Goal: Communication & Community: Share content

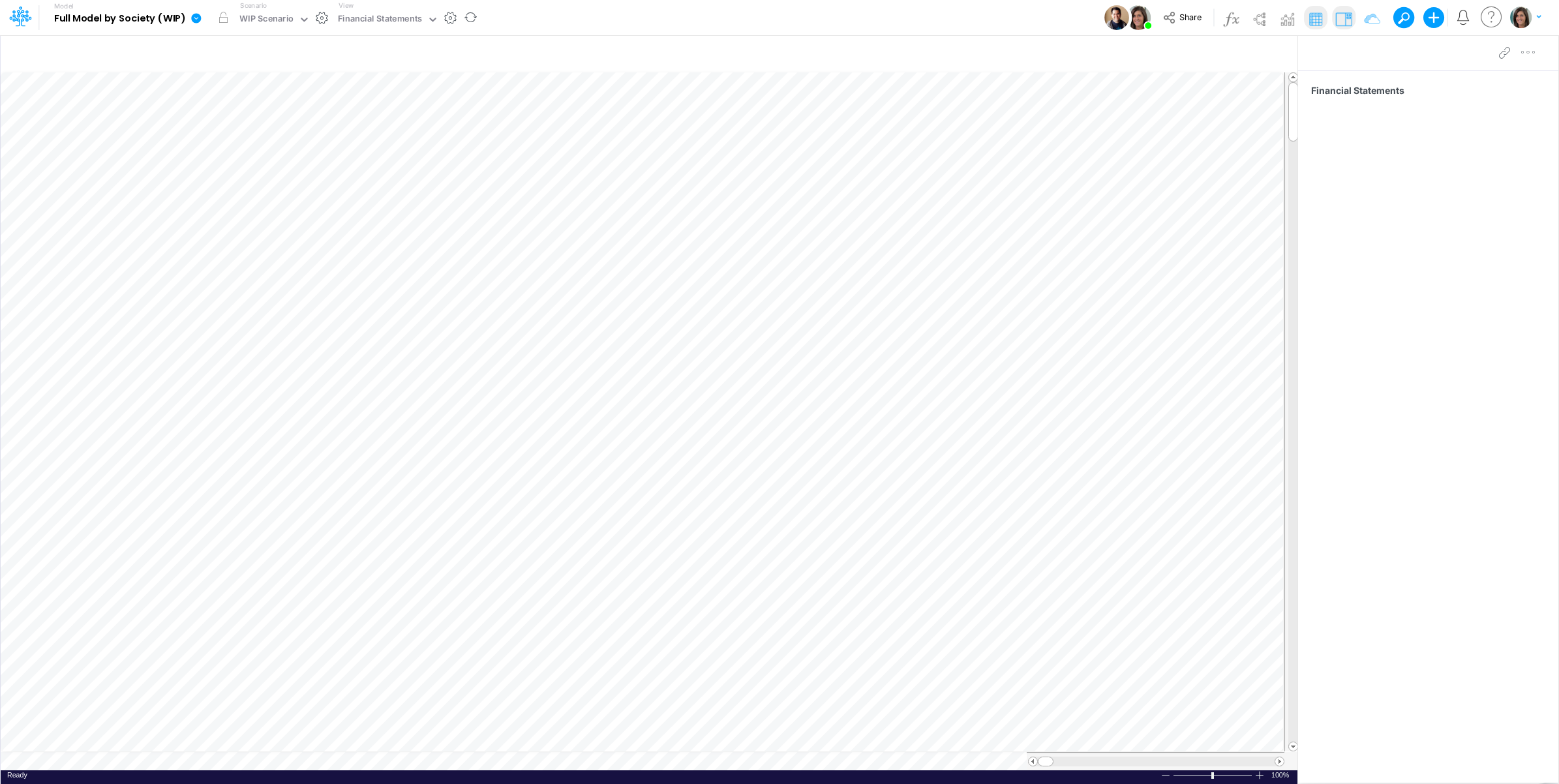
click at [198, 17] on icon at bounding box center [196, 18] width 10 height 10
click at [226, 130] on button "View model info" at bounding box center [262, 135] width 139 height 20
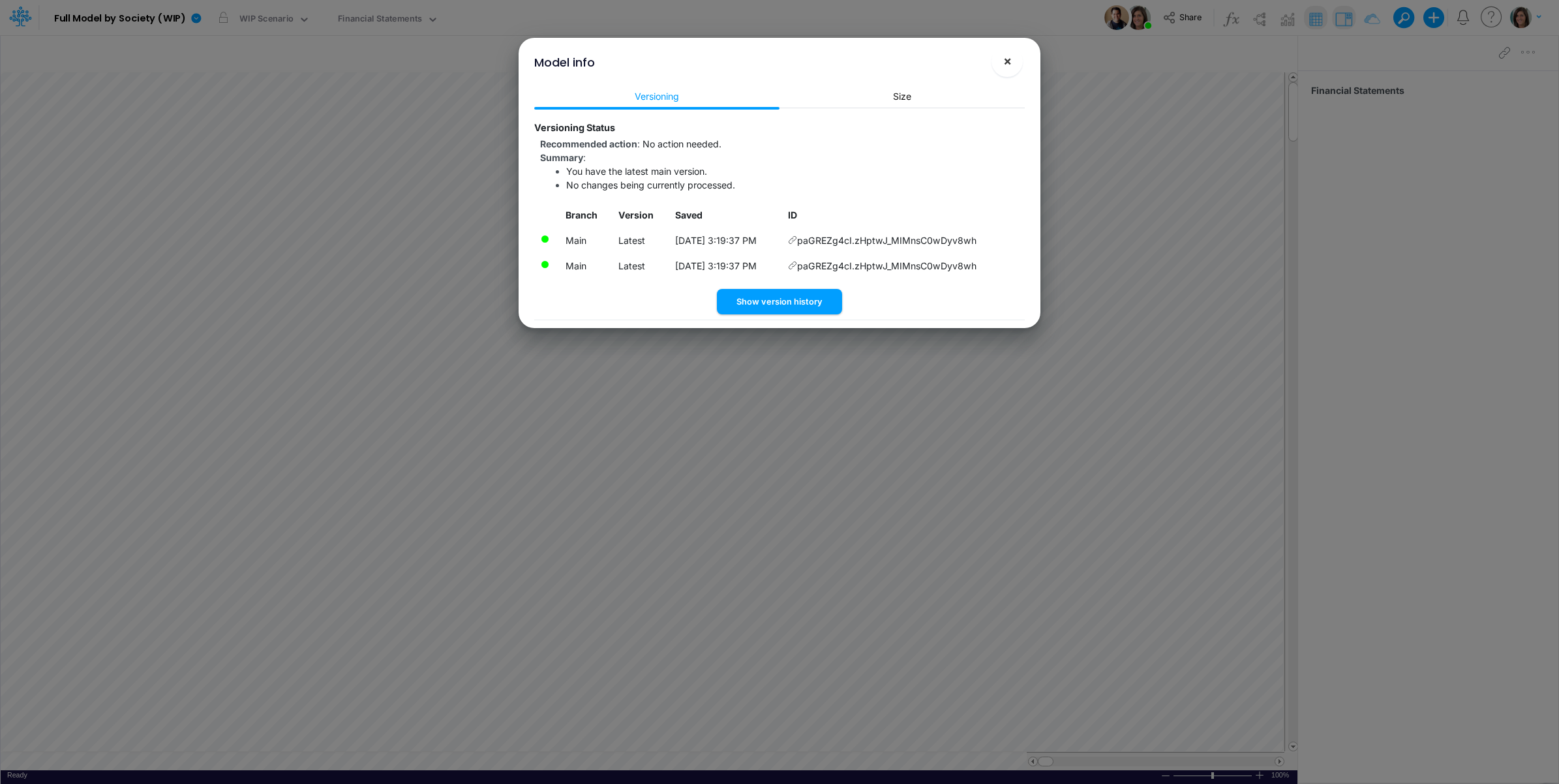
click at [1009, 59] on span "×" at bounding box center [1008, 61] width 8 height 16
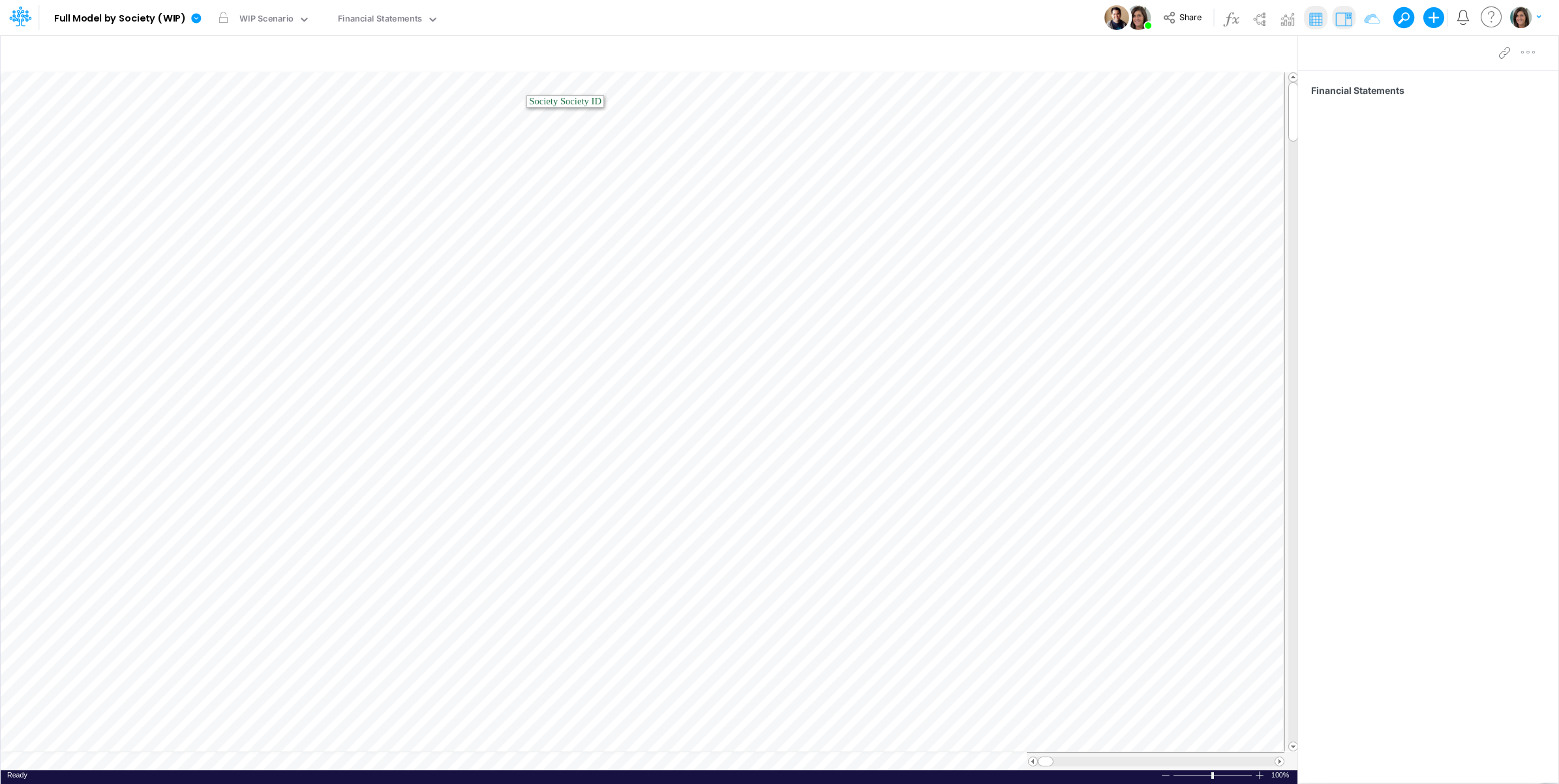
drag, startPoint x: 574, startPoint y: 28, endPoint x: 584, endPoint y: 32, distance: 10.8
click at [574, 28] on div "Model Full Model by Society (WIP) Edit model settings Duplicate Import QuickBoo…" at bounding box center [780, 17] width 1403 height 35
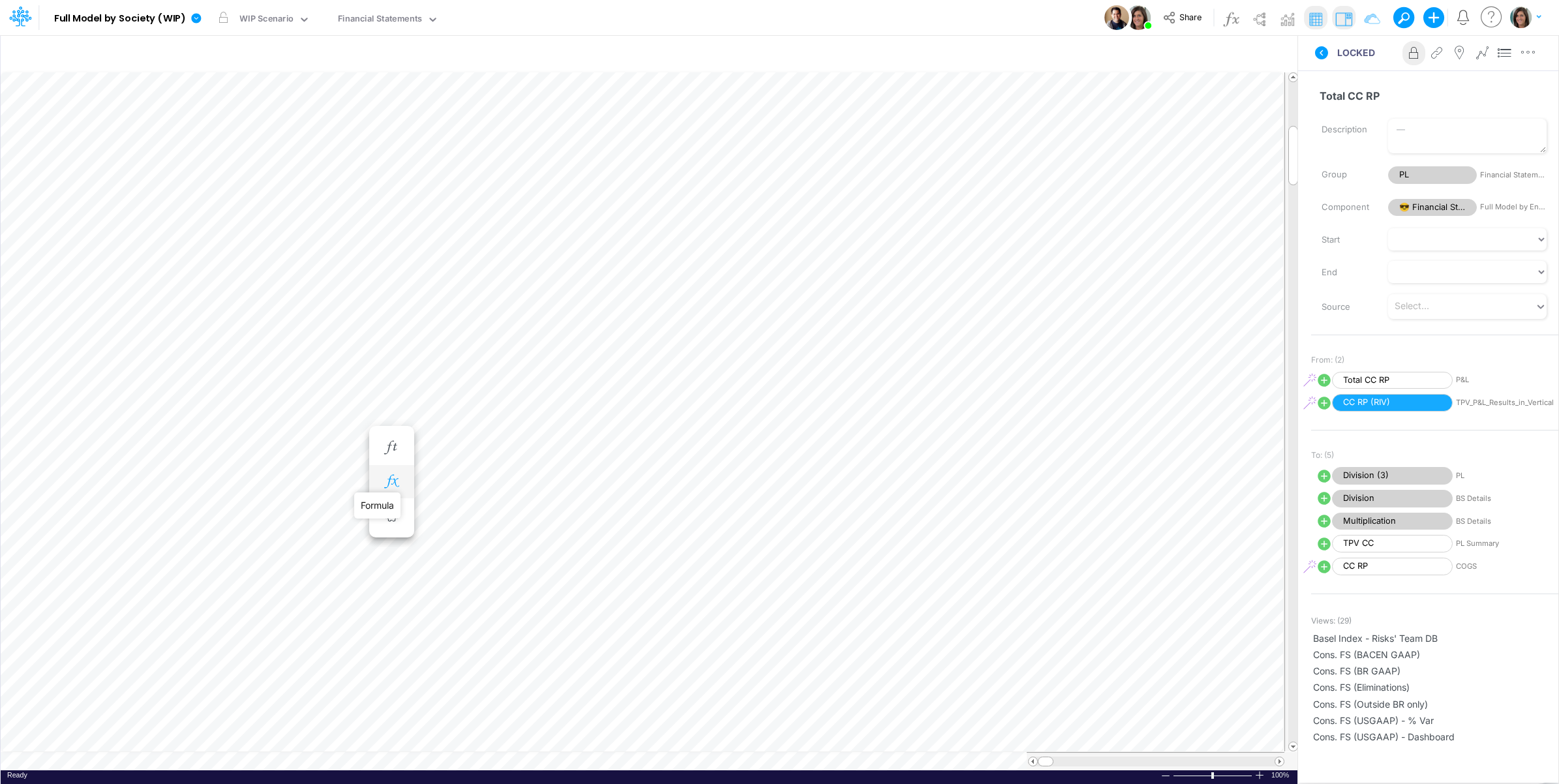
click at [391, 486] on icon "button" at bounding box center [391, 482] width 19 height 14
click at [582, 549] on icon at bounding box center [582, 549] width 19 height 14
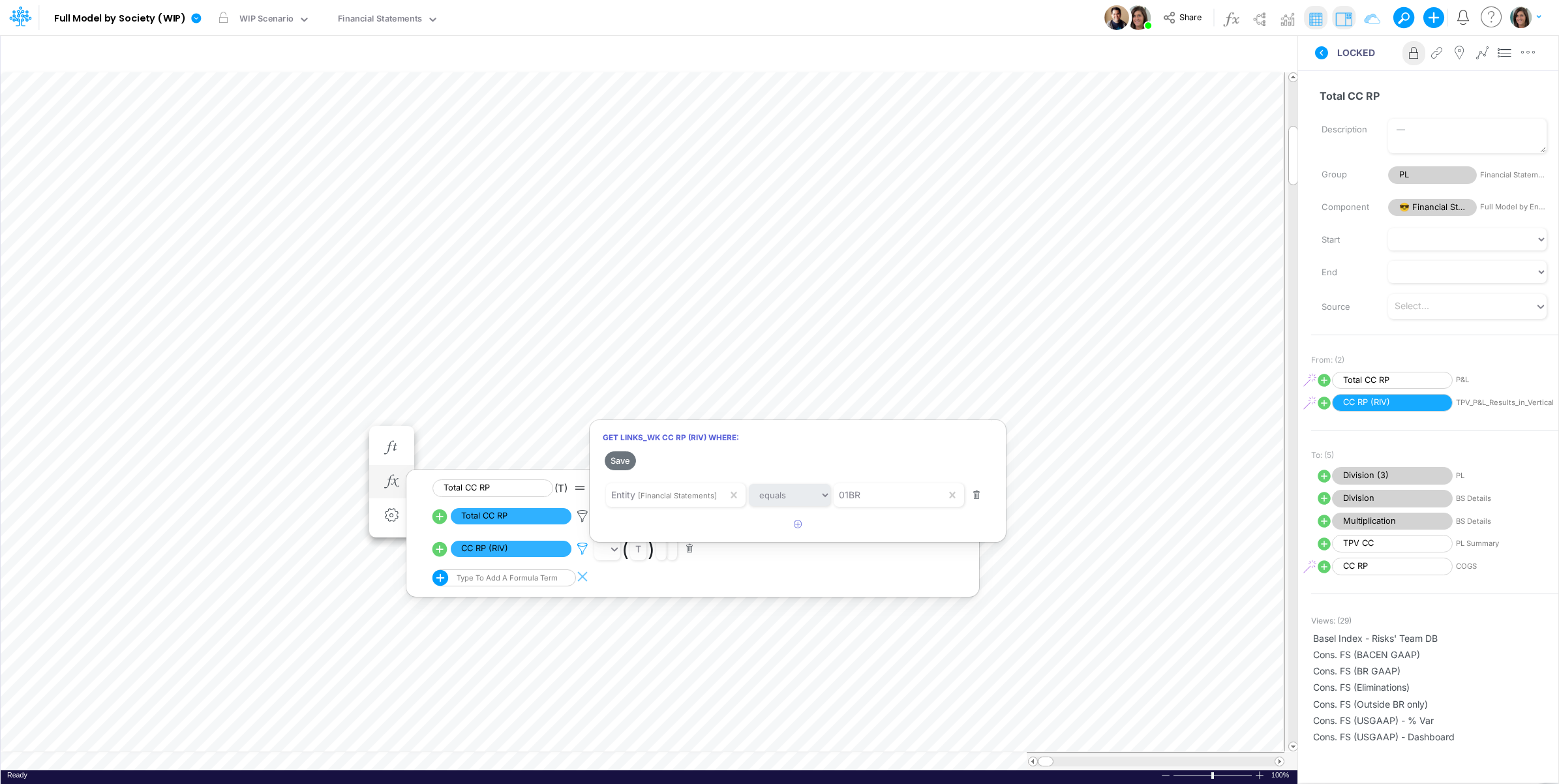
click at [582, 549] on div at bounding box center [780, 394] width 1559 height 777
click at [579, 515] on icon at bounding box center [582, 516] width 19 height 14
click at [579, 515] on div at bounding box center [780, 394] width 1559 height 777
click at [1325, 55] on icon at bounding box center [1322, 52] width 13 height 13
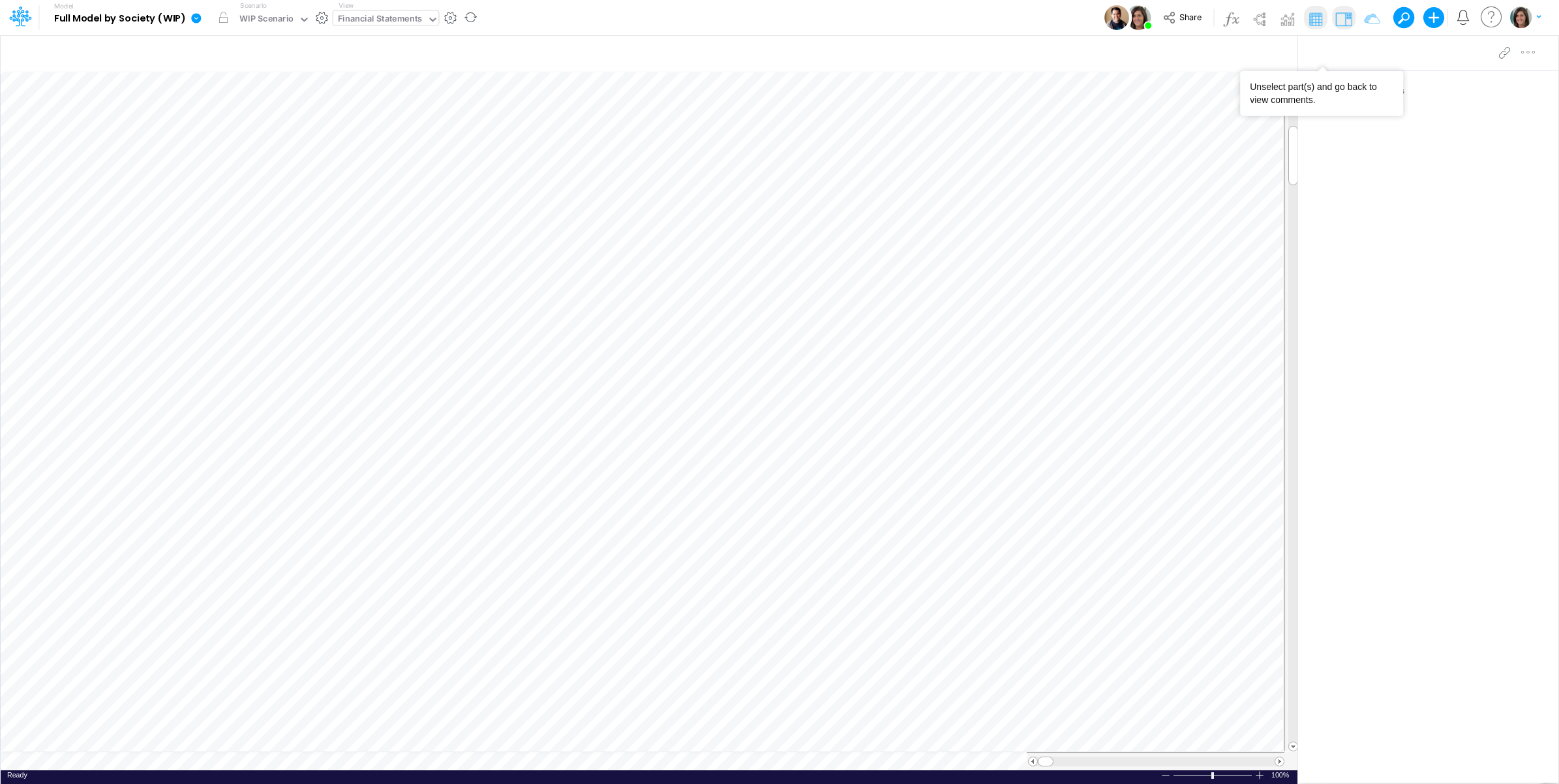
click at [362, 26] on div "Financial Statements" at bounding box center [380, 20] width 85 height 15
type input "p&l"
click at [346, 127] on div "P&L" at bounding box center [421, 130] width 176 height 21
click at [338, 774] on div "Ready 100% Sum: null Max: null Min: null Numerical Count: null Count: null Aver…" at bounding box center [649, 778] width 1297 height 17
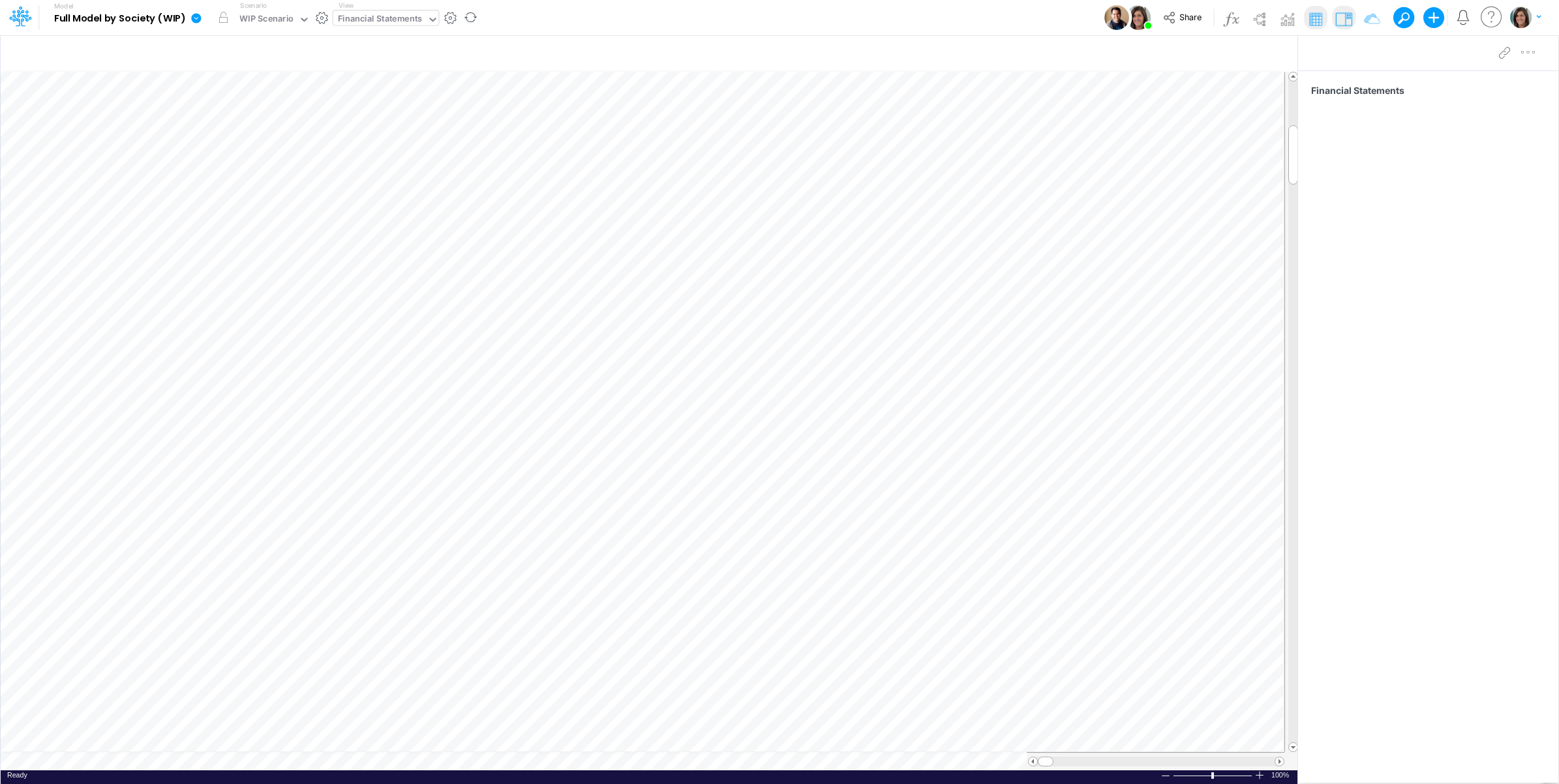
scroll to position [0, 1]
click at [1260, 21] on img at bounding box center [1259, 19] width 21 height 21
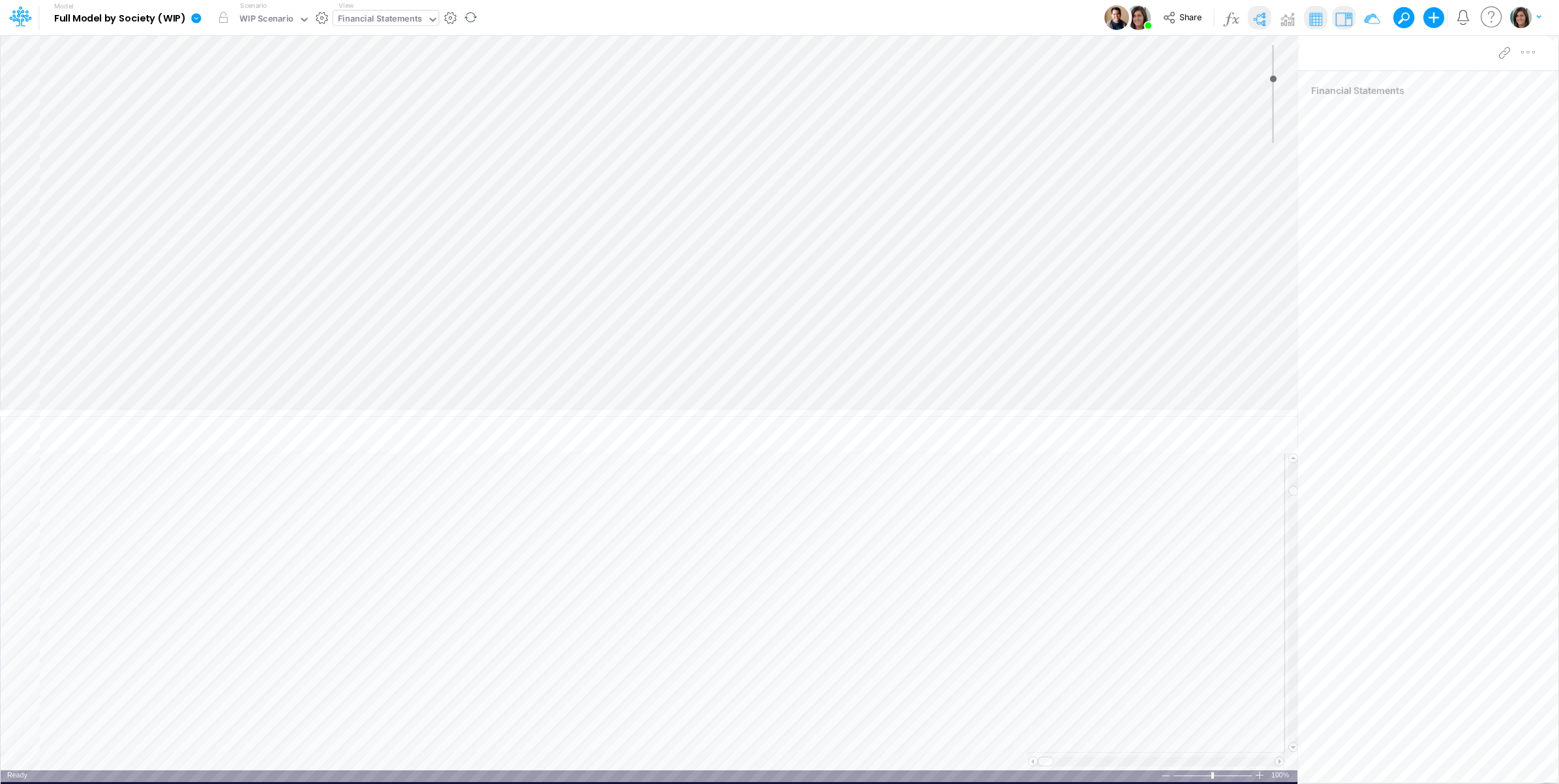
type input "0"
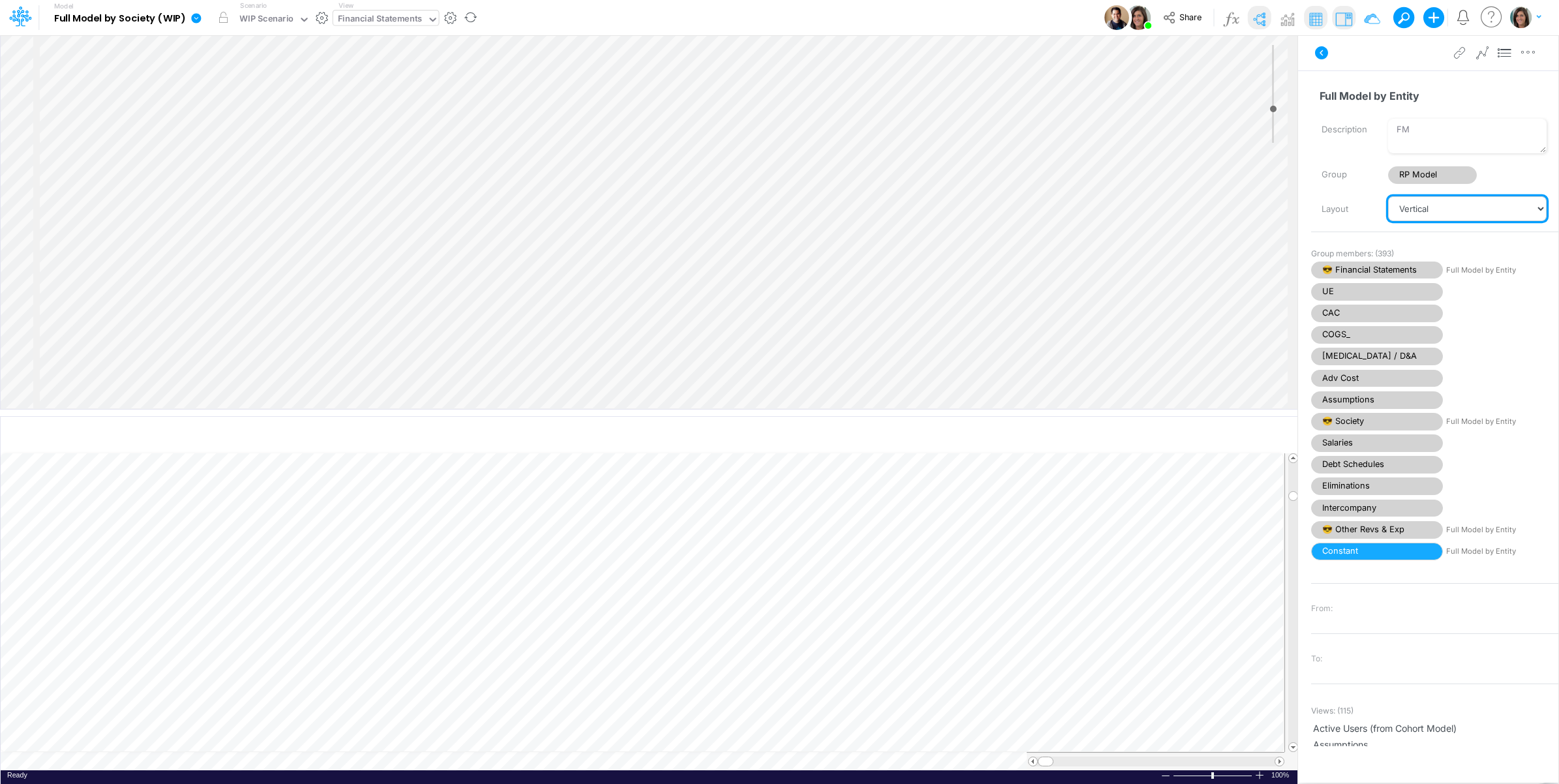
click at [1427, 210] on select "Vertical Vertical Tree Horizontal Horizontal Tree Horizontal Tree Compact Funnel" at bounding box center [1468, 209] width 159 height 25
select select "Horizontal"
click at [1389, 197] on select "Vertical Vertical Tree Horizontal Horizontal Tree Horizontal Tree Compact Funnel" at bounding box center [1468, 209] width 159 height 25
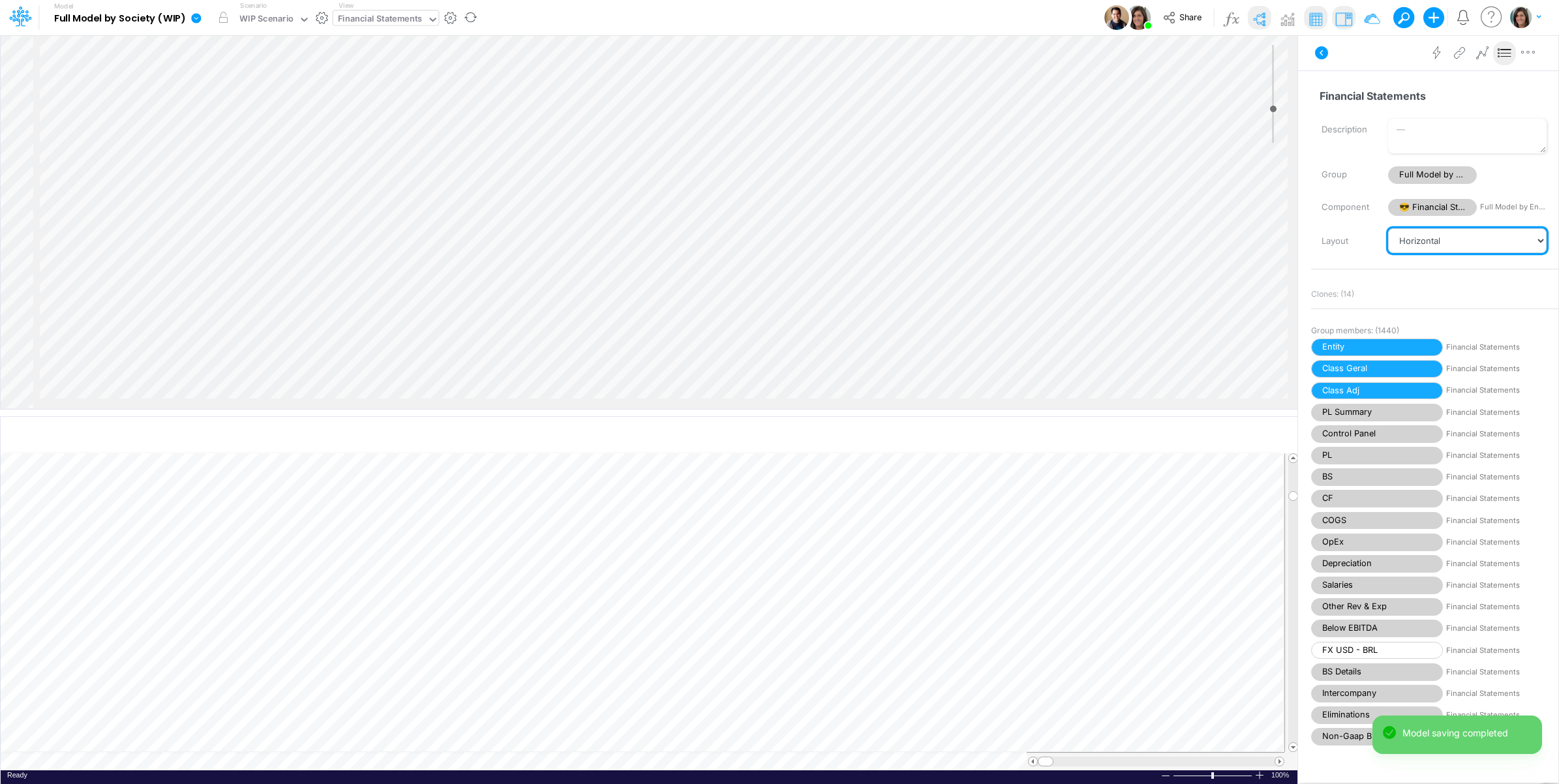
click at [1482, 245] on select "Vertical Vertical Tree Horizontal Horizontal Tree Horizontal Tree Compact Funnel" at bounding box center [1468, 241] width 159 height 25
select select "Vertical"
click at [1389, 228] on select "Vertical Vertical Tree Horizontal Horizontal Tree Horizontal Tree Compact Funnel" at bounding box center [1468, 241] width 159 height 25
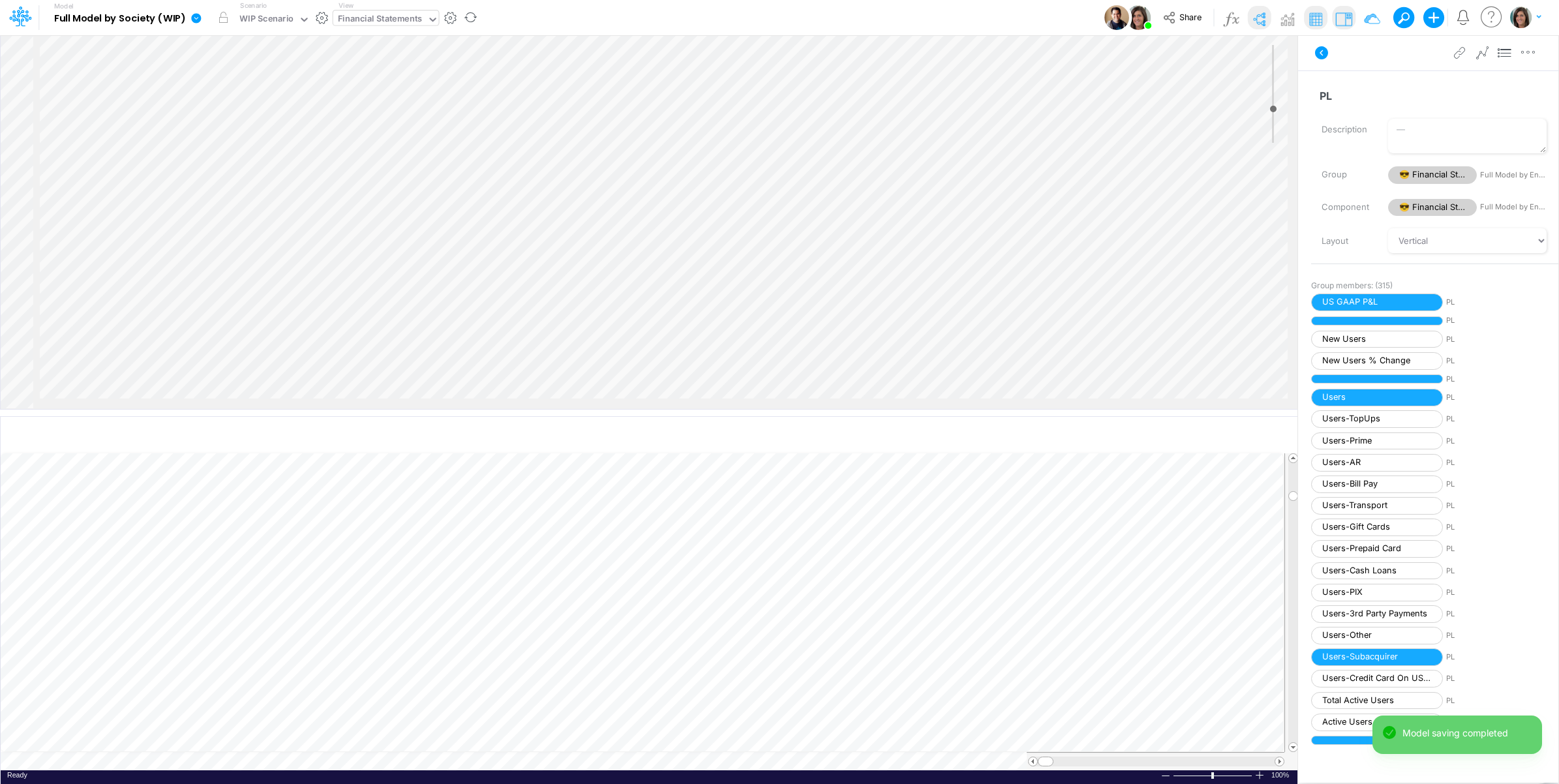
scroll to position [1196, 0]
click at [384, 765] on td at bounding box center [642, 761] width 1284 height 18
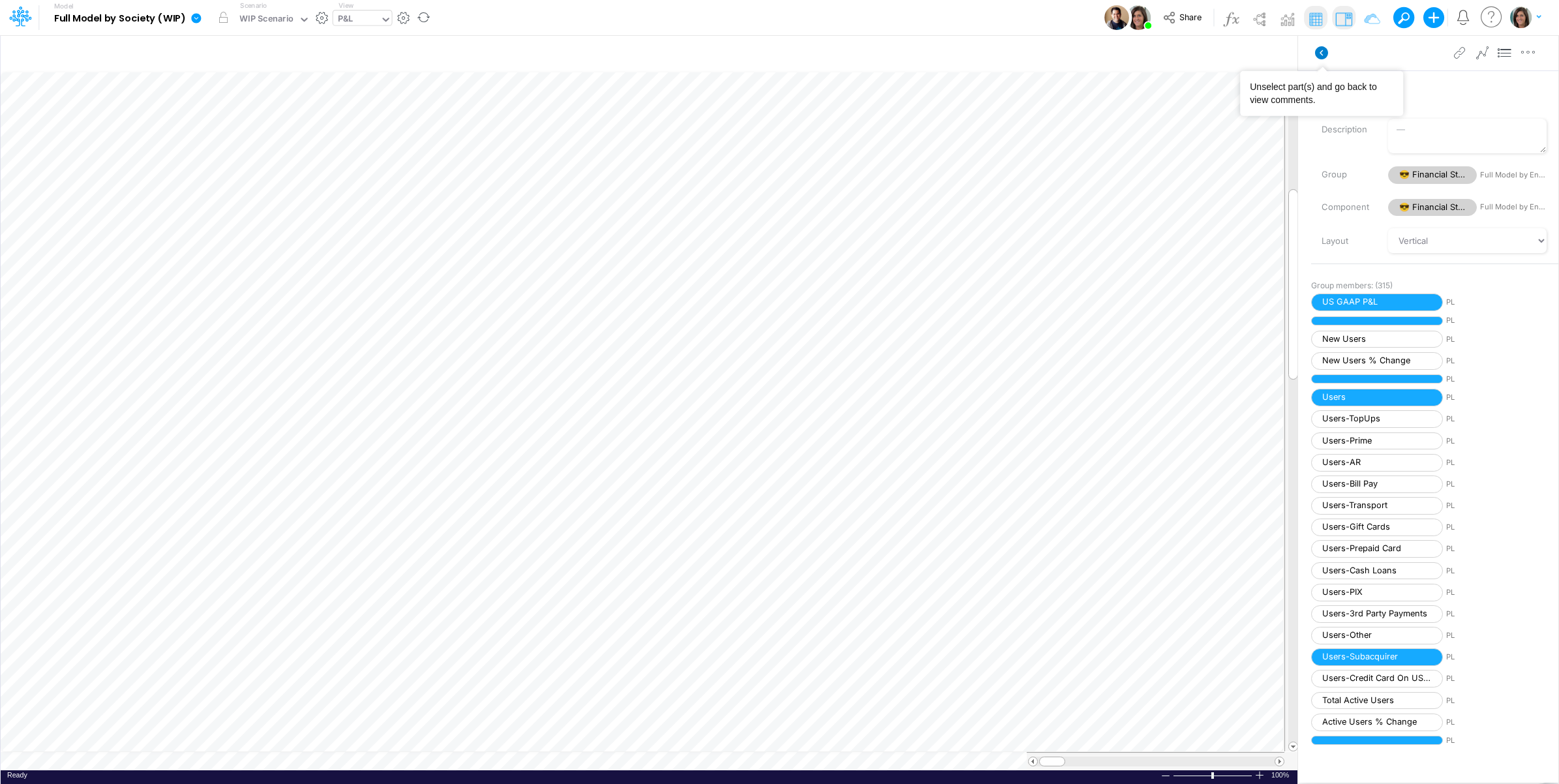
click at [1323, 47] on icon at bounding box center [1322, 52] width 13 height 13
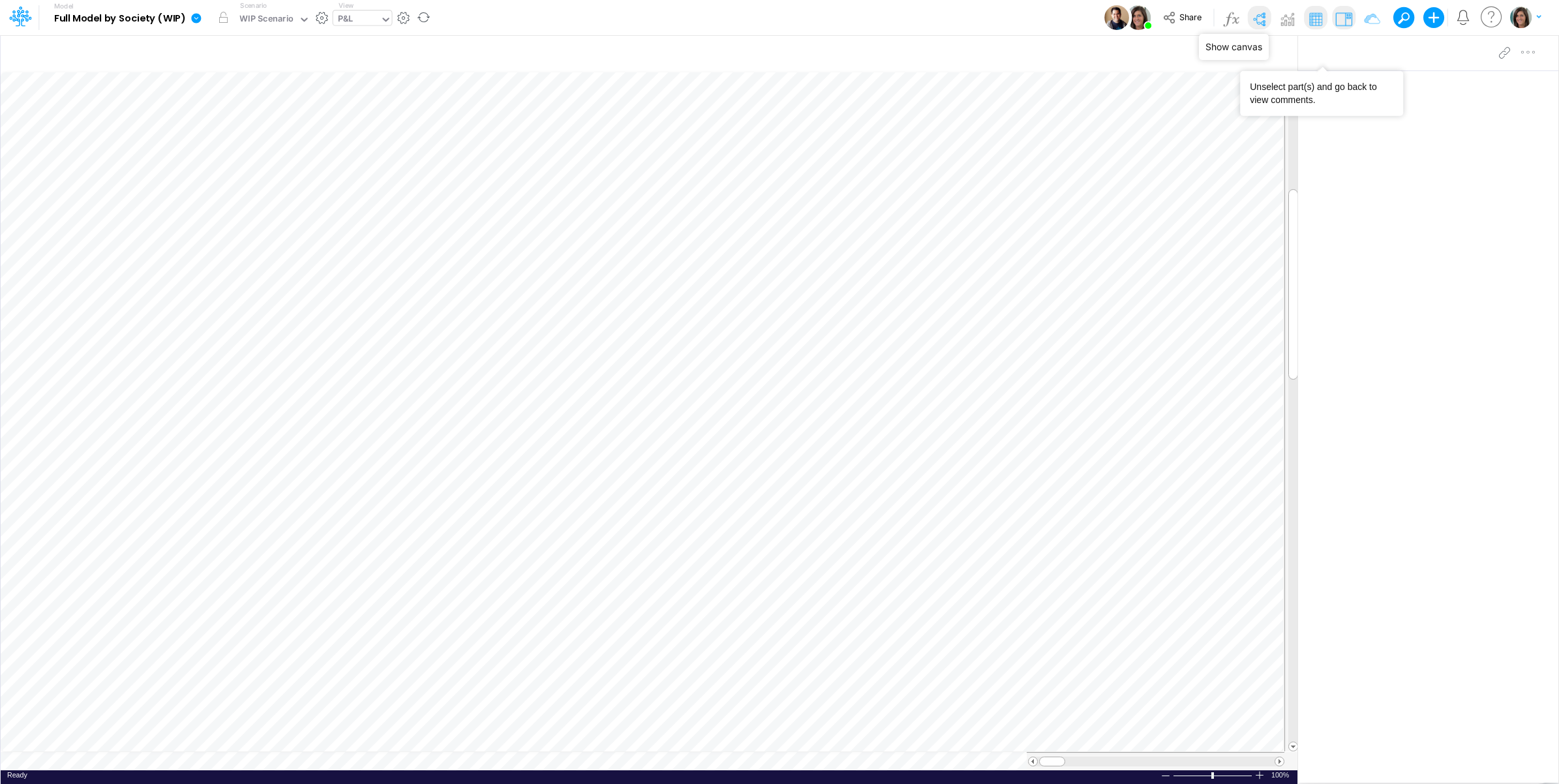
click at [1261, 15] on img at bounding box center [1259, 19] width 21 height 21
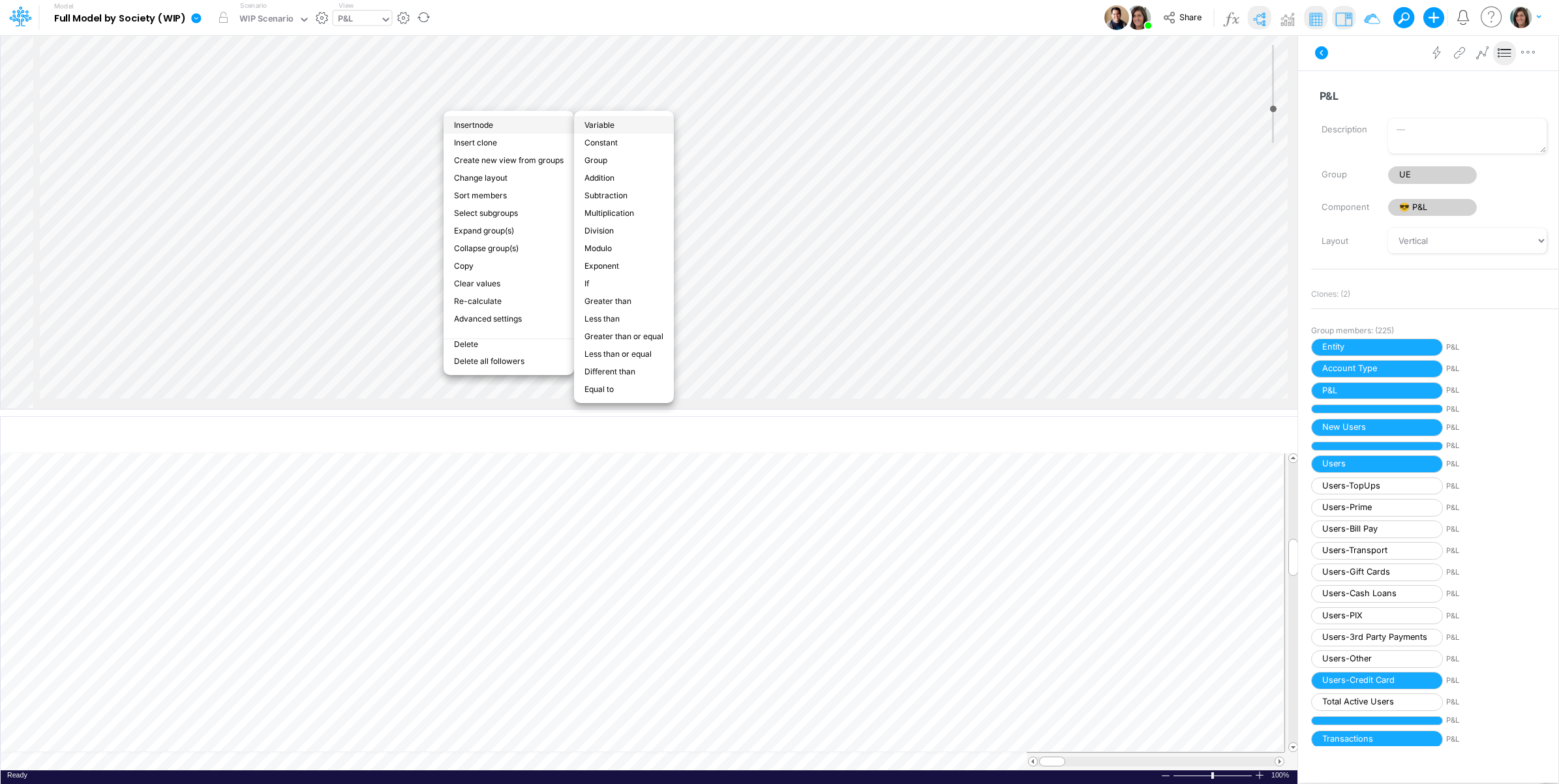
click at [604, 126] on li "Variable" at bounding box center [624, 125] width 100 height 18
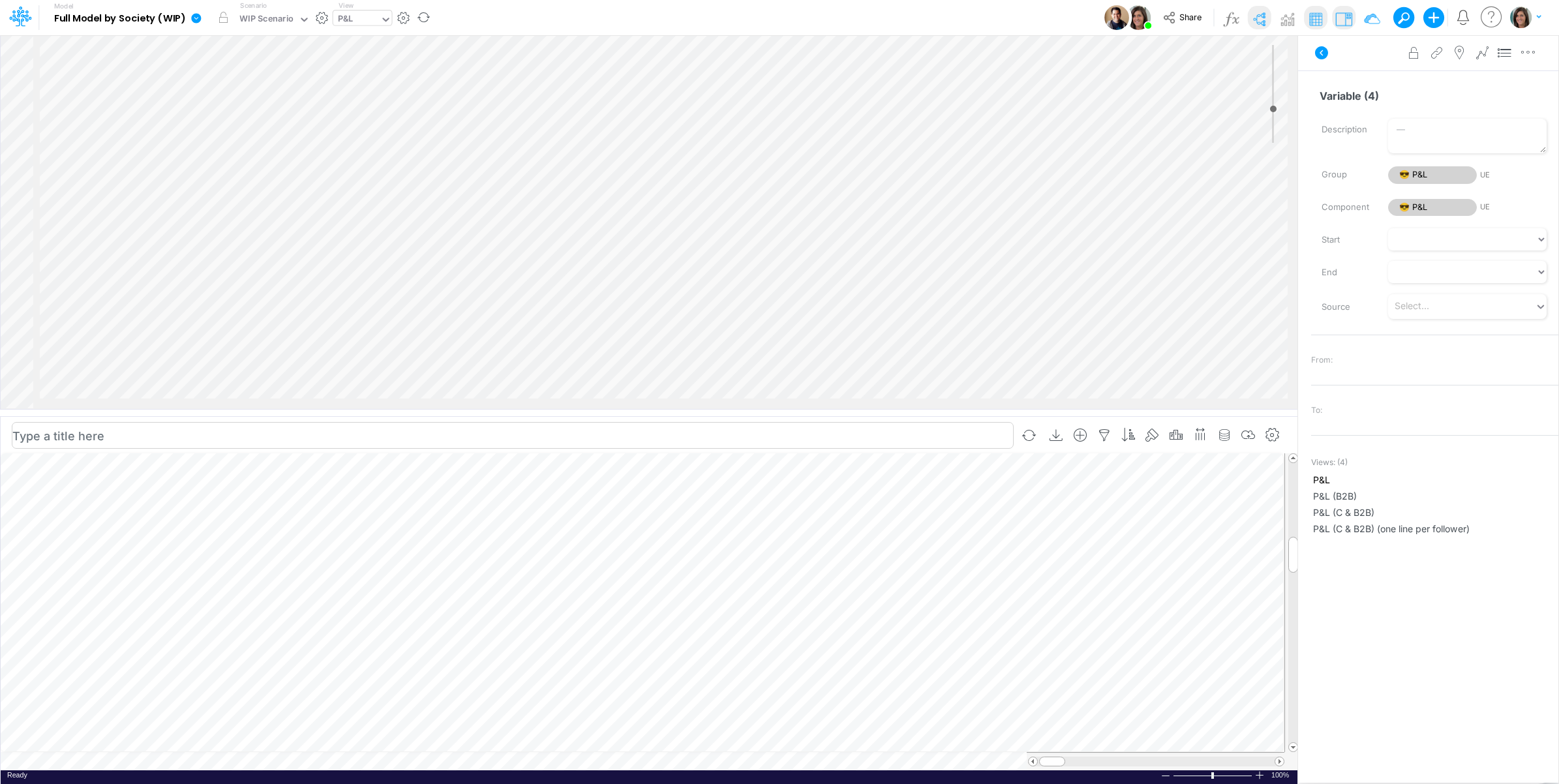
scroll to position [2500, 0]
click at [1231, 438] on icon "button" at bounding box center [1224, 435] width 19 height 14
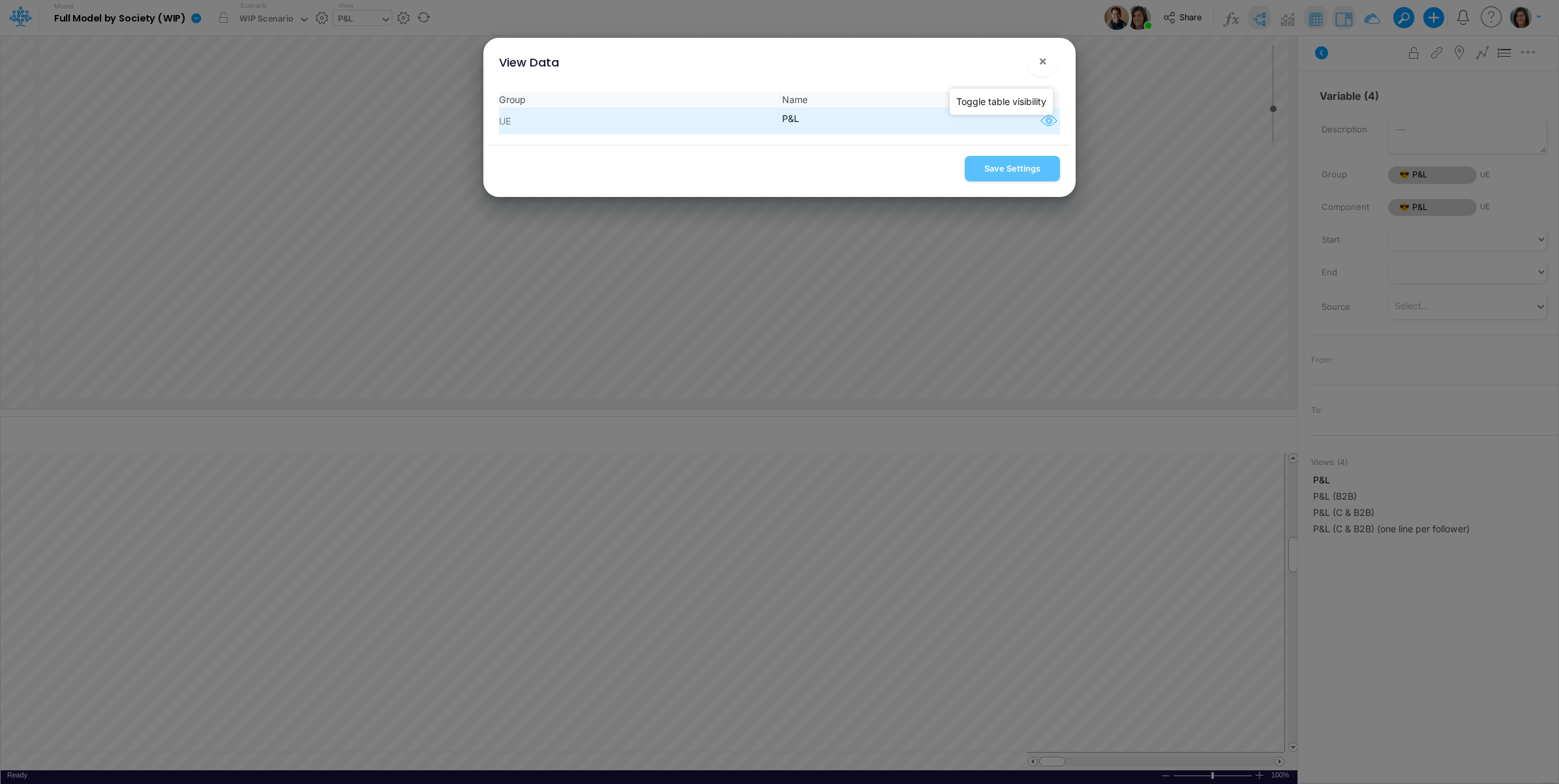
click at [1042, 119] on icon "button" at bounding box center [1049, 121] width 19 height 17
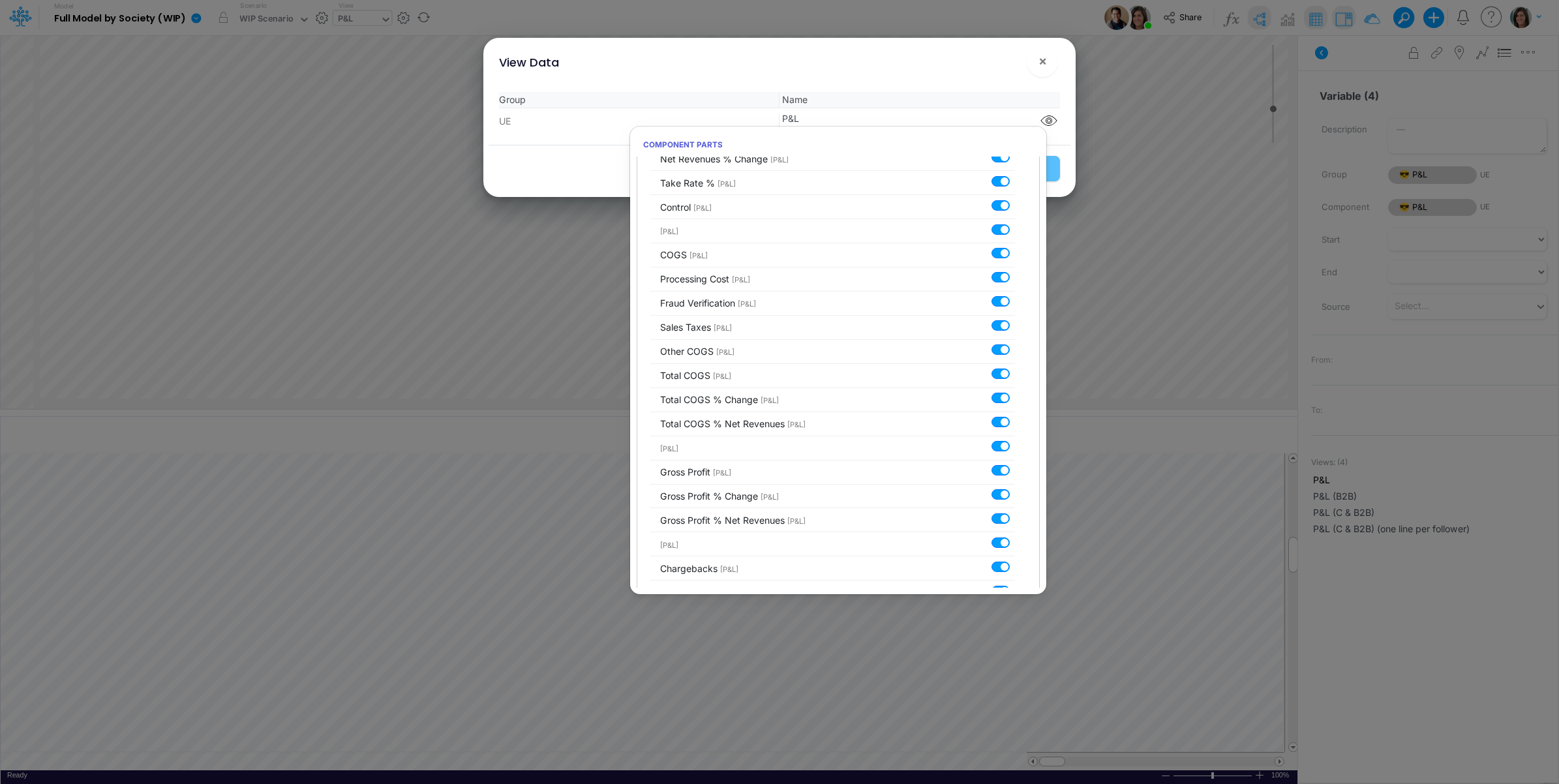
scroll to position [0, 0]
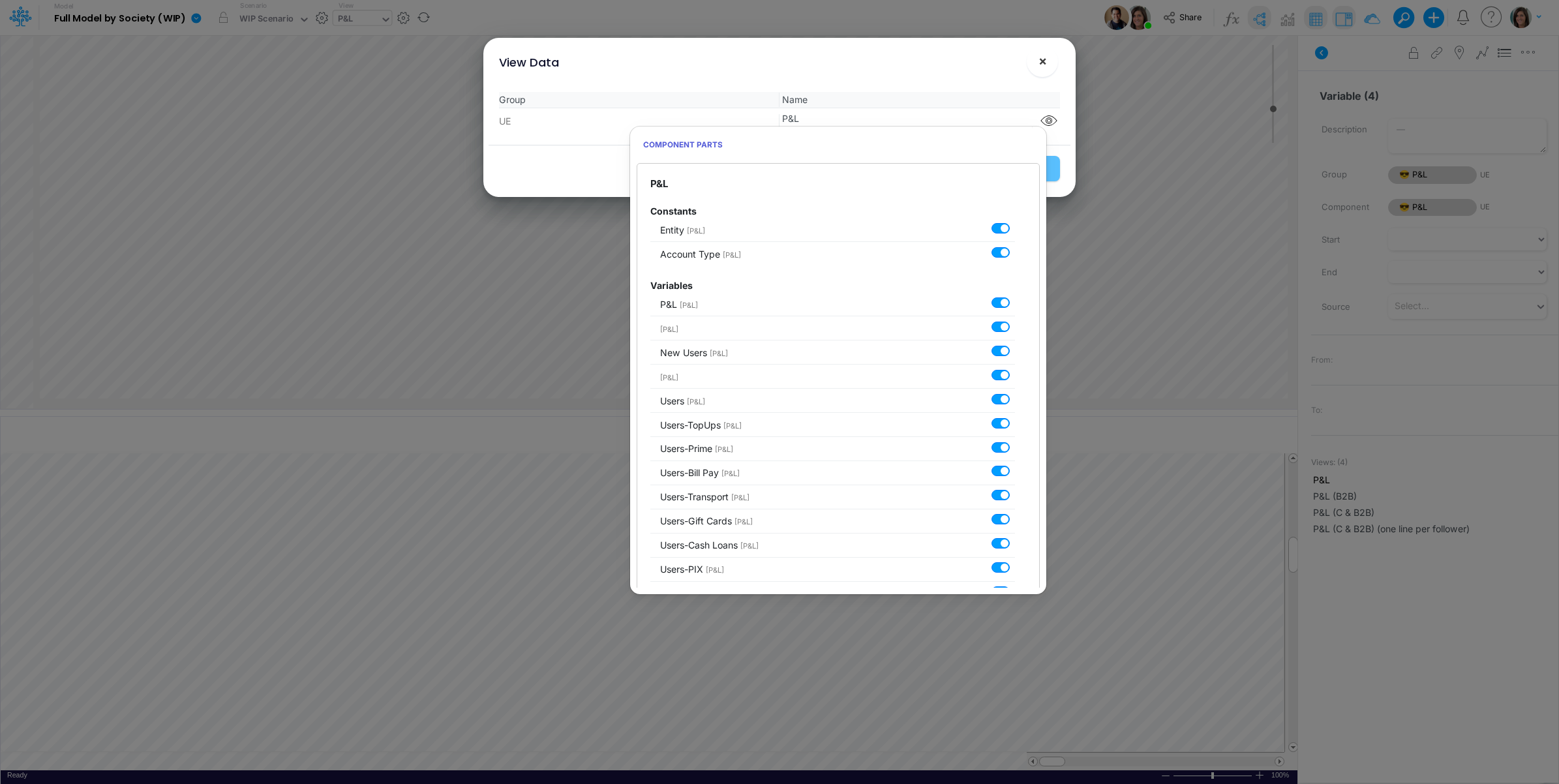
click at [1044, 66] on span "×" at bounding box center [1043, 61] width 8 height 16
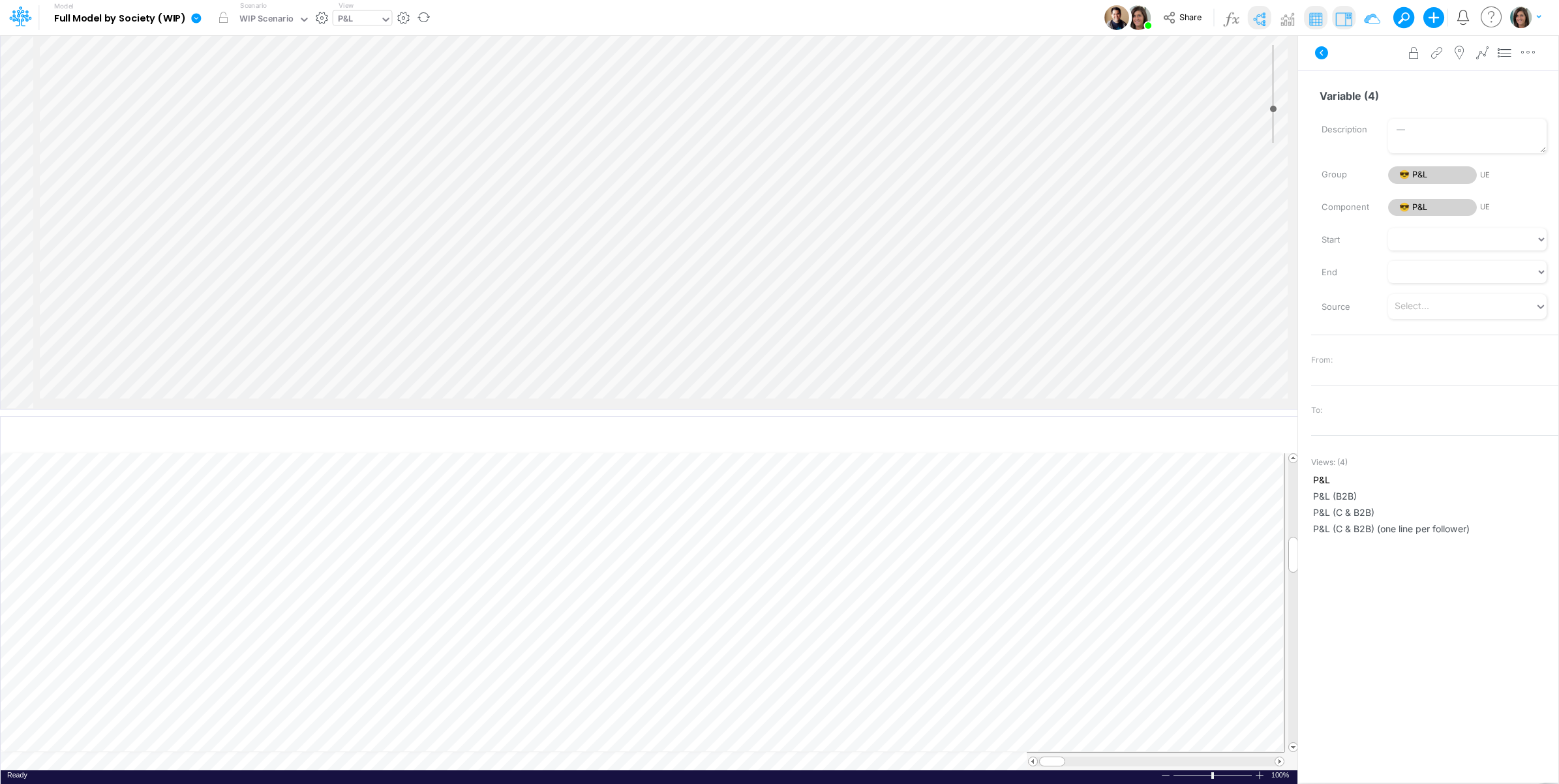
scroll to position [2391, 0]
click at [1364, 96] on input "CC RP On Us" at bounding box center [1429, 96] width 236 height 25
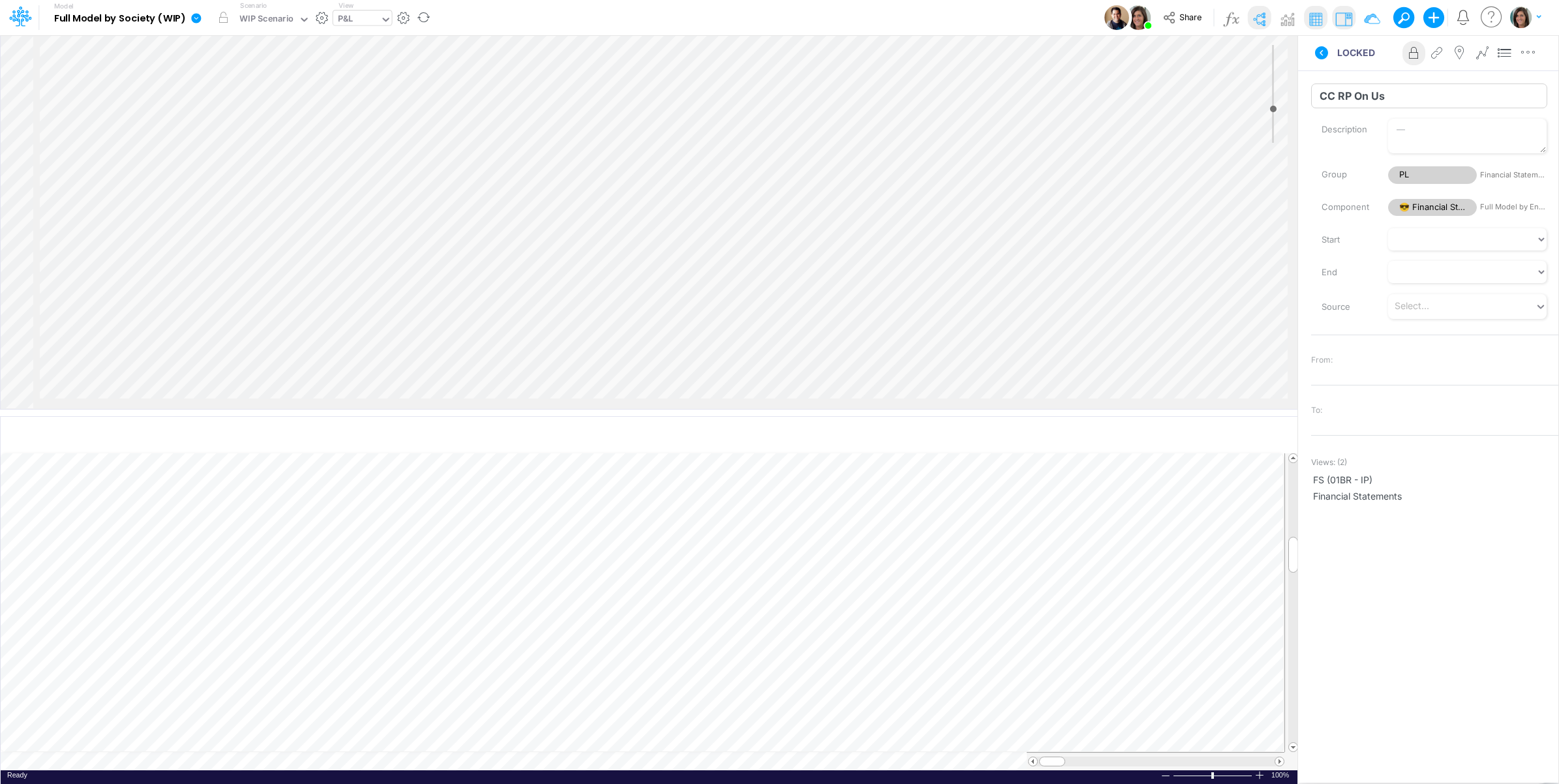
click at [1364, 96] on input "CC RP On Us" at bounding box center [1429, 96] width 236 height 25
click at [1351, 94] on input "Variable (1)" at bounding box center [1429, 96] width 236 height 25
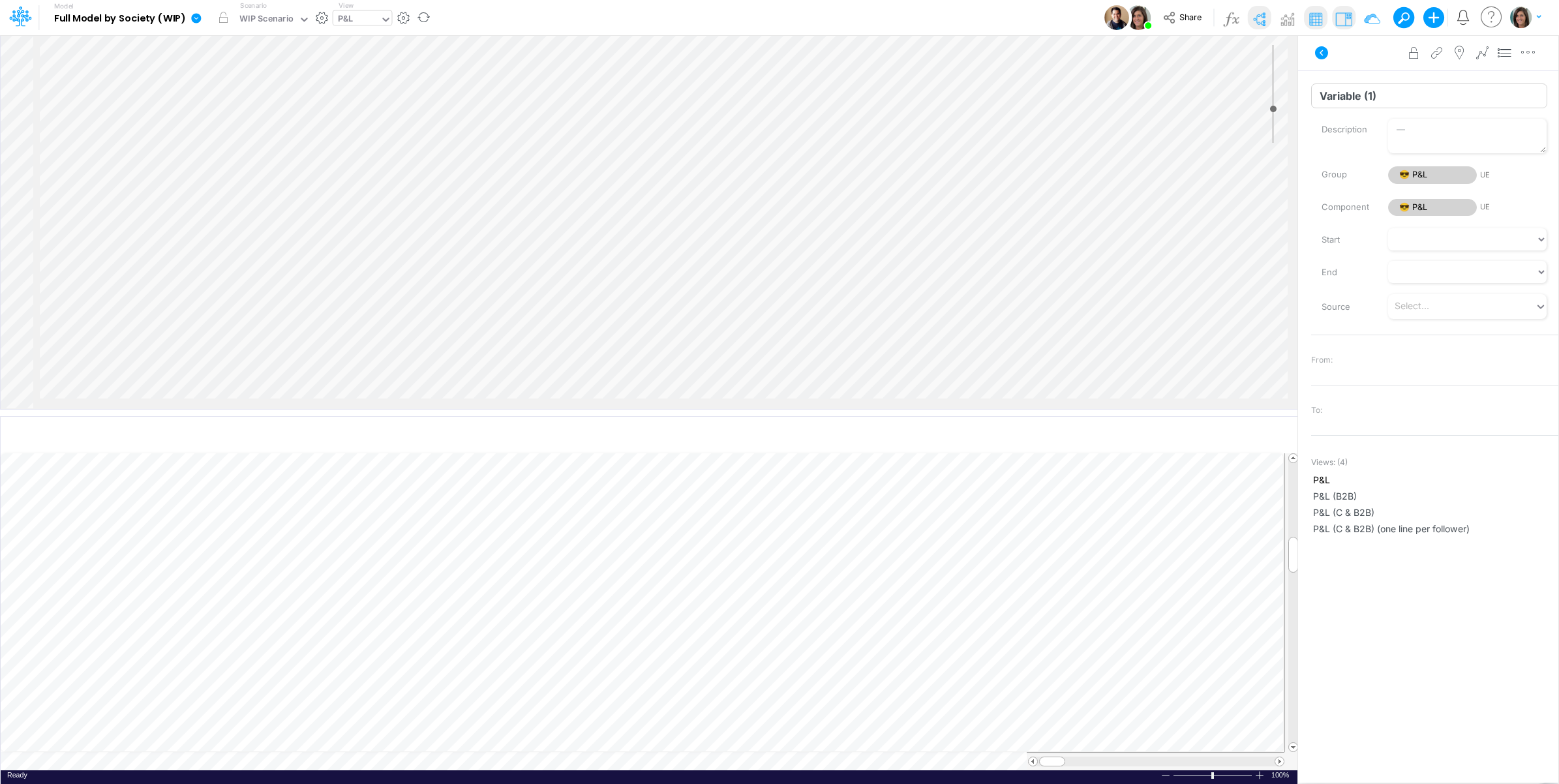
paste input "CC RP On Us"
type input "CC RP On Us"
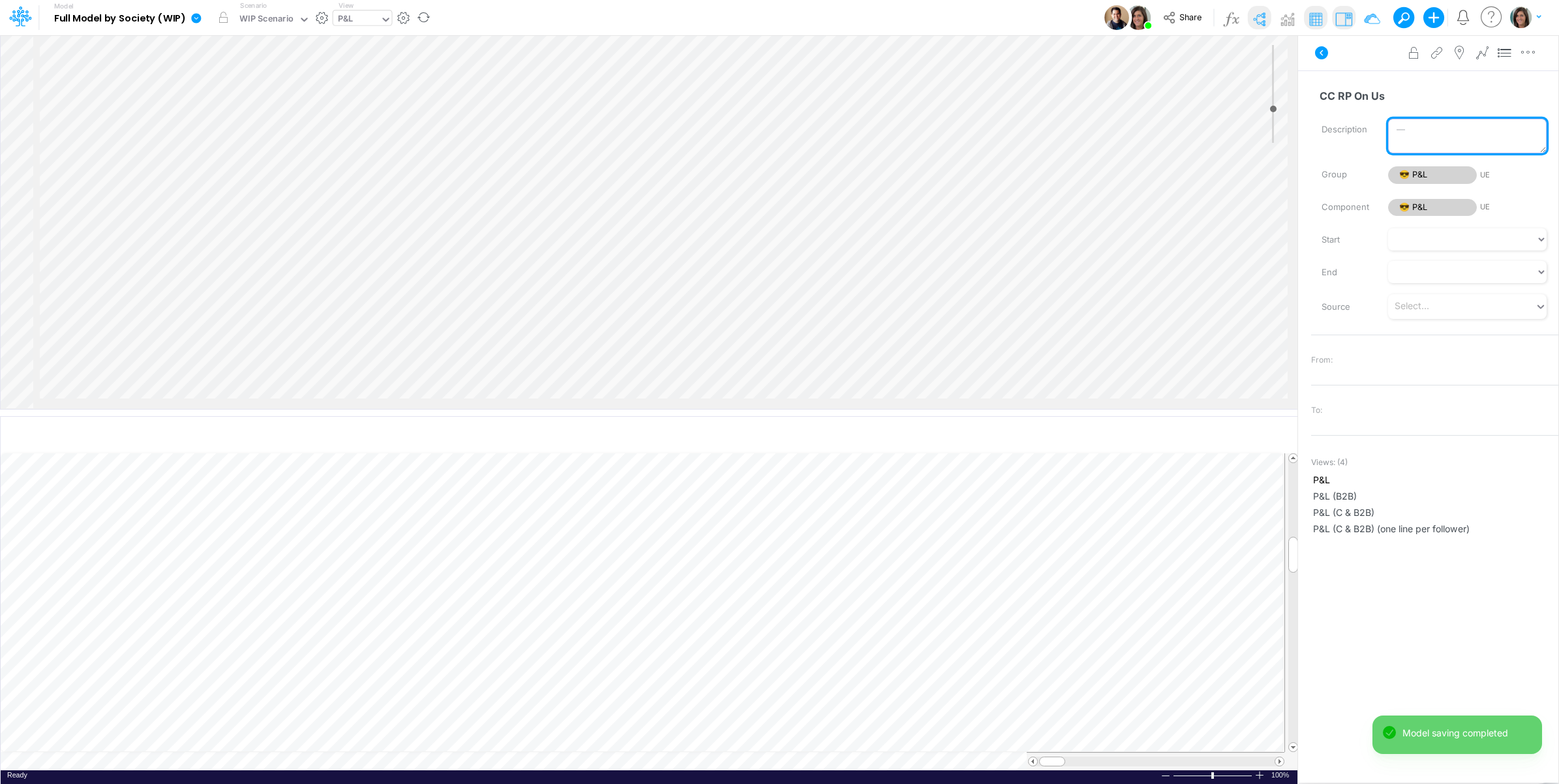
scroll to position [1068, 0]
click at [1355, 91] on input "CC RP Off Us" at bounding box center [1429, 96] width 236 height 25
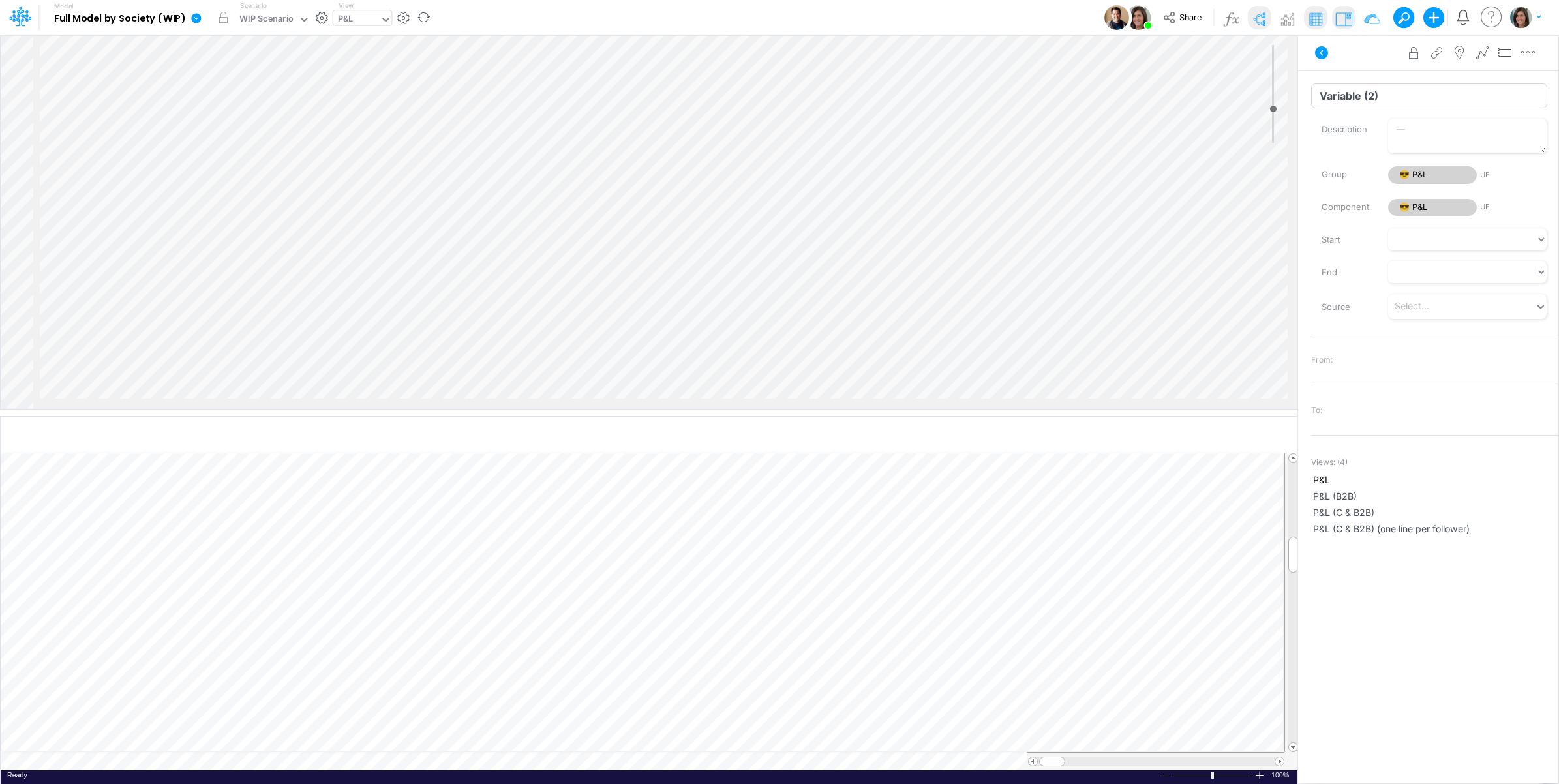
click at [1347, 93] on input "Variable (2)" at bounding box center [1429, 96] width 236 height 25
paste input "CC RP Off Us"
type input "CC RP Off Us"
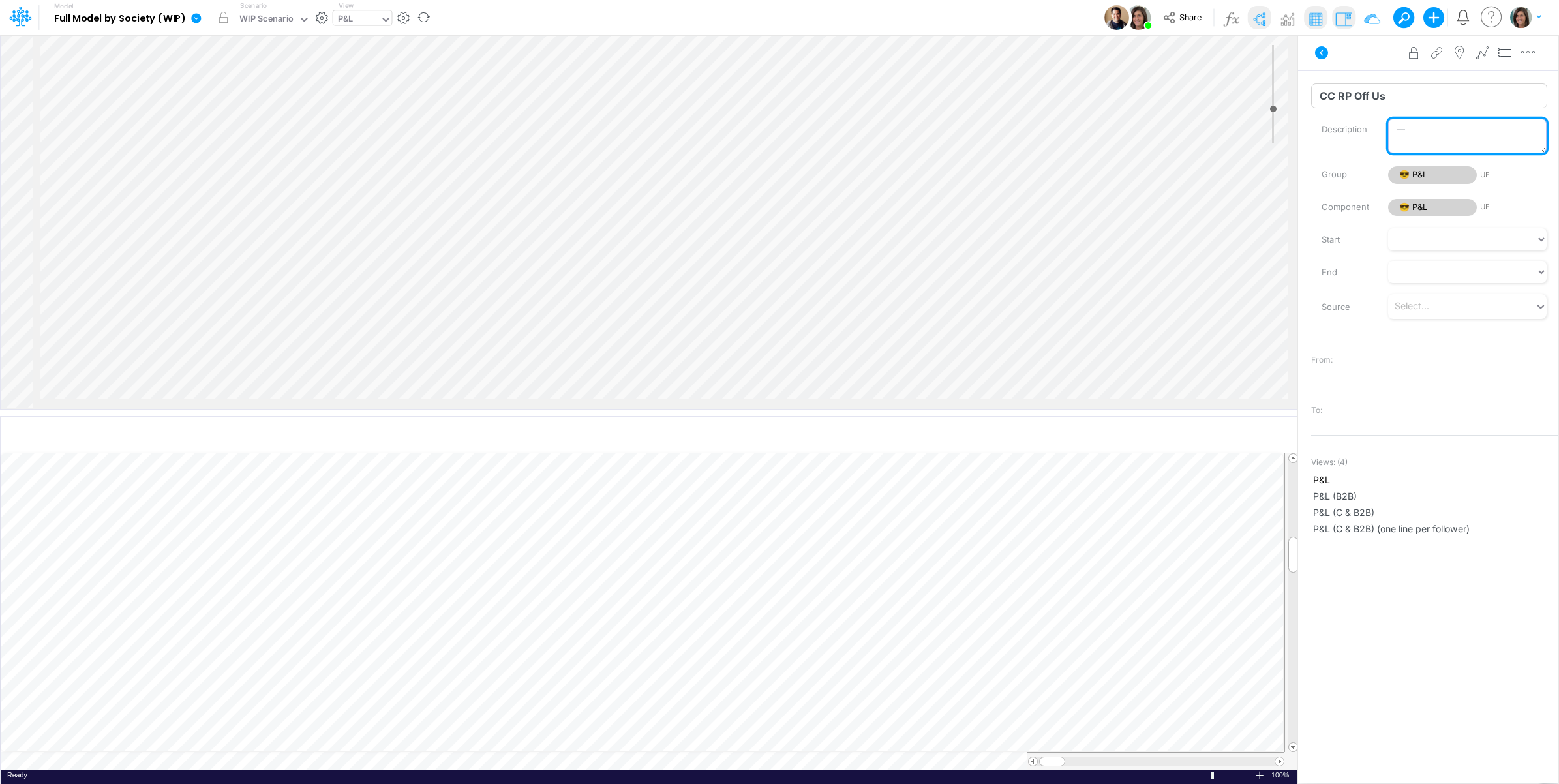
scroll to position [1068, 0]
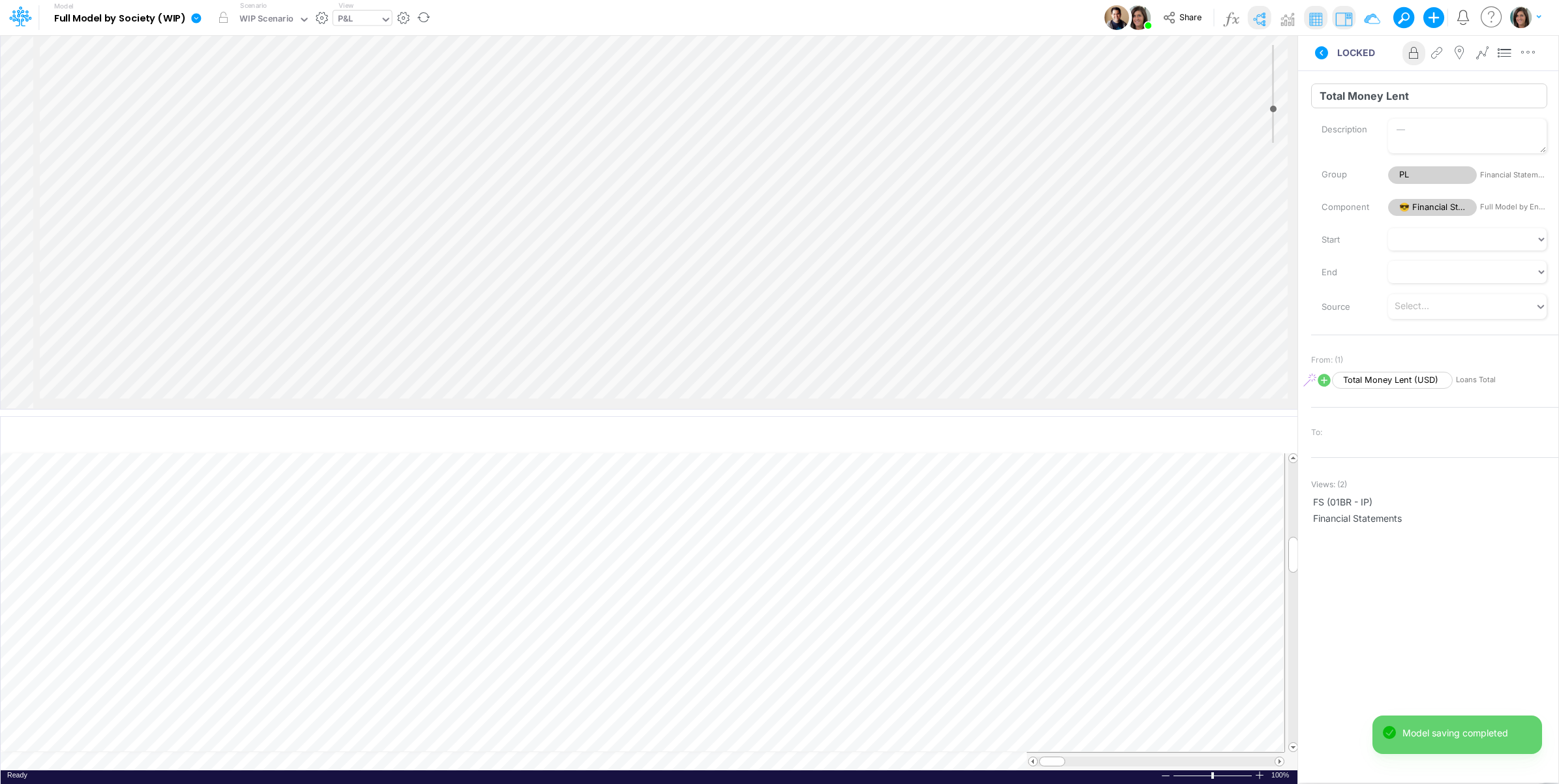
click at [1354, 89] on input "Total Money Lent" at bounding box center [1429, 96] width 236 height 25
click at [1364, 92] on input "Variable (3)" at bounding box center [1429, 96] width 236 height 25
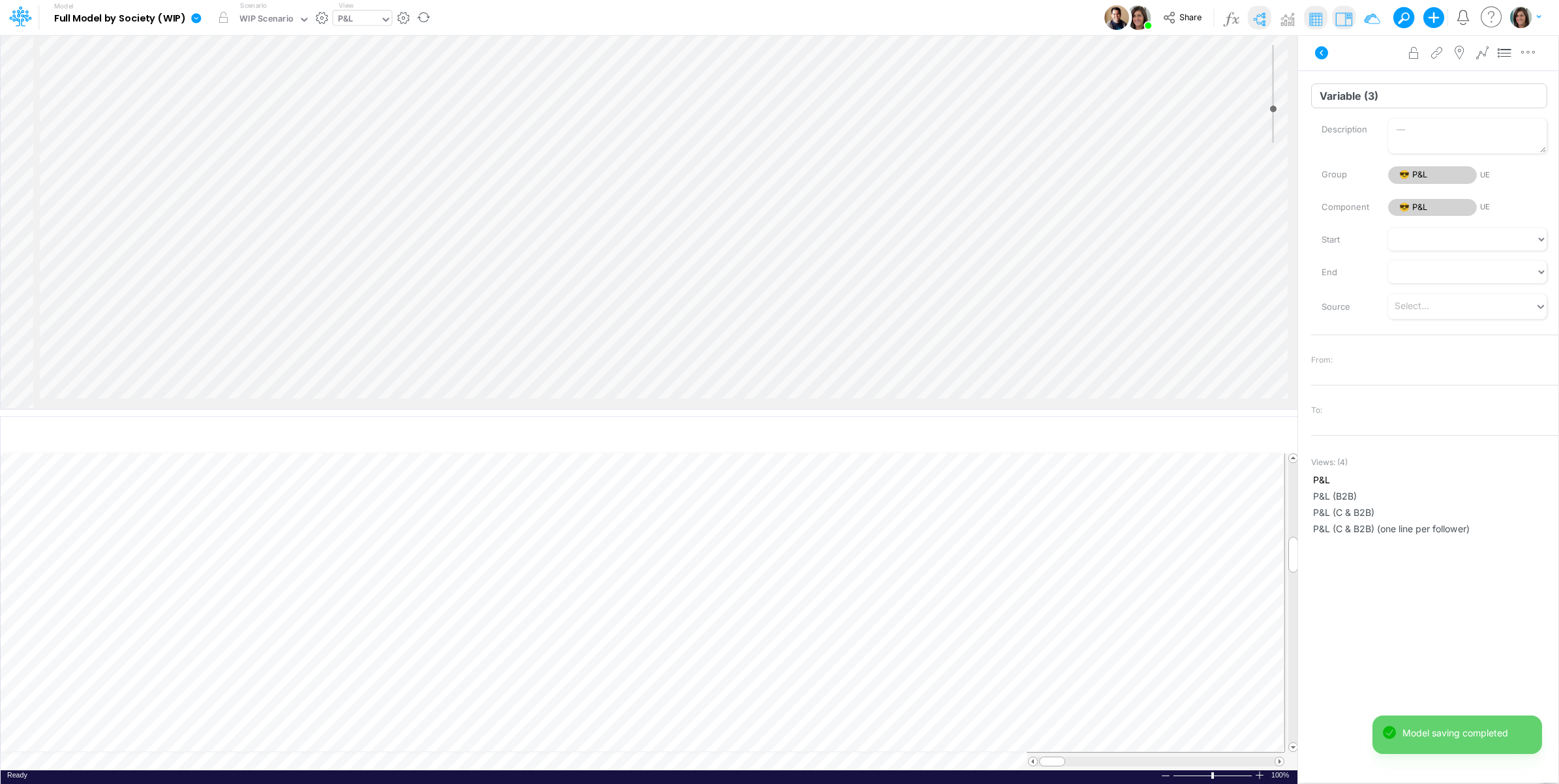
click at [1361, 95] on input "Variable (3)" at bounding box center [1429, 96] width 236 height 25
click at [1348, 95] on input "Variable (3)" at bounding box center [1429, 96] width 236 height 25
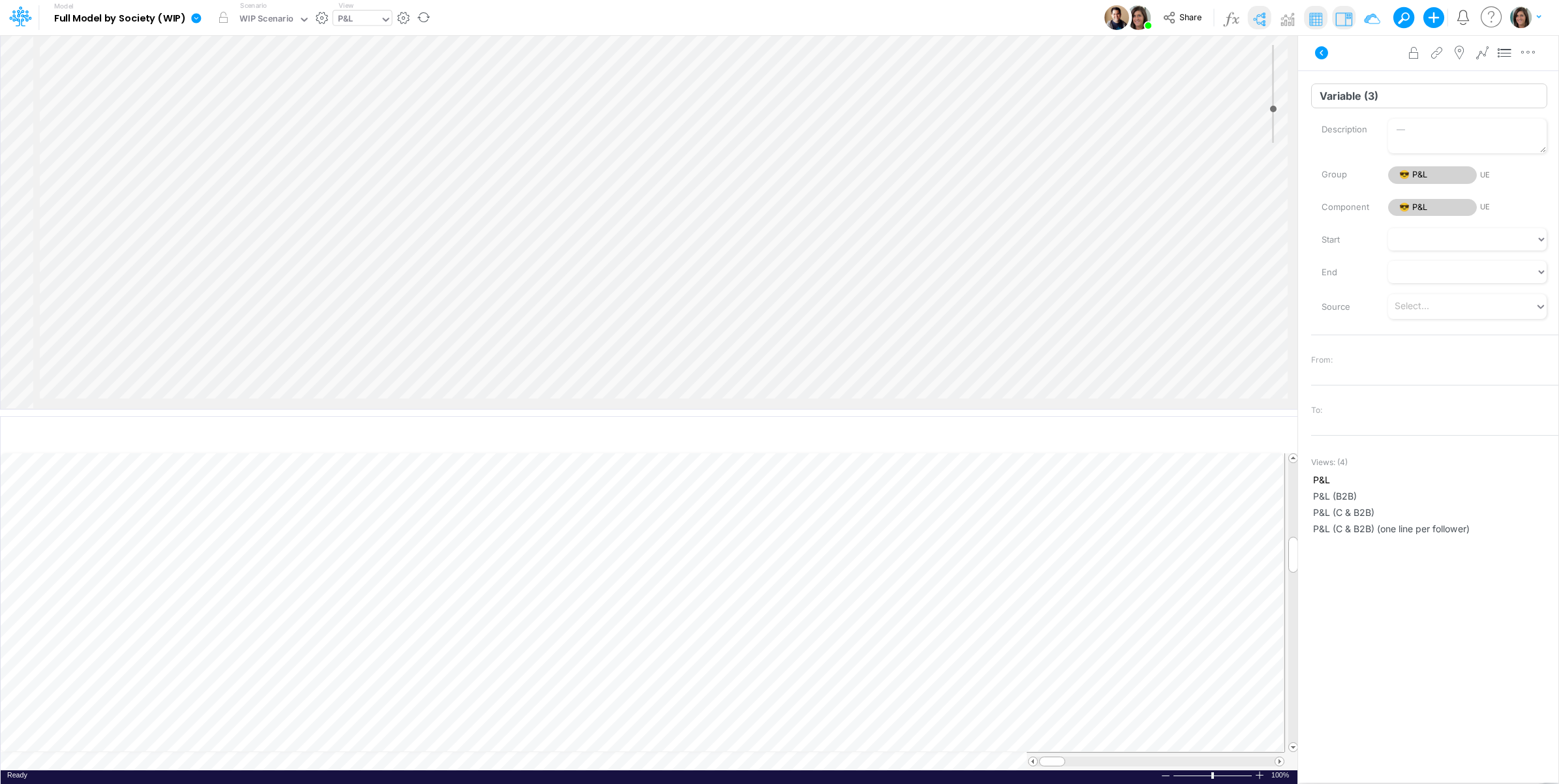
paste input "Total Money Lent"
type input "Total Money Lent"
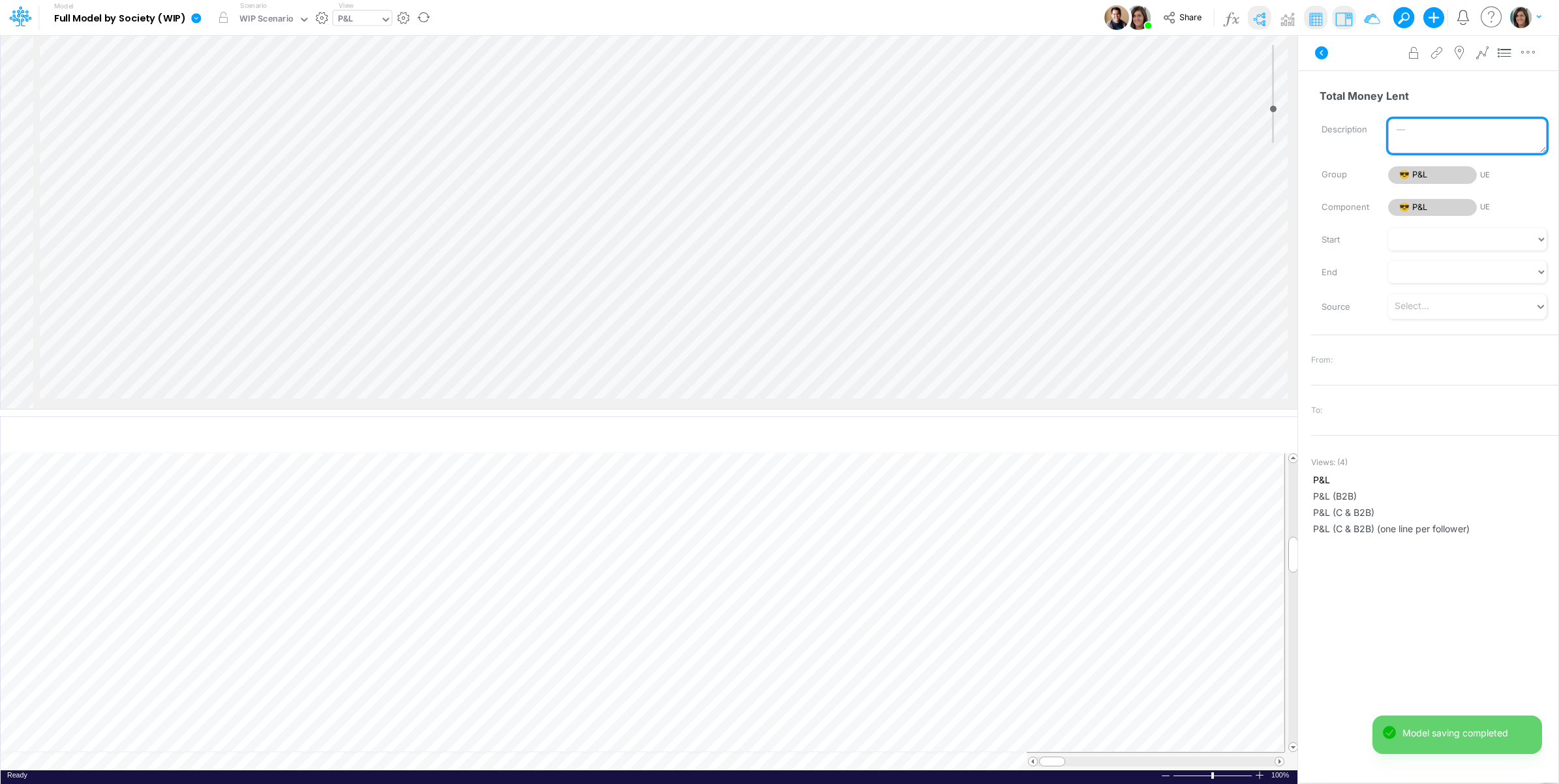
scroll to position [1177, 0]
click at [1366, 92] on input "TPV Subadquirência" at bounding box center [1429, 96] width 236 height 25
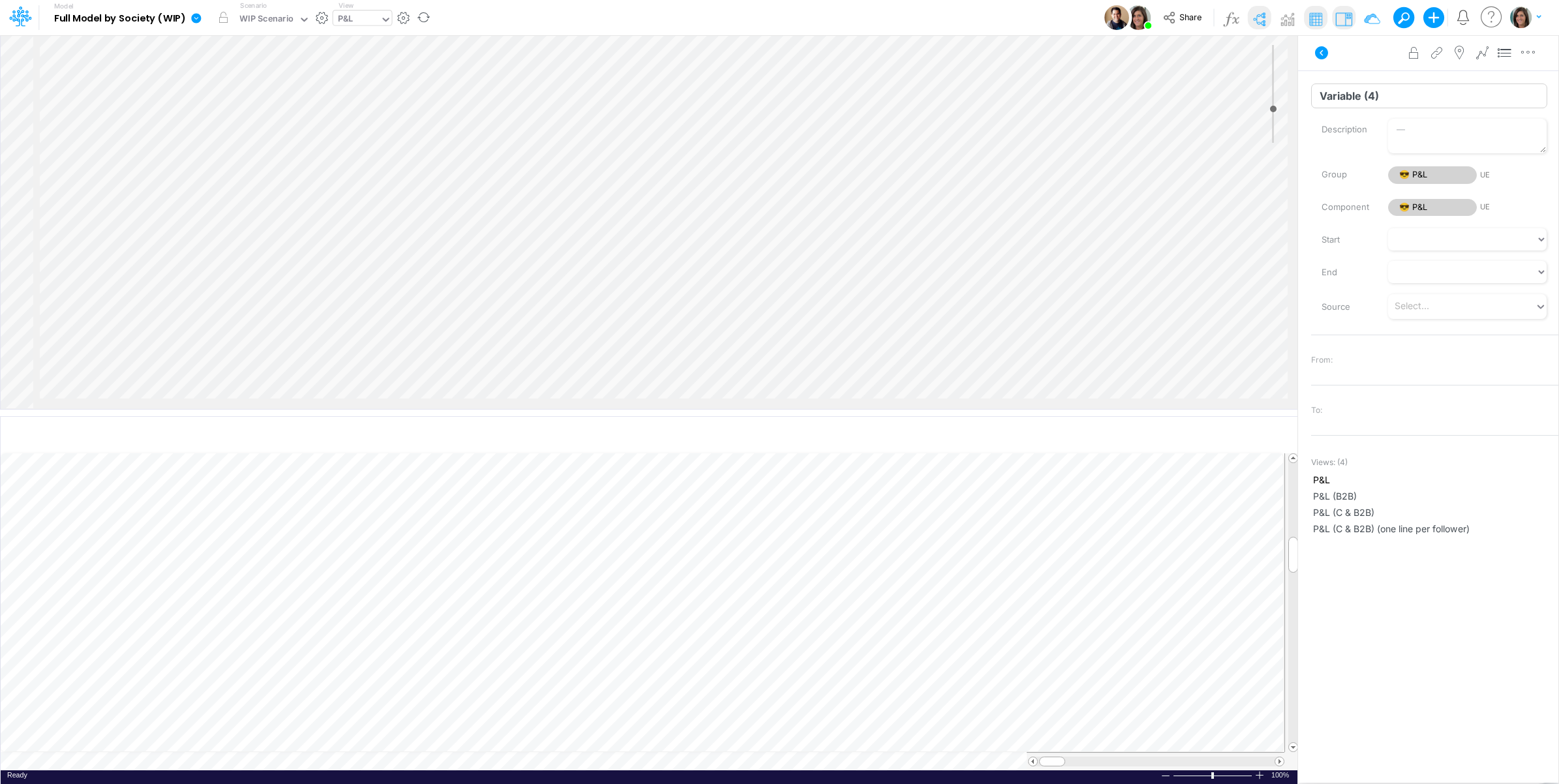
click at [1358, 102] on input "Variable (4)" at bounding box center [1429, 96] width 236 height 25
click at [1358, 102] on input "Variable (4)" at bounding box center [1429, 96] width 236 height 25
paste input "TPV Subadquirência"
type input "TPV Subadquirência"
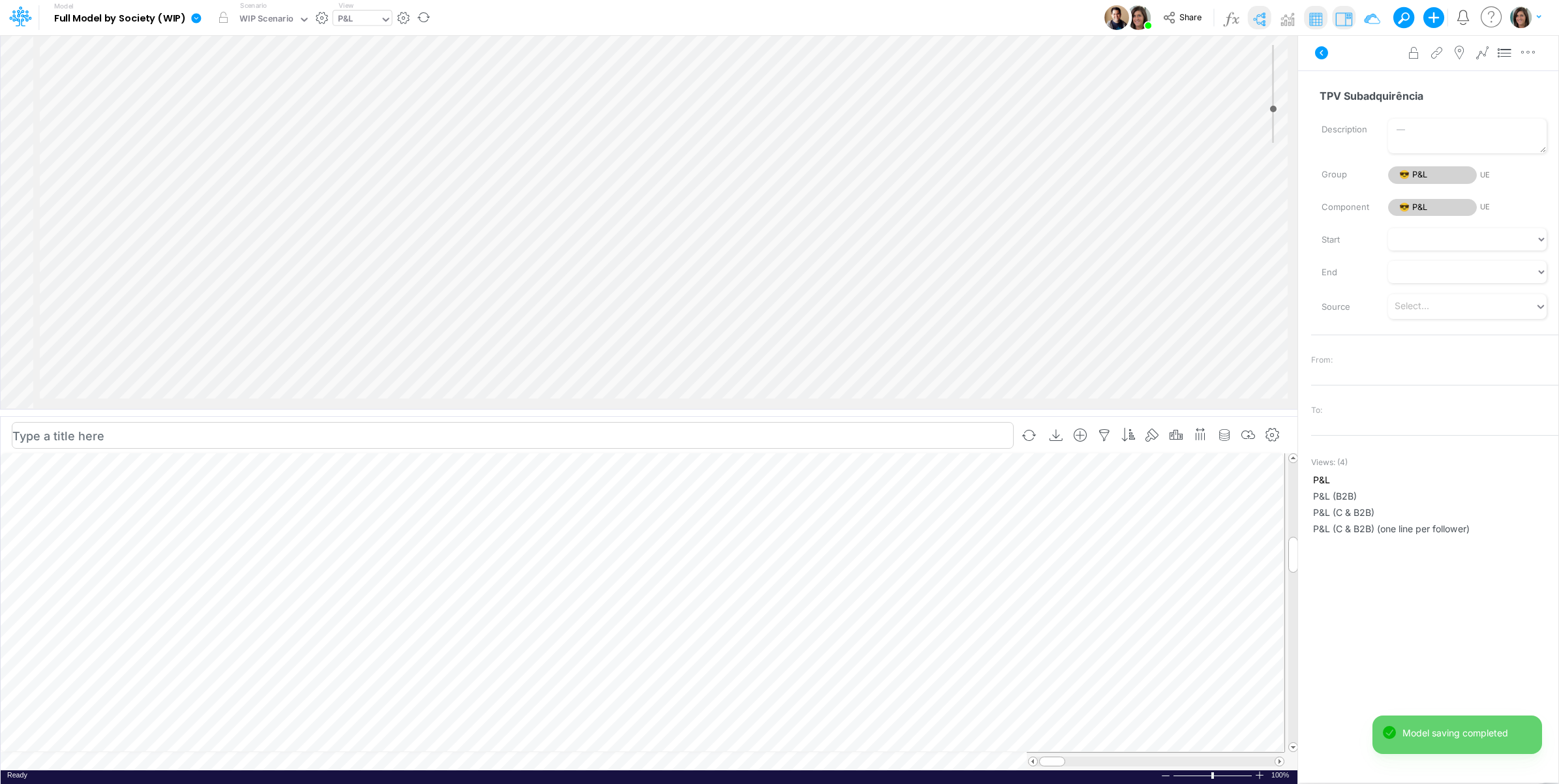
scroll to position [0, 1]
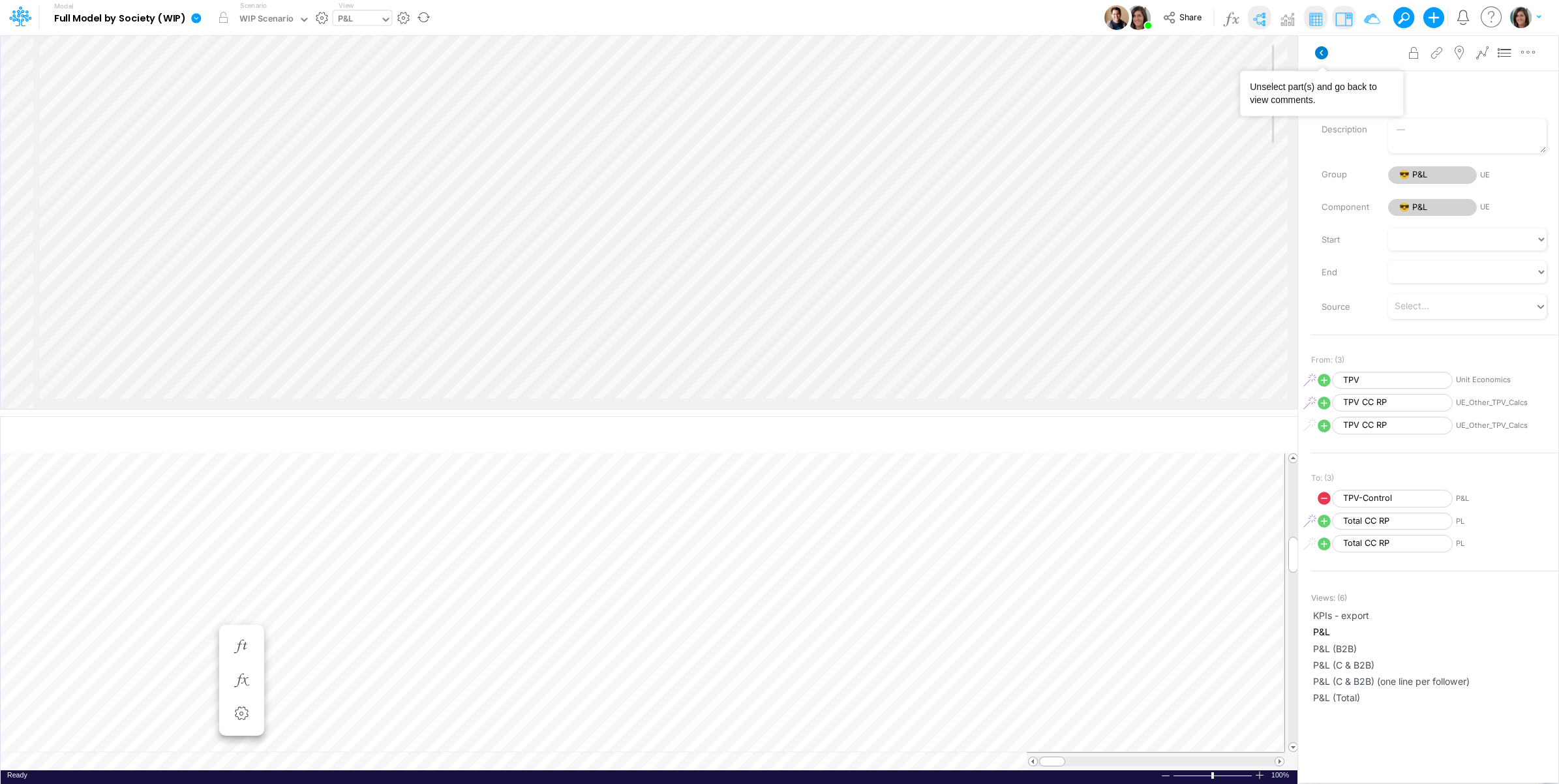
click at [1321, 54] on icon at bounding box center [1322, 52] width 13 height 13
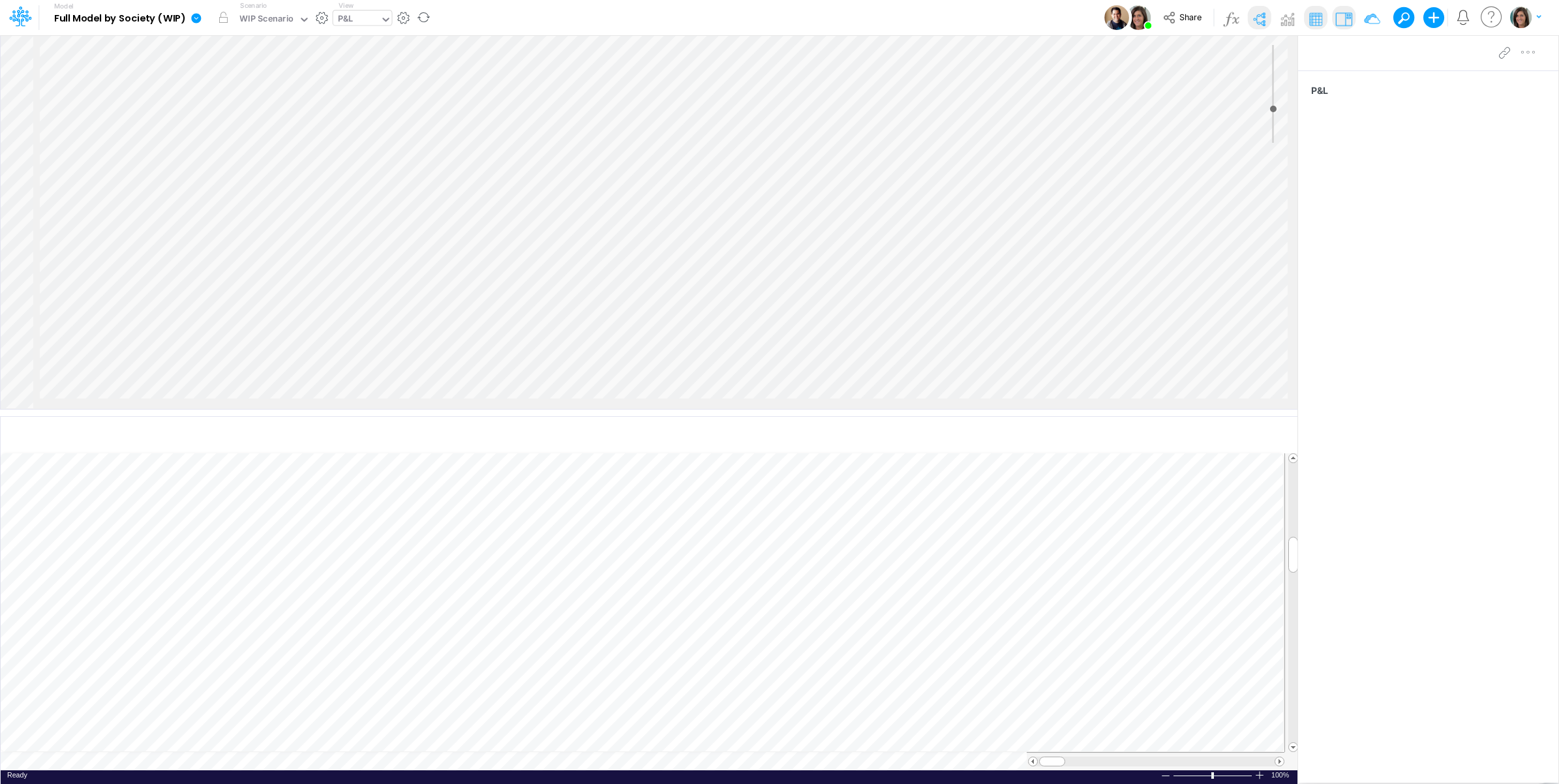
scroll to position [0, 1]
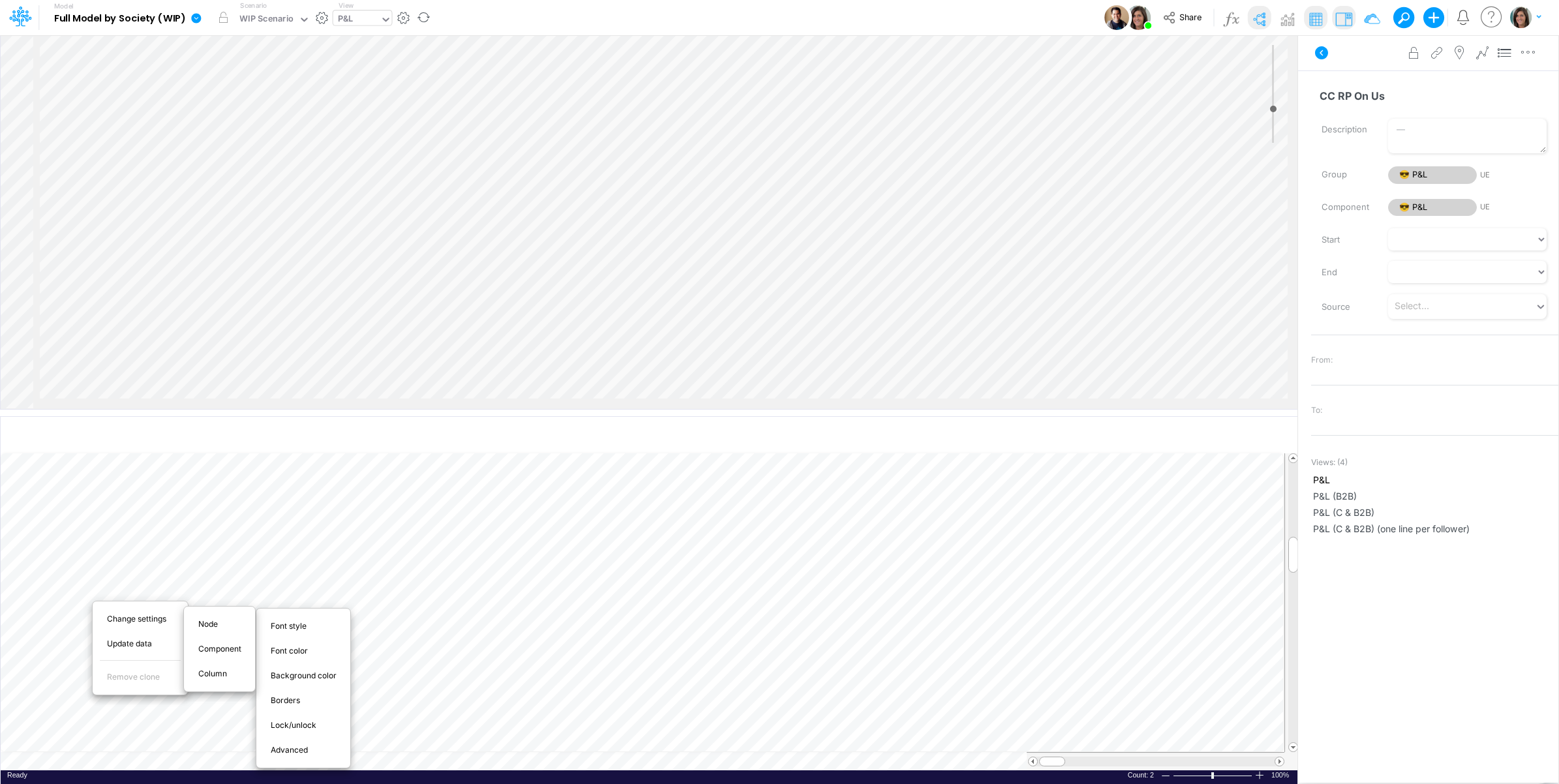
click at [295, 754] on span "Advanced" at bounding box center [297, 750] width 52 height 12
select select "sum"
select select "field"
select select "Number"
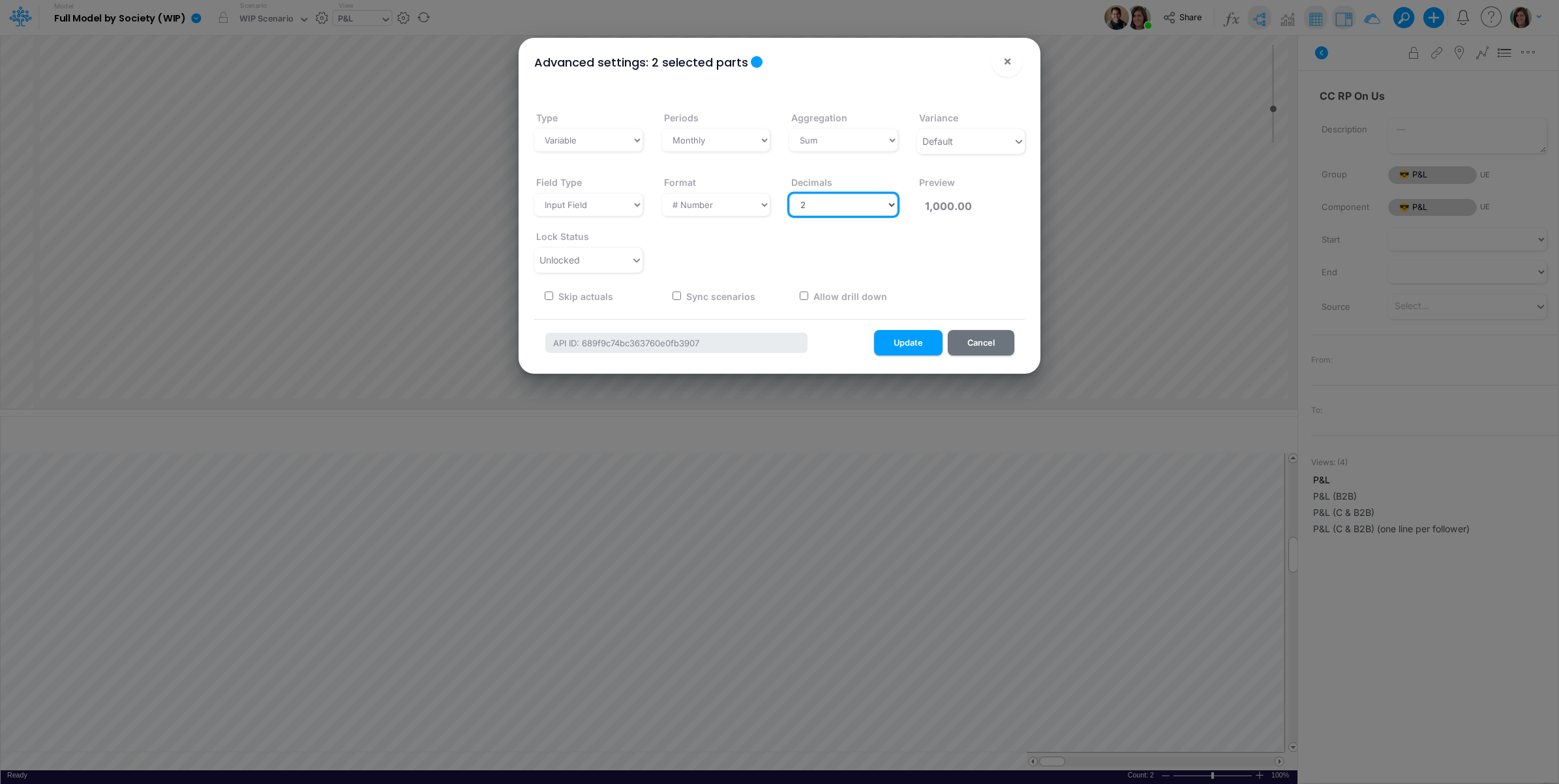
drag, startPoint x: 855, startPoint y: 197, endPoint x: 850, endPoint y: 210, distance: 13.9
click at [855, 199] on select "Select decimals places 0 1 2 3 4 5 6 7 8 9 10" at bounding box center [843, 205] width 108 height 22
select select "0"
click at [789, 194] on select "Select decimals places 0 1 2 3 4 5 6 7 8 9 10" at bounding box center [843, 205] width 108 height 22
type input "1,000"
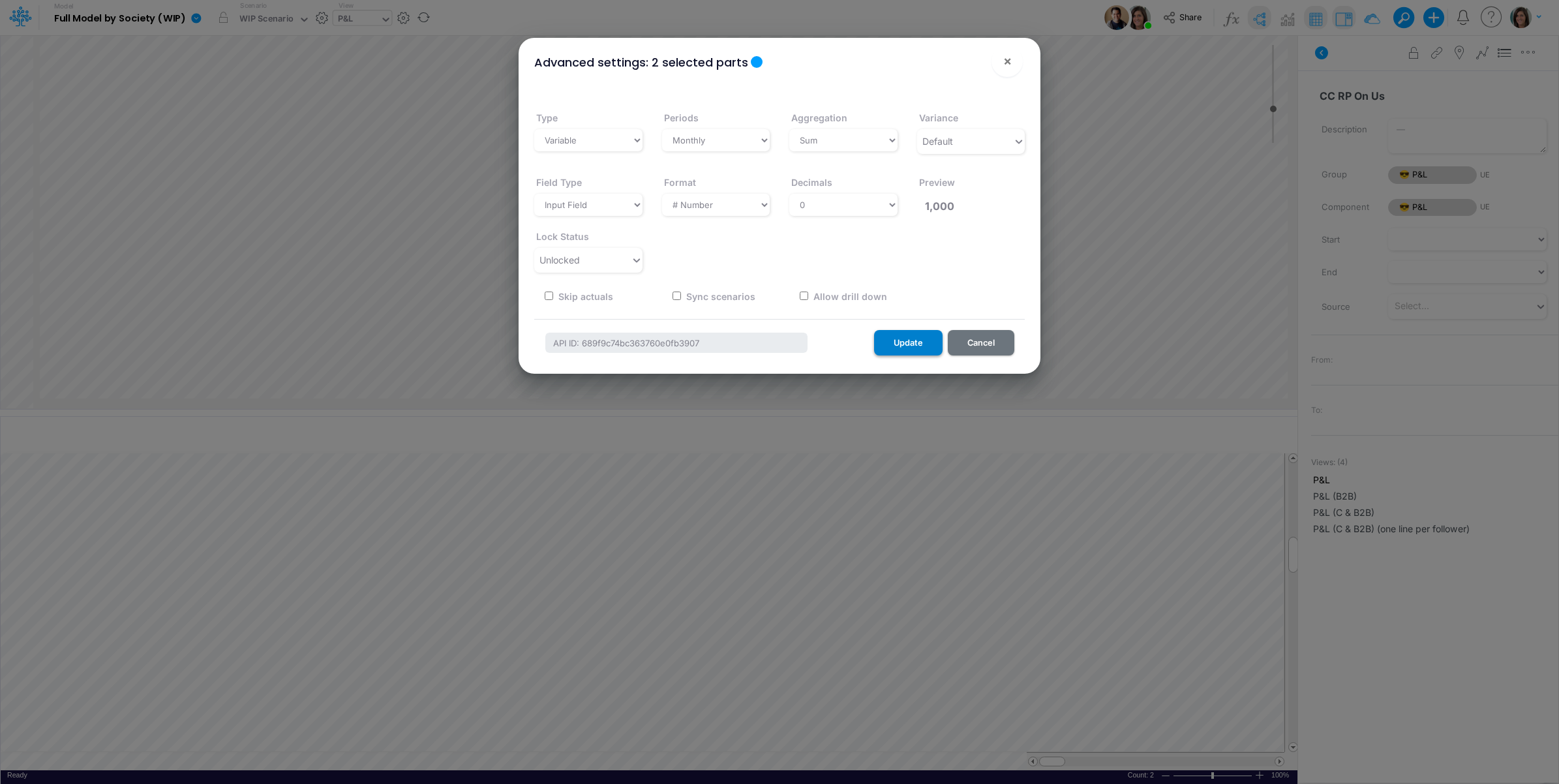
click at [919, 344] on button "Update" at bounding box center [908, 343] width 68 height 26
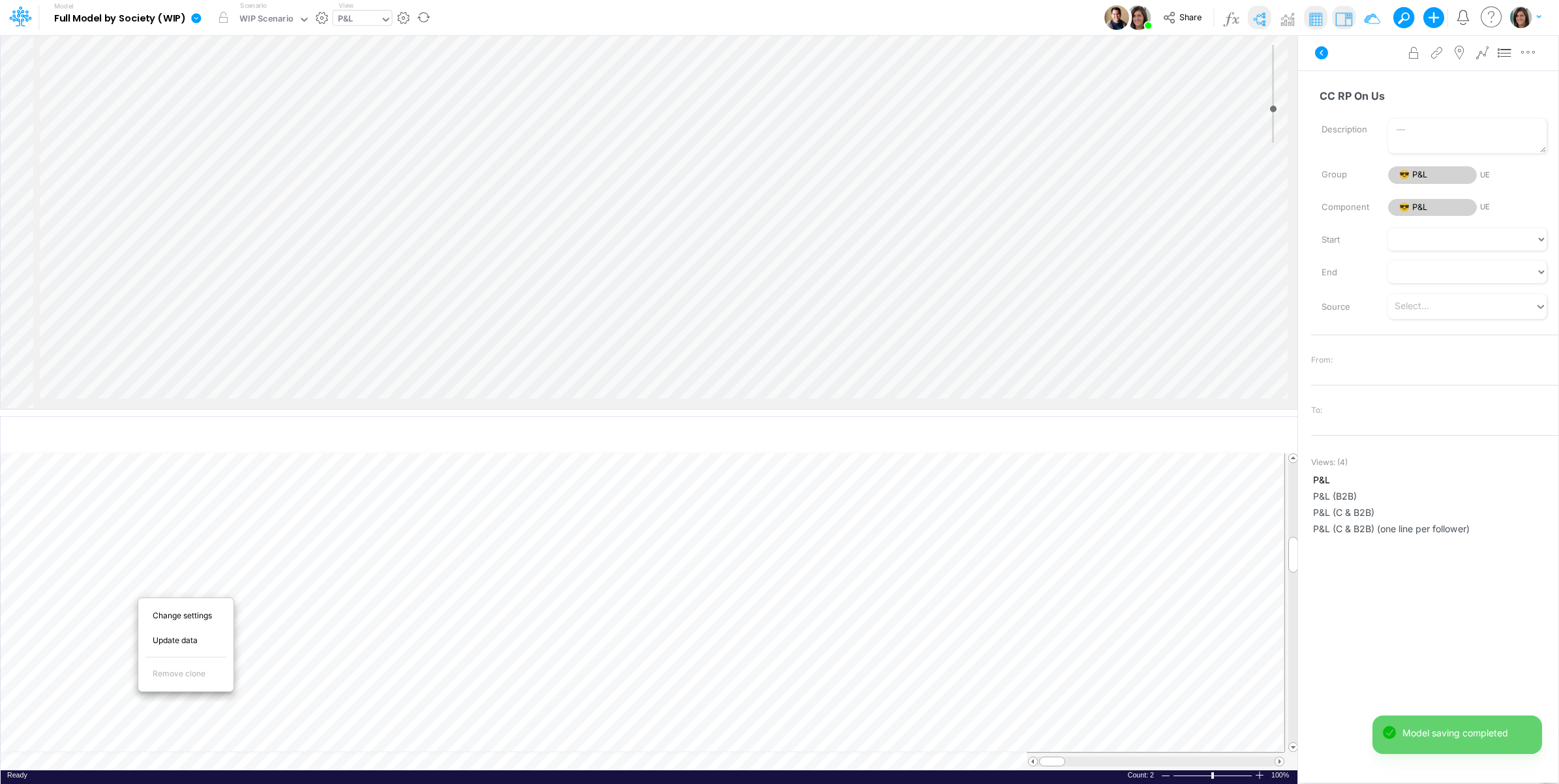
scroll to position [0, 1]
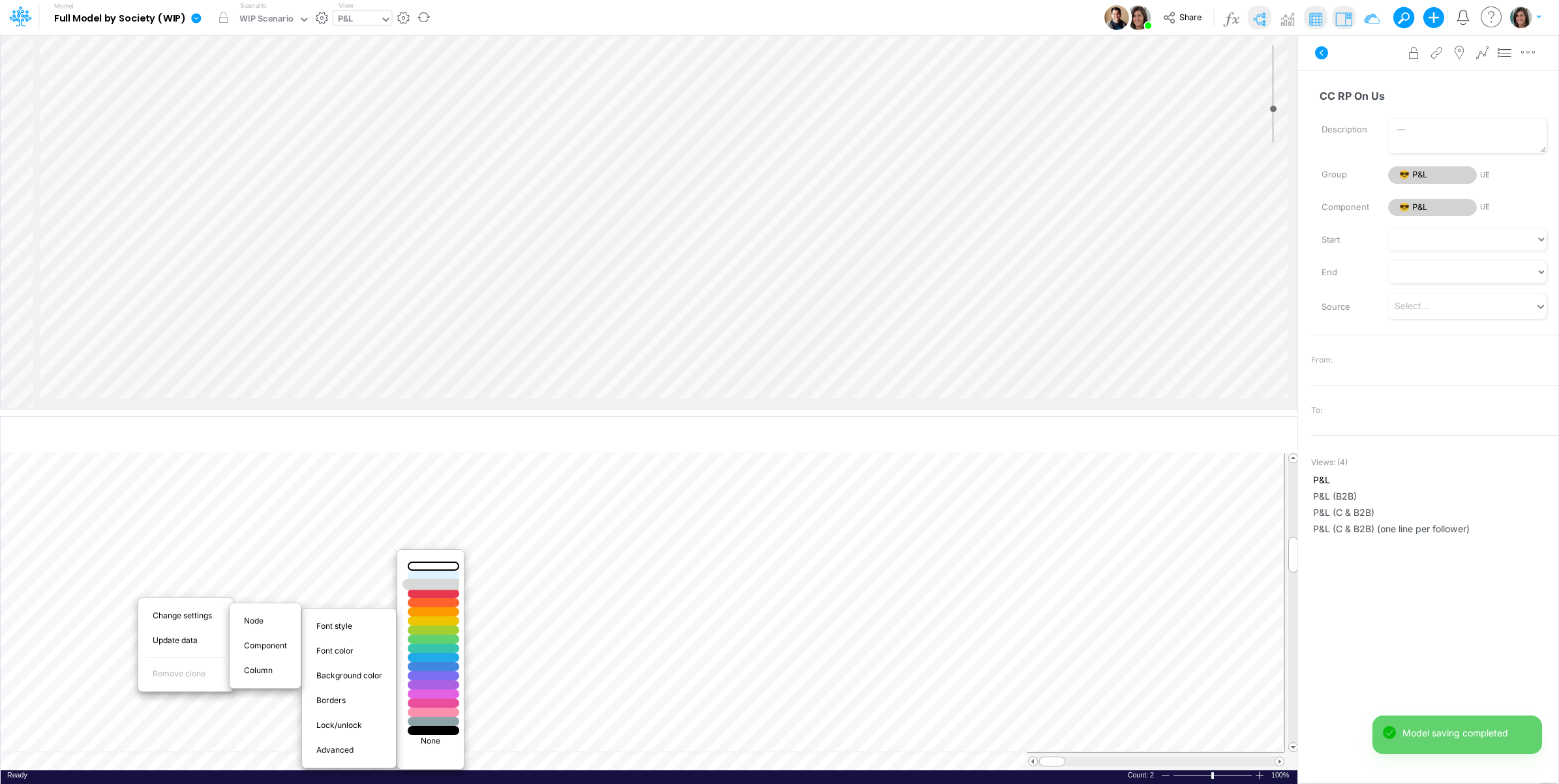
click at [439, 585] on div at bounding box center [433, 584] width 61 height 11
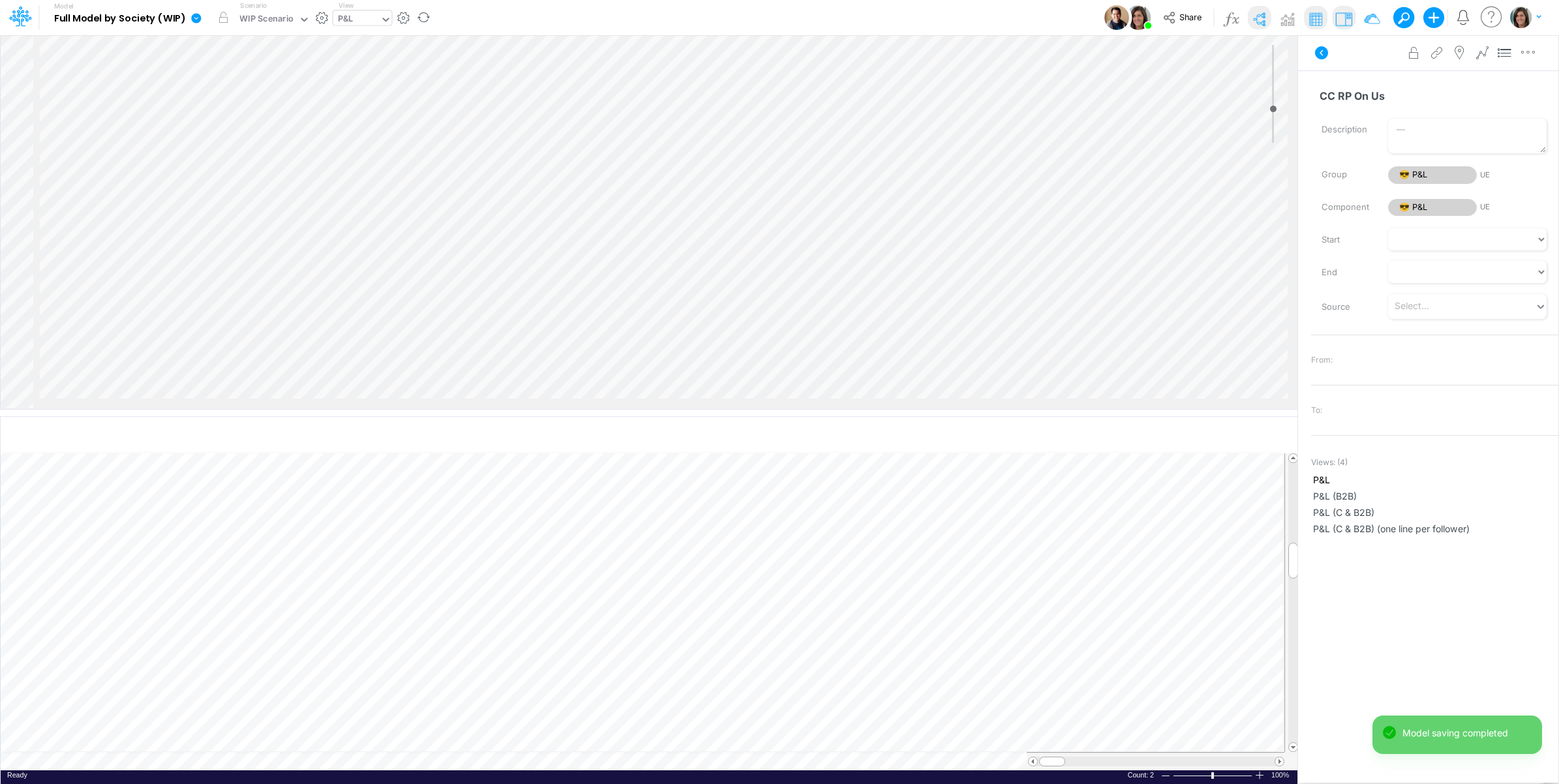
click at [330, 762] on td at bounding box center [642, 761] width 1284 height 18
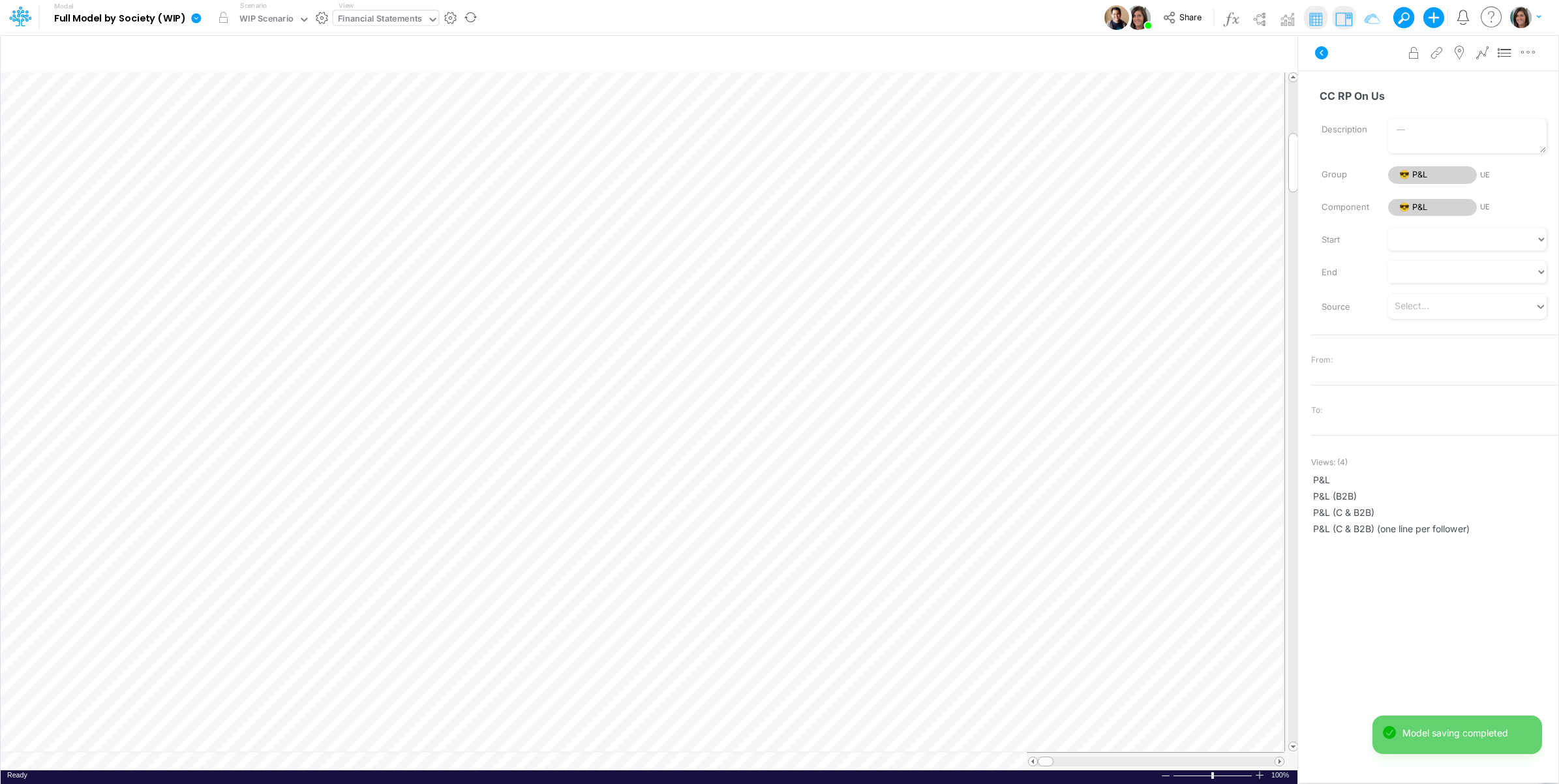
scroll to position [0, 1]
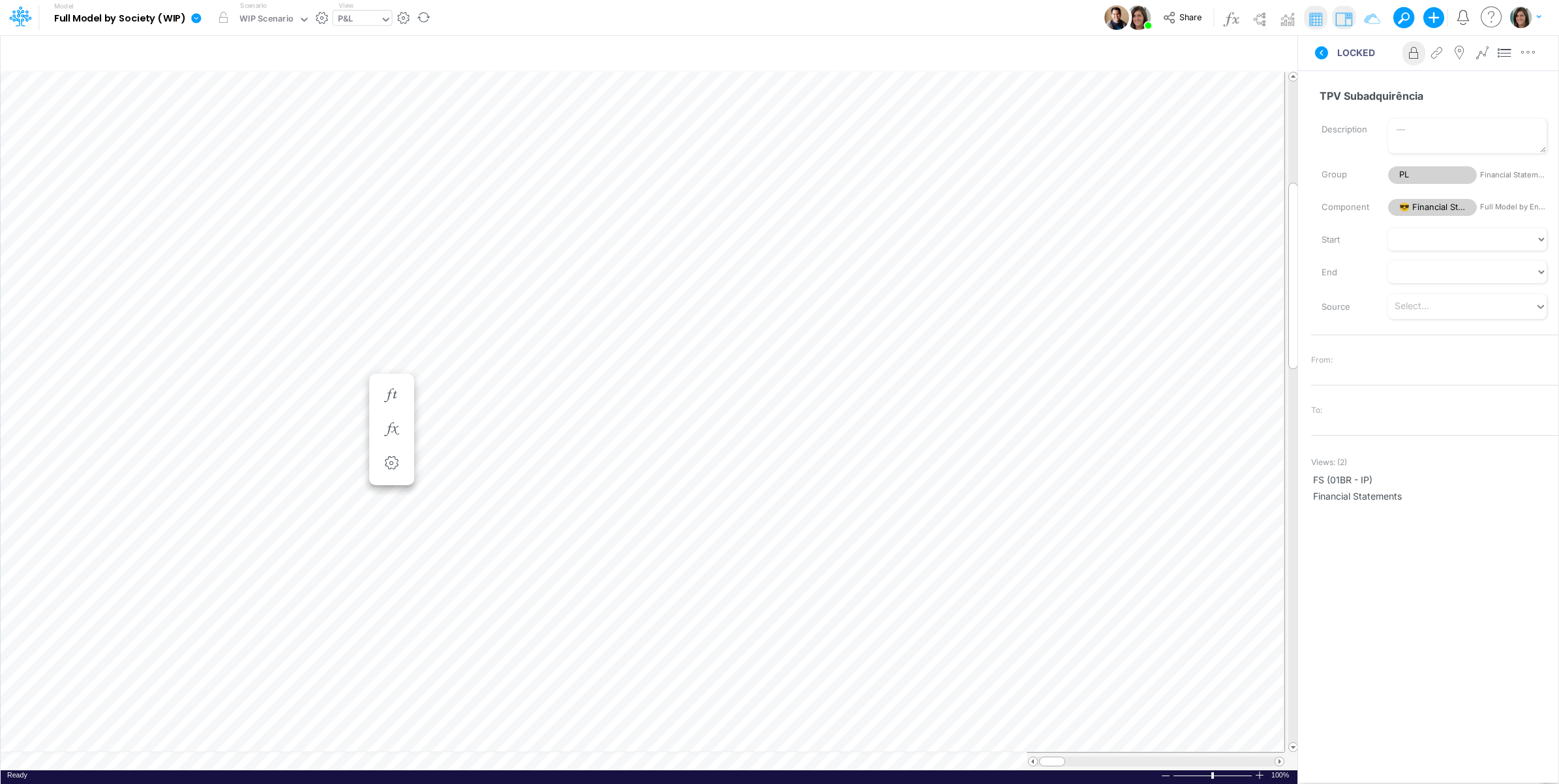
scroll to position [0, 1]
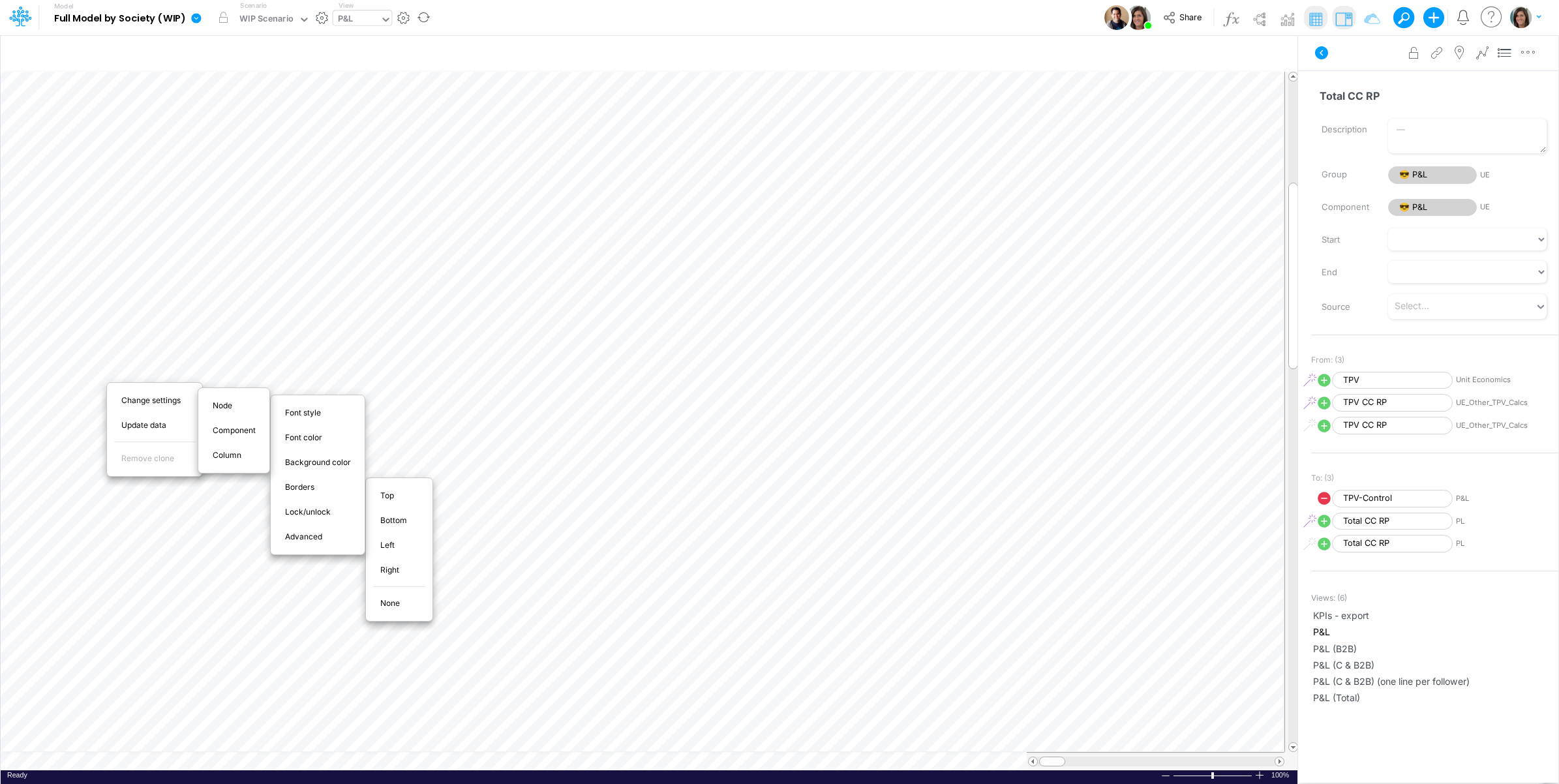
click at [389, 605] on span "None" at bounding box center [397, 603] width 34 height 12
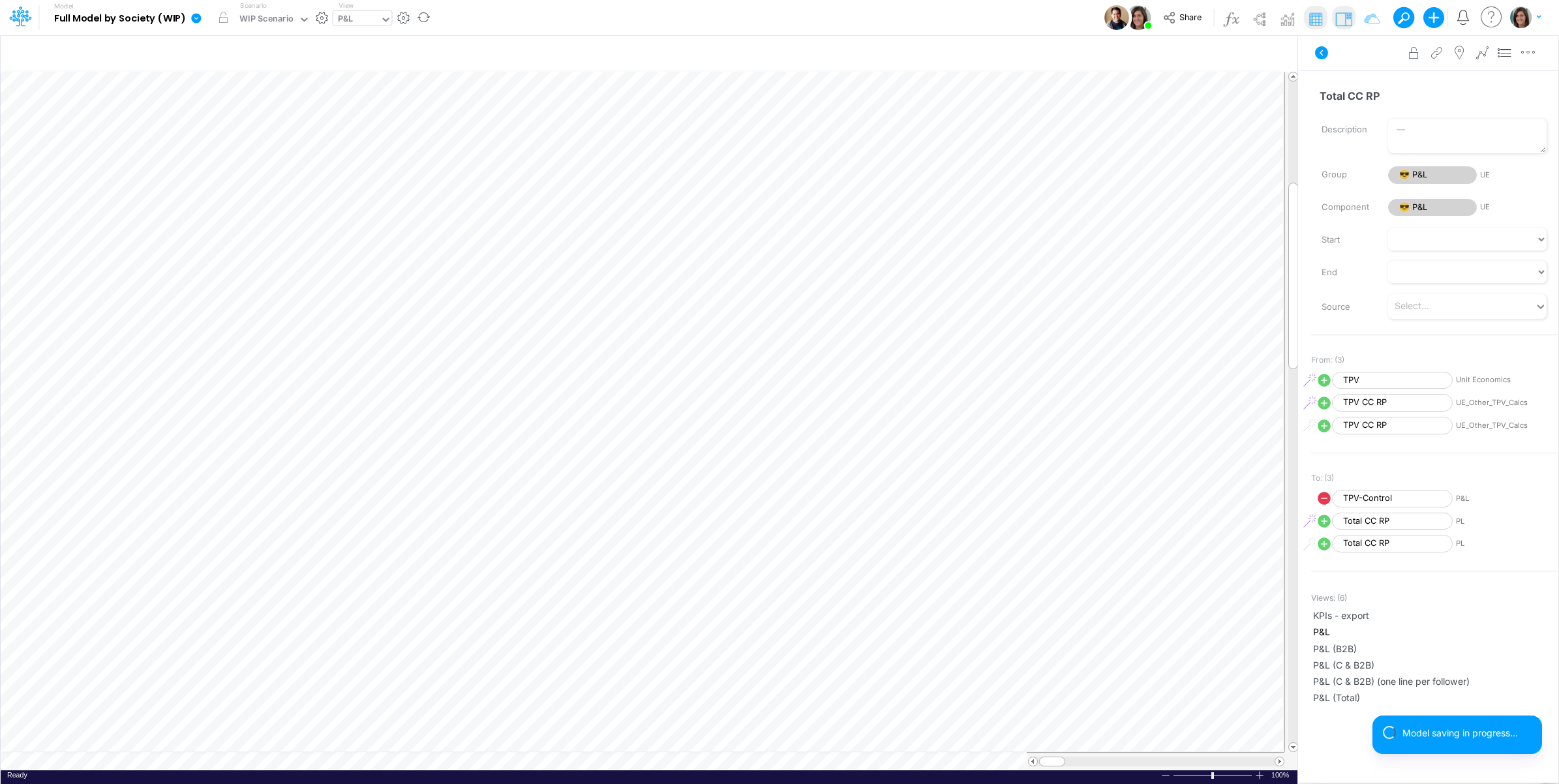
scroll to position [0, 1]
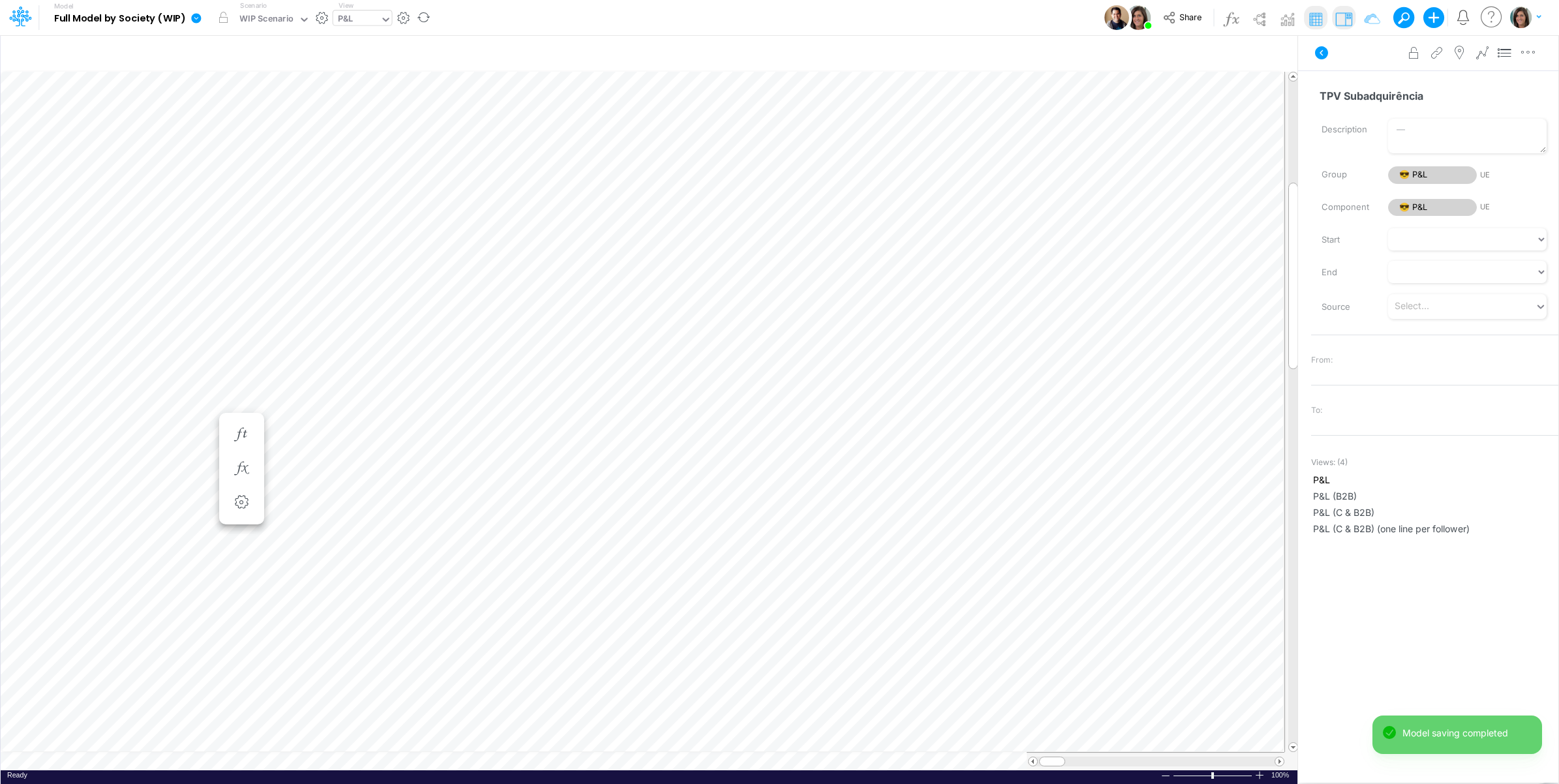
scroll to position [0, 1]
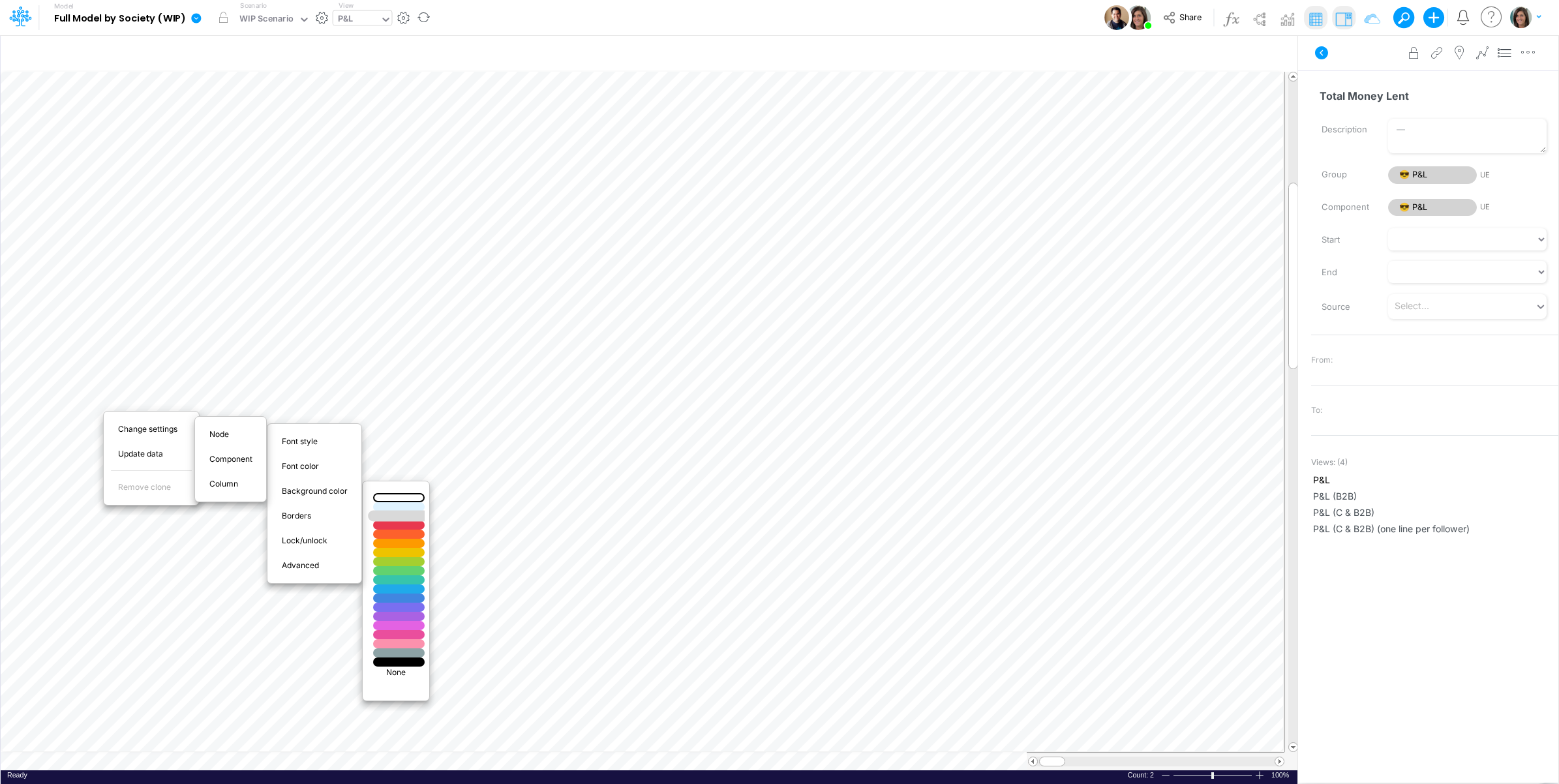
click at [398, 517] on div at bounding box center [399, 516] width 61 height 11
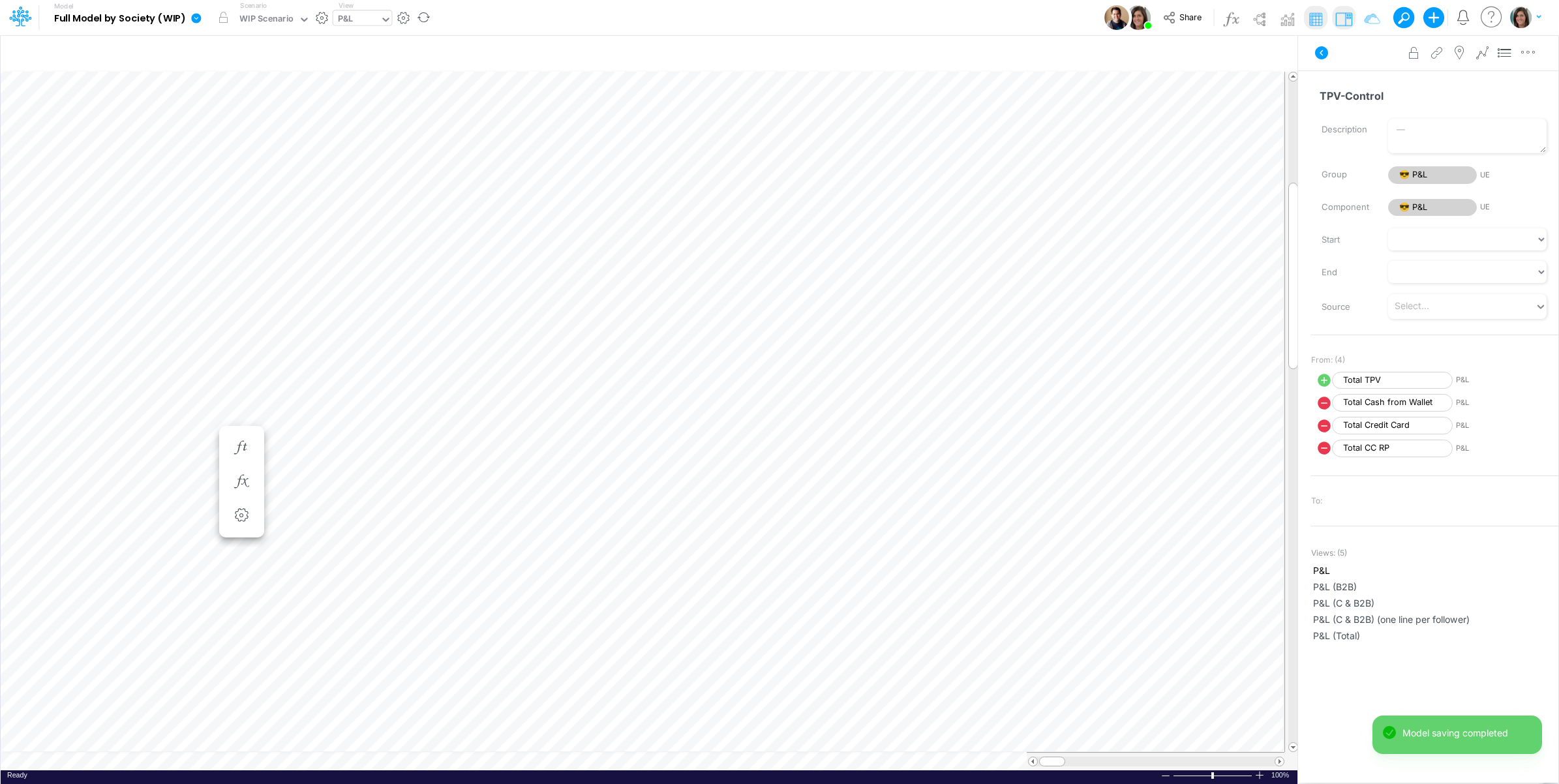
scroll to position [0, 1]
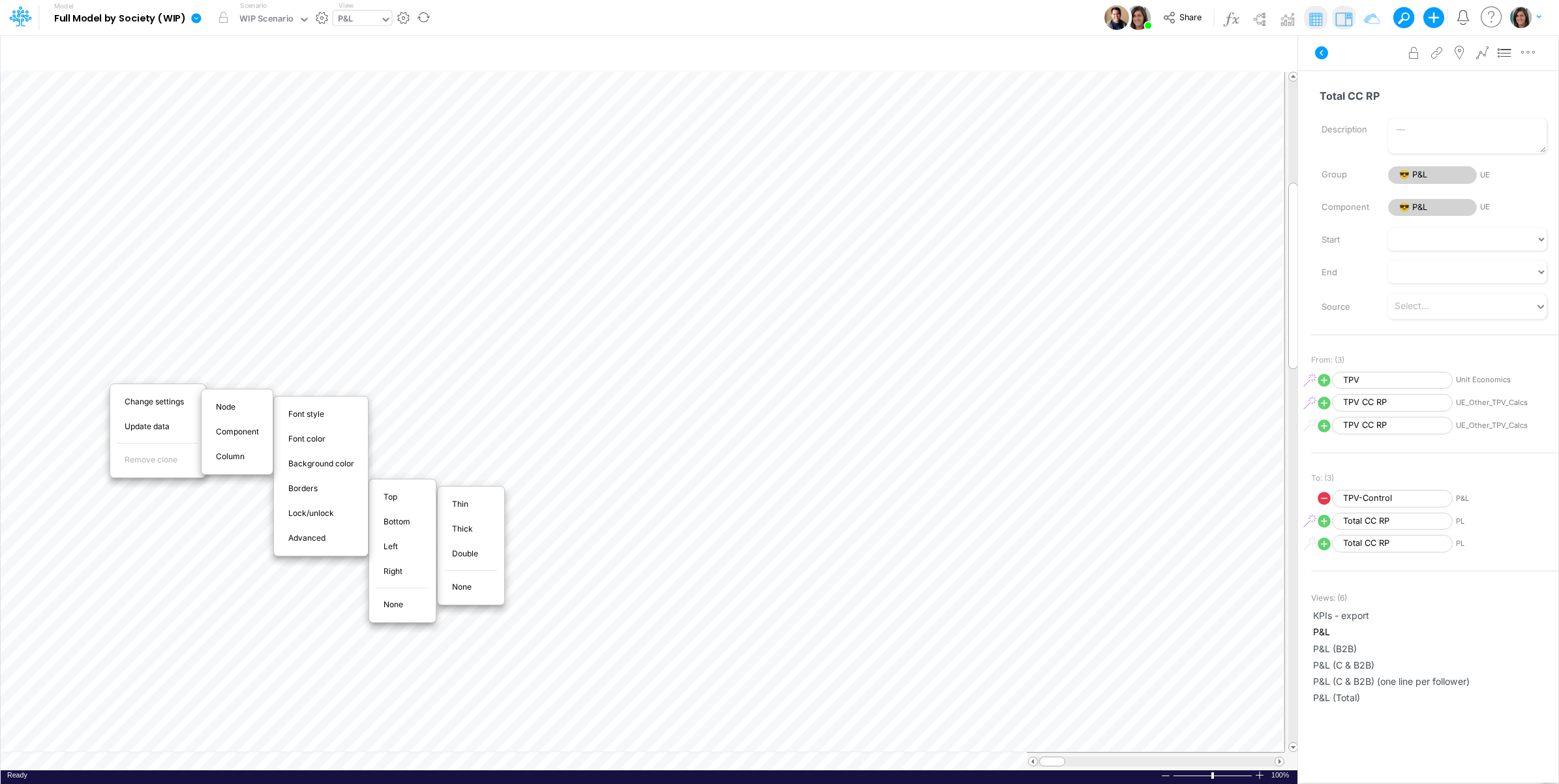
click at [474, 505] on span "Thin" at bounding box center [467, 504] width 31 height 12
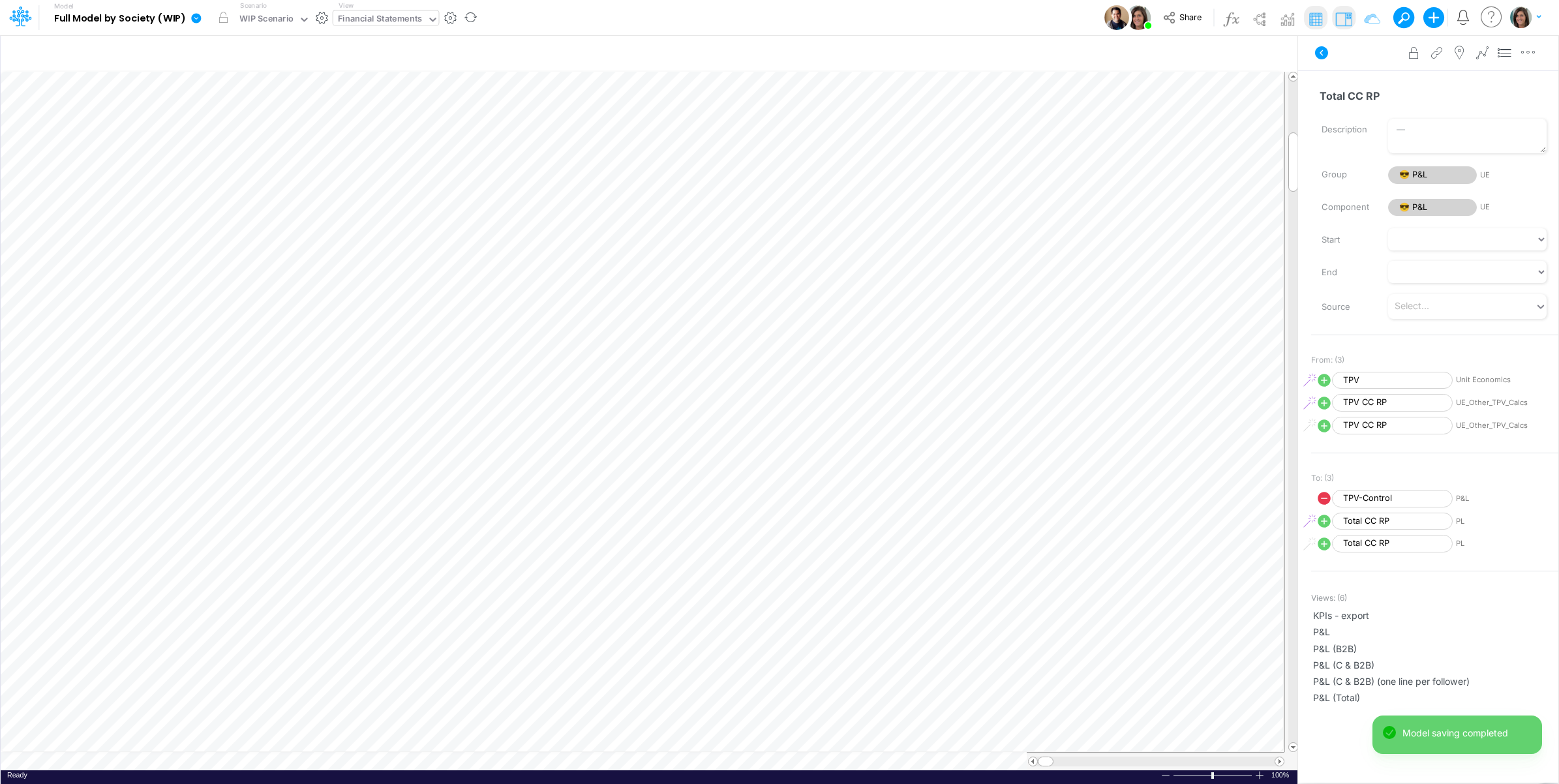
scroll to position [0, 1]
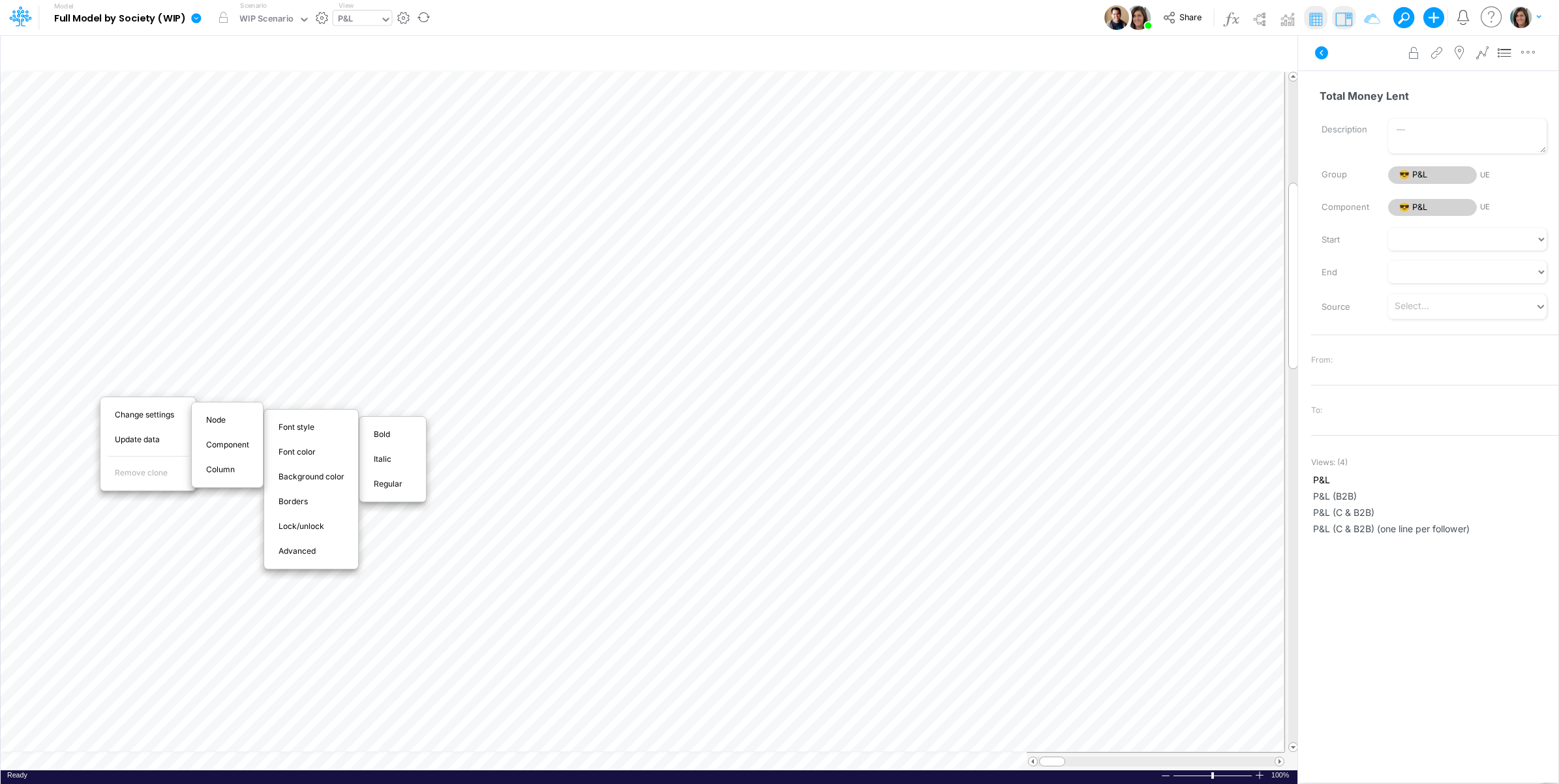
click at [391, 441] on div "Bold" at bounding box center [393, 434] width 57 height 16
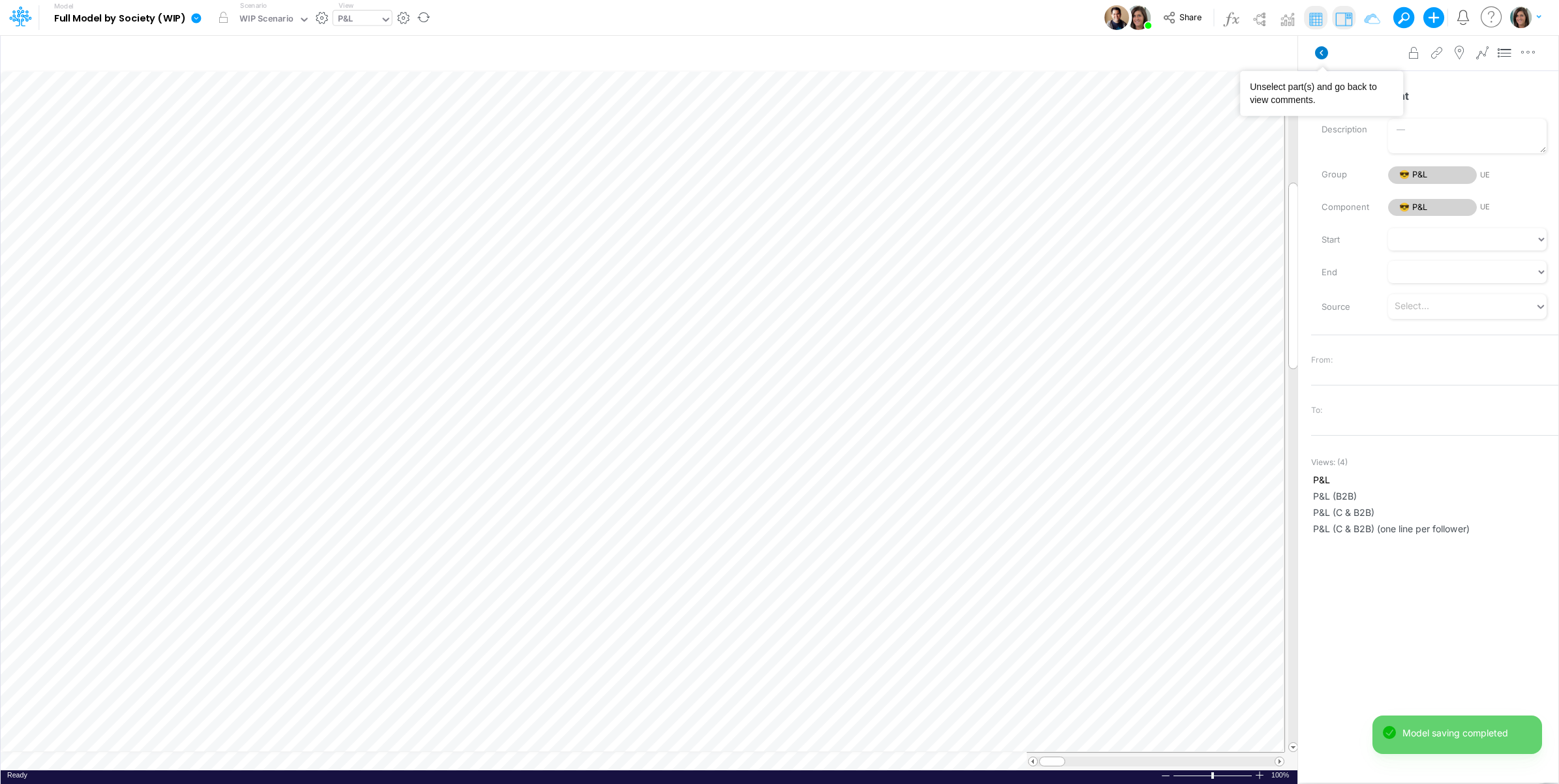
click at [1318, 49] on icon at bounding box center [1322, 52] width 13 height 13
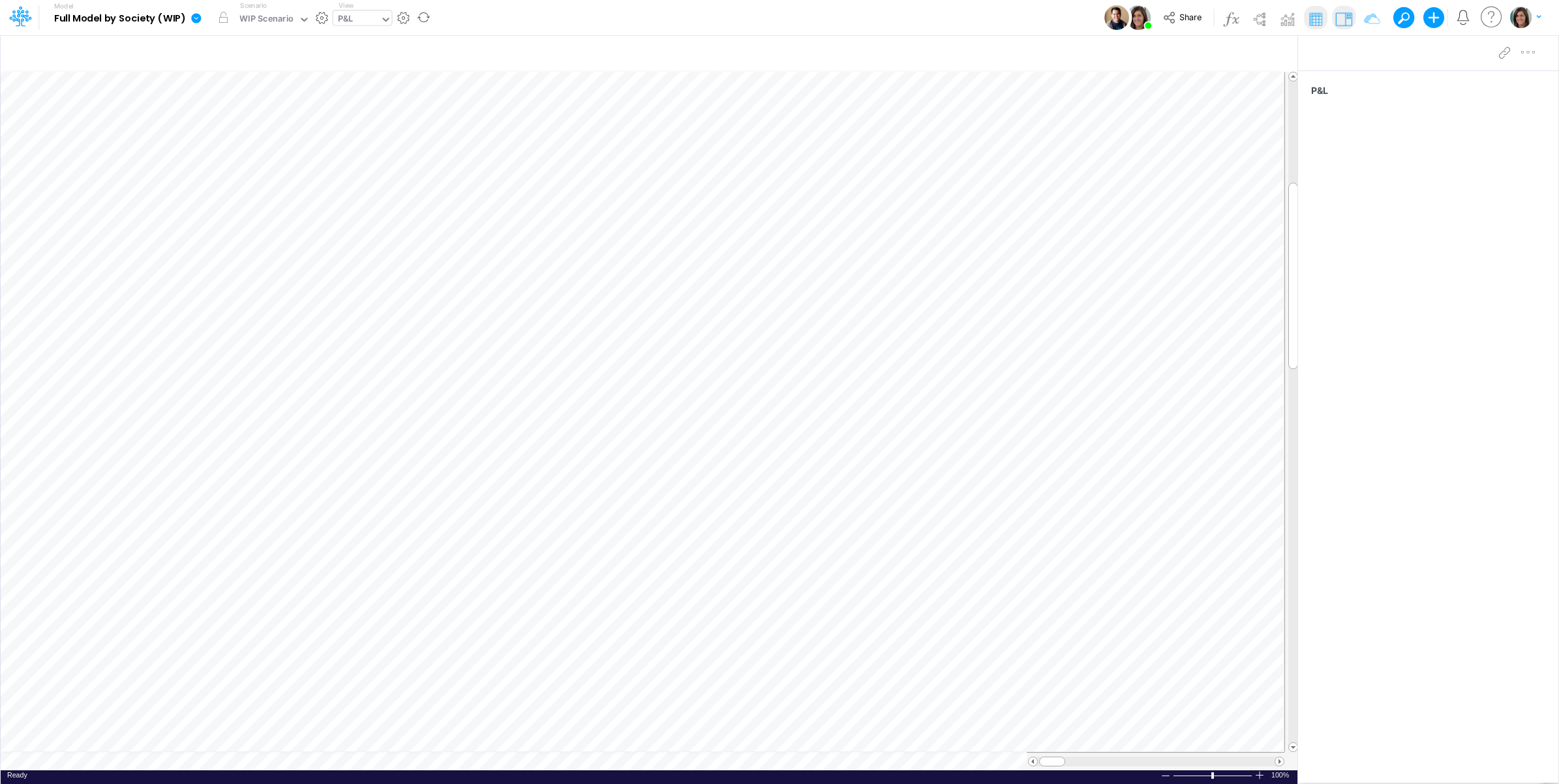
scroll to position [0, 1]
click at [239, 493] on icon "button" at bounding box center [241, 490] width 19 height 14
select select "sum"
select select "field"
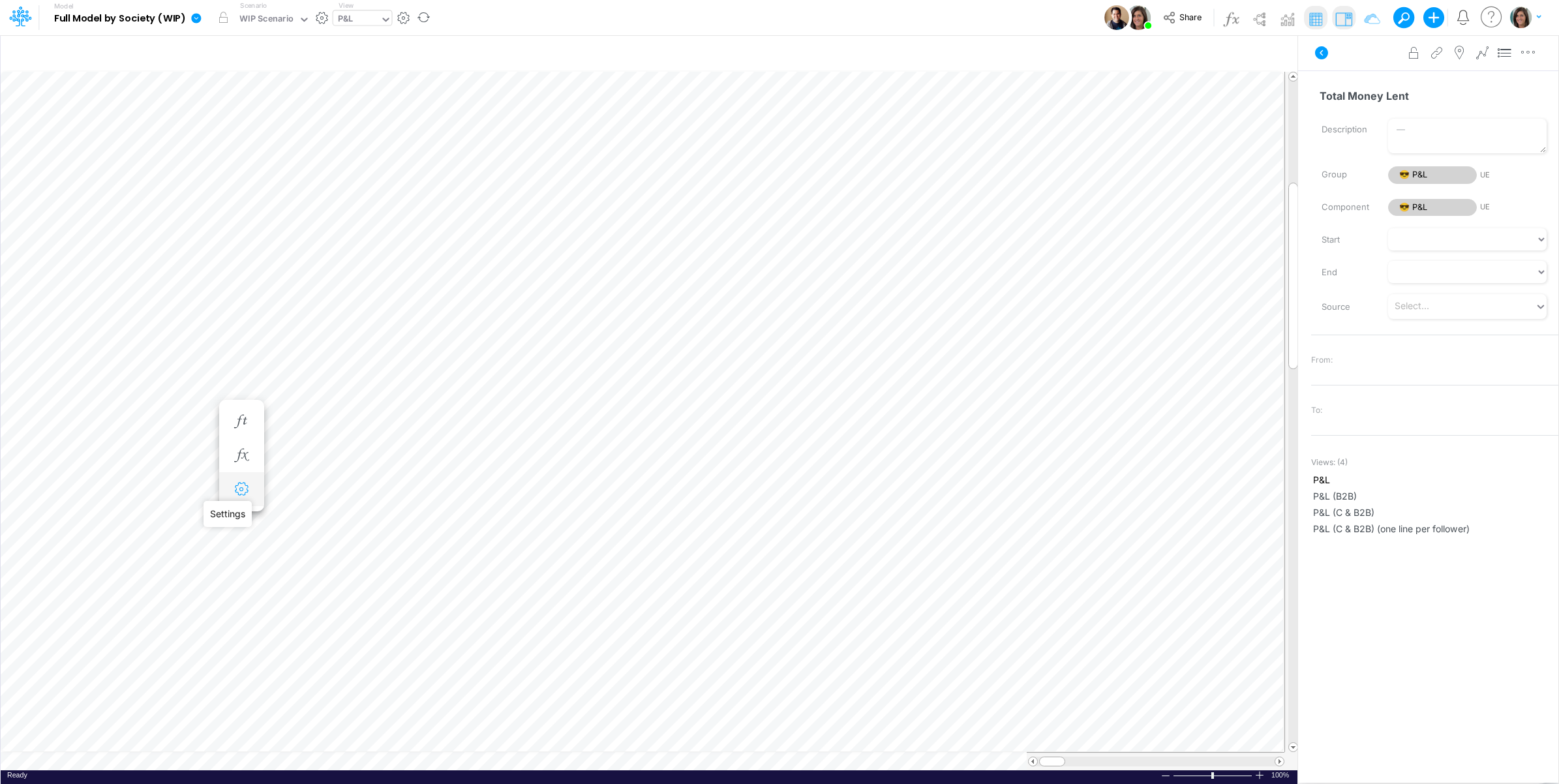
select select "Number"
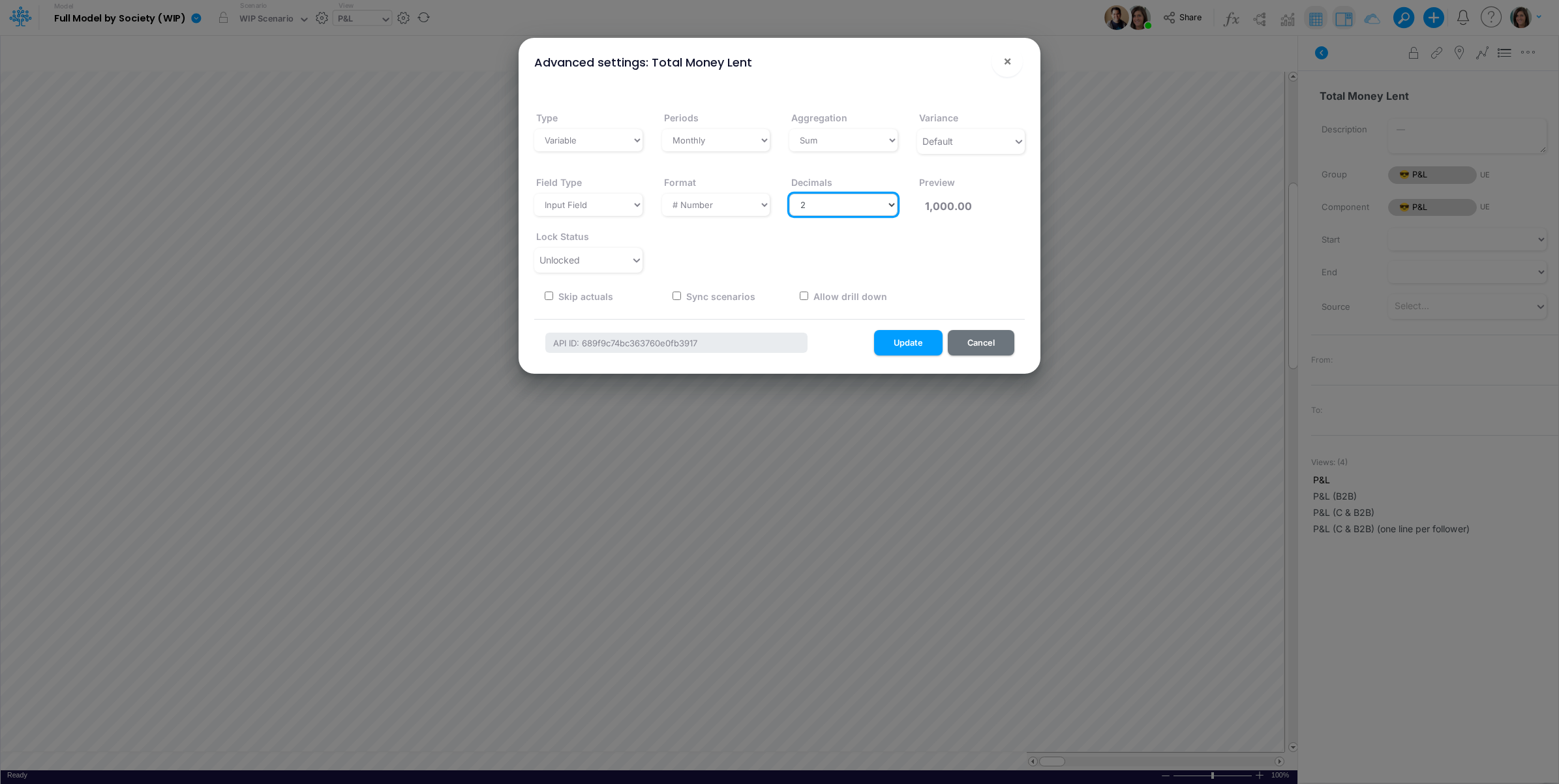
click at [836, 197] on select "Select decimals places 0 1 2 3 4 5 6 7 8 9 10" at bounding box center [843, 205] width 108 height 22
select select "0"
click at [789, 194] on select "Select decimals places 0 1 2 3 4 5 6 7 8 9 10" at bounding box center [843, 205] width 108 height 22
type input "1,000"
click at [911, 343] on button "Update" at bounding box center [908, 343] width 68 height 26
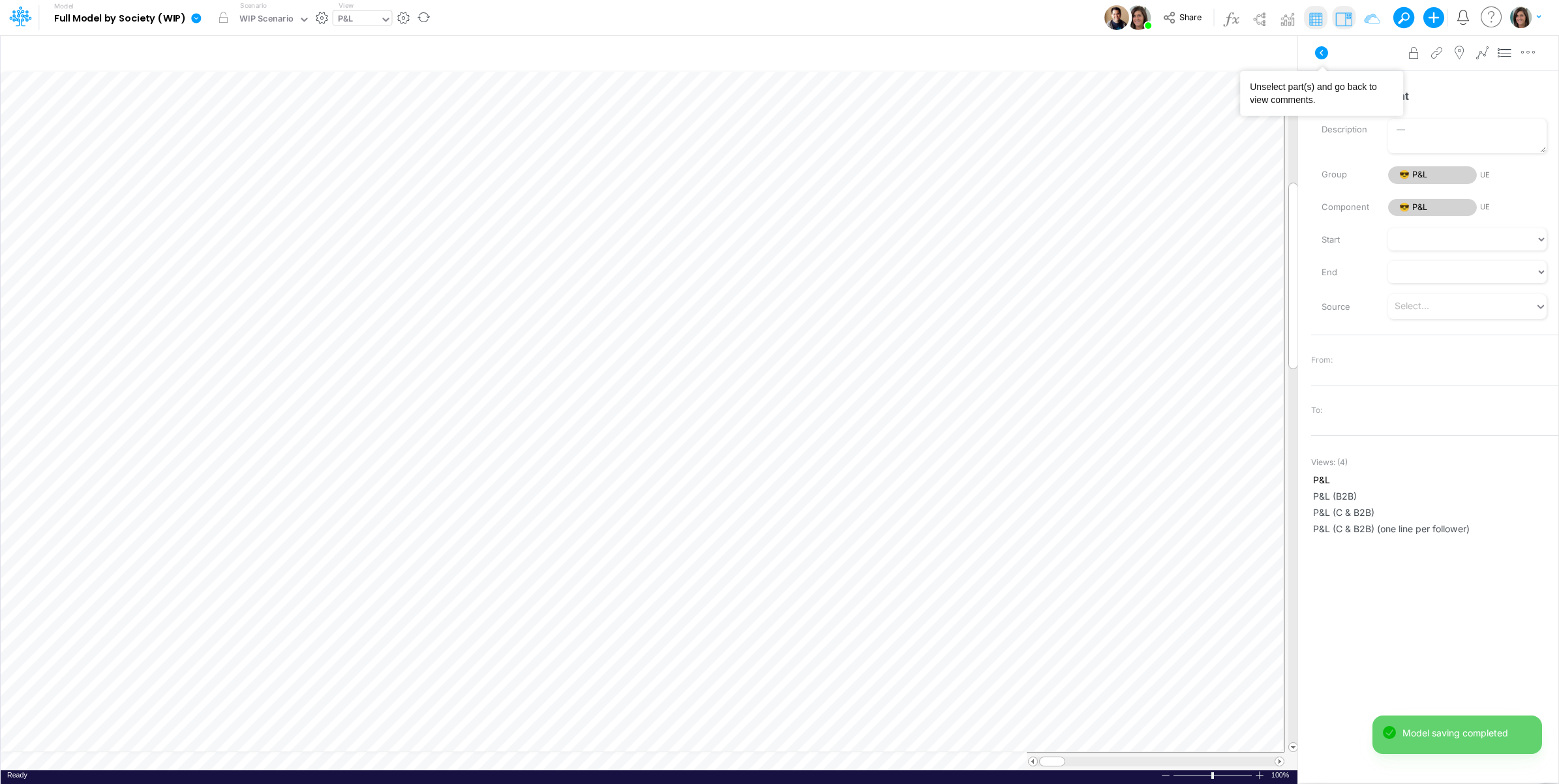
click at [1321, 51] on icon at bounding box center [1322, 52] width 16 height 16
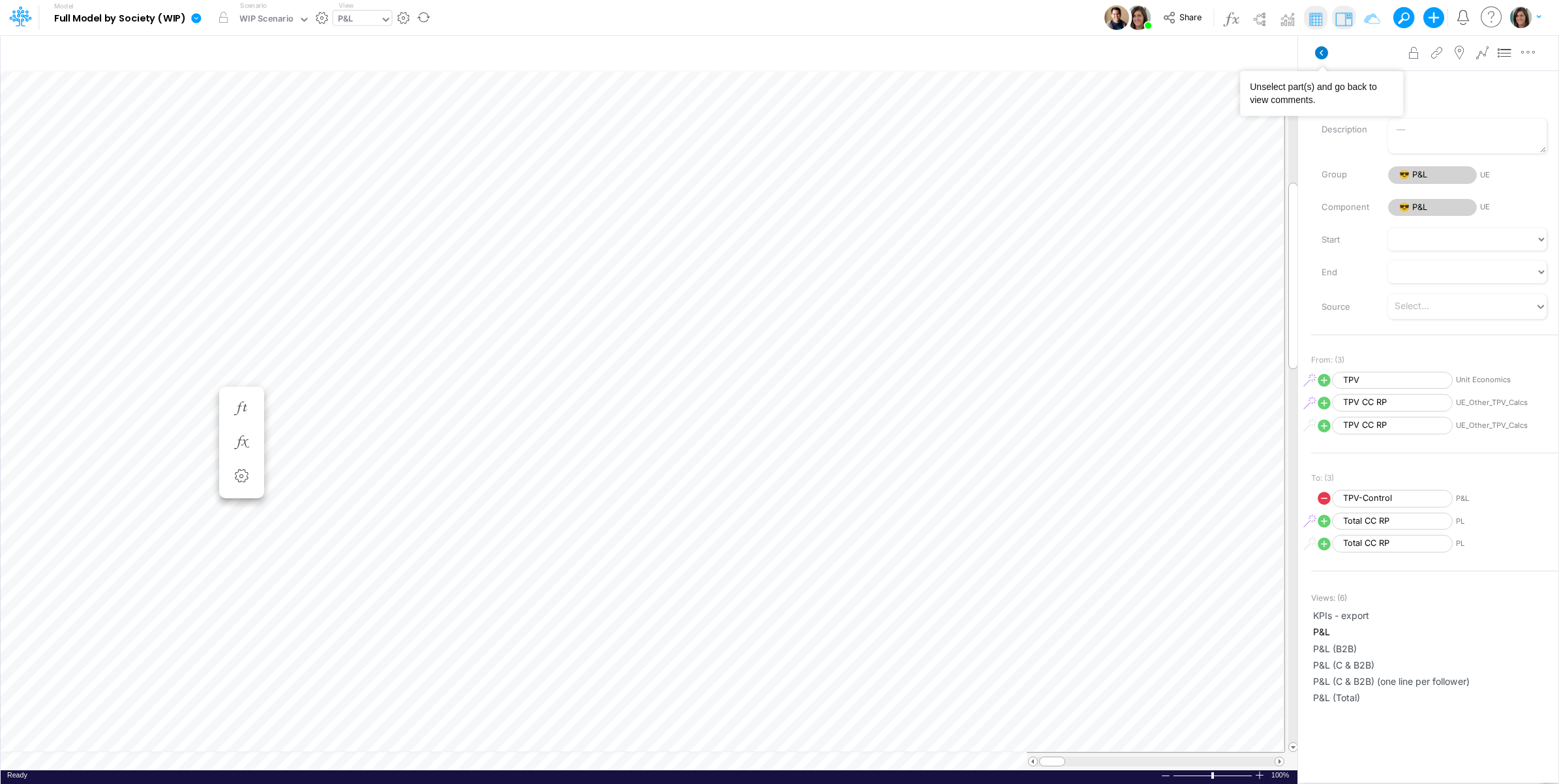
click at [1322, 56] on icon at bounding box center [1322, 52] width 13 height 13
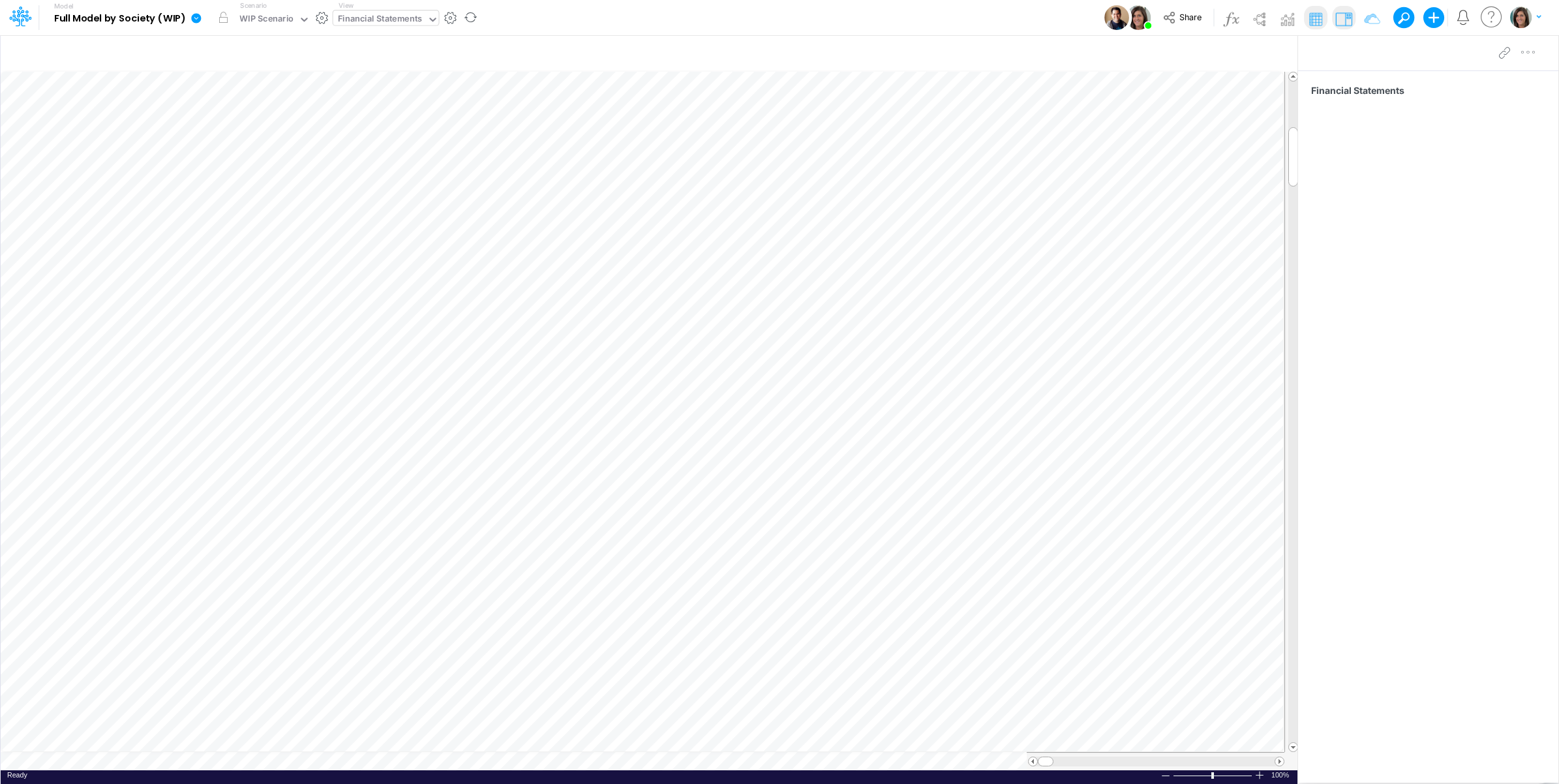
scroll to position [0, 1]
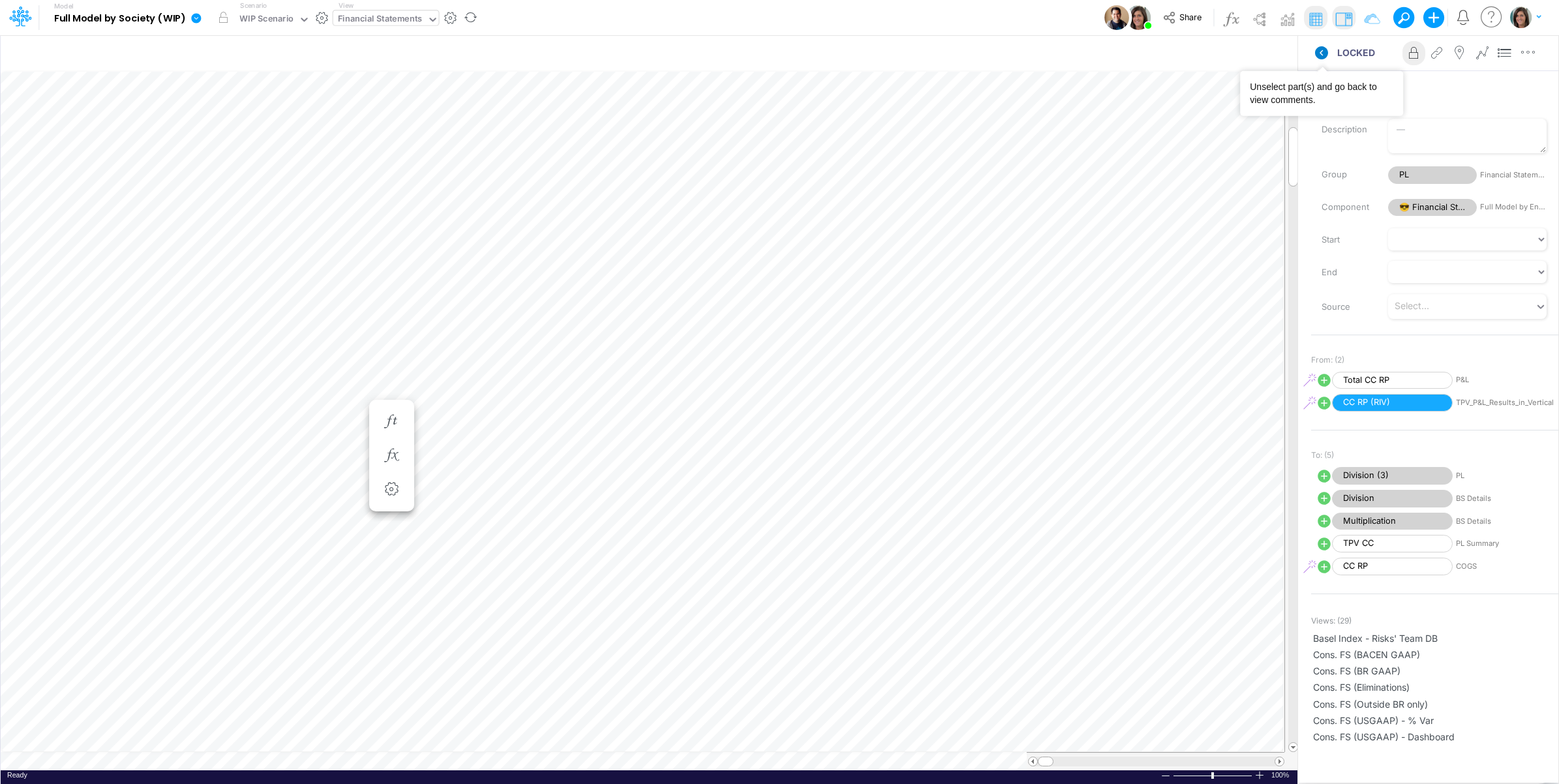
click at [1322, 55] on icon at bounding box center [1322, 52] width 13 height 13
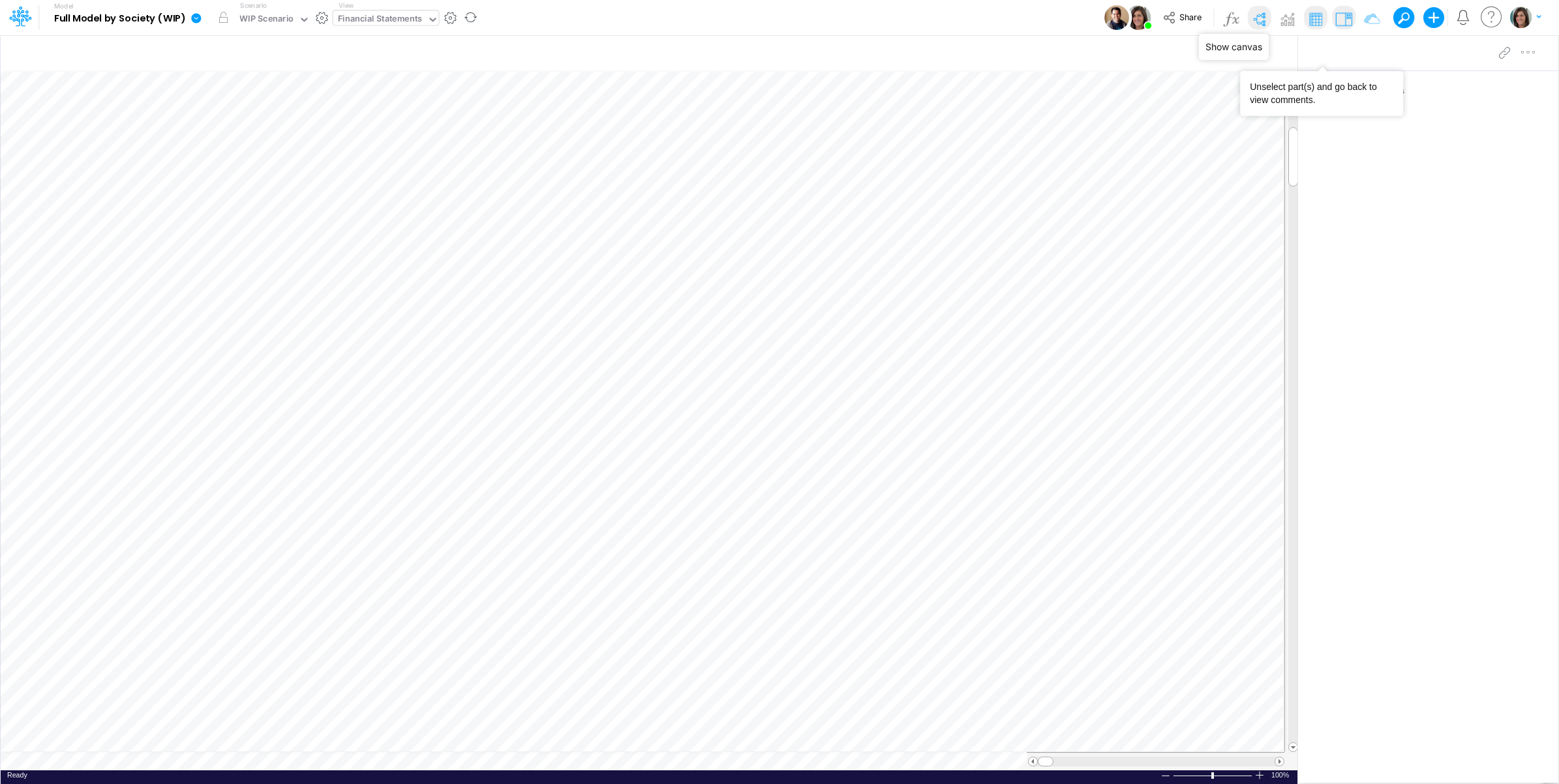
click at [1258, 17] on img at bounding box center [1259, 19] width 21 height 21
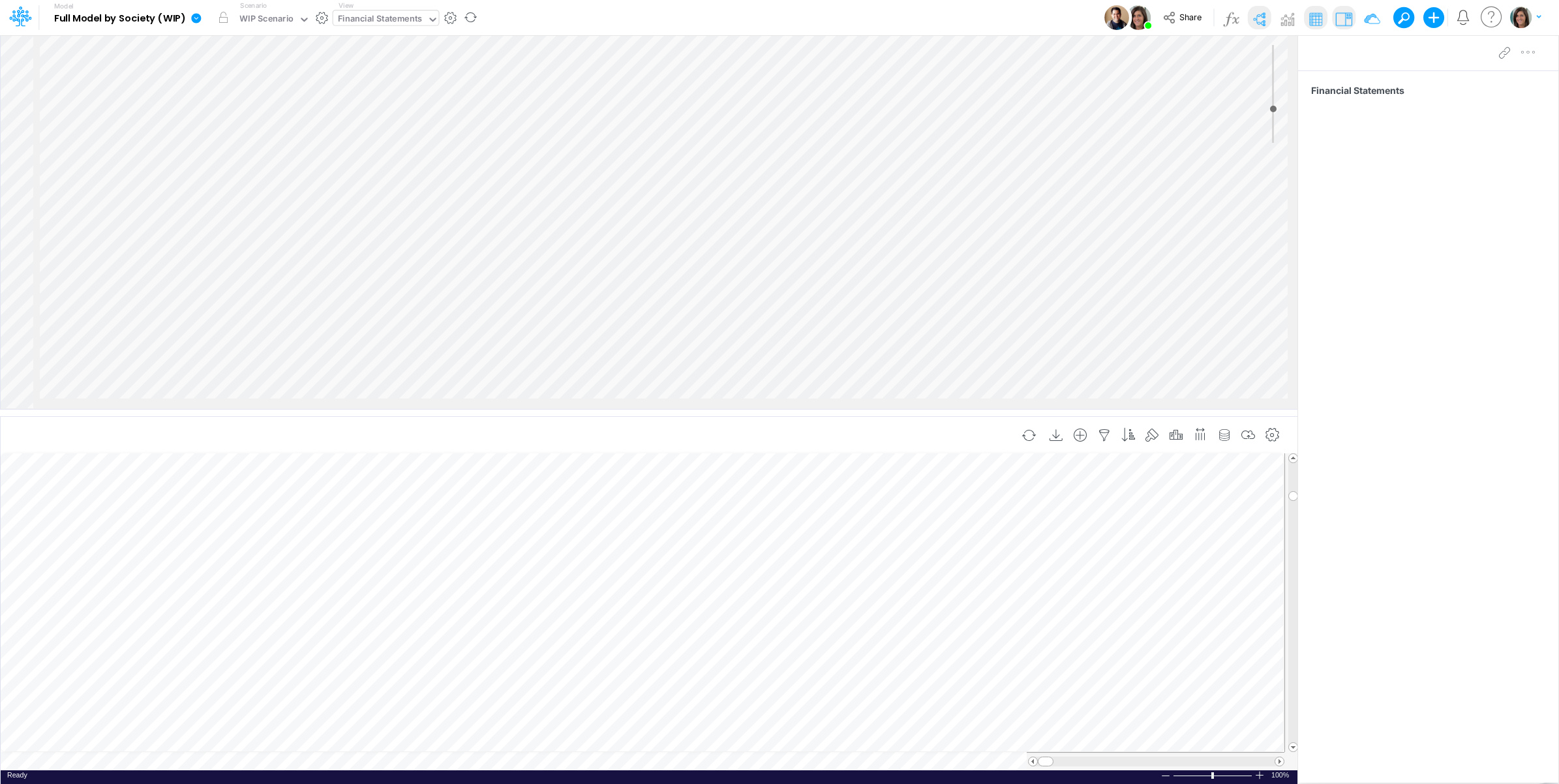
scroll to position [0, 1]
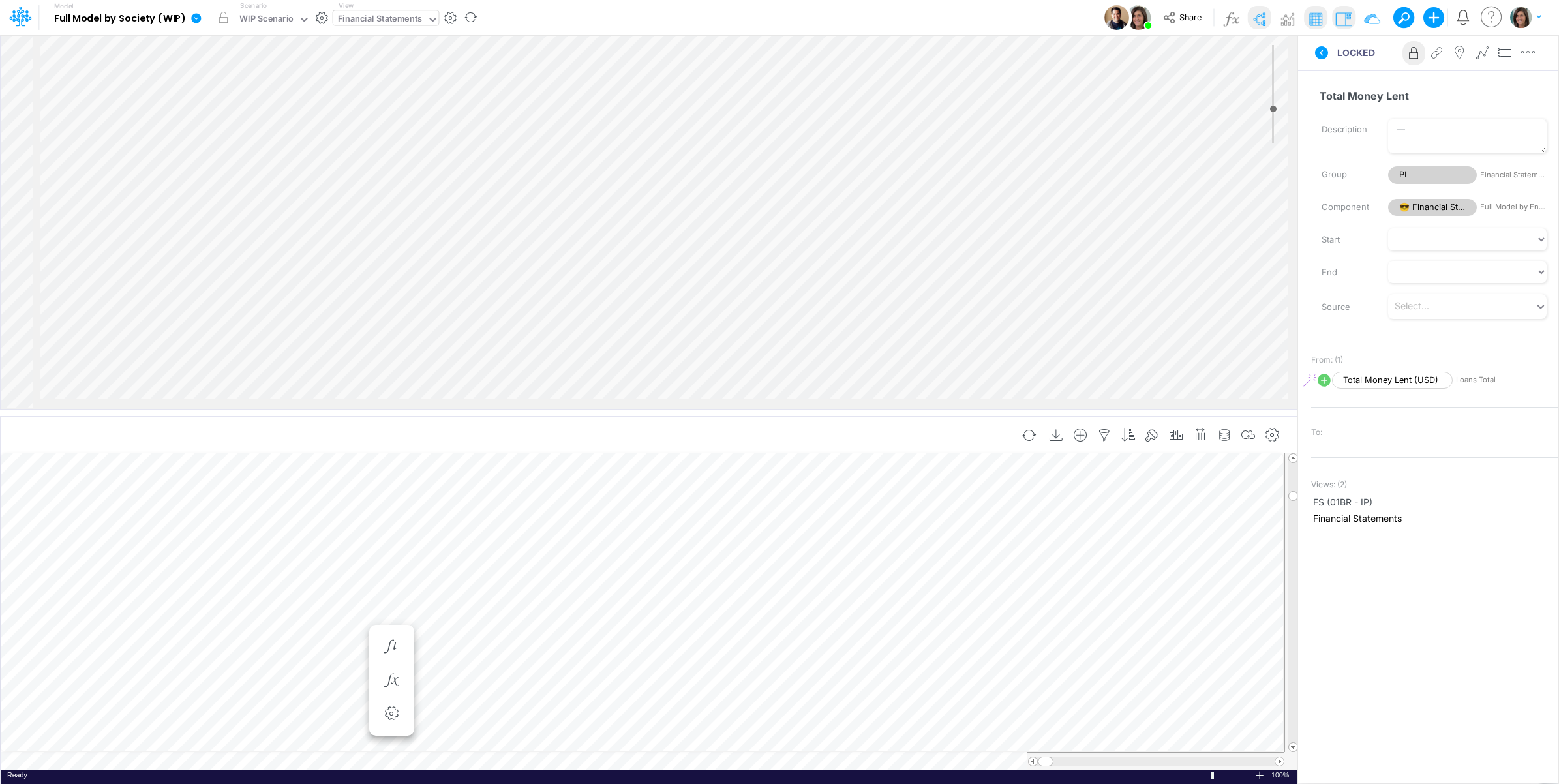
scroll to position [0, 1]
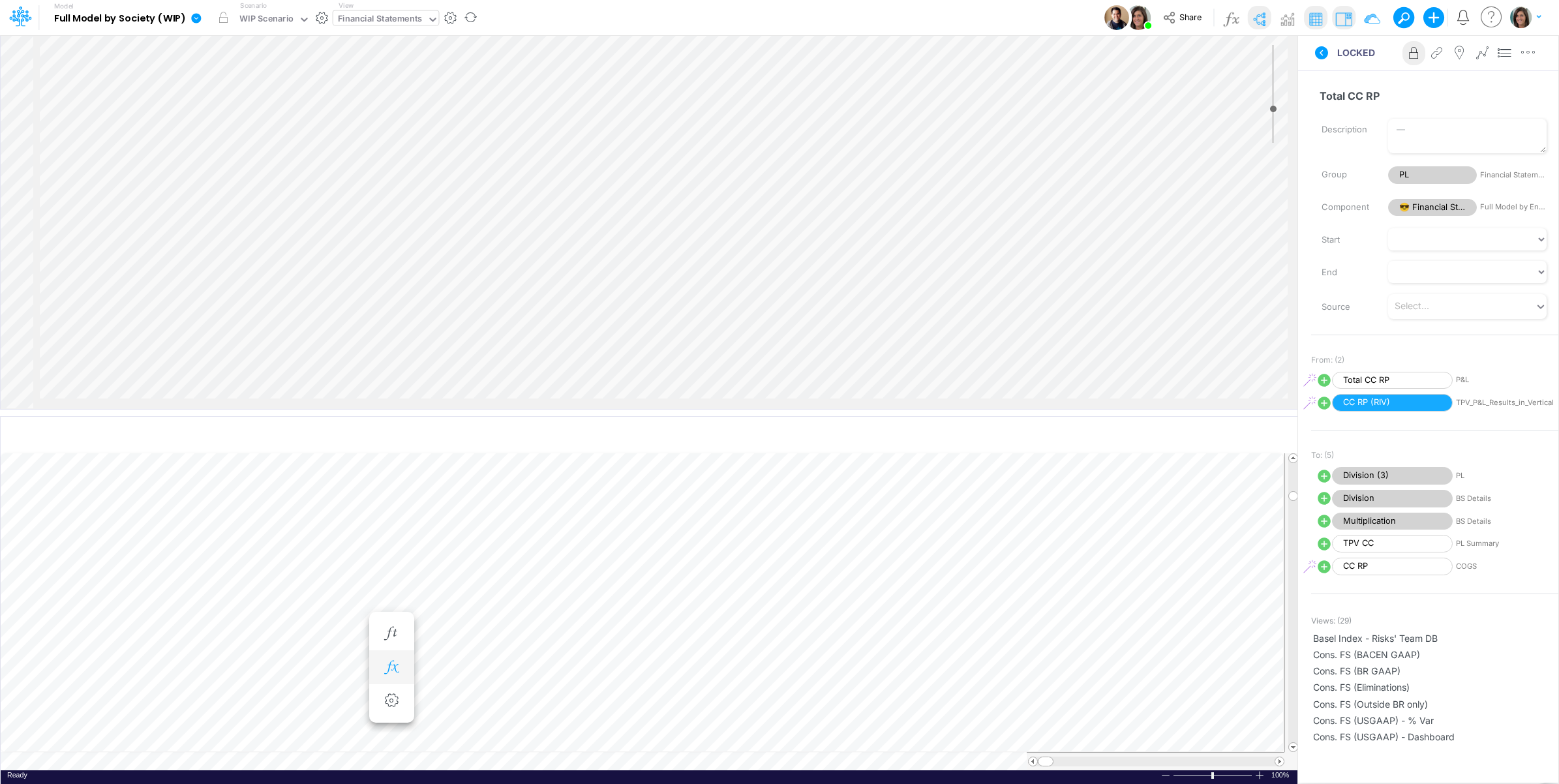
click at [400, 668] on icon "button" at bounding box center [391, 667] width 19 height 14
click at [1318, 54] on icon at bounding box center [1322, 52] width 13 height 13
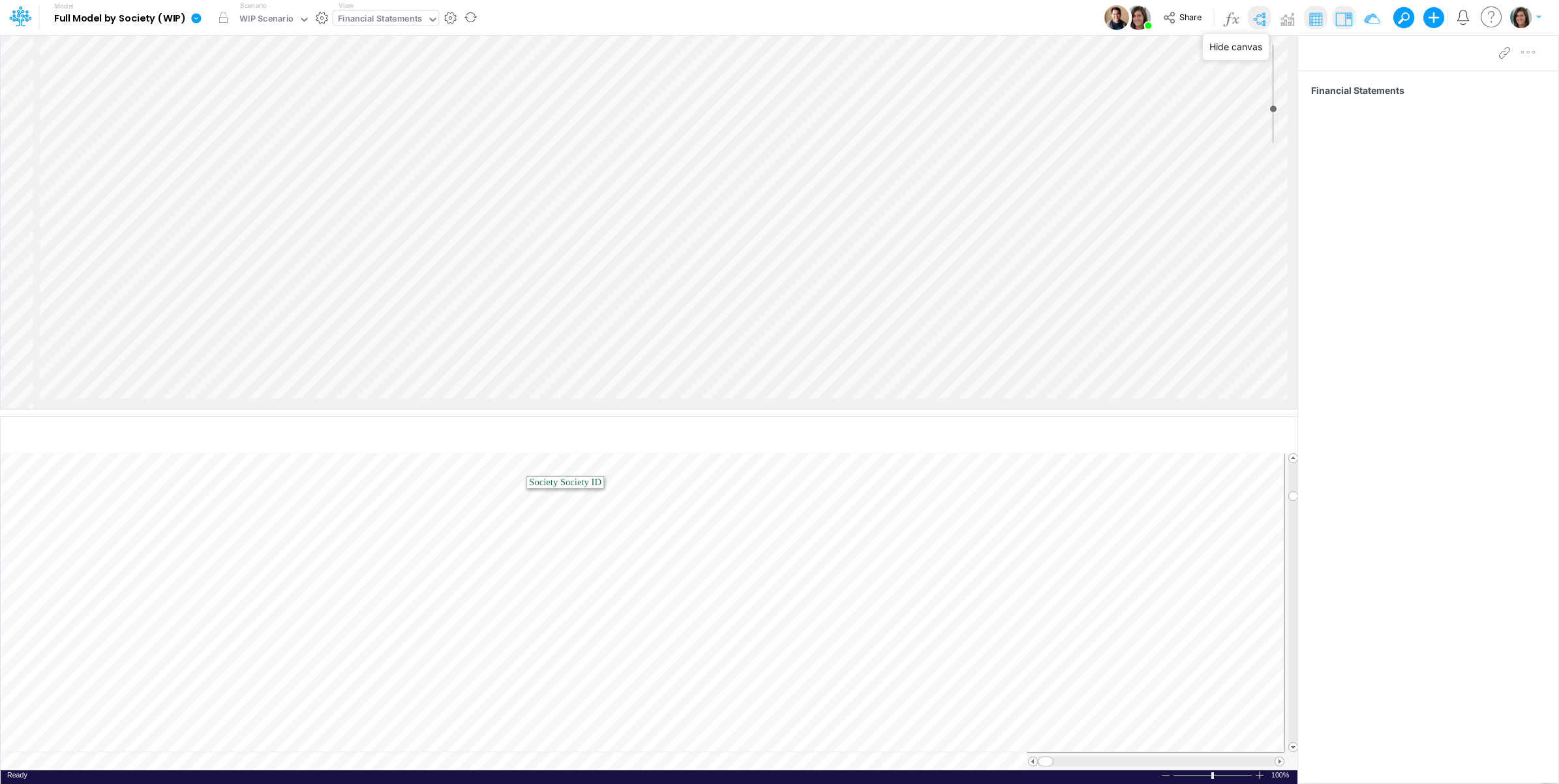
click at [1258, 12] on img at bounding box center [1259, 19] width 21 height 21
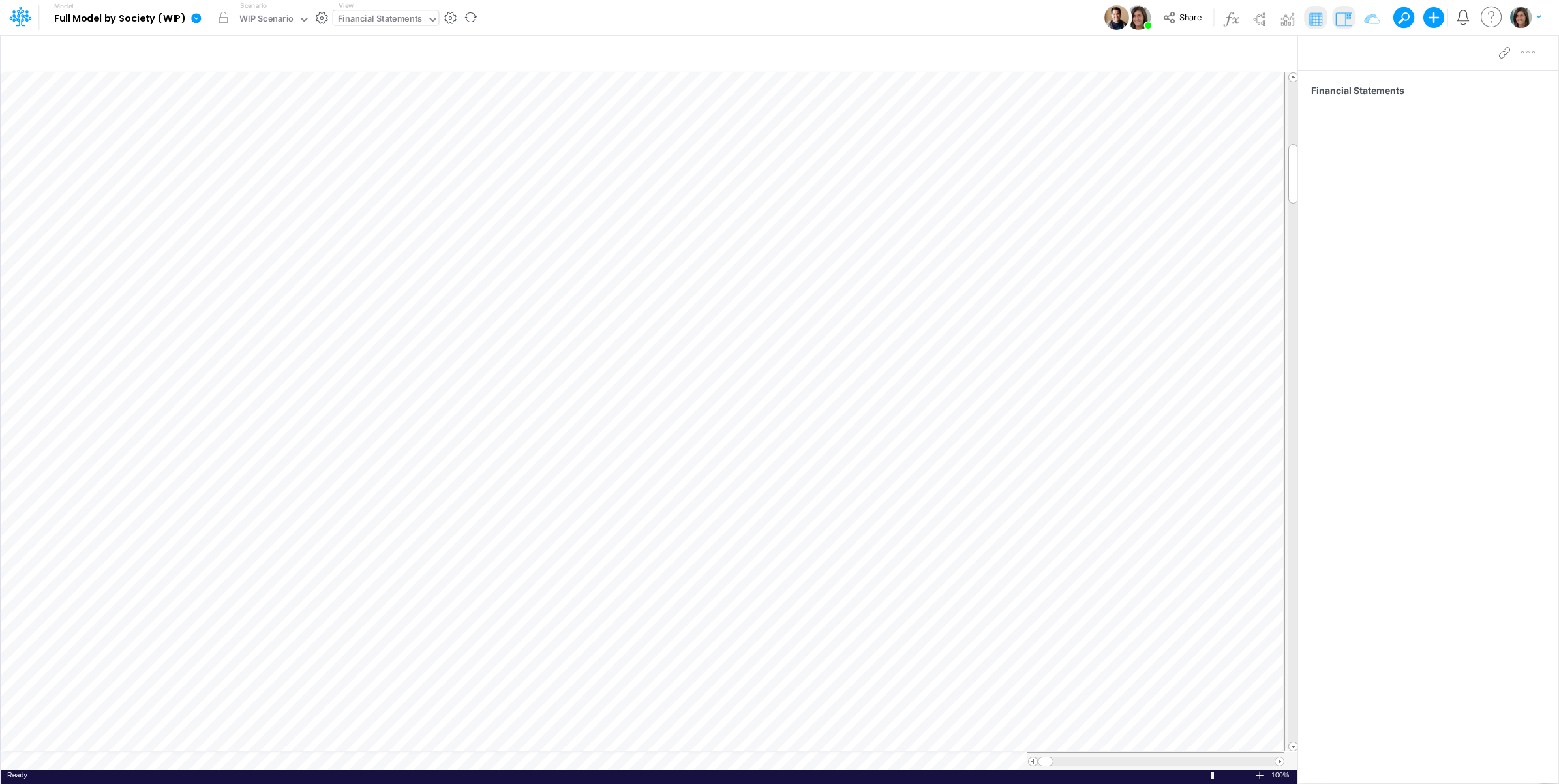
scroll to position [0, 1]
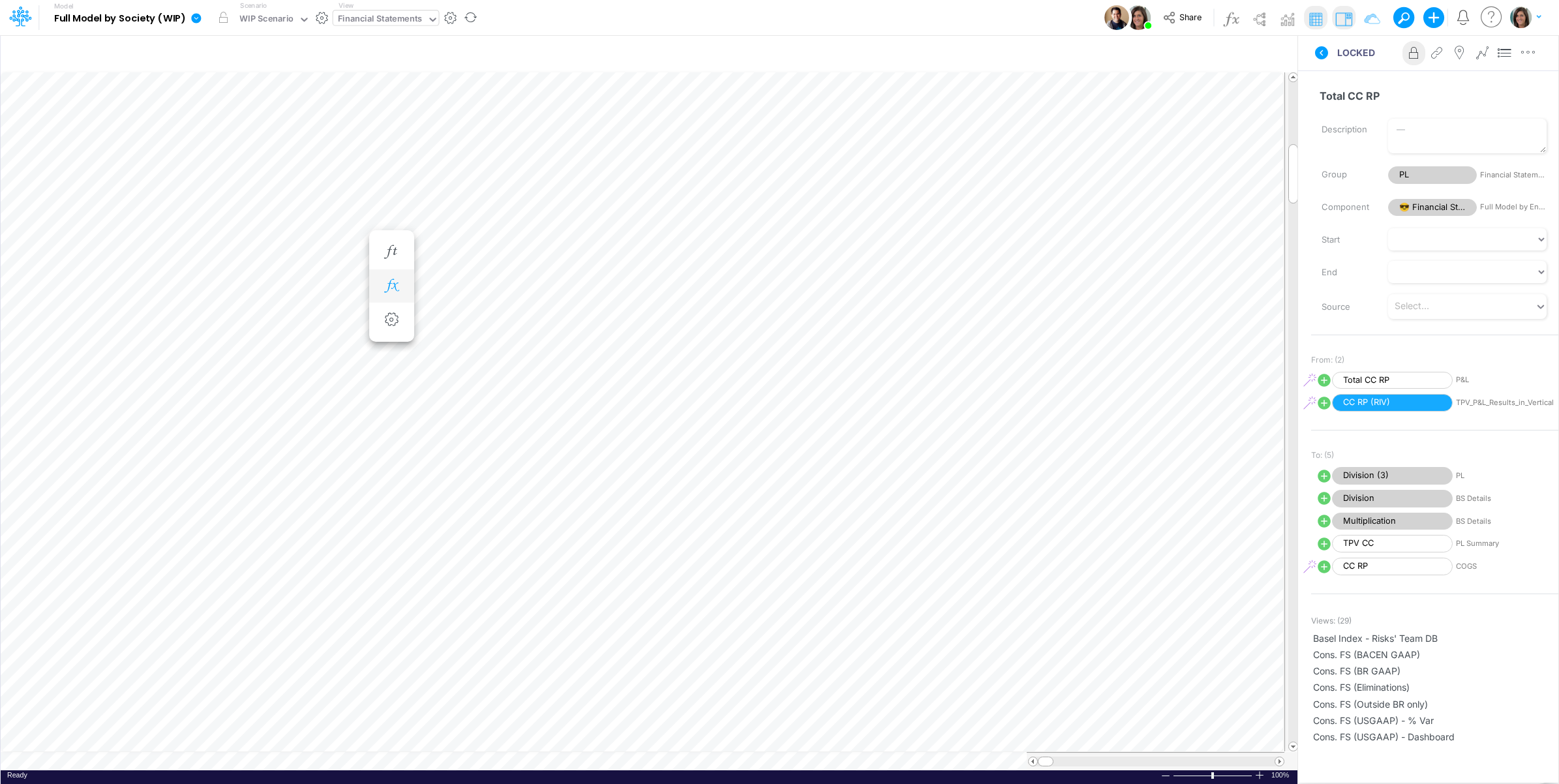
click at [393, 284] on icon "button" at bounding box center [391, 286] width 19 height 14
click at [582, 317] on icon at bounding box center [582, 321] width 19 height 14
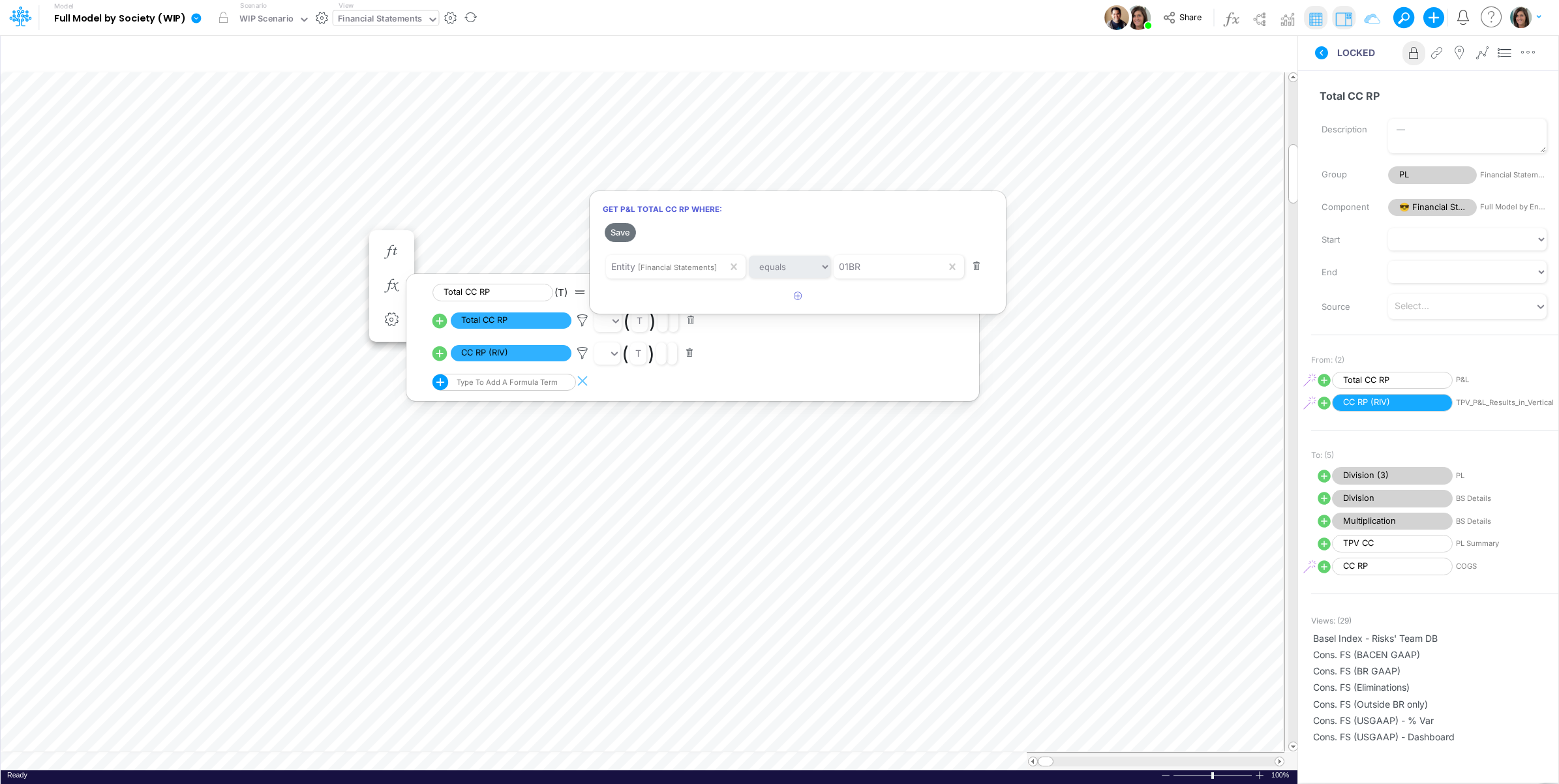
click at [583, 319] on div at bounding box center [780, 394] width 1559 height 777
click at [581, 350] on icon at bounding box center [582, 353] width 19 height 14
click at [581, 350] on div at bounding box center [780, 394] width 1559 height 777
click at [583, 323] on icon at bounding box center [582, 321] width 19 height 14
click at [583, 323] on div at bounding box center [780, 394] width 1559 height 777
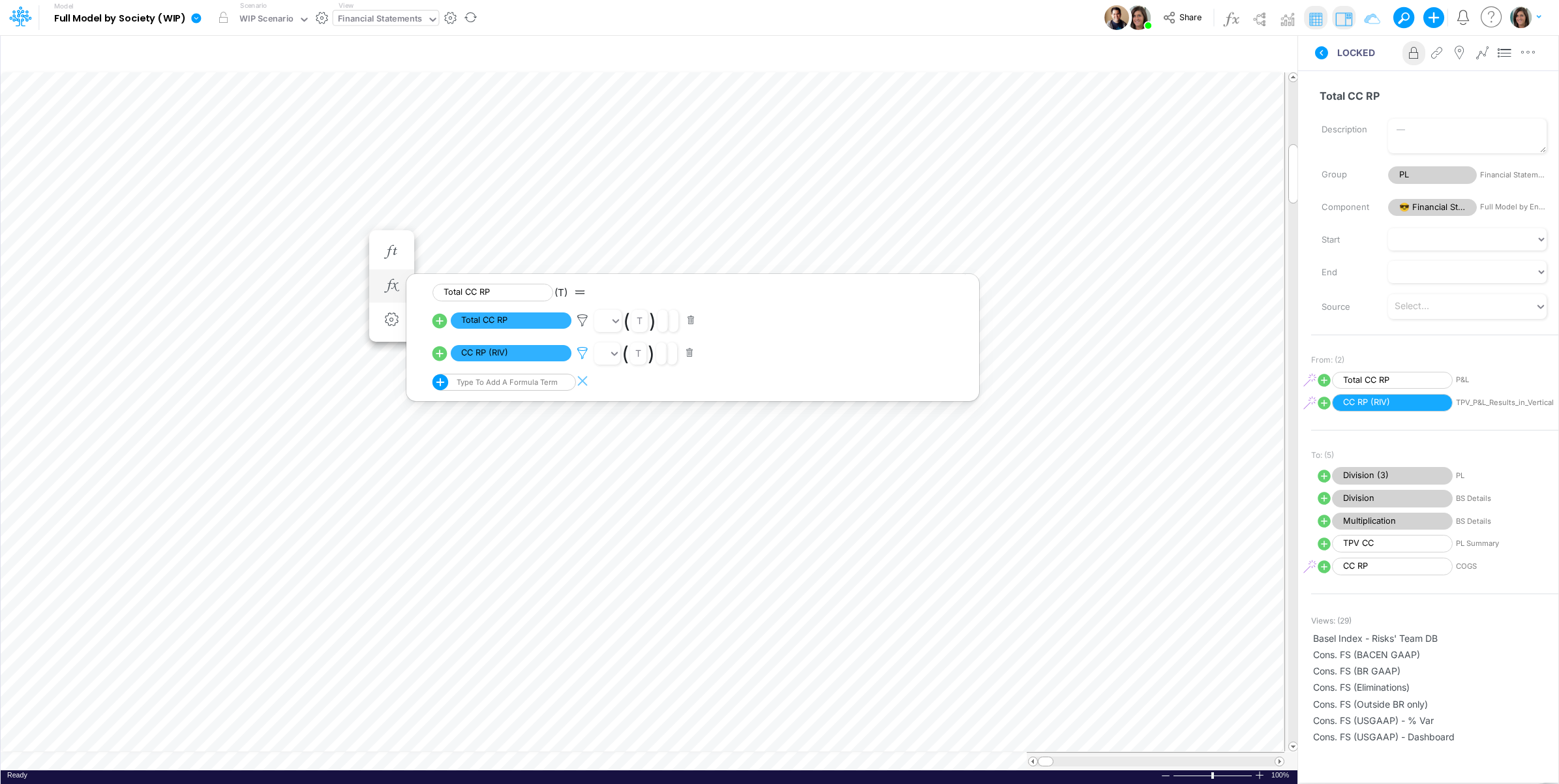
click at [582, 357] on icon at bounding box center [582, 353] width 19 height 14
click at [582, 357] on div at bounding box center [780, 394] width 1559 height 777
click at [689, 350] on button "button" at bounding box center [690, 353] width 26 height 18
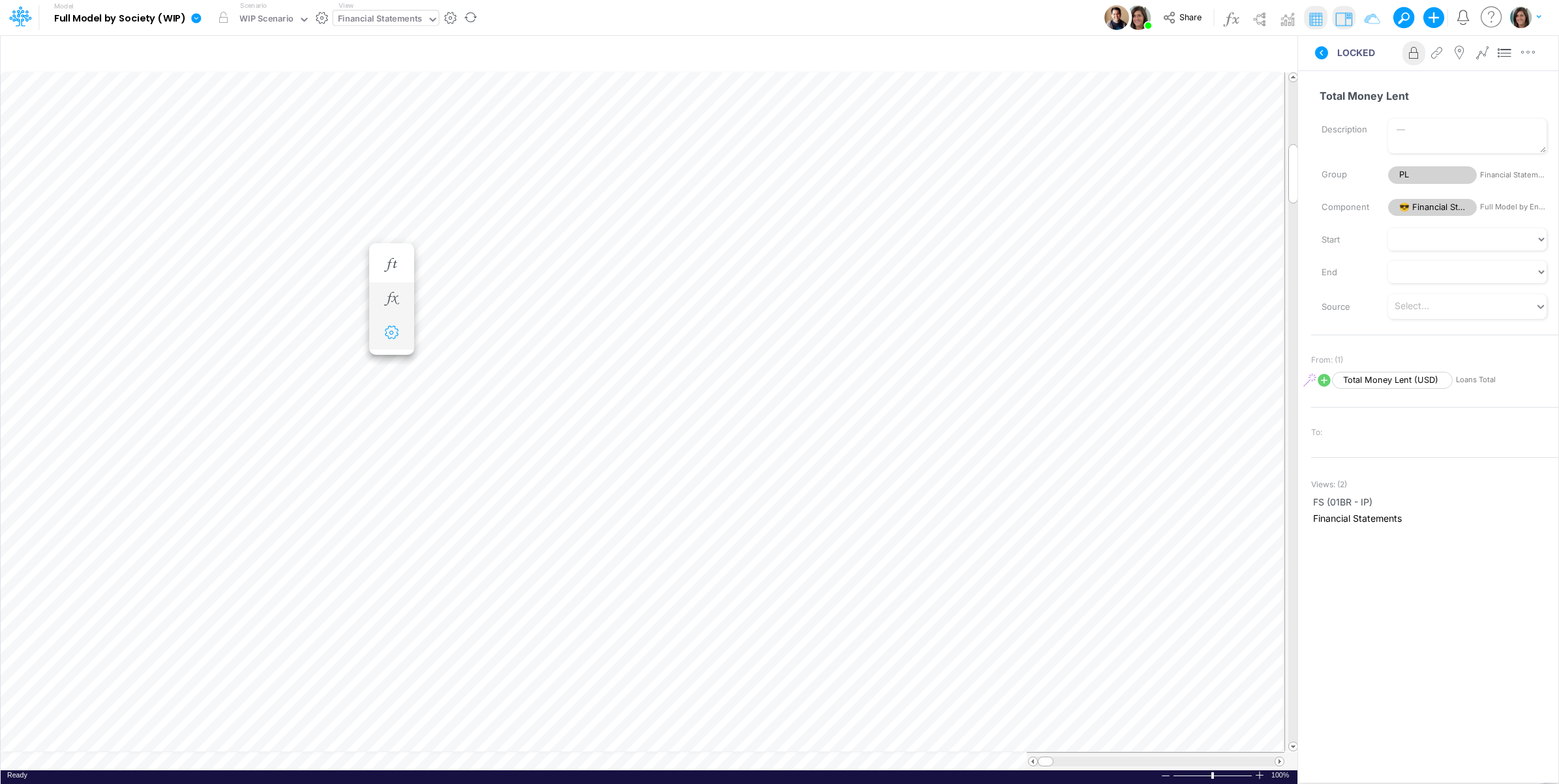
scroll to position [0, 1]
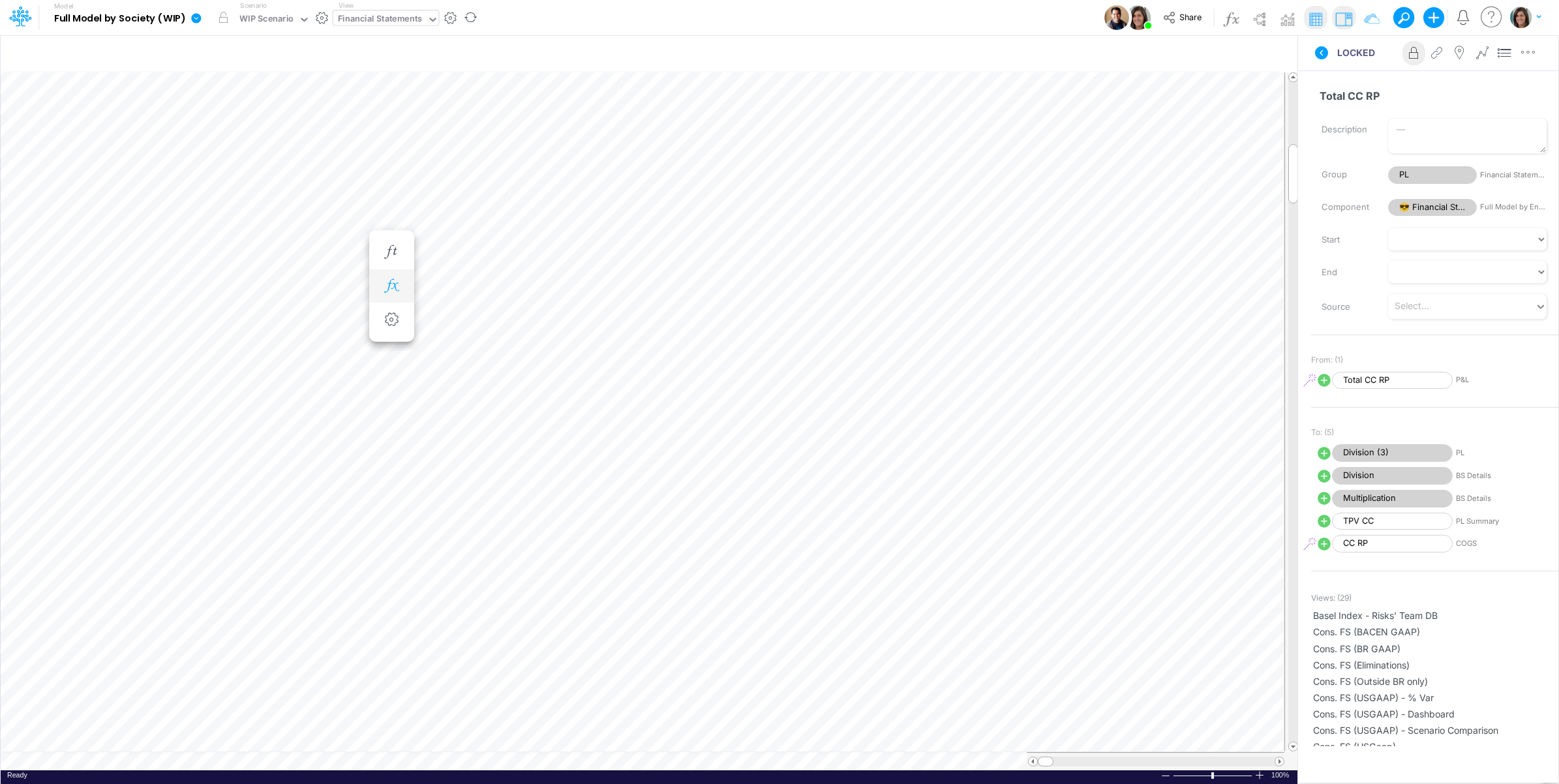
click at [399, 290] on icon "button" at bounding box center [391, 286] width 19 height 14
click at [691, 317] on button "button" at bounding box center [691, 321] width 26 height 18
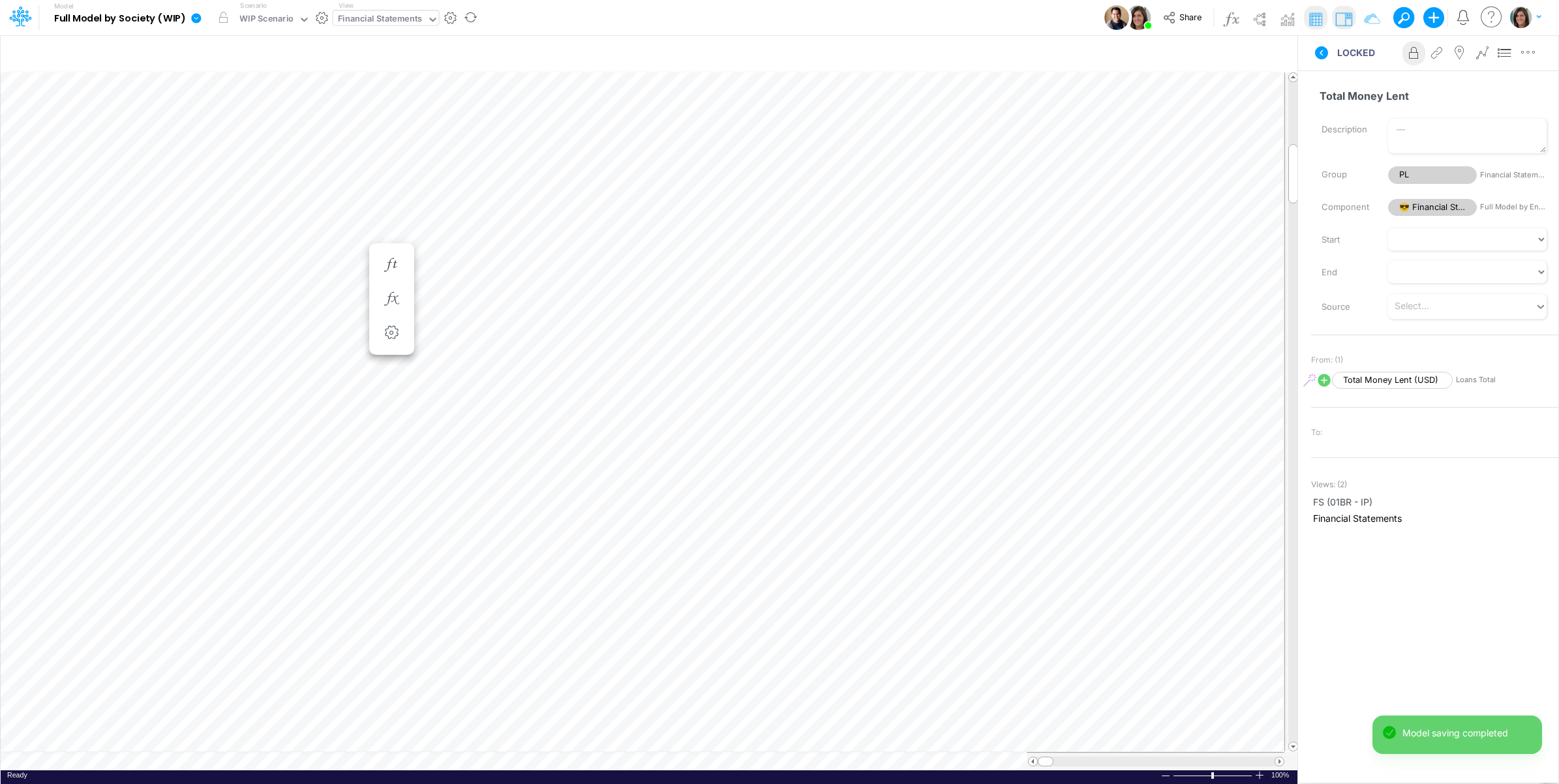
scroll to position [0, 1]
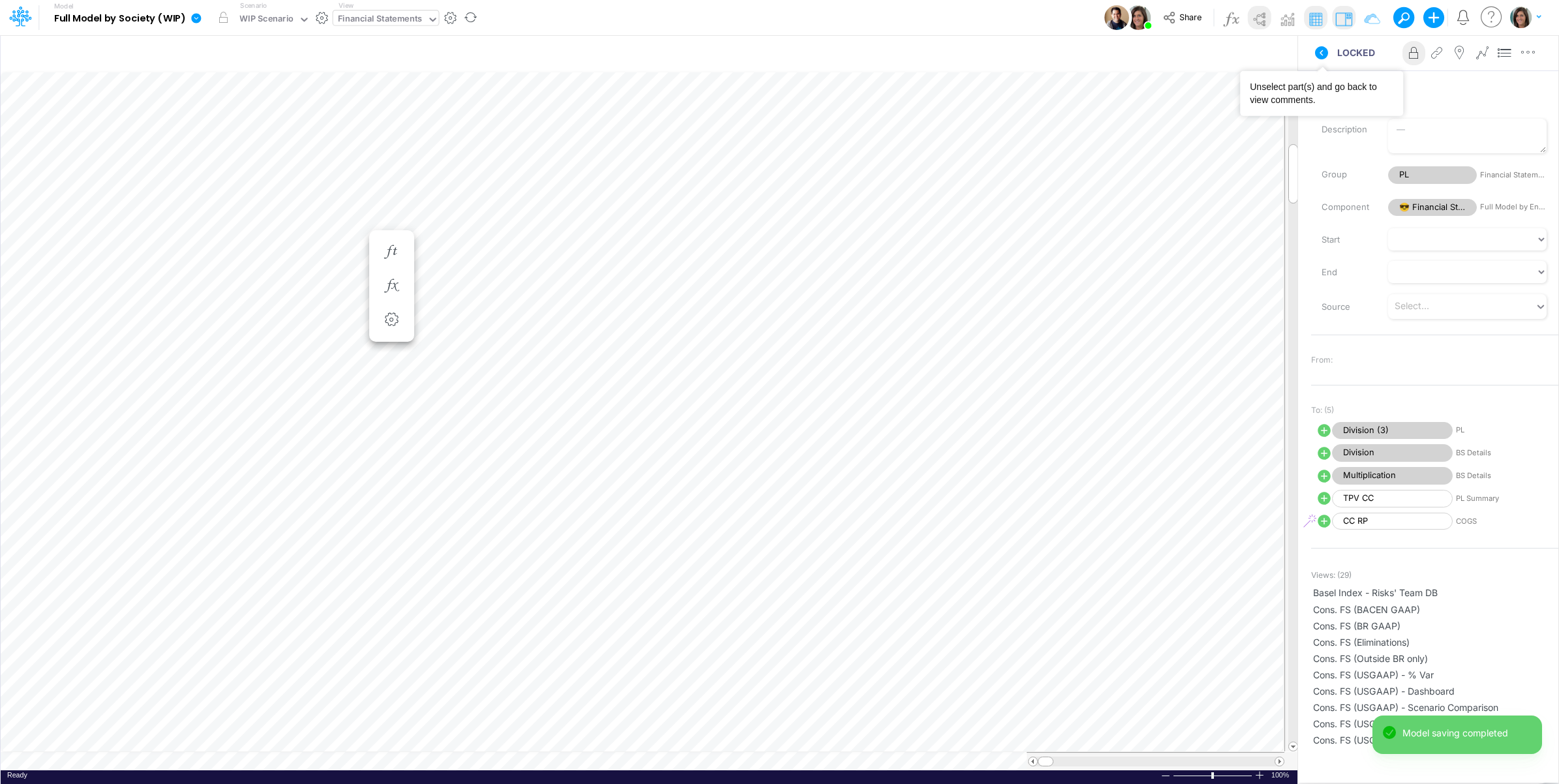
click at [1320, 50] on icon at bounding box center [1322, 52] width 13 height 13
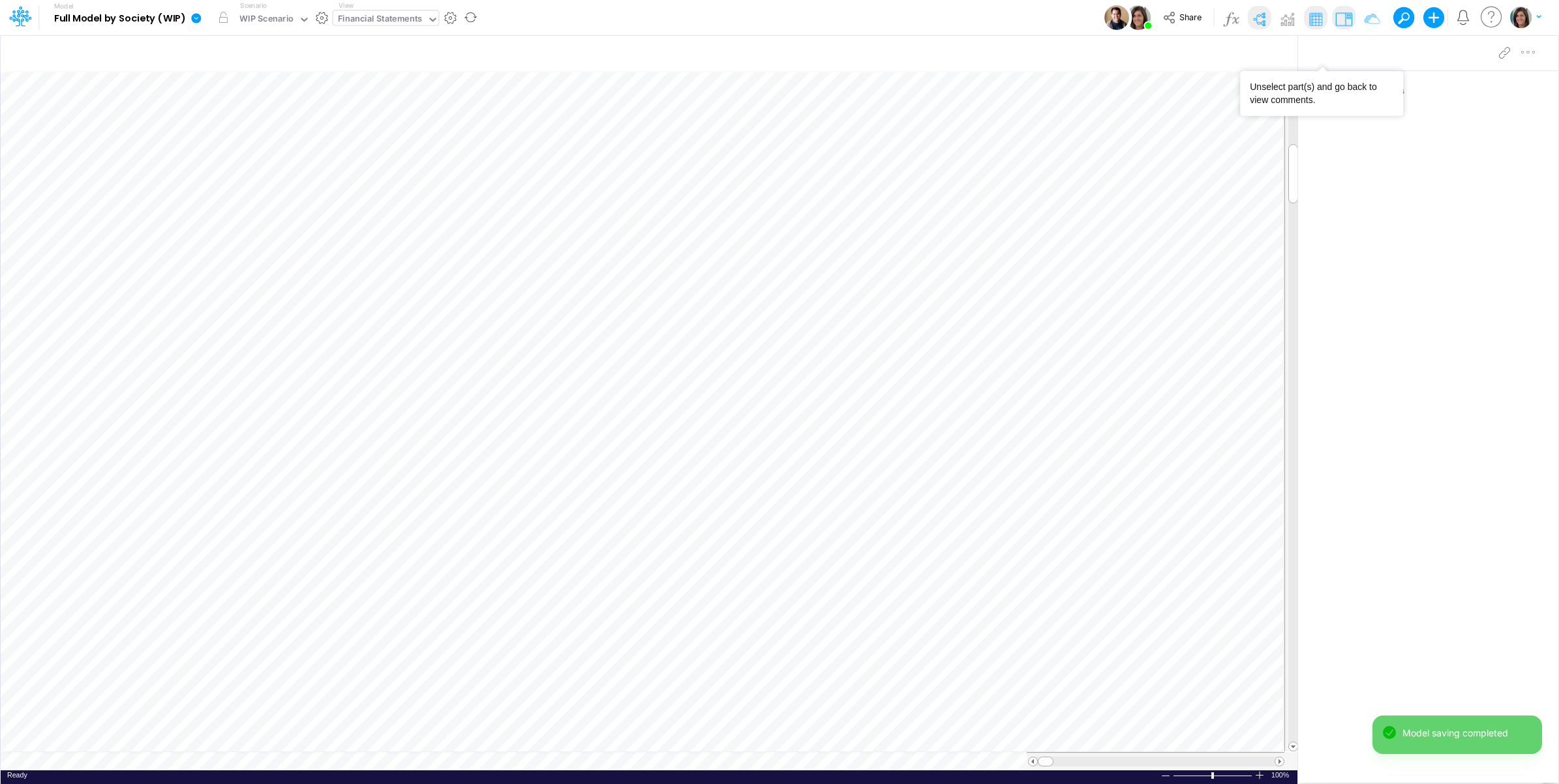
click at [1258, 17] on img at bounding box center [1259, 19] width 21 height 21
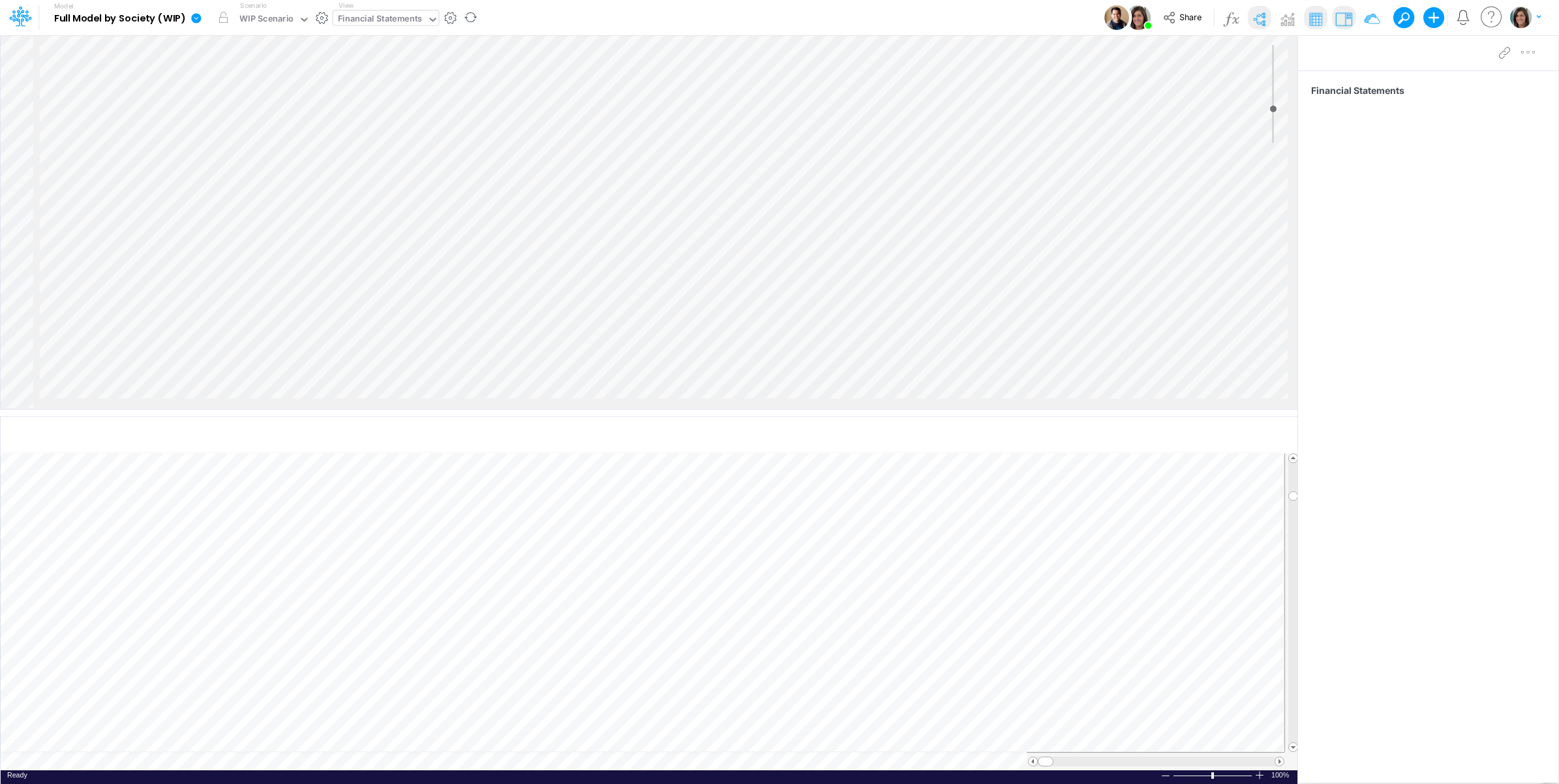
scroll to position [1196, 0]
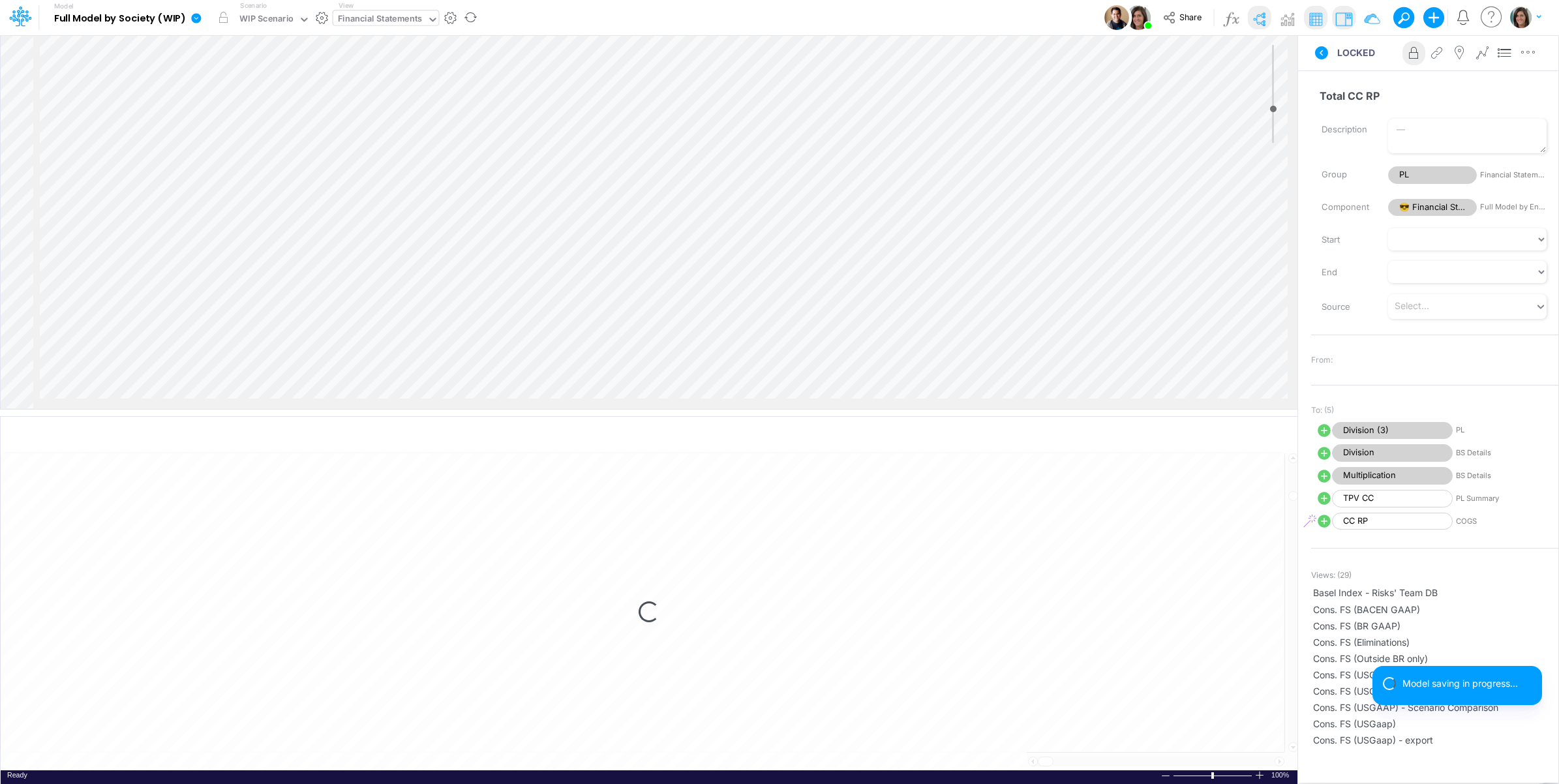
select select "1"
select select "Multiply"
select select "Add"
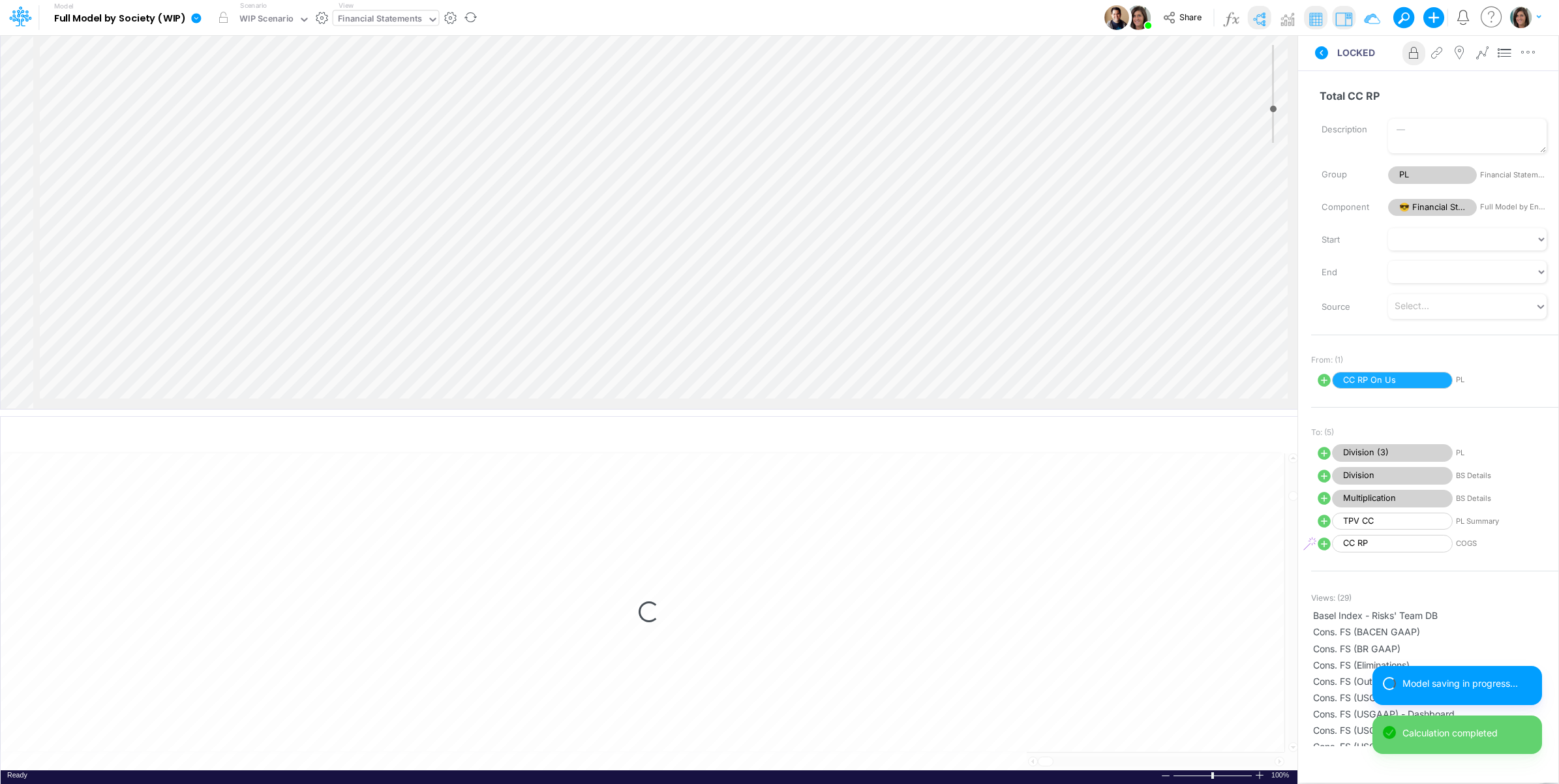
select select "1"
select select "Multiply"
select select "Add"
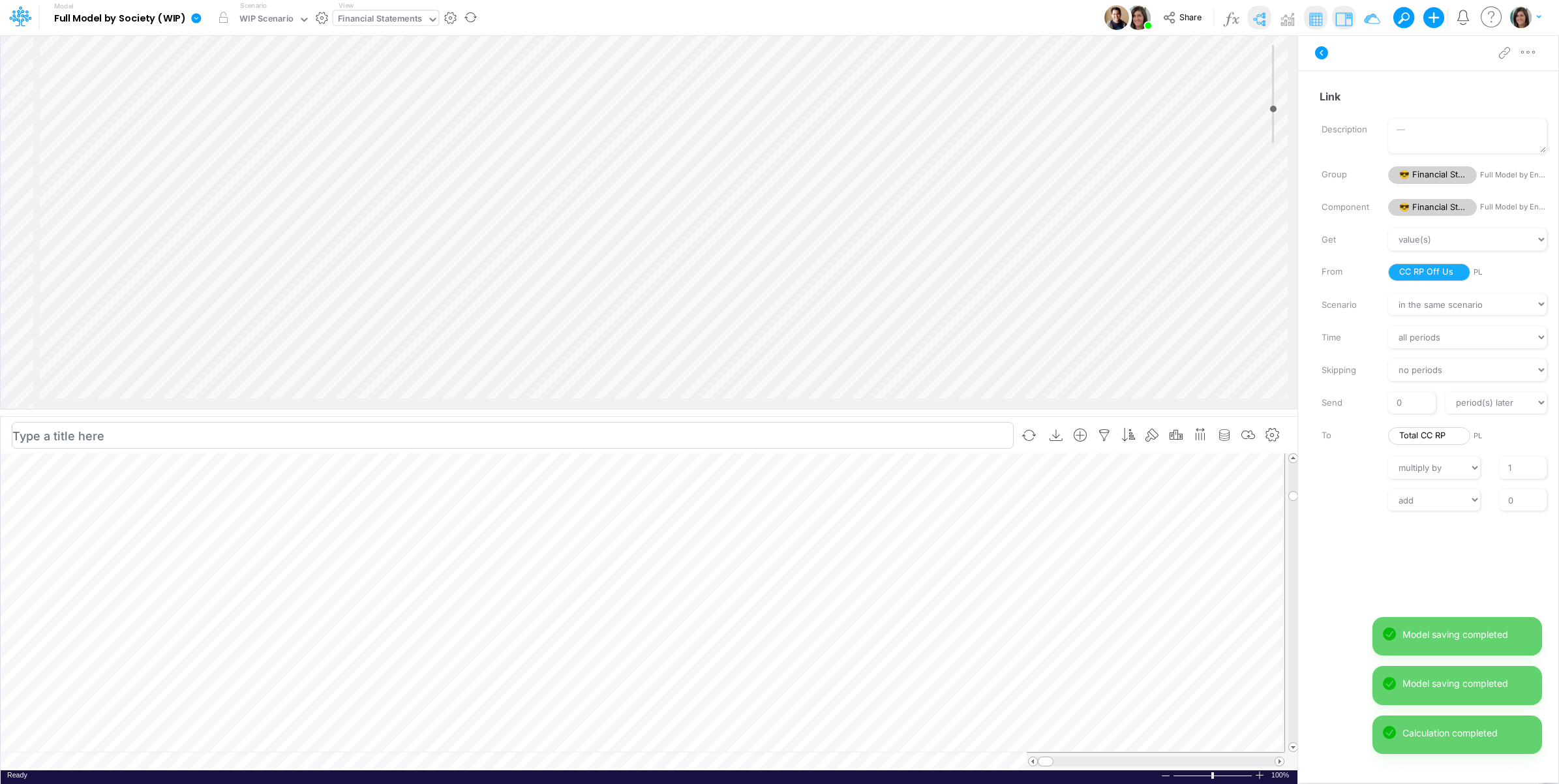
scroll to position [0, 1]
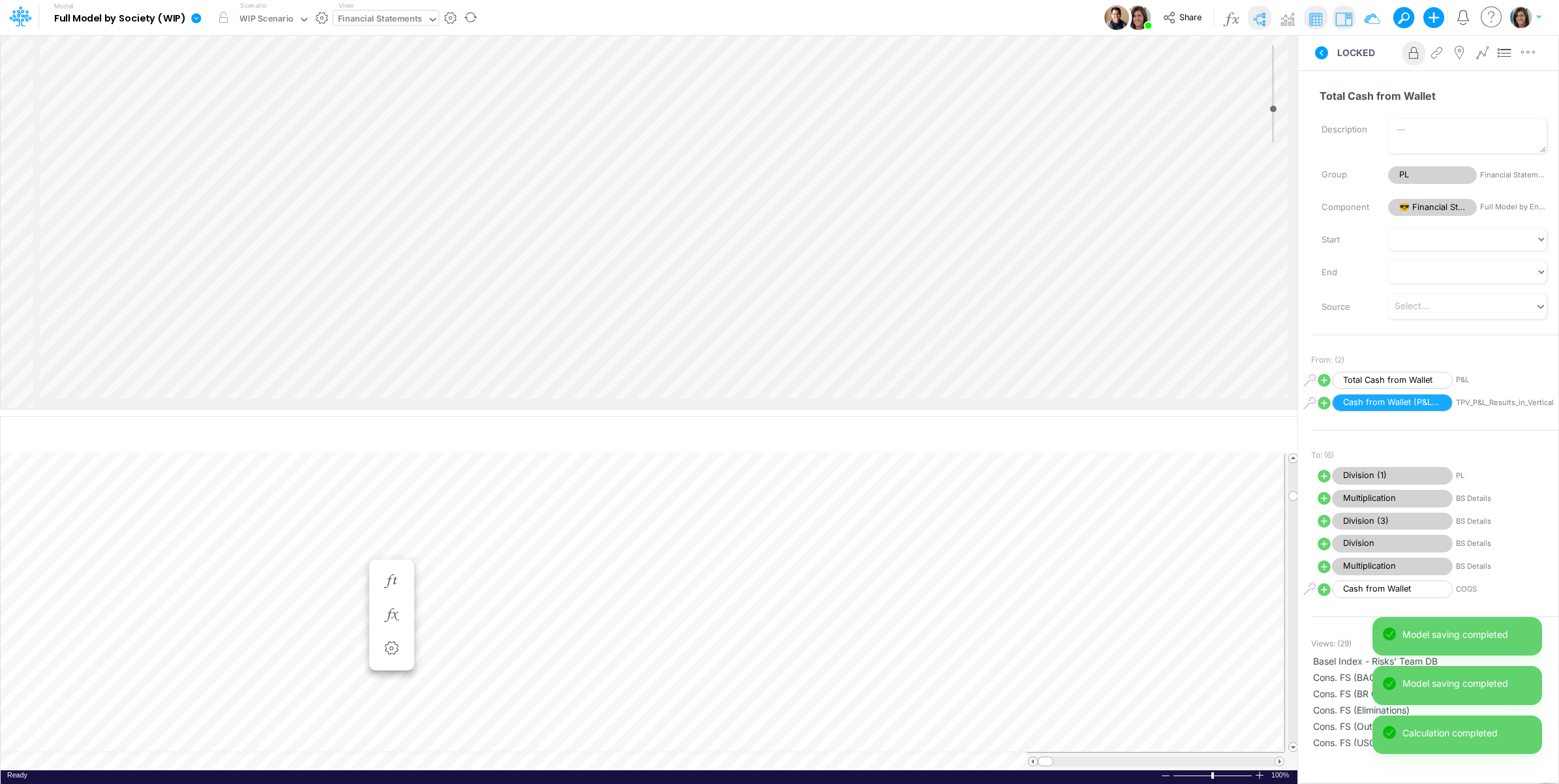
scroll to position [0, 1]
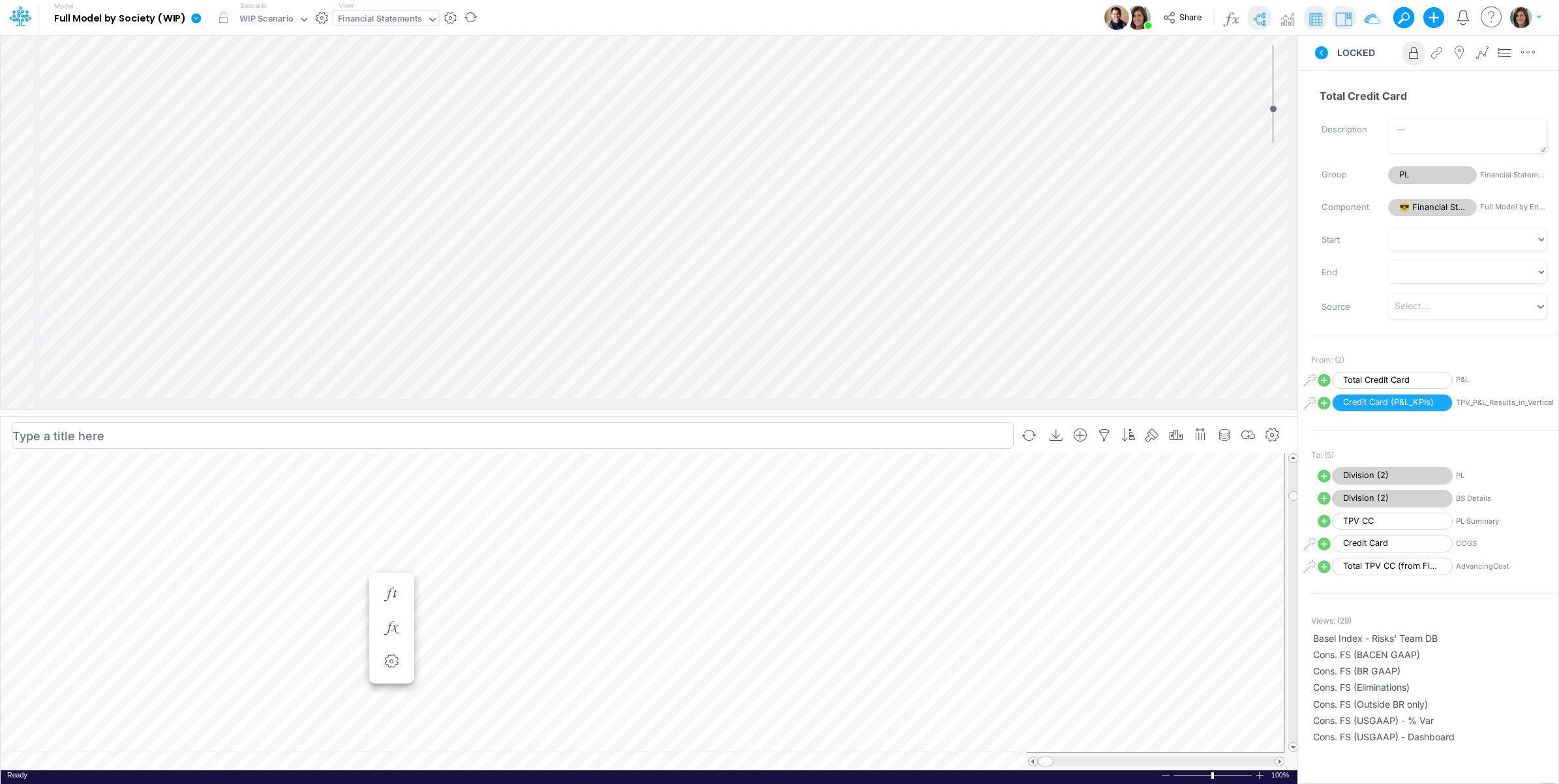
scroll to position [1087, 0]
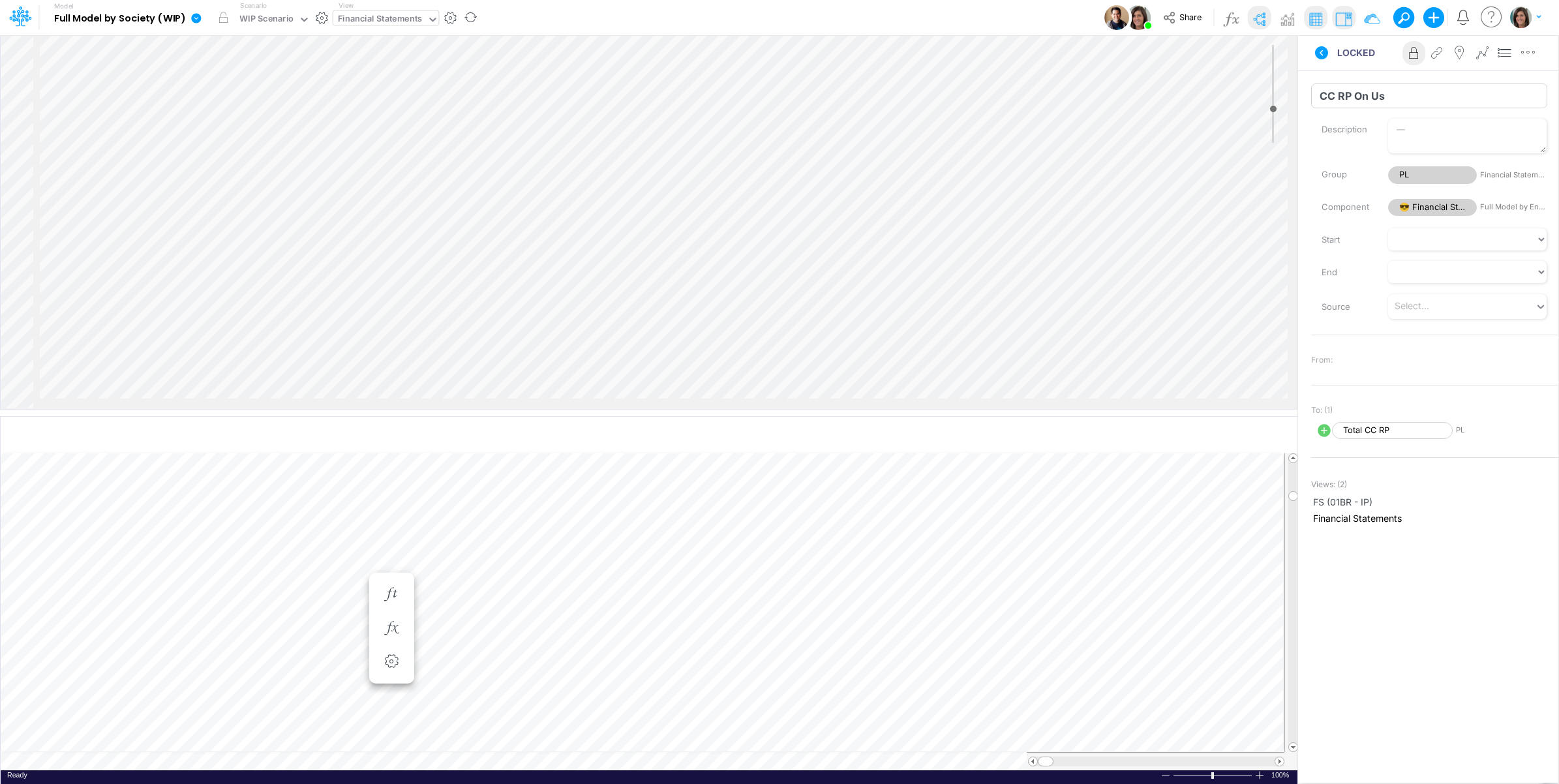
click at [1367, 94] on input "CC RP On Us" at bounding box center [1429, 96] width 236 height 25
click at [1335, 94] on input "CC RP On Us" at bounding box center [1429, 96] width 236 height 25
drag, startPoint x: 1332, startPoint y: 94, endPoint x: 1424, endPoint y: 92, distance: 92.0
click at [1424, 92] on input "CC RP On Us" at bounding box center [1429, 96] width 236 height 25
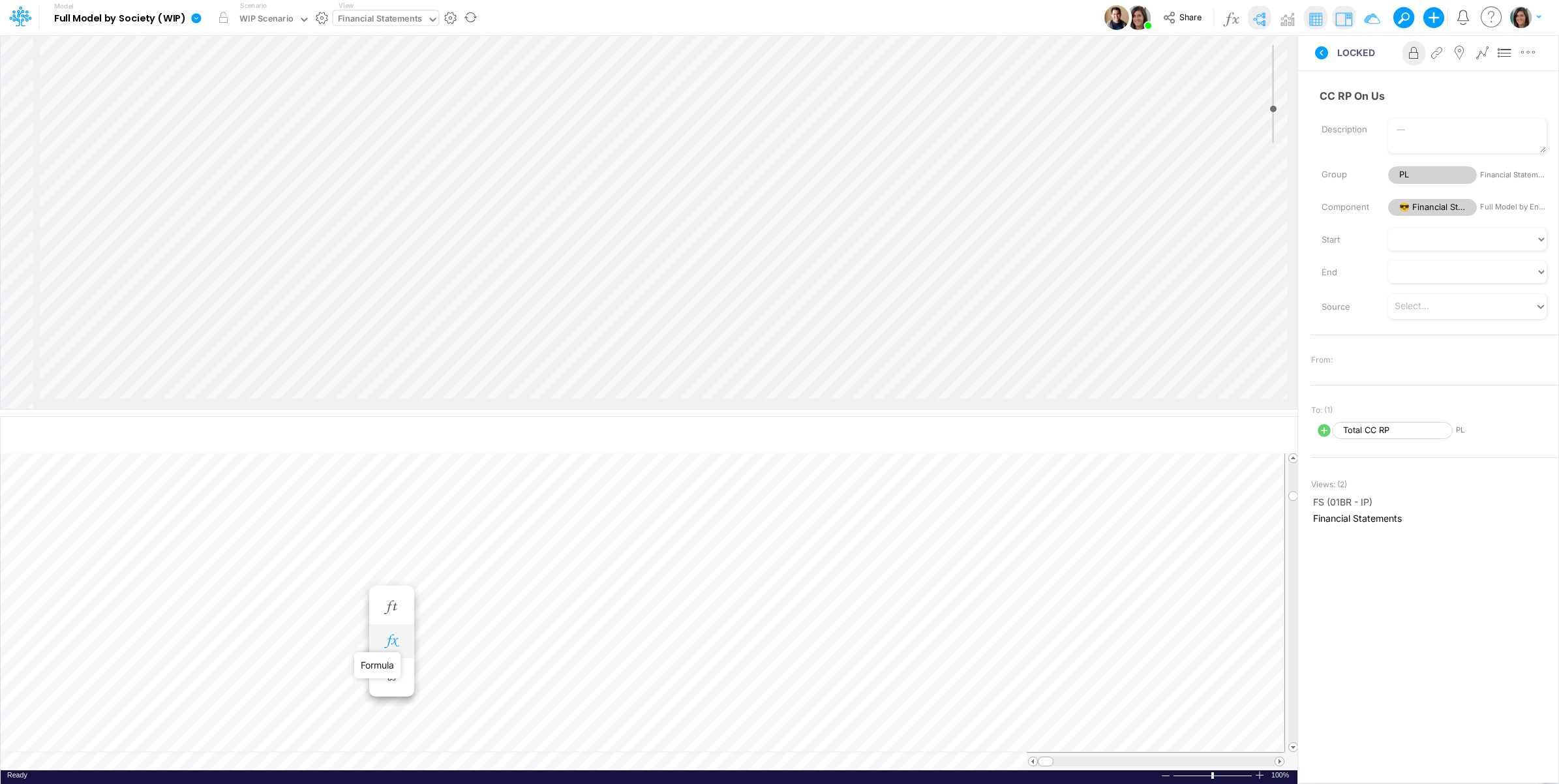
click at [397, 641] on icon "button" at bounding box center [391, 641] width 19 height 14
click at [537, 677] on div "Type to add a formula term" at bounding box center [495, 672] width 124 height 17
paste input "CC RP On Us"
click at [530, 621] on div "CC RP On Us [P&L]" at bounding box center [504, 627] width 143 height 19
type input "CC RP On Us"
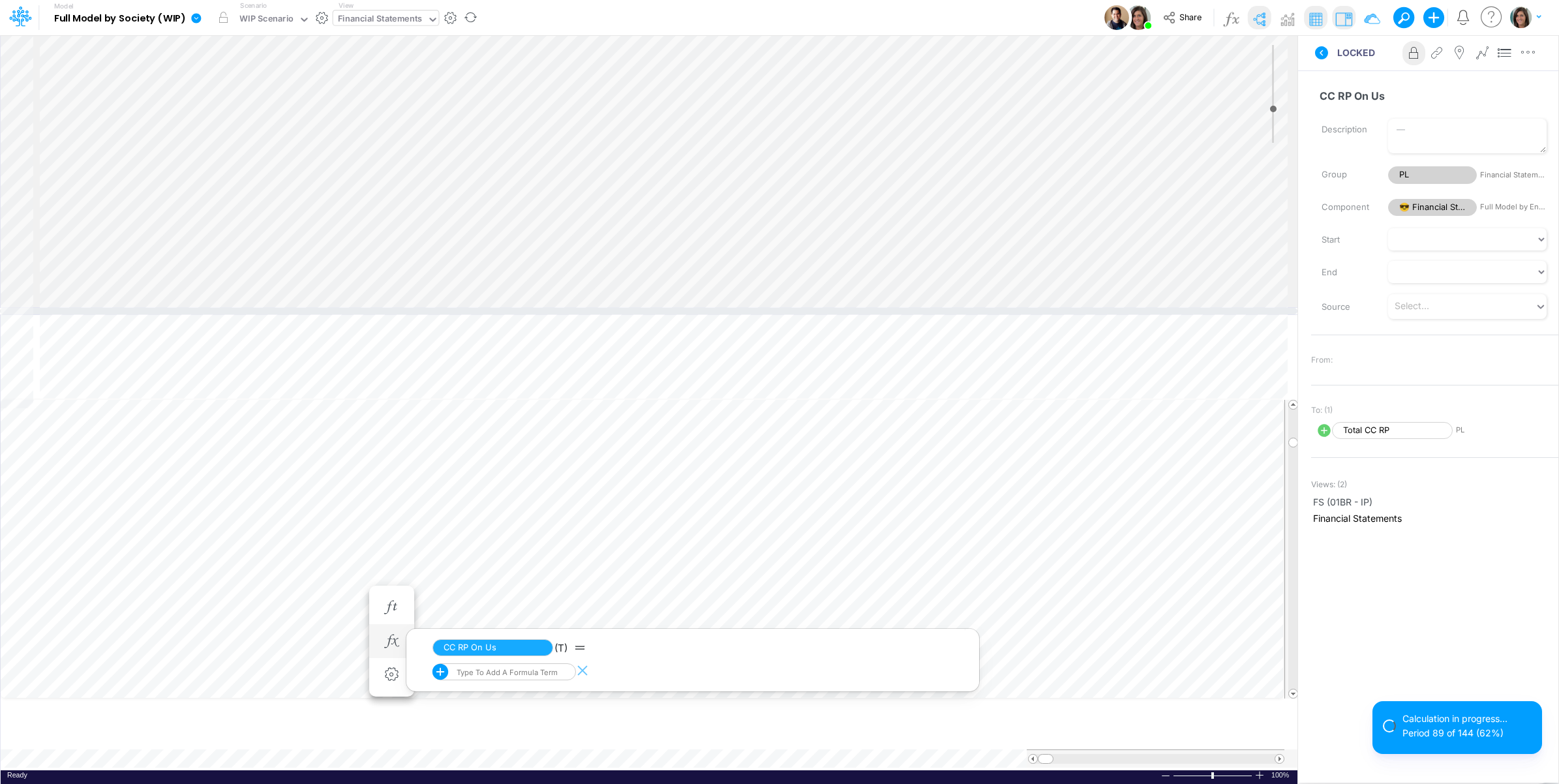
drag, startPoint x: 185, startPoint y: 415, endPoint x: 195, endPoint y: 313, distance: 102.5
click at [195, 313] on div at bounding box center [648, 310] width 1298 height 6
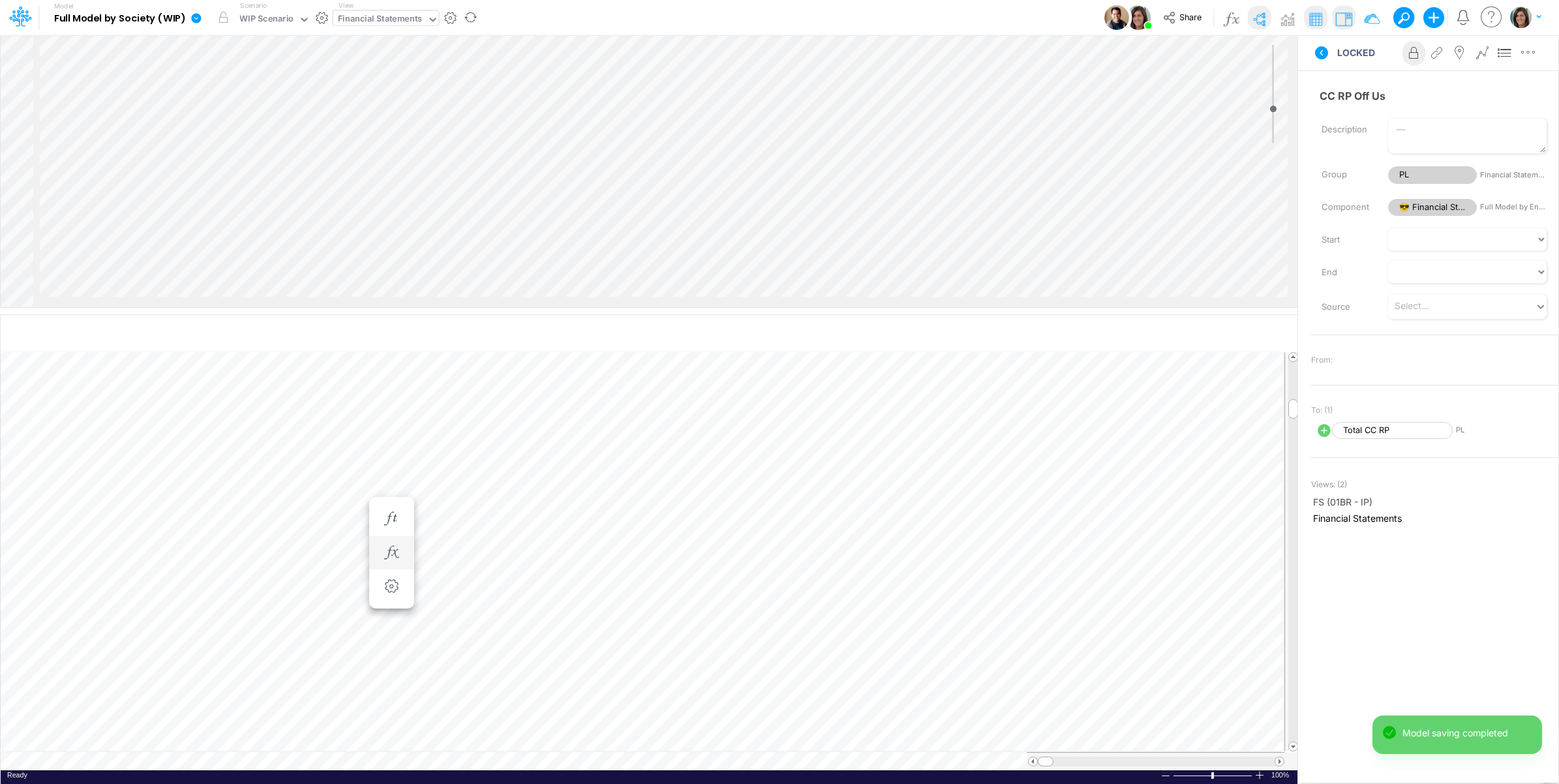
scroll to position [0, 1]
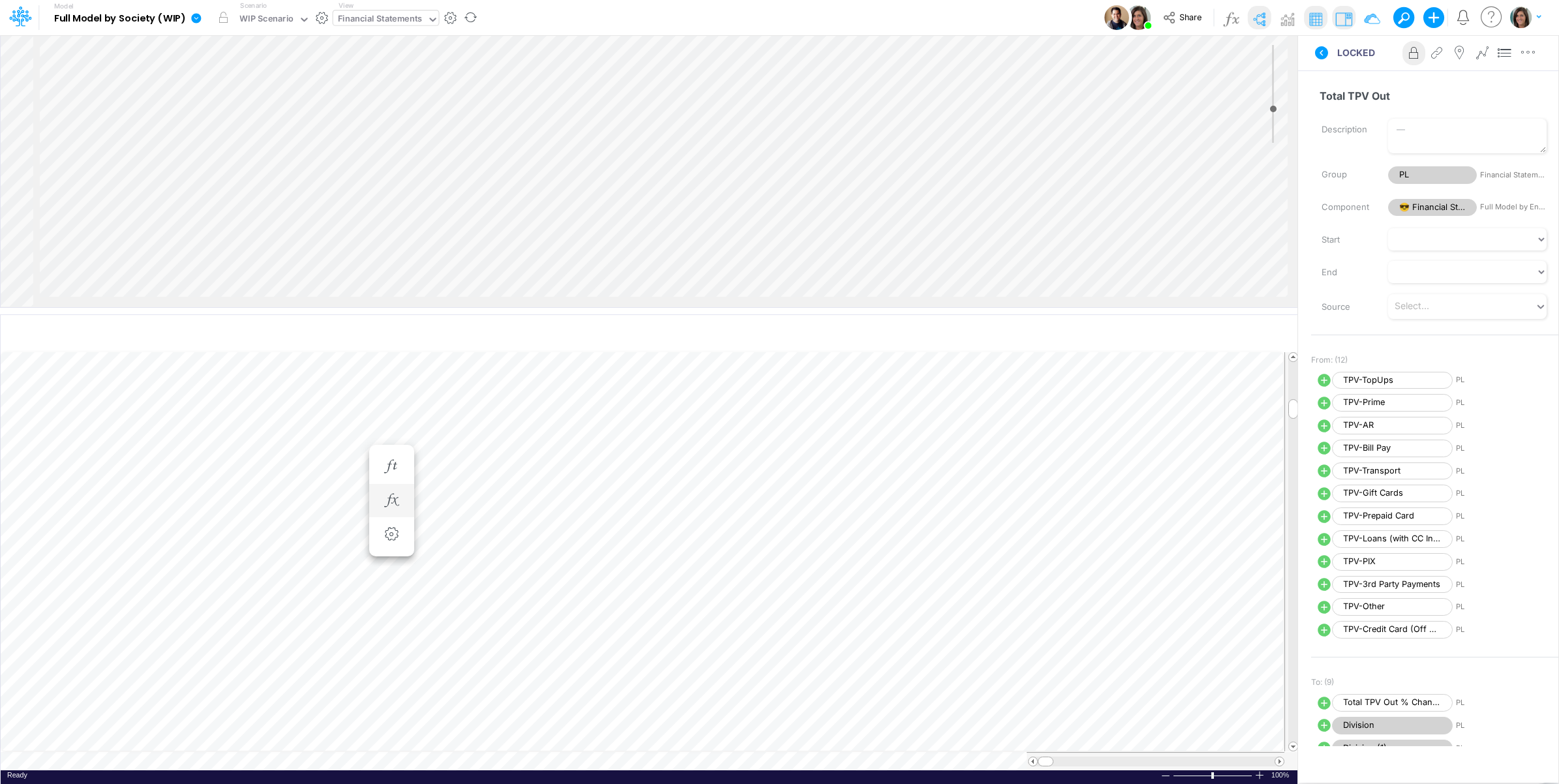
scroll to position [0, 1]
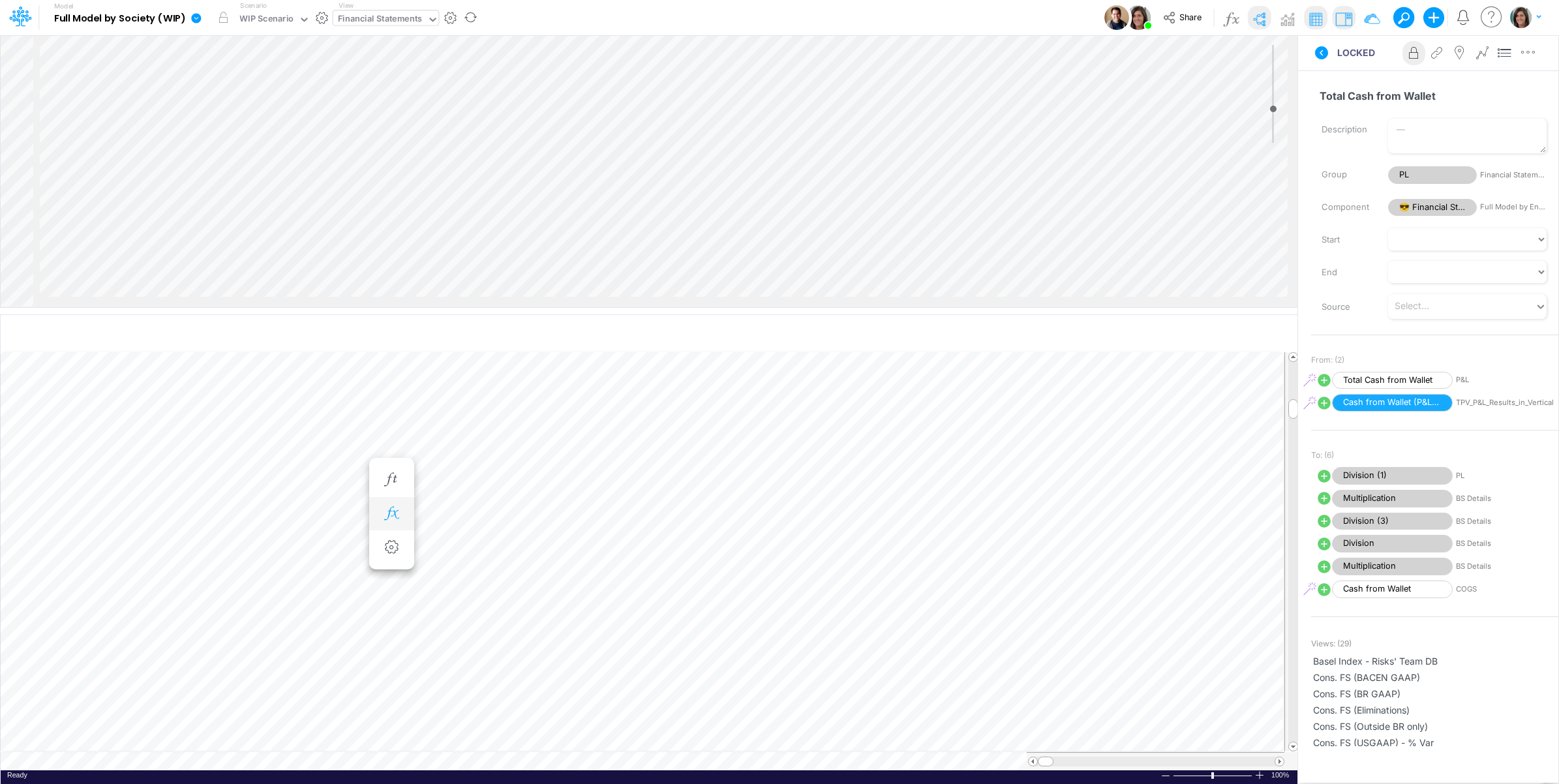
click at [383, 512] on icon "button" at bounding box center [391, 514] width 19 height 14
click at [583, 543] on icon at bounding box center [582, 548] width 19 height 14
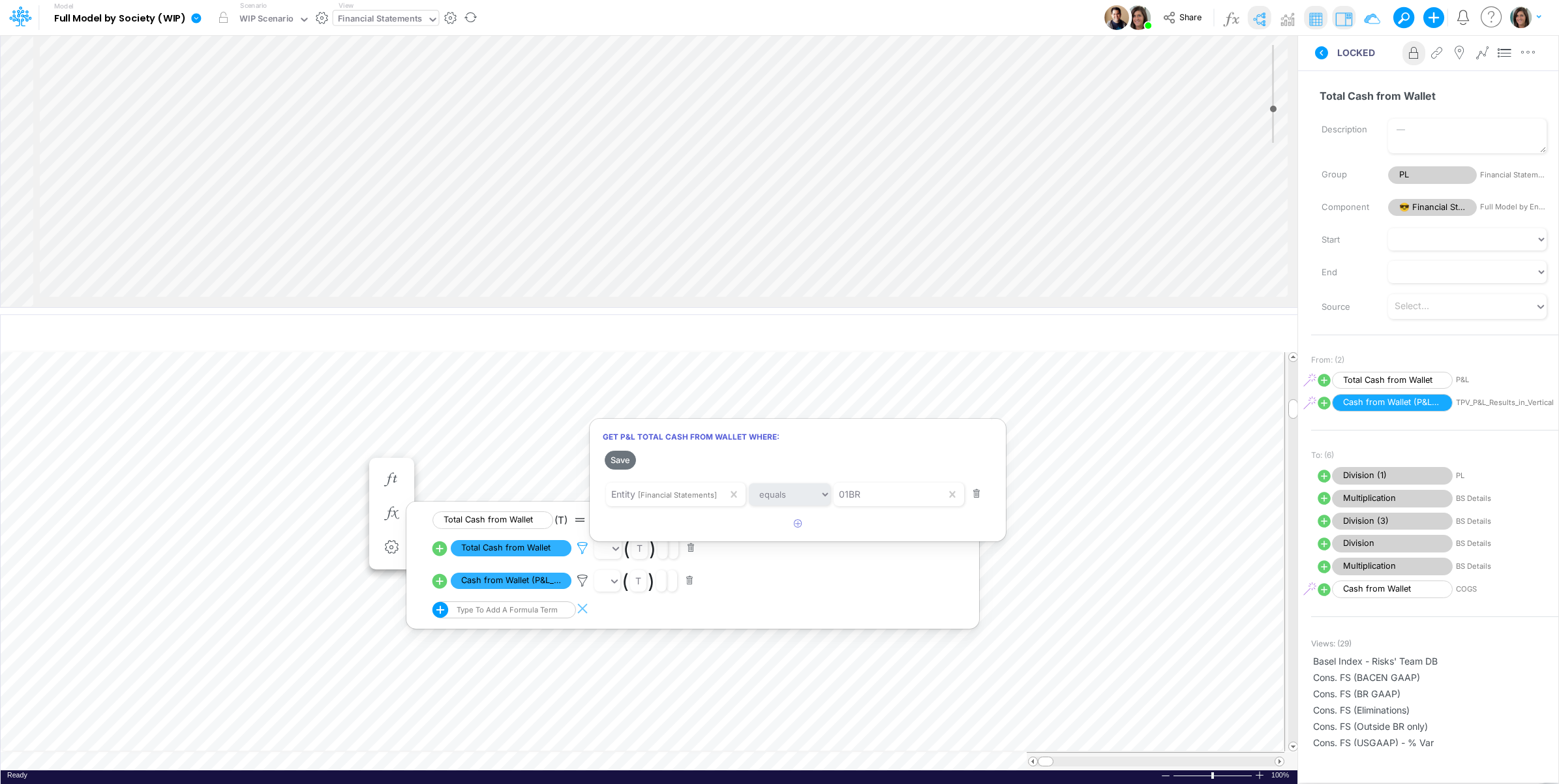
click at [583, 543] on div at bounding box center [780, 394] width 1559 height 777
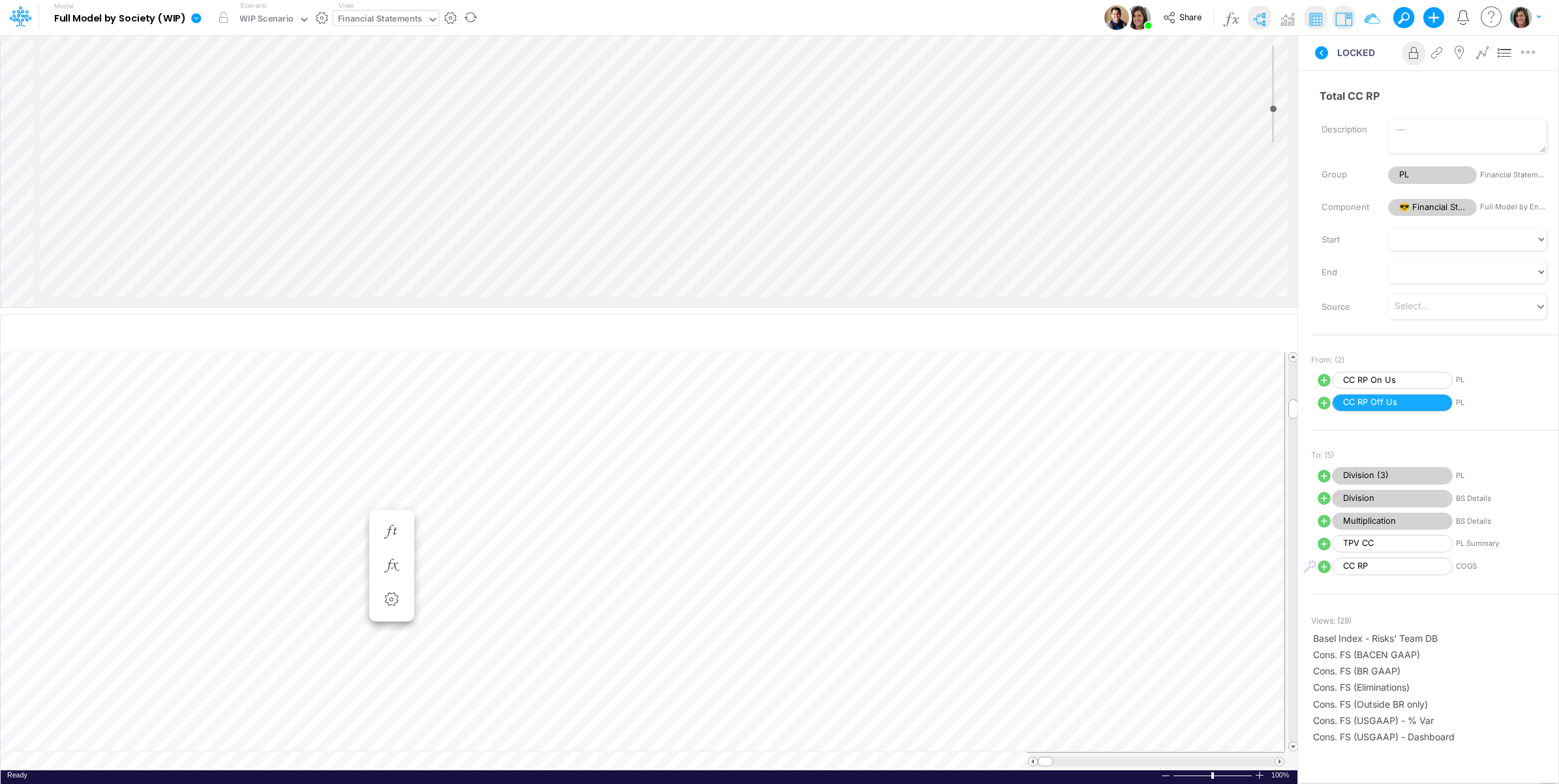
scroll to position [0, 1]
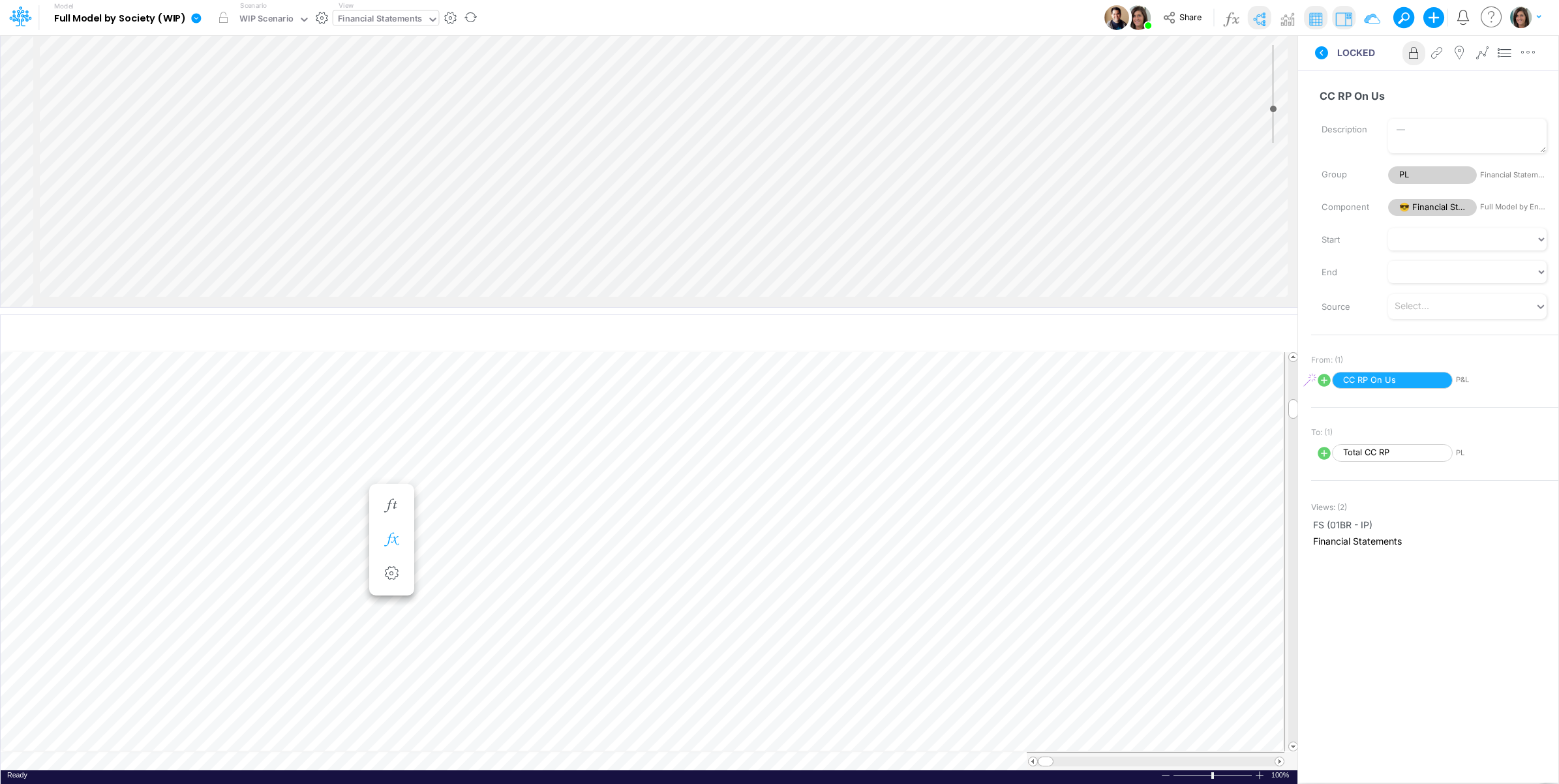
click at [390, 536] on icon "button" at bounding box center [391, 540] width 19 height 14
click at [585, 569] on icon at bounding box center [582, 574] width 19 height 14
click at [698, 523] on div "Type to search..." at bounding box center [676, 521] width 139 height 22
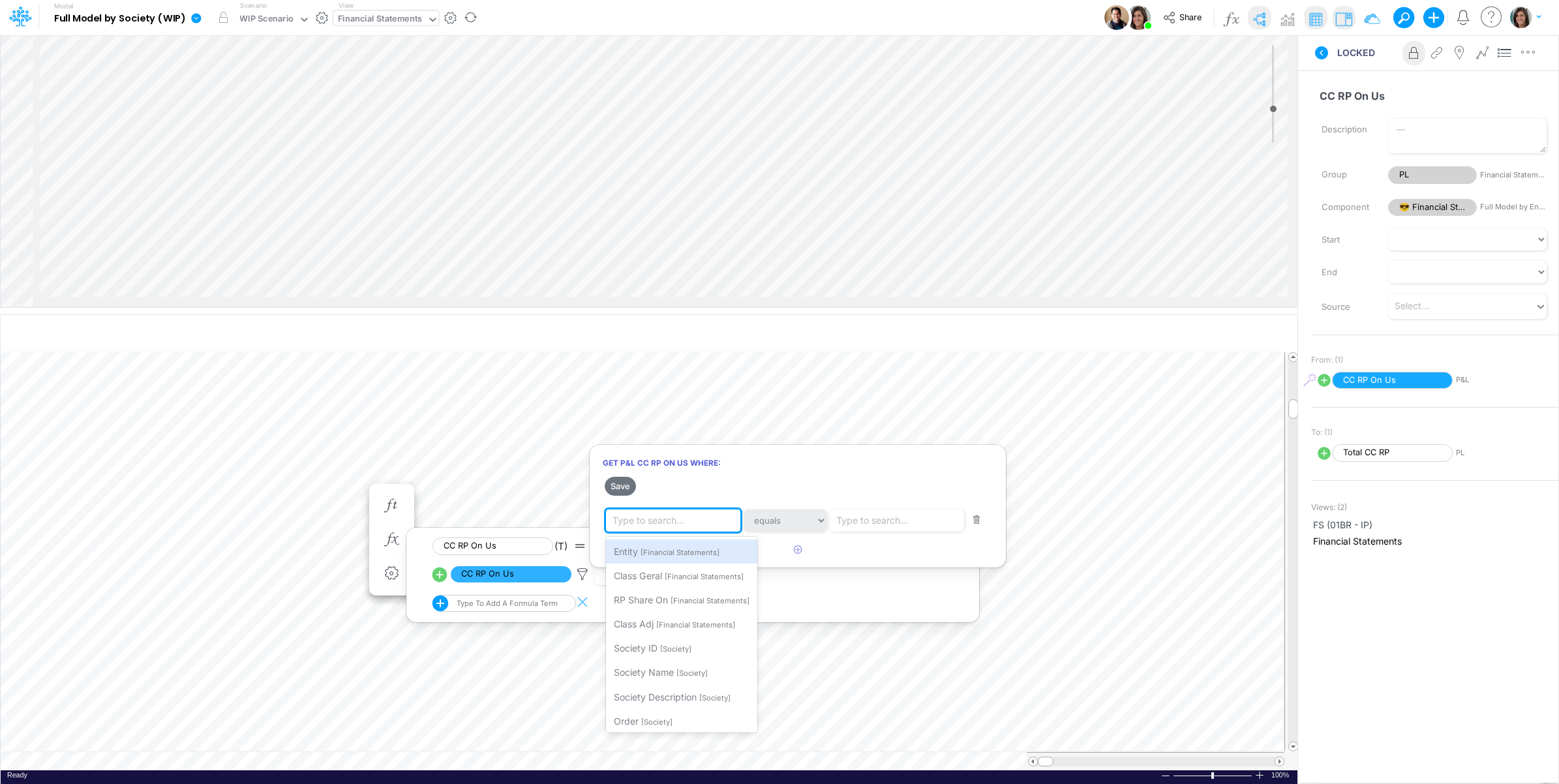
drag, startPoint x: 693, startPoint y: 549, endPoint x: 786, endPoint y: 519, distance: 97.7
click at [693, 550] on span "[Financial Statements]" at bounding box center [680, 552] width 79 height 9
click at [908, 513] on div "Type to search..." at bounding box center [876, 520] width 72 height 14
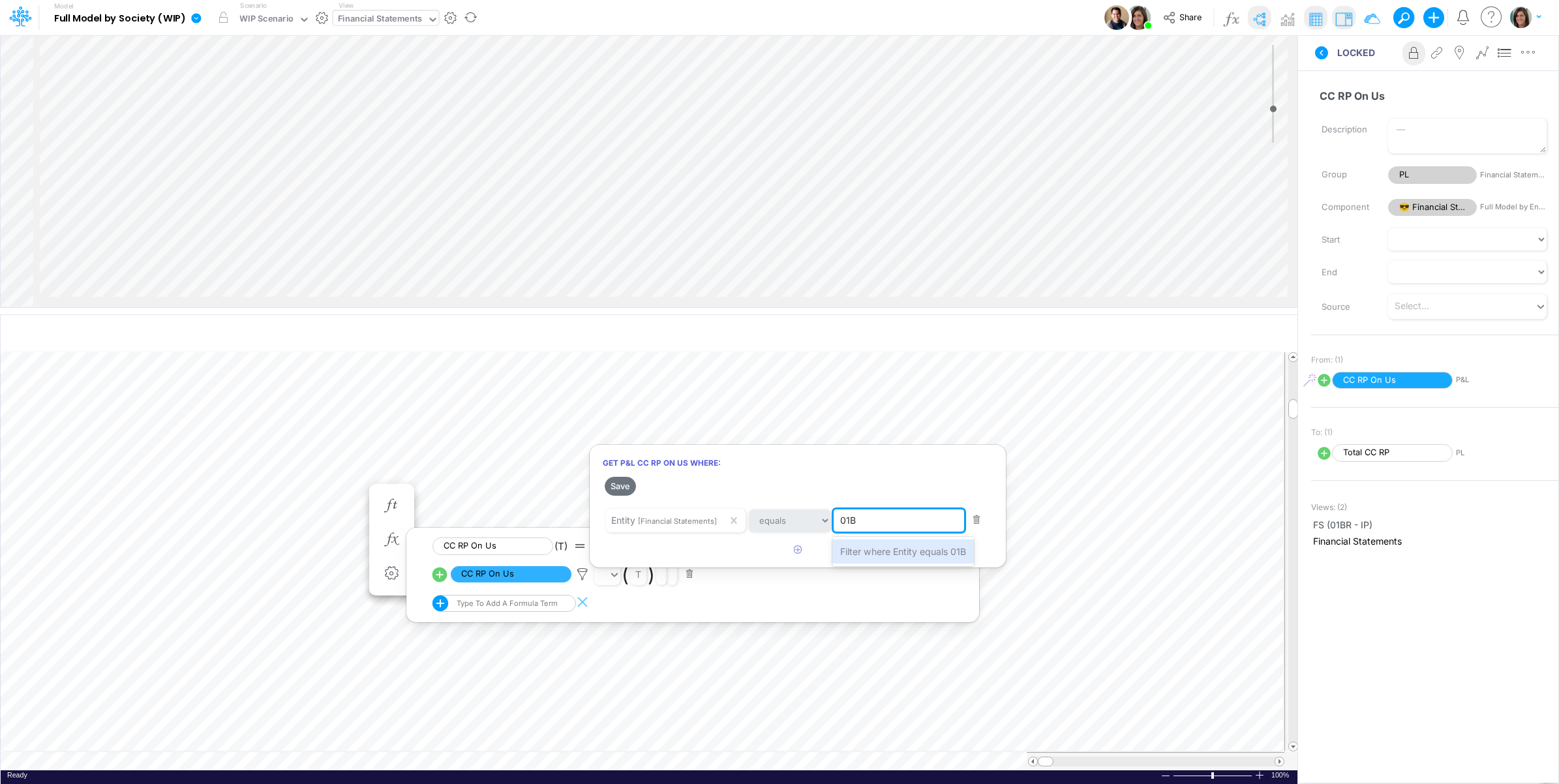
type input "01BR"
drag, startPoint x: 892, startPoint y: 550, endPoint x: 798, endPoint y: 556, distance: 94.2
click at [891, 551] on span "Filter where Entity equals 01BR" at bounding box center [906, 552] width 132 height 11
click at [619, 484] on button "Save" at bounding box center [620, 485] width 31 height 19
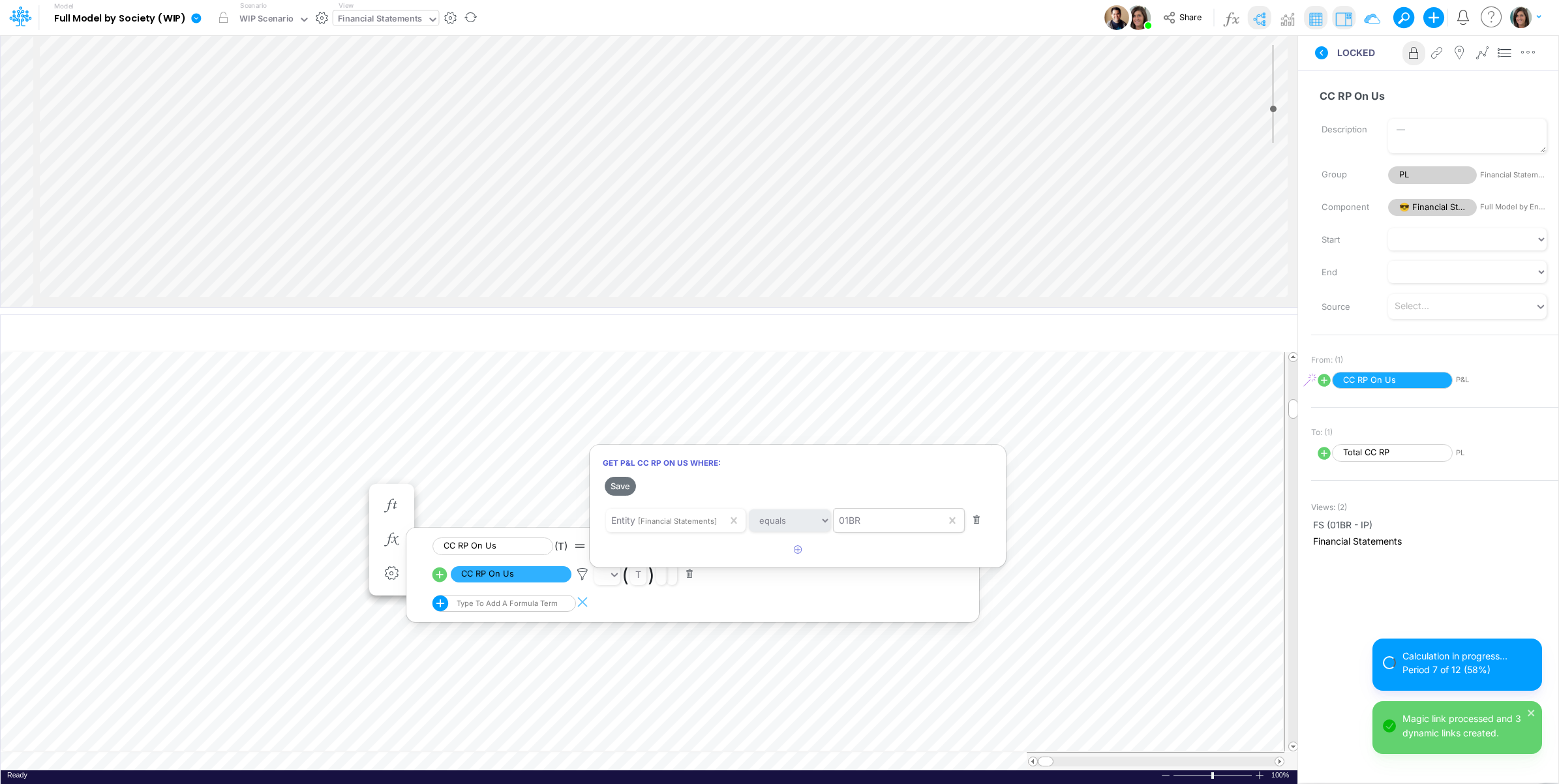
click at [155, 492] on div at bounding box center [780, 394] width 1559 height 777
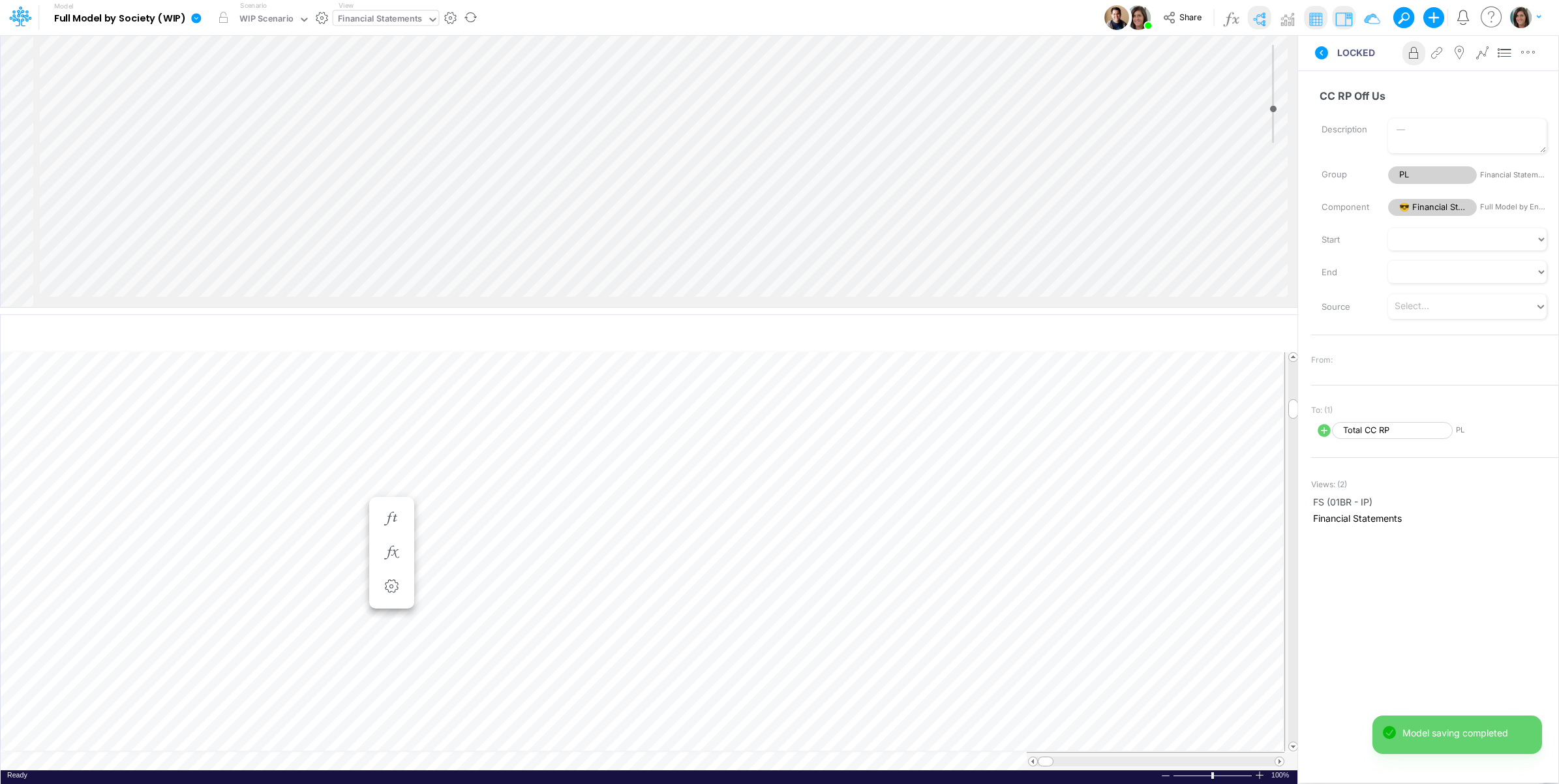
scroll to position [0, 1]
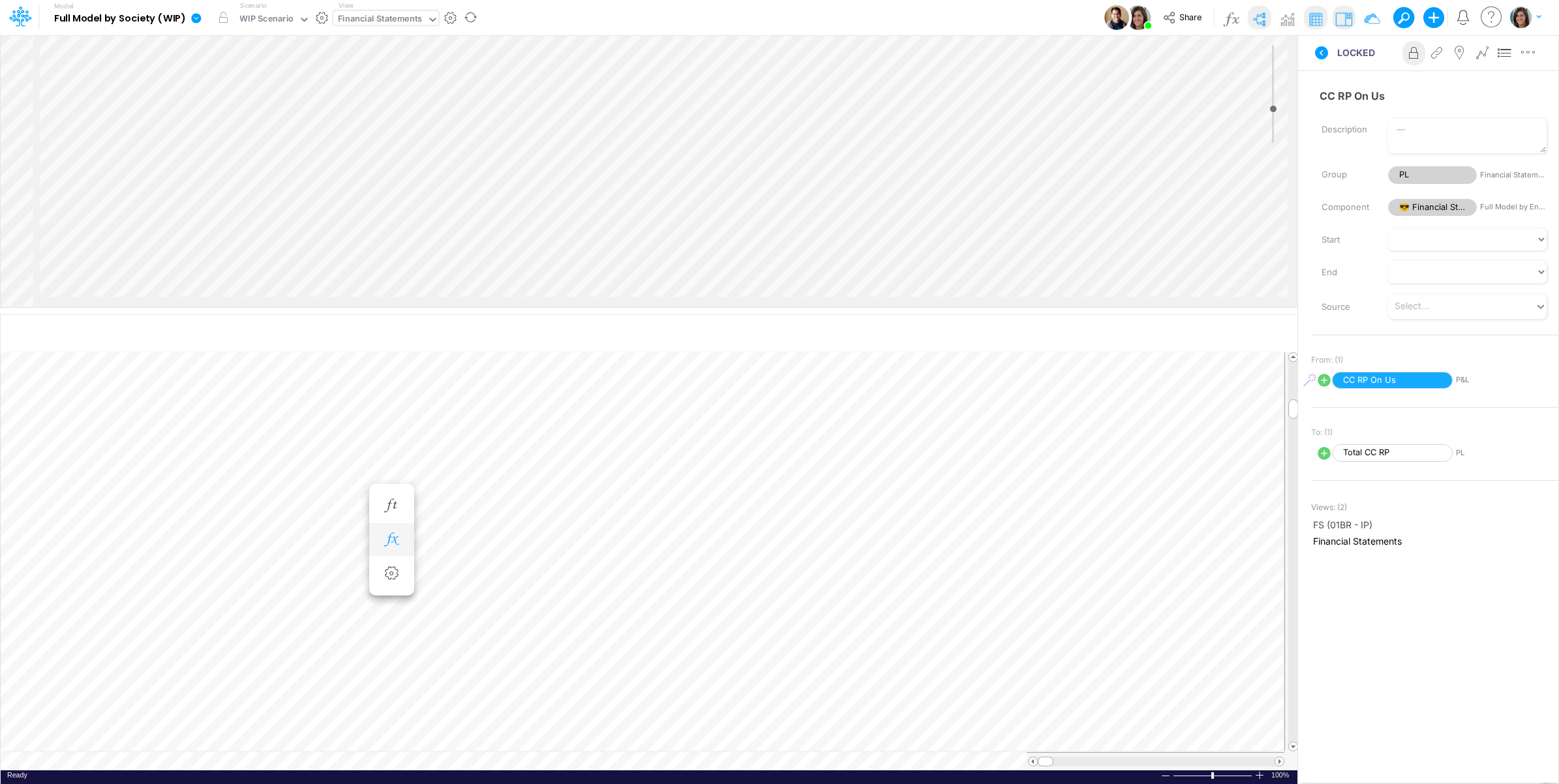
click at [390, 543] on icon "button" at bounding box center [391, 540] width 19 height 14
click at [588, 579] on icon at bounding box center [582, 574] width 19 height 14
click at [588, 574] on div at bounding box center [780, 394] width 1559 height 777
click at [392, 558] on icon "button" at bounding box center [391, 553] width 19 height 14
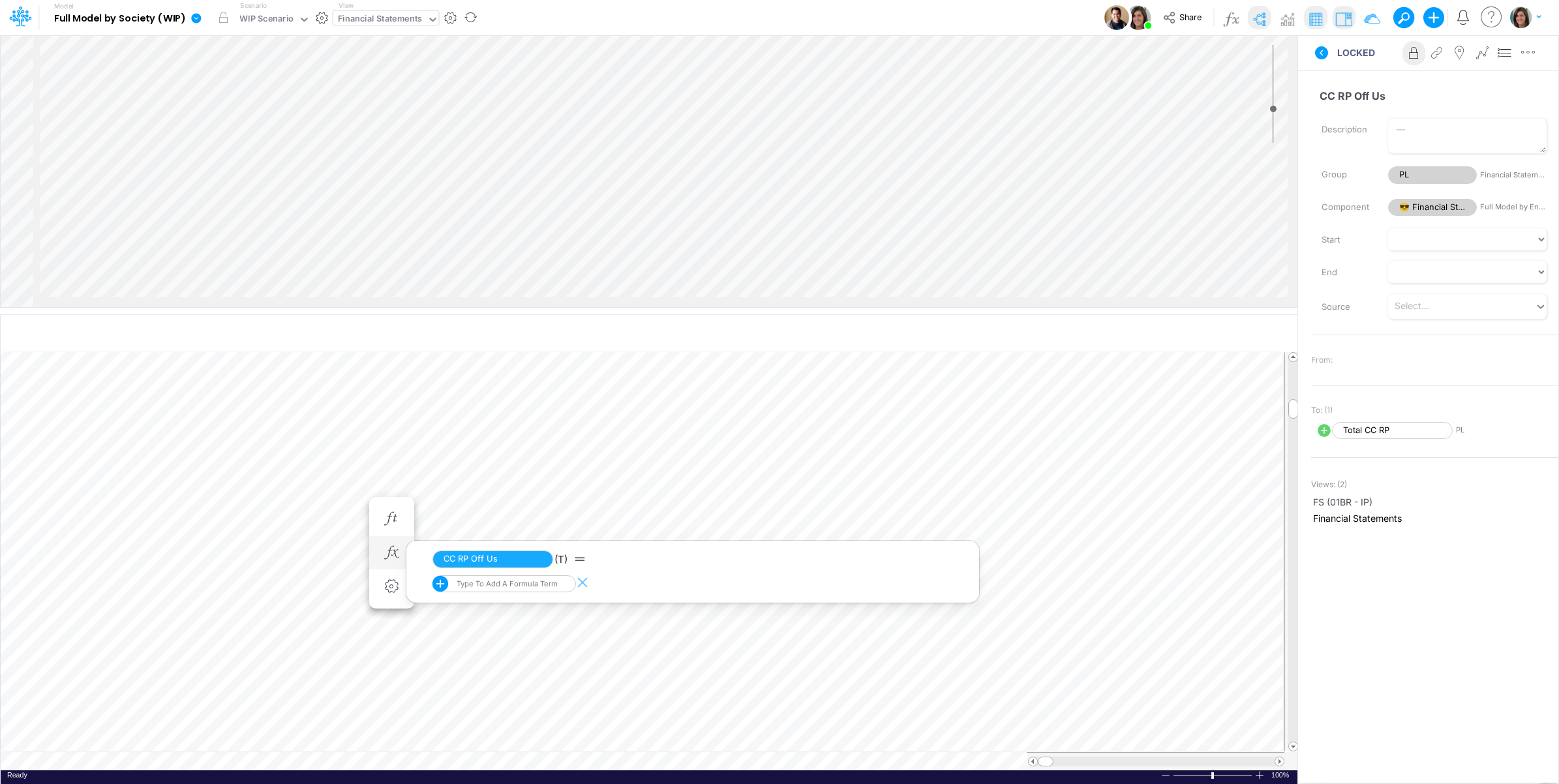
click at [506, 587] on div "Type to add a formula term" at bounding box center [506, 583] width 103 height 9
click at [530, 631] on div "CC RP Off Us [P&L]" at bounding box center [504, 627] width 143 height 19
type input "cc rp off"
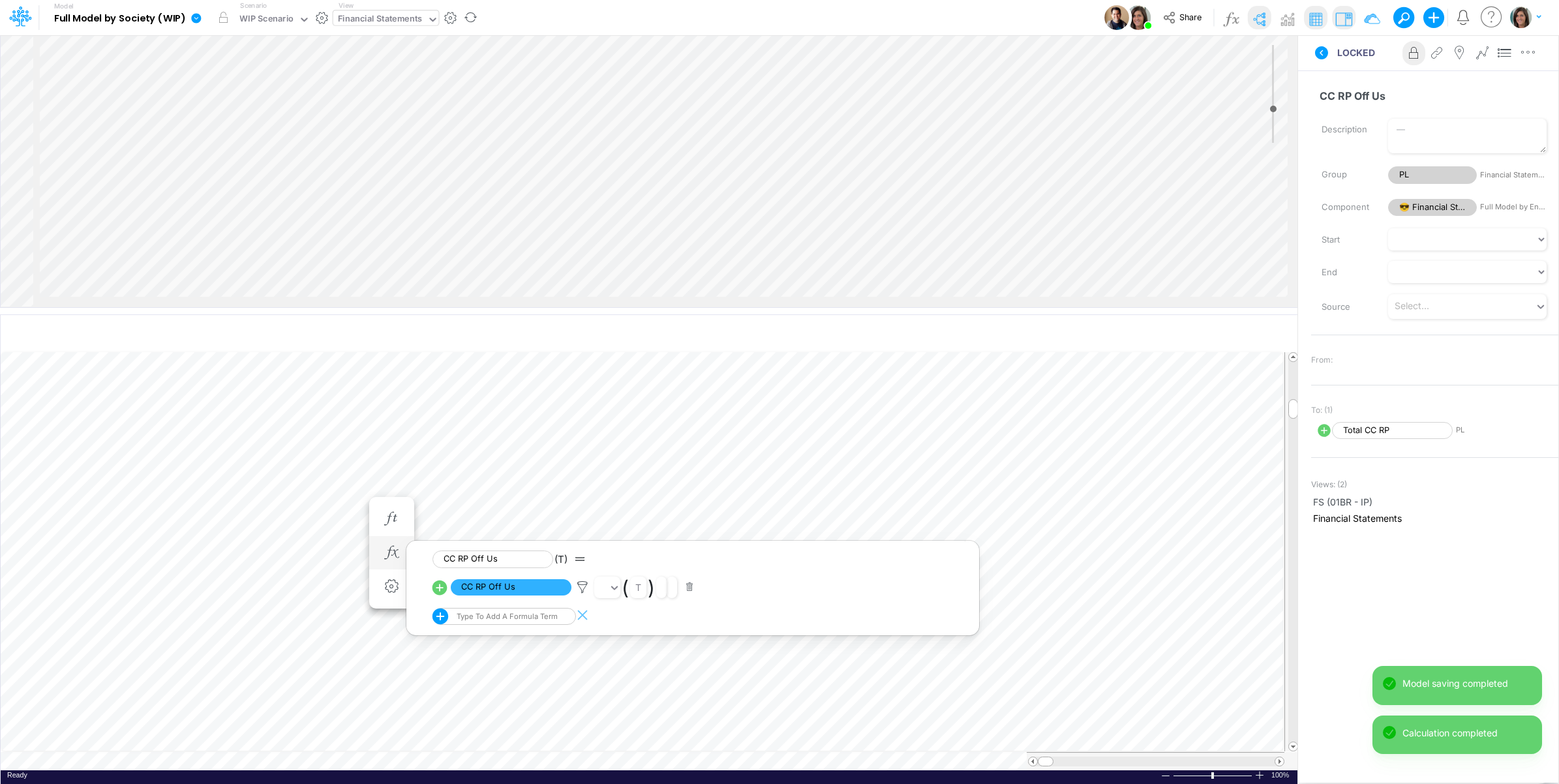
scroll to position [0, 1]
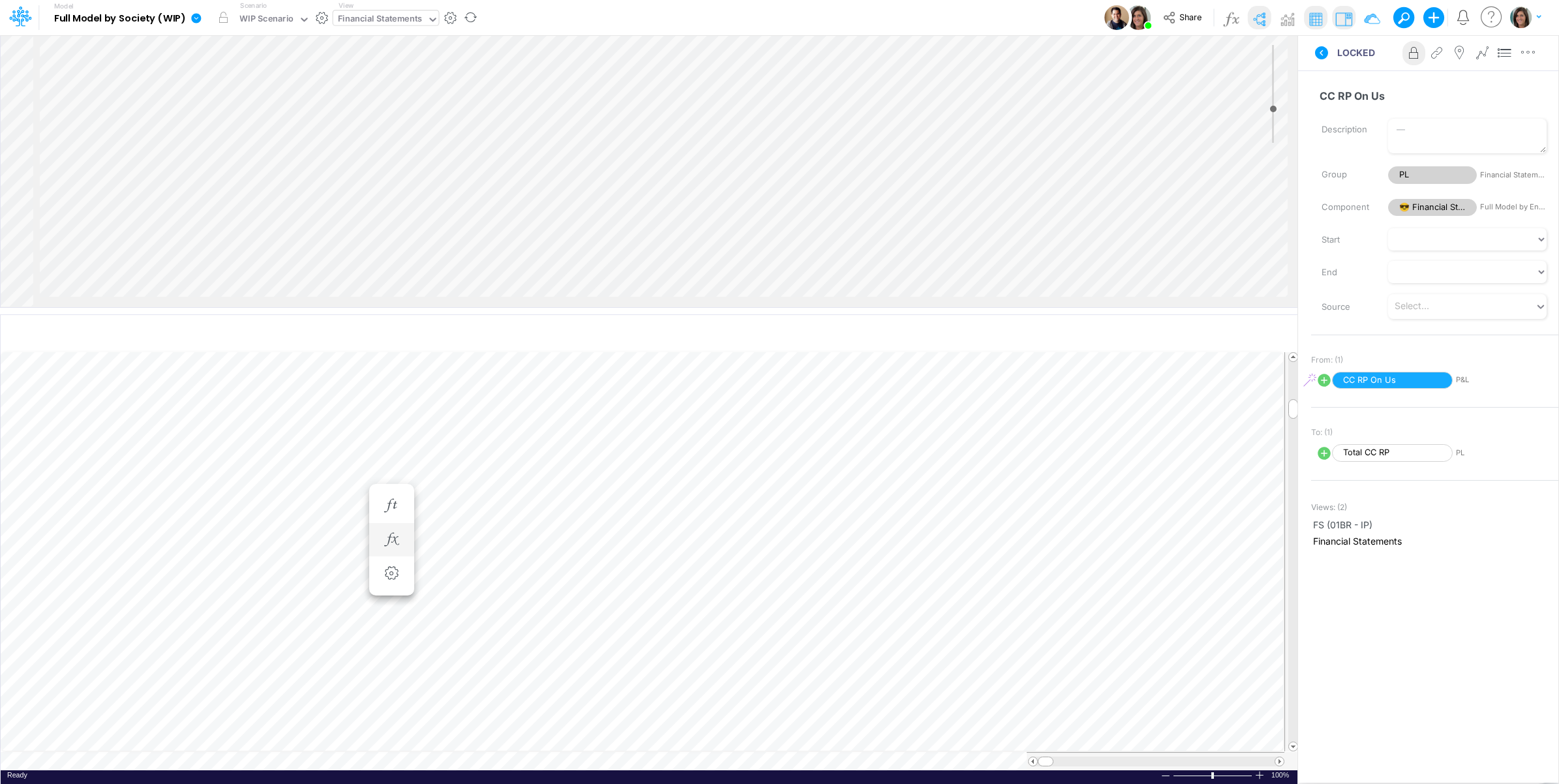
scroll to position [0, 1]
click at [392, 551] on icon "button" at bounding box center [391, 553] width 19 height 14
click at [582, 585] on icon at bounding box center [582, 587] width 19 height 14
click at [671, 526] on div "Type to search..." at bounding box center [676, 534] width 139 height 22
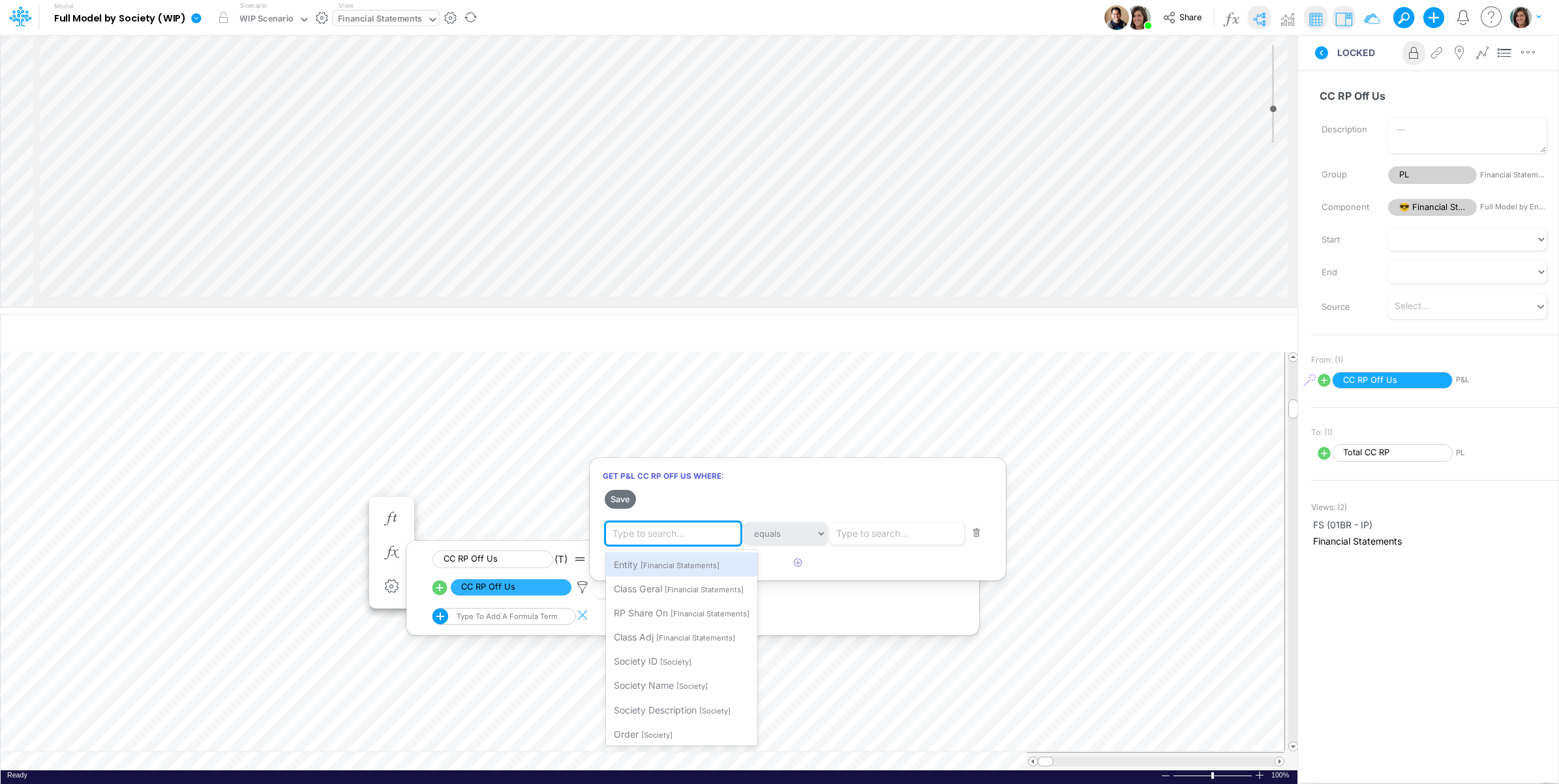
click at [667, 566] on span "[Financial Statements]" at bounding box center [680, 565] width 79 height 9
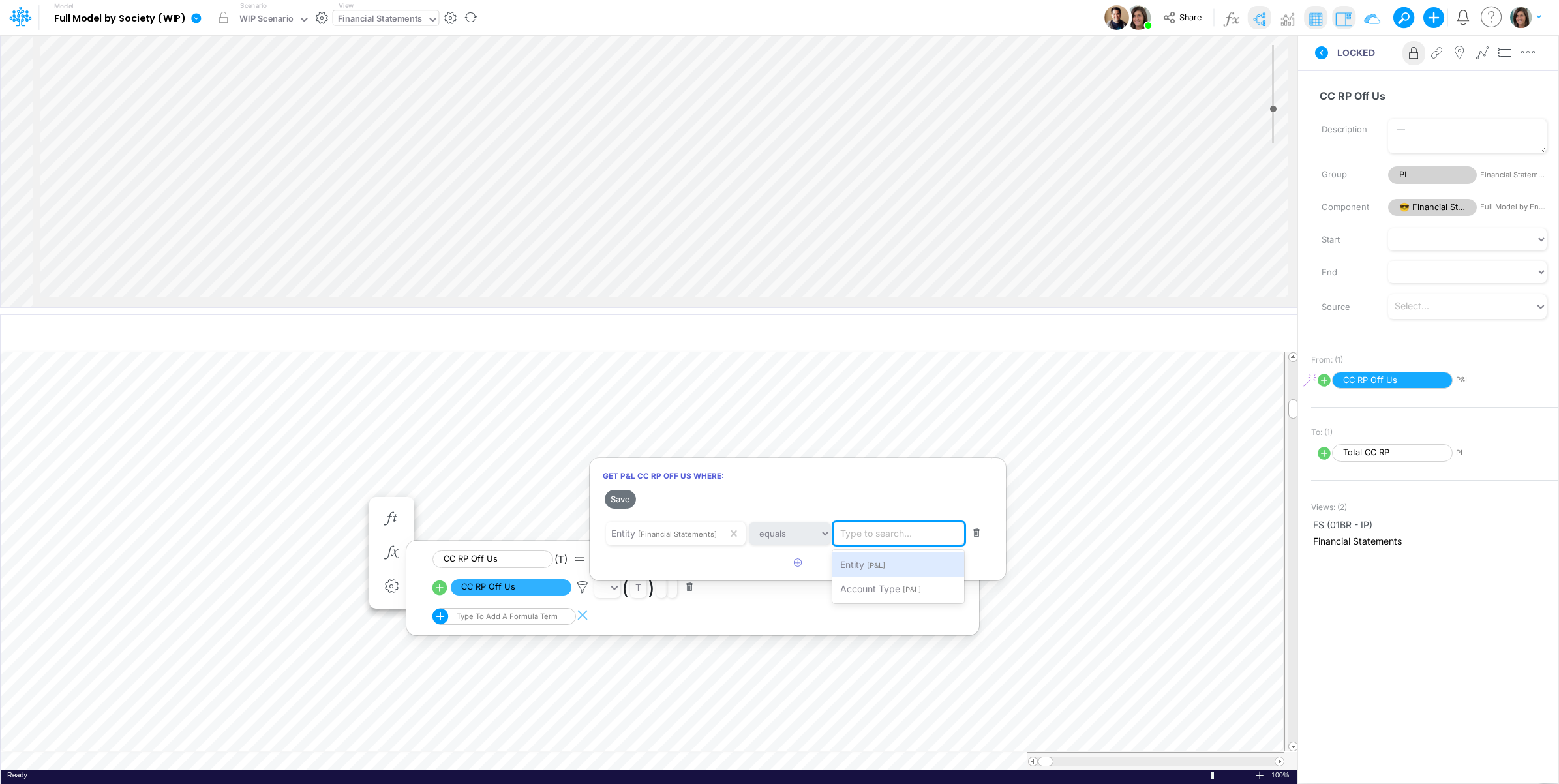
click at [888, 532] on div "Type to search..." at bounding box center [876, 533] width 72 height 14
type input "01BR"
click at [868, 564] on span "Filter where Entity equals 01BR" at bounding box center [906, 565] width 132 height 11
click at [624, 500] on button "Save" at bounding box center [620, 499] width 31 height 19
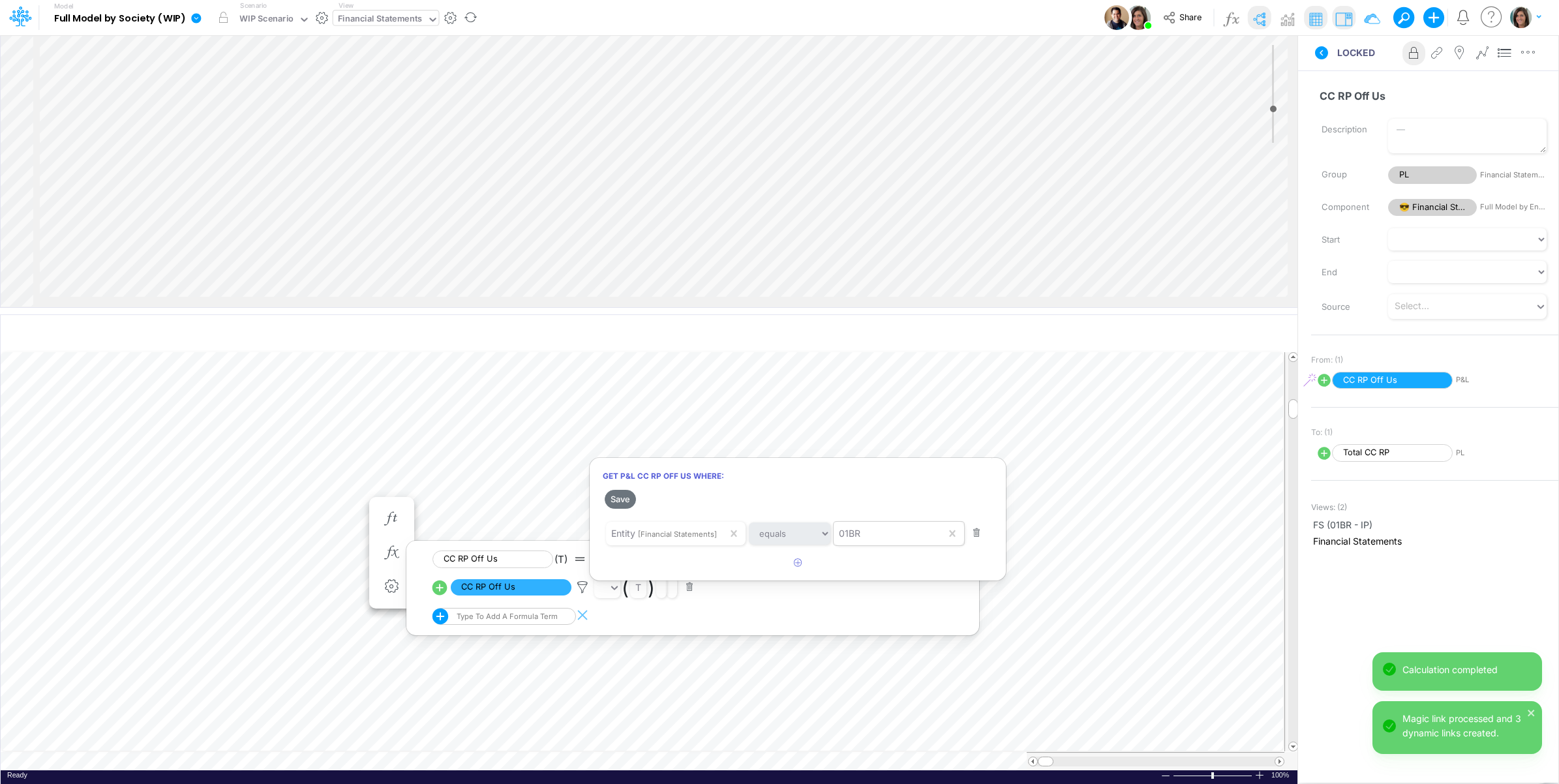
click at [134, 506] on div at bounding box center [780, 394] width 1559 height 777
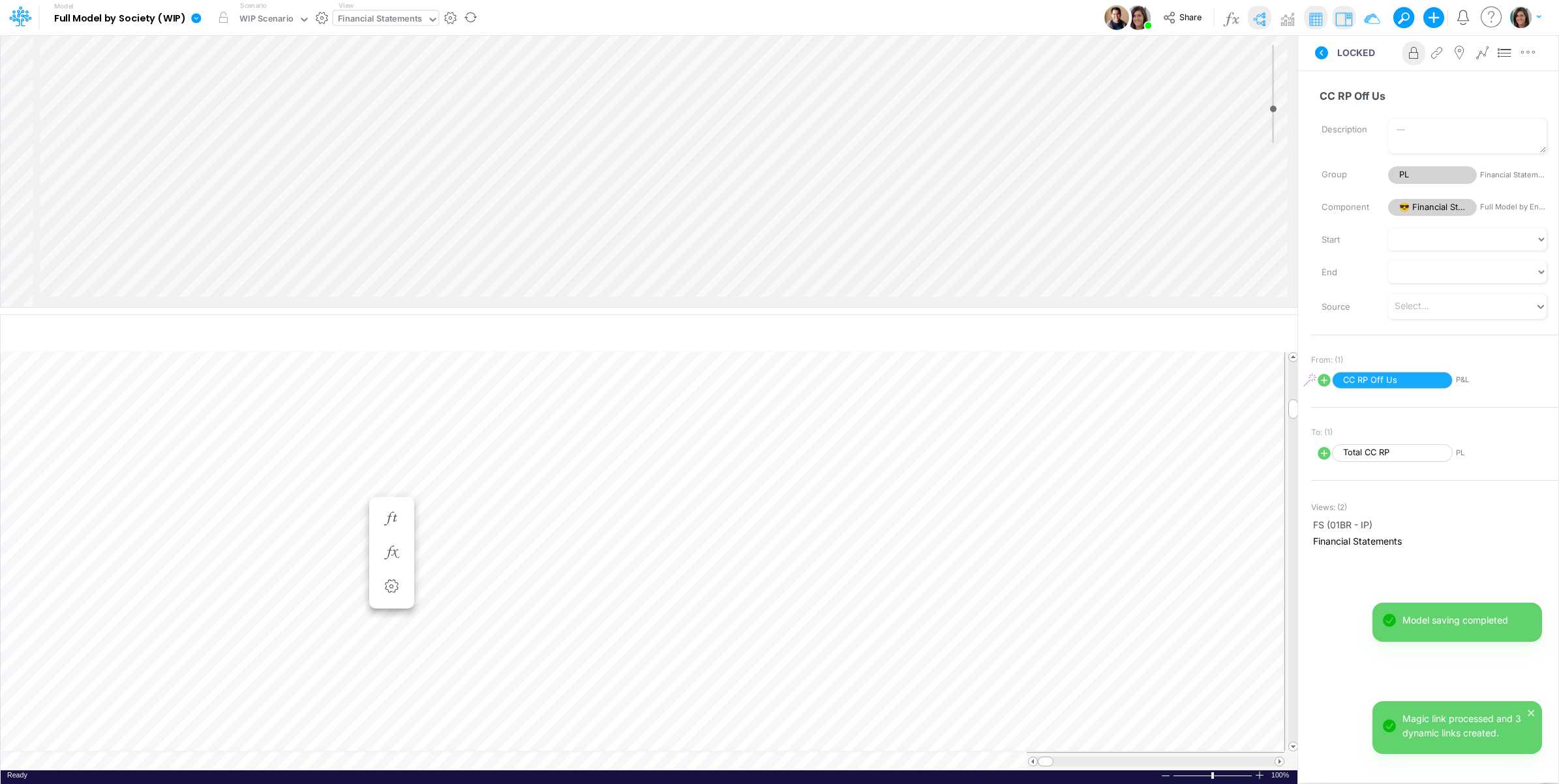
scroll to position [0, 1]
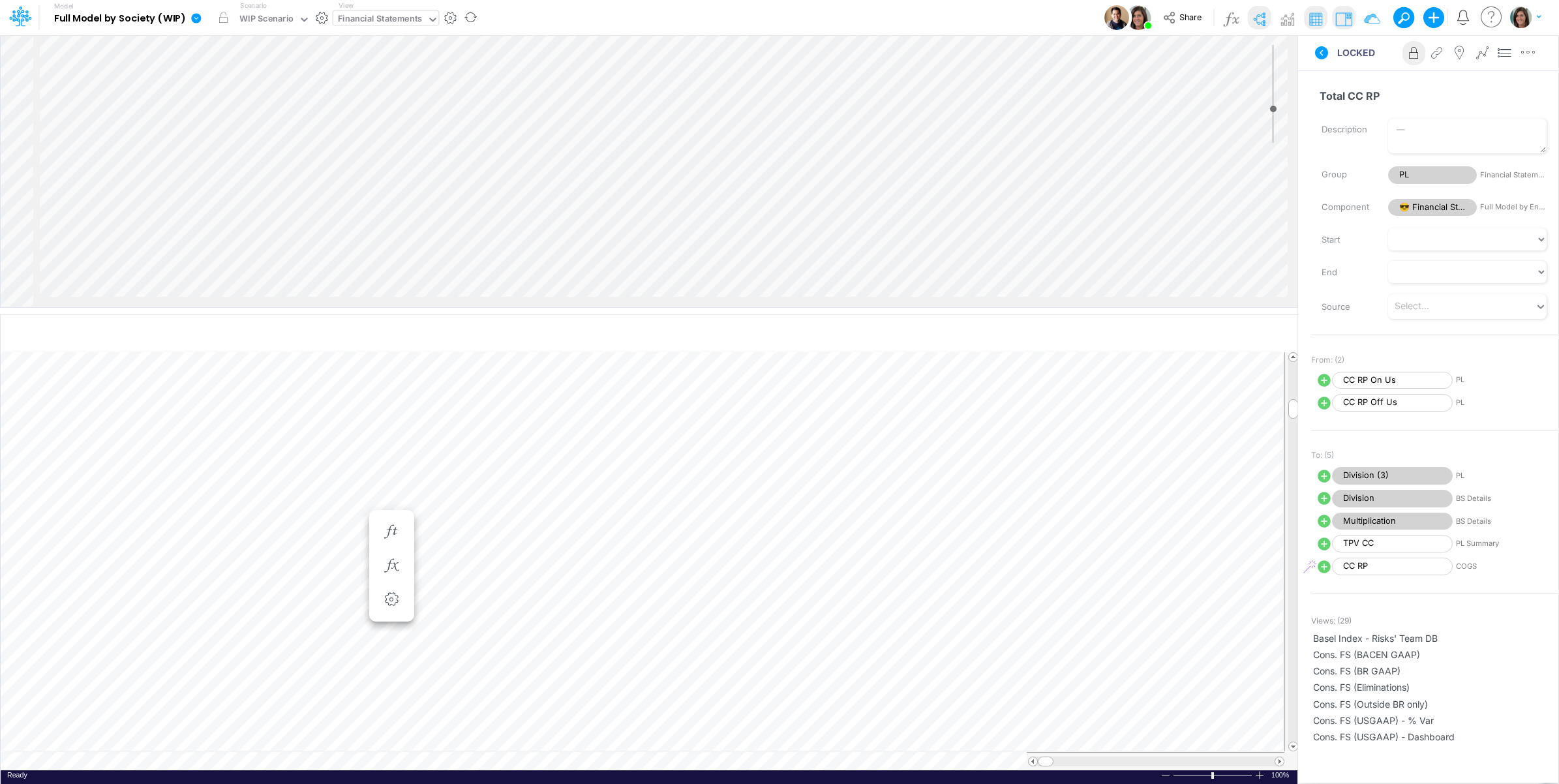
scroll to position [0, 1]
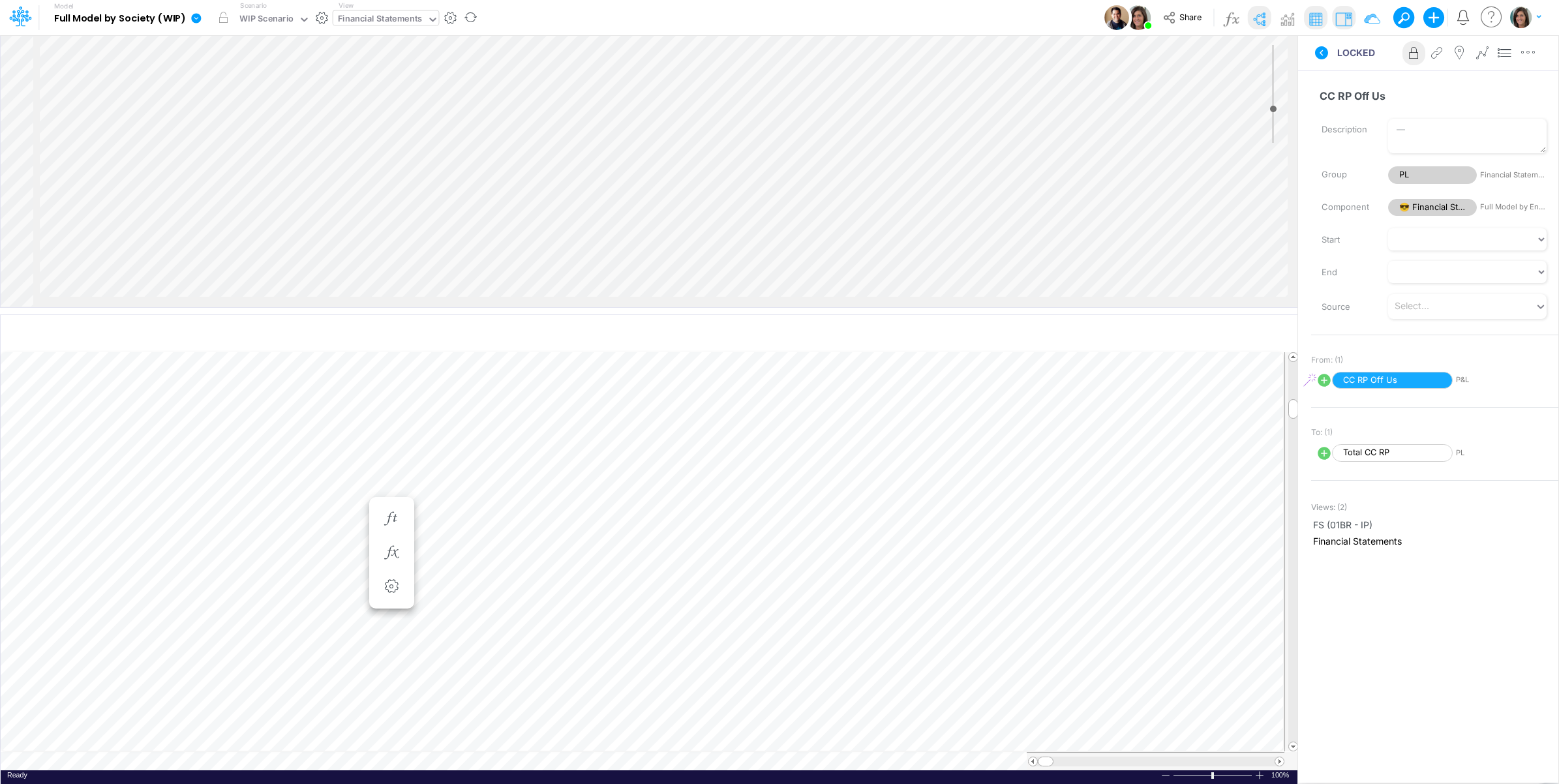
scroll to position [0, 1]
click at [386, 541] on button "button" at bounding box center [391, 553] width 24 height 26
click at [581, 585] on icon at bounding box center [582, 587] width 19 height 14
click at [581, 585] on div at bounding box center [780, 394] width 1559 height 777
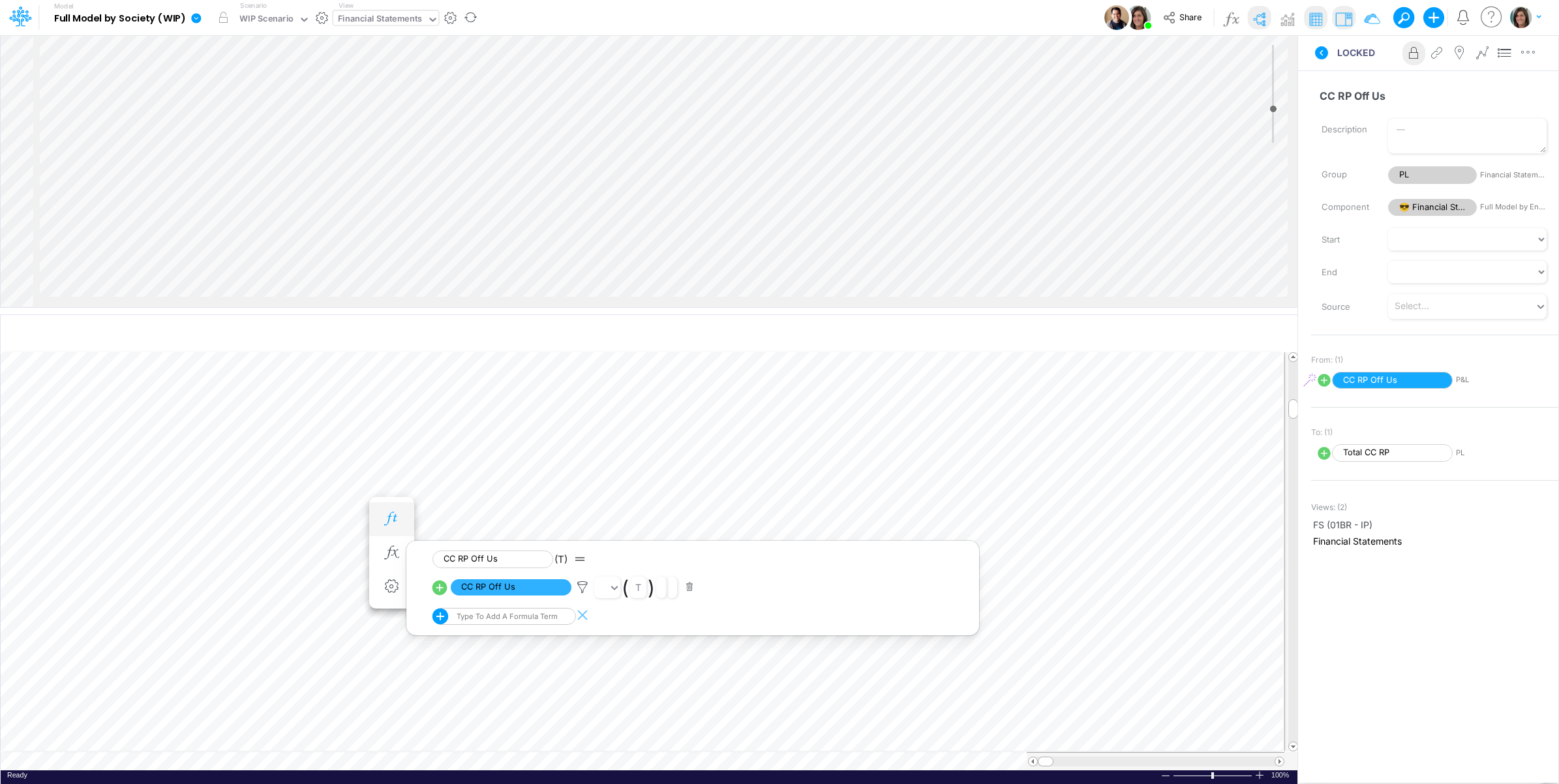
scroll to position [0, 1]
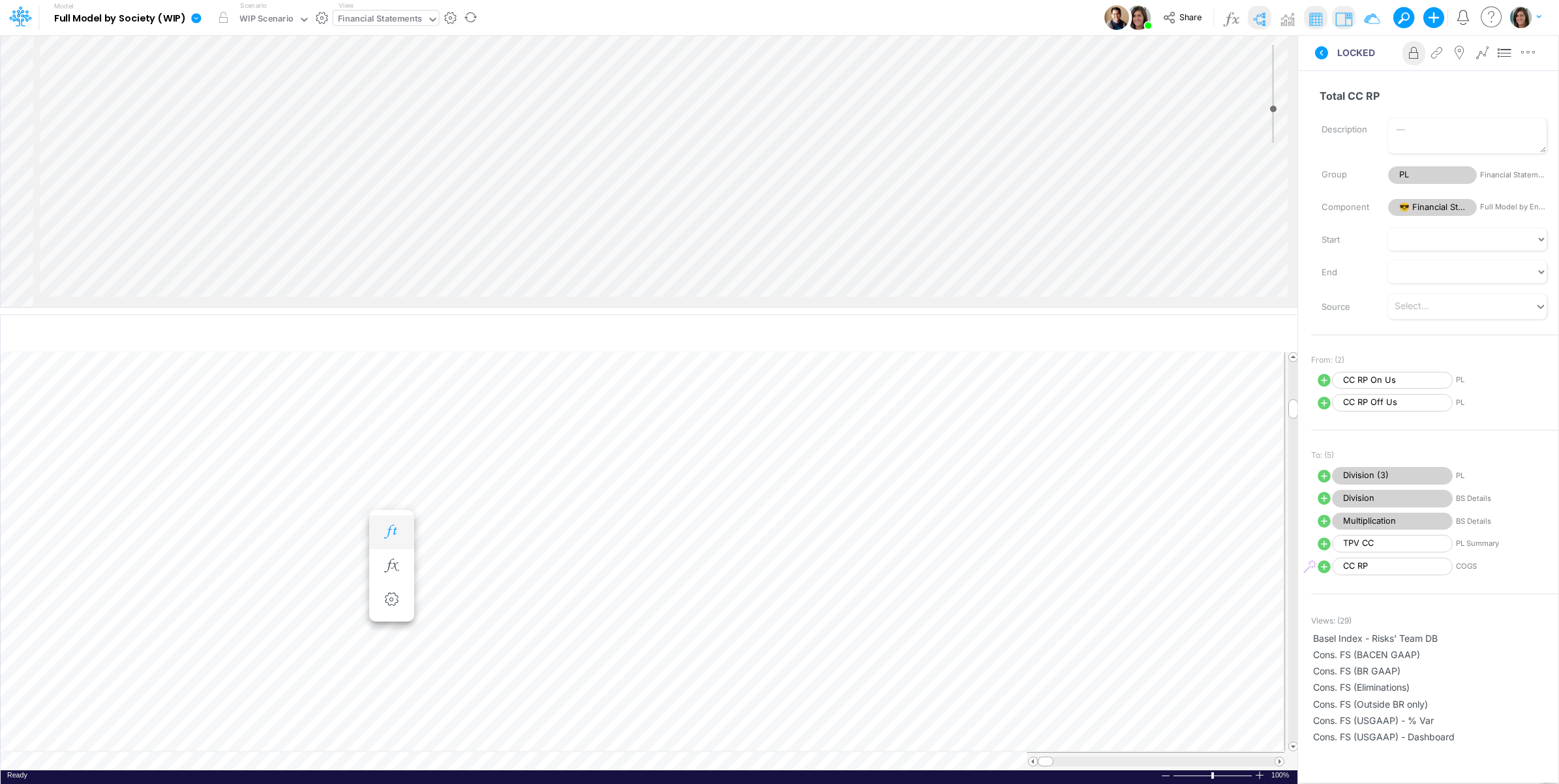
scroll to position [0, 1]
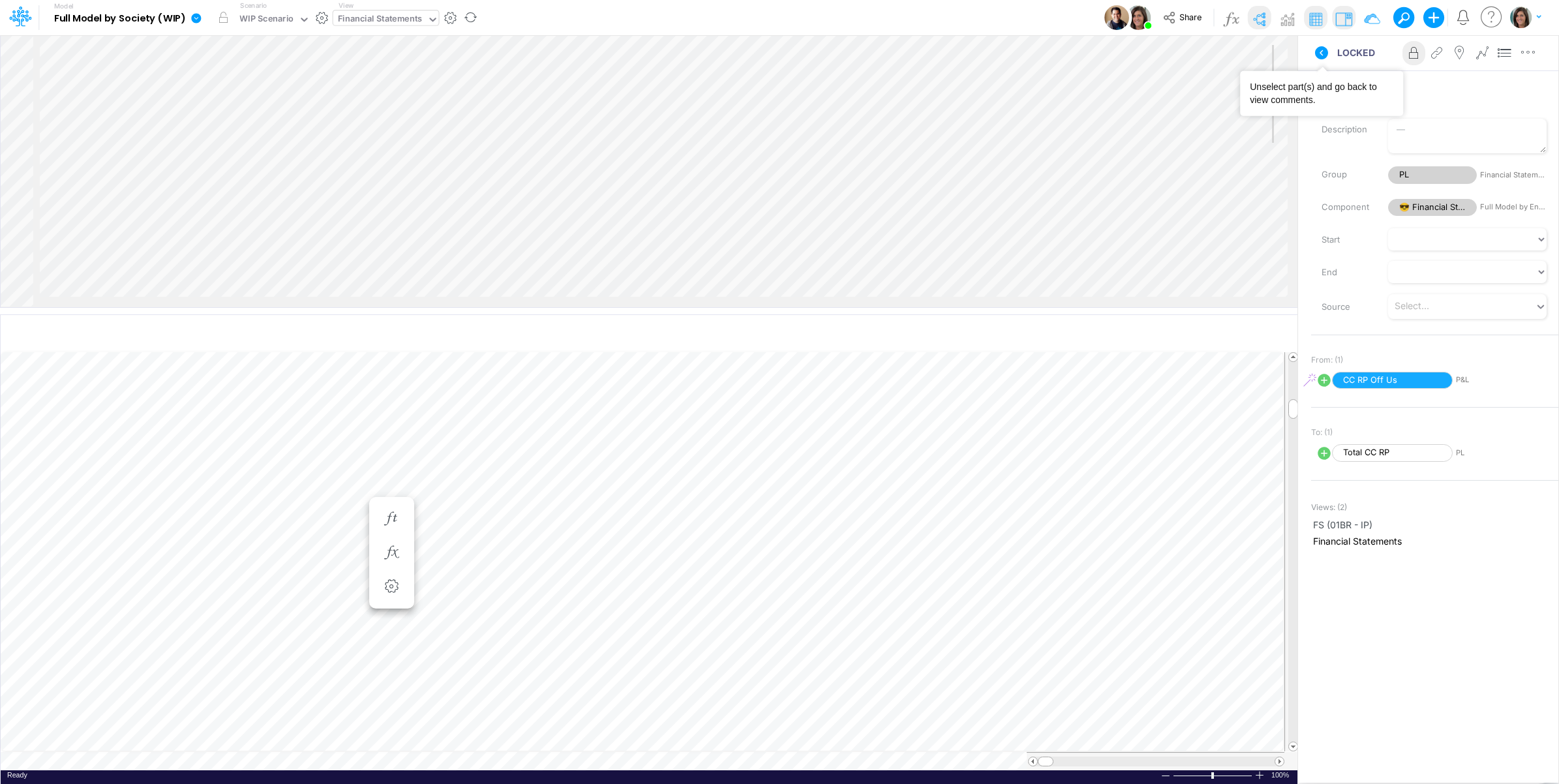
click at [1322, 50] on icon at bounding box center [1322, 52] width 16 height 16
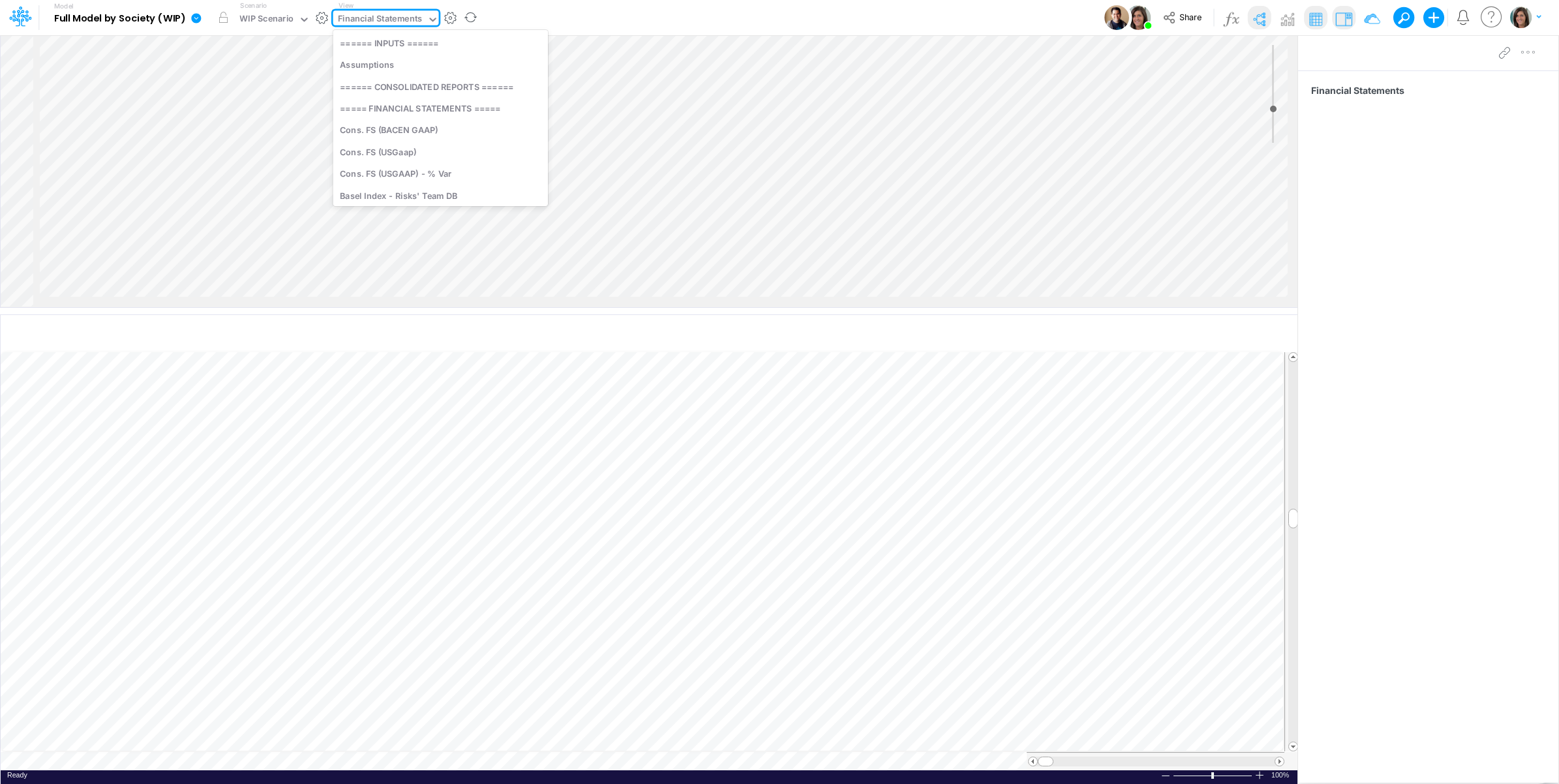
click at [388, 21] on div "Financial Statements" at bounding box center [380, 20] width 85 height 15
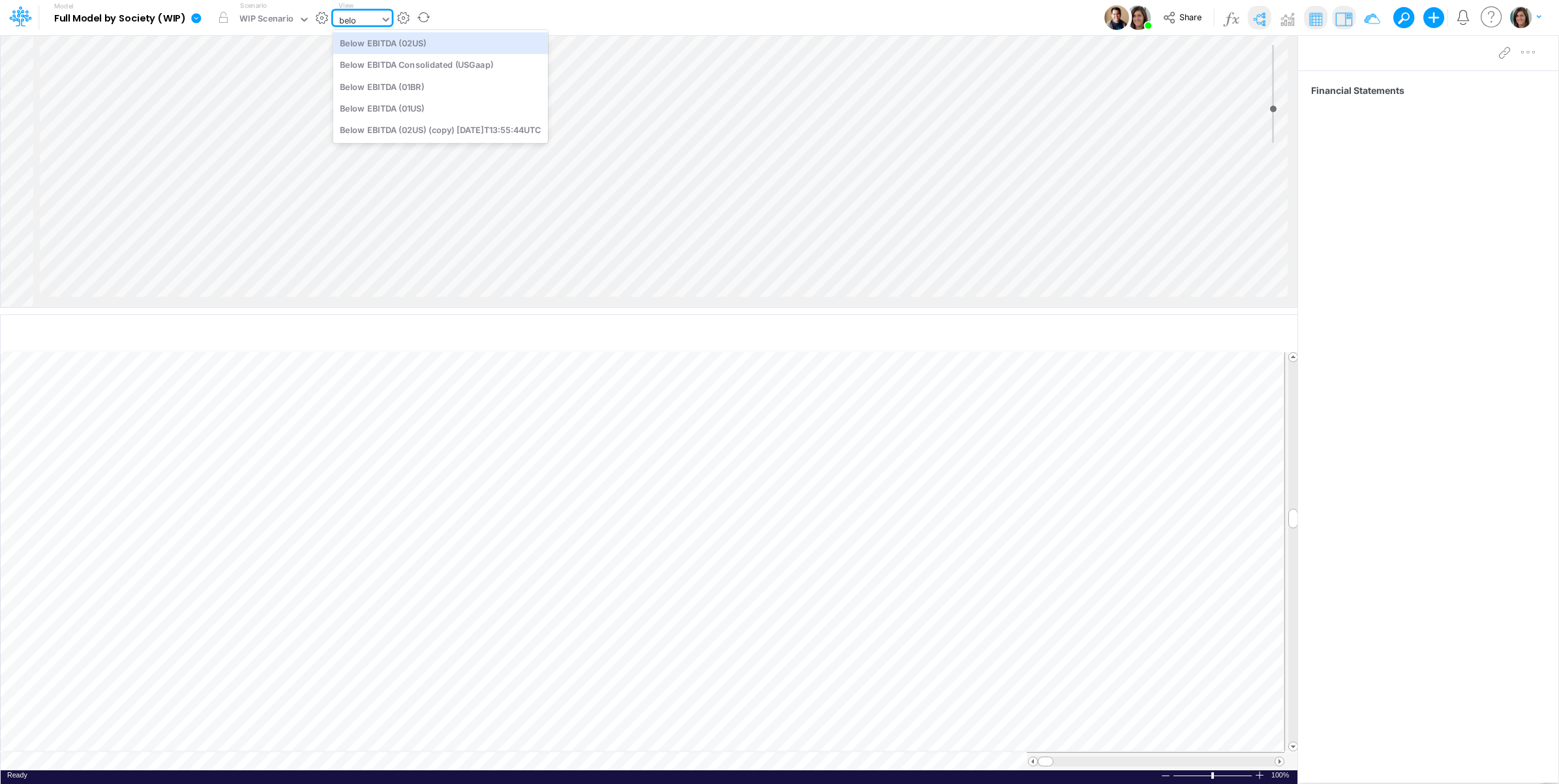
type input "below"
click at [461, 86] on div "Below EBITDA (01BR)" at bounding box center [440, 86] width 215 height 21
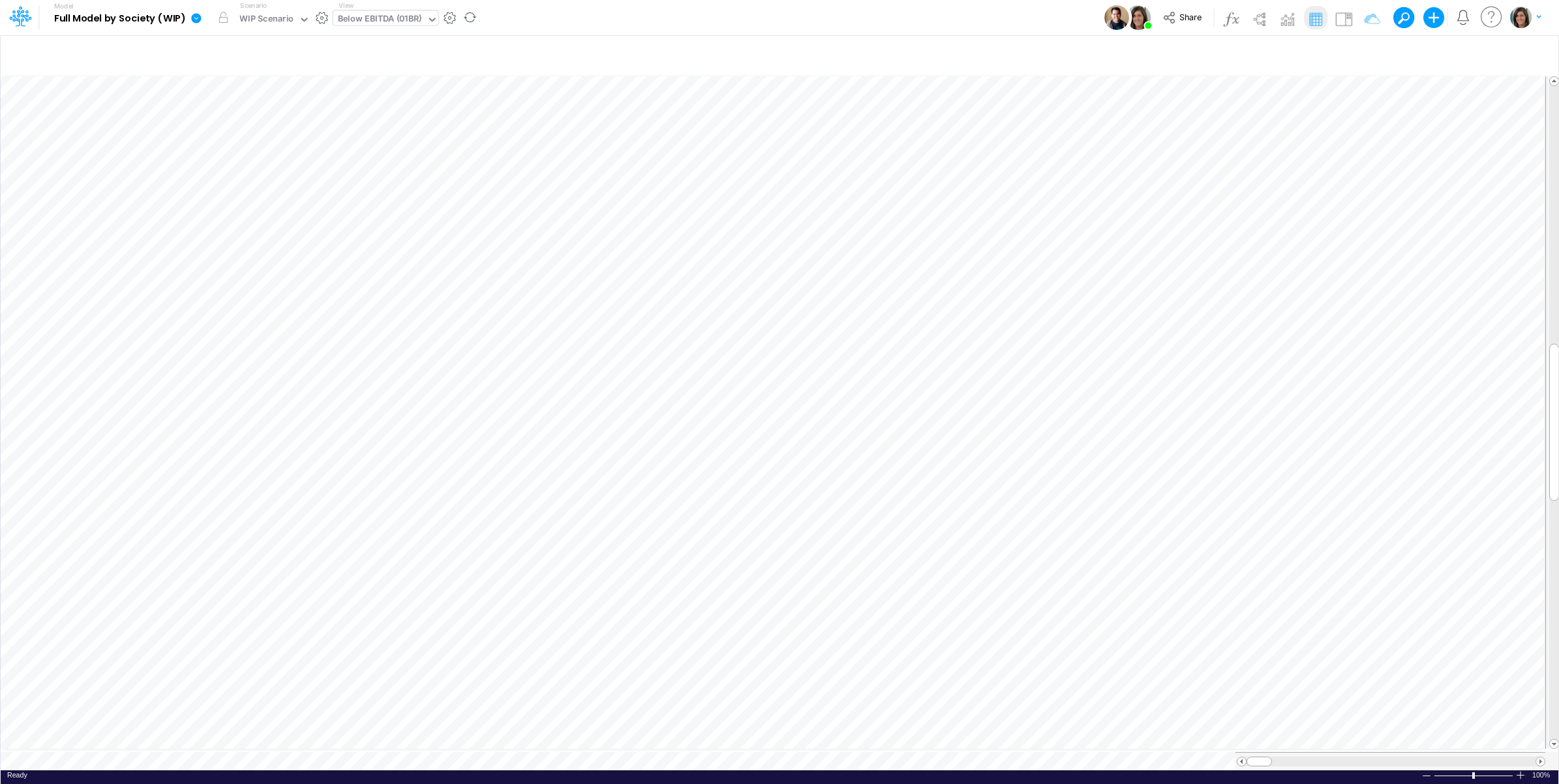
scroll to position [0, 1]
click at [317, 330] on button "button" at bounding box center [315, 339] width 24 height 26
click at [1342, 17] on img at bounding box center [1344, 19] width 21 height 21
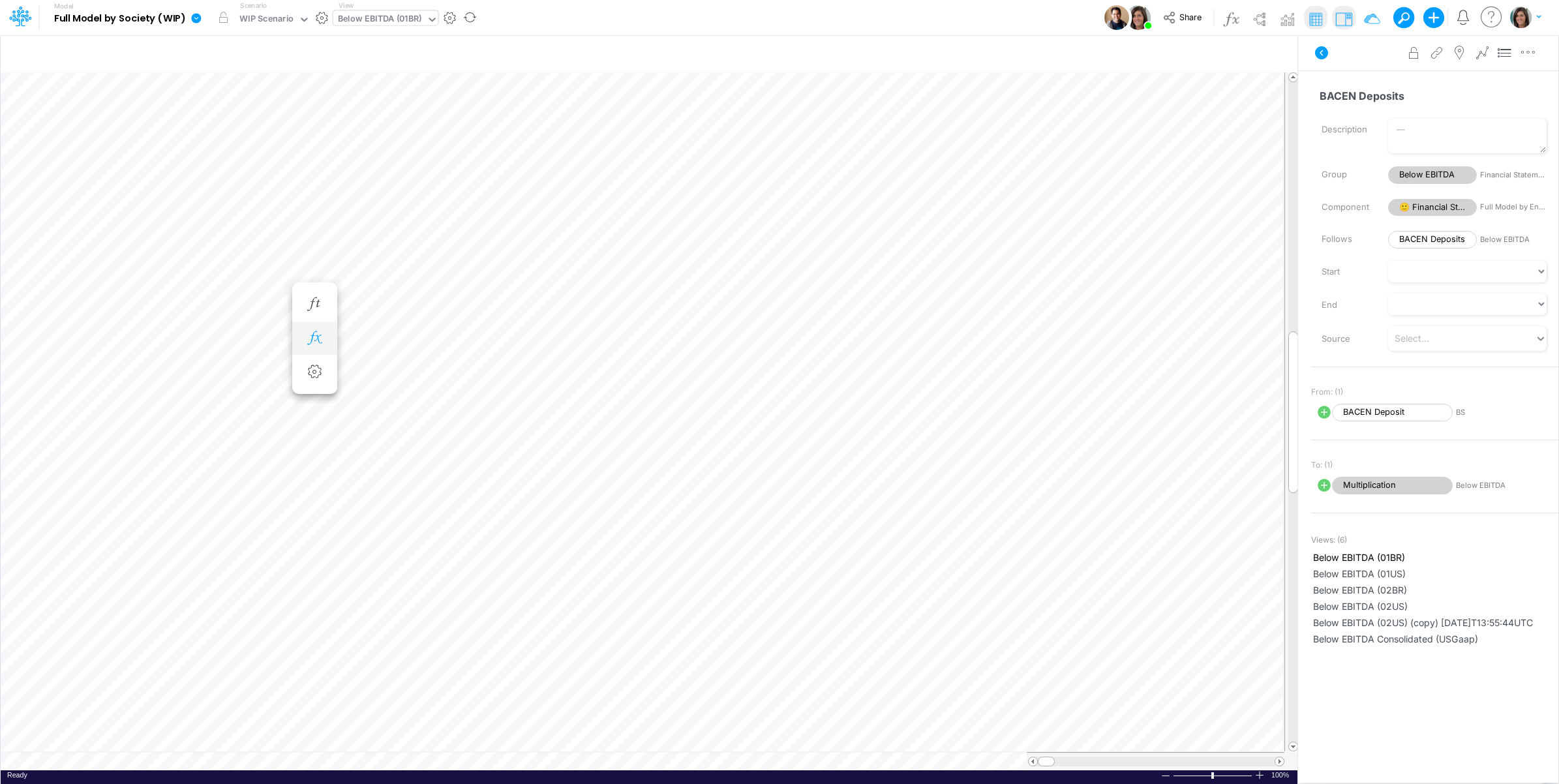
click at [315, 334] on icon "button" at bounding box center [315, 338] width 19 height 14
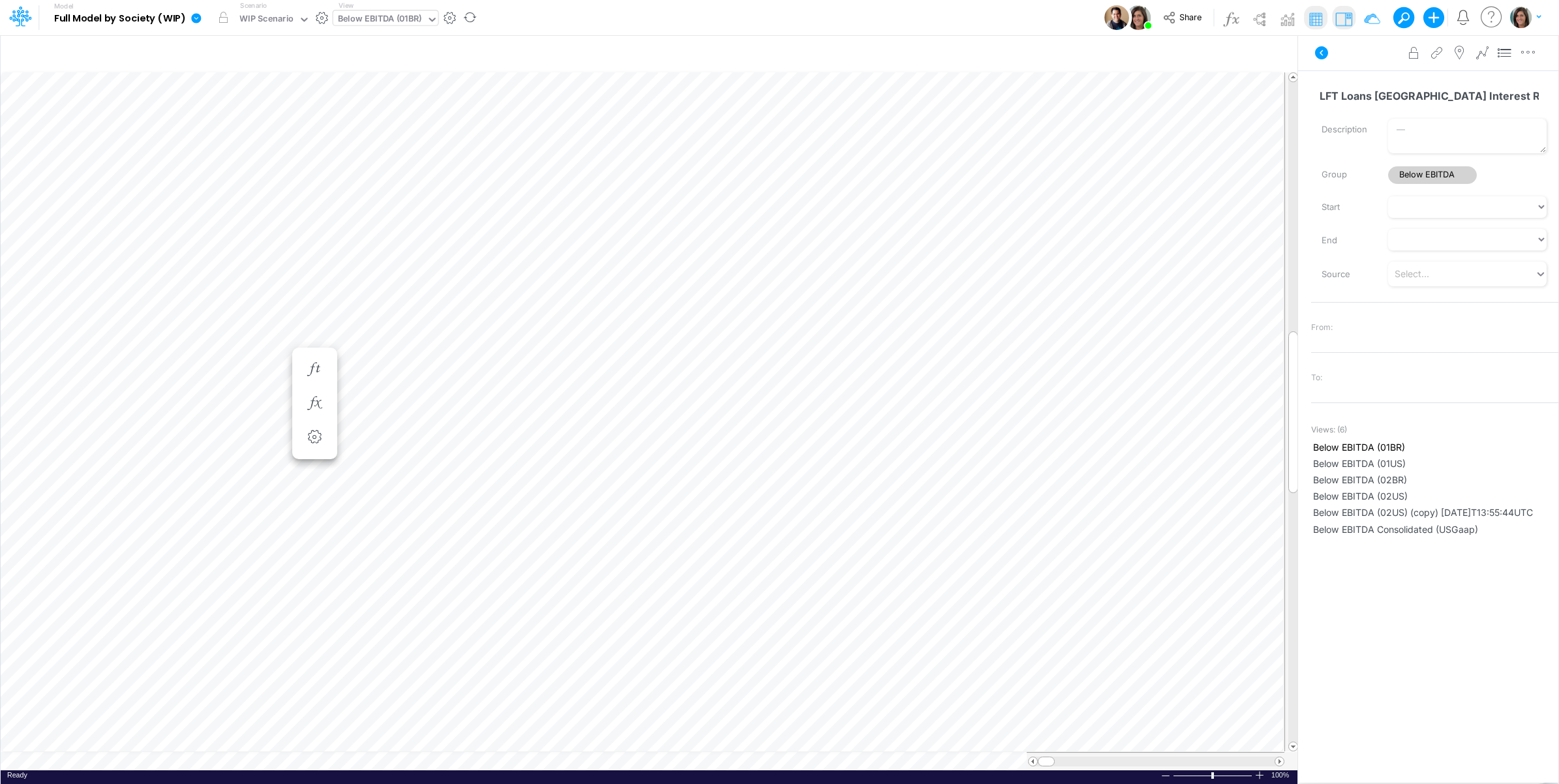
scroll to position [0, 1]
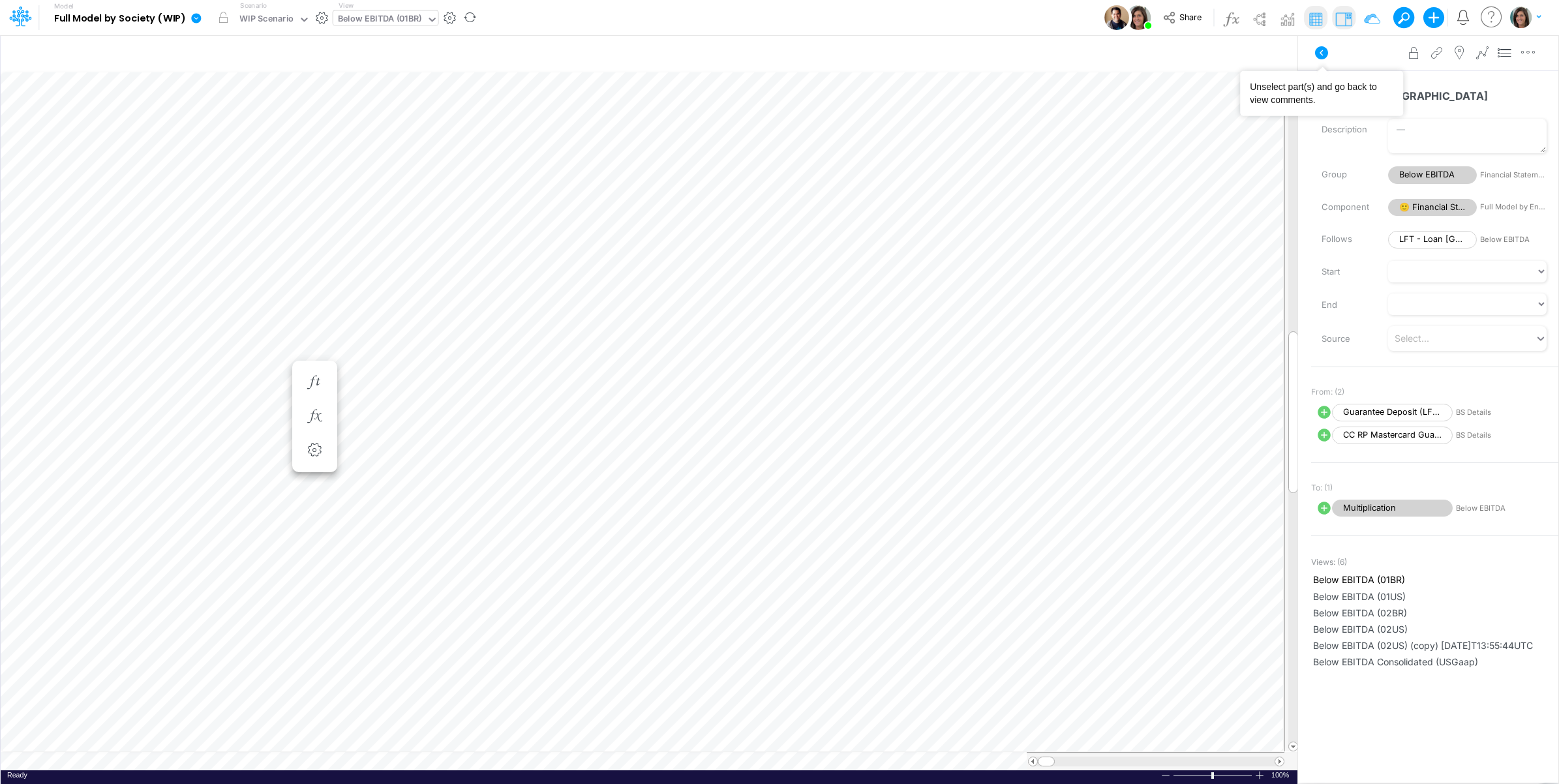
drag, startPoint x: 1321, startPoint y: 54, endPoint x: 1316, endPoint y: 59, distance: 7.1
click at [1321, 54] on icon at bounding box center [1322, 52] width 13 height 13
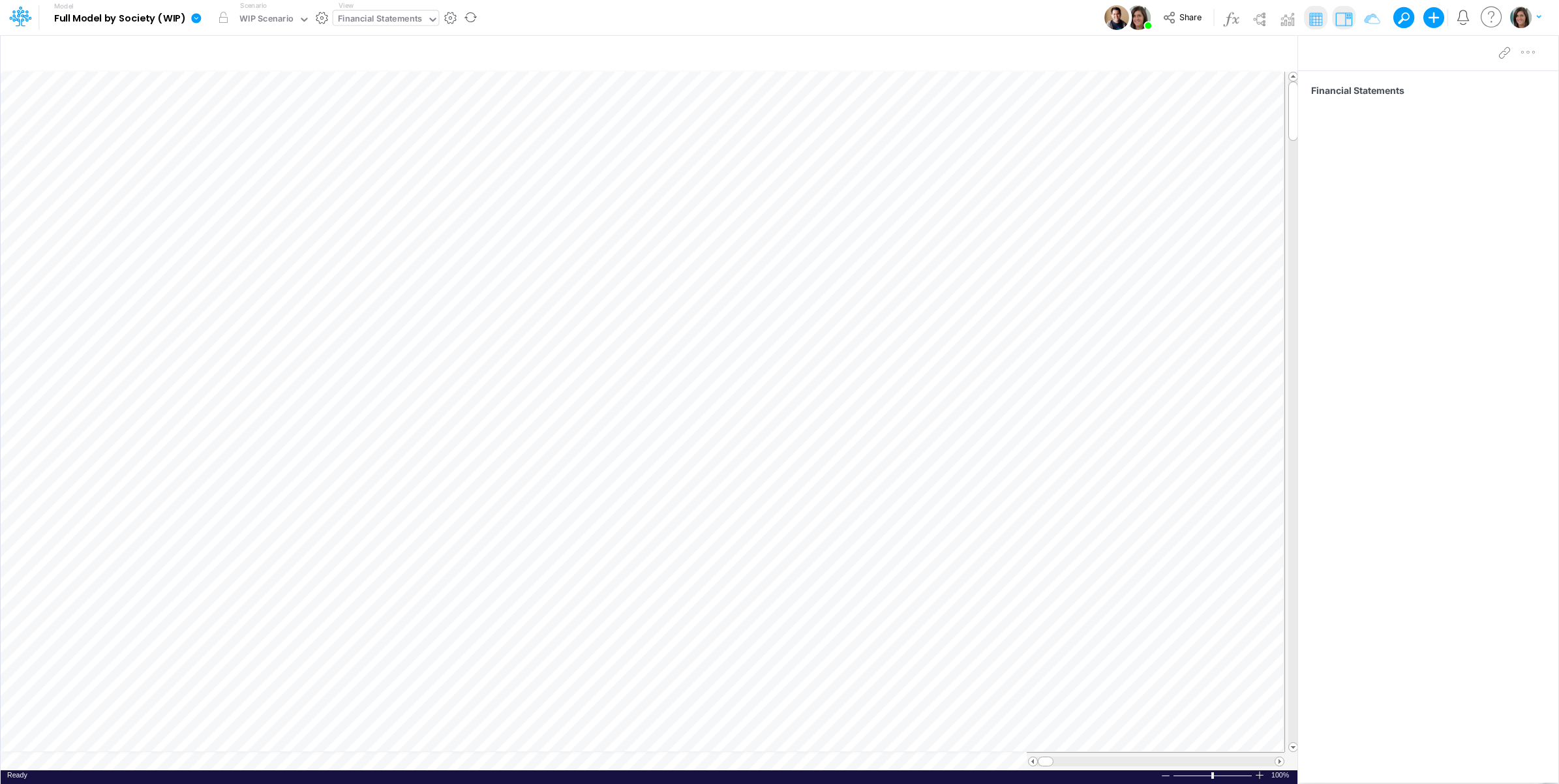
scroll to position [0, 1]
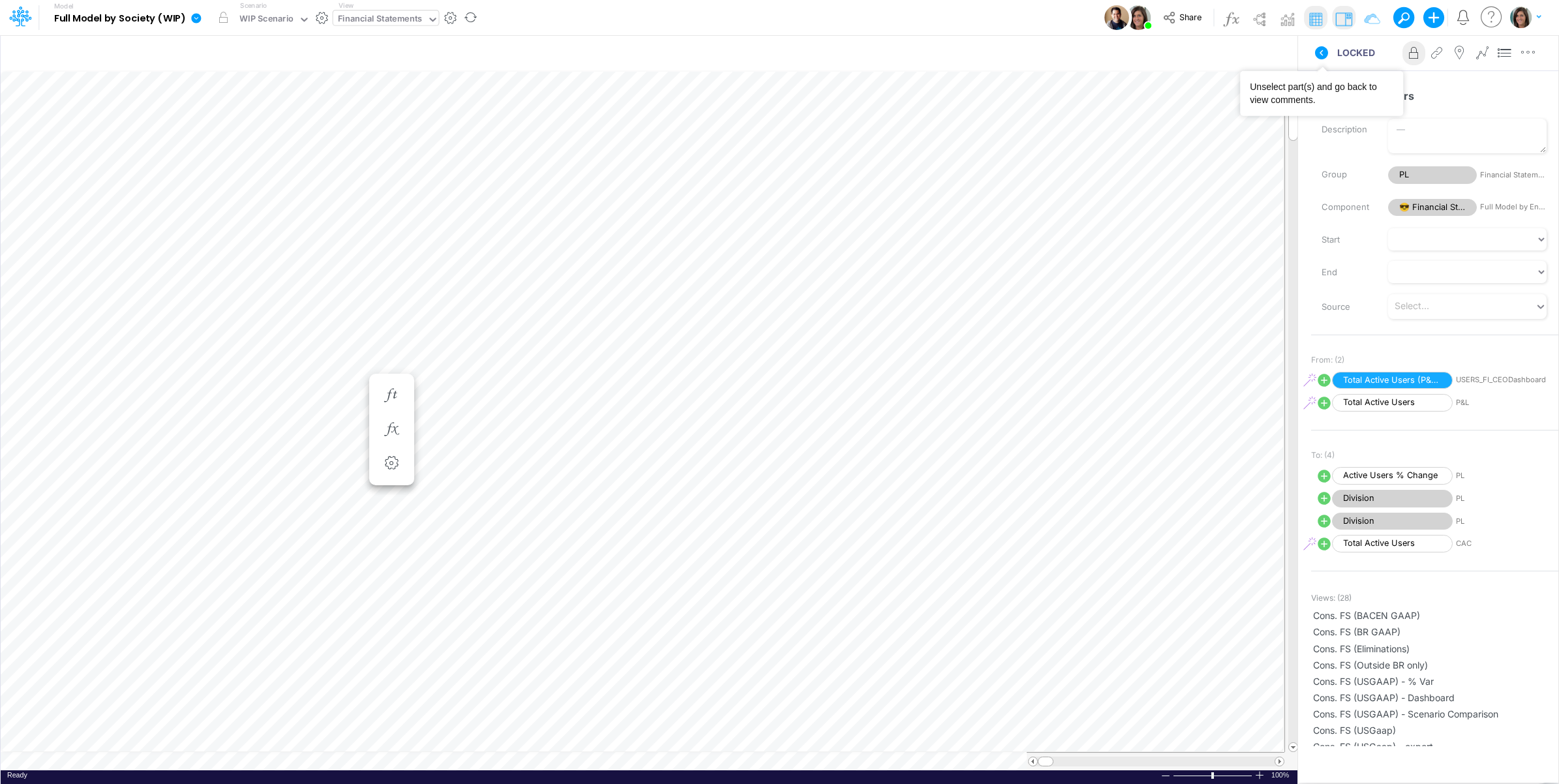
click at [1322, 59] on icon at bounding box center [1322, 52] width 16 height 16
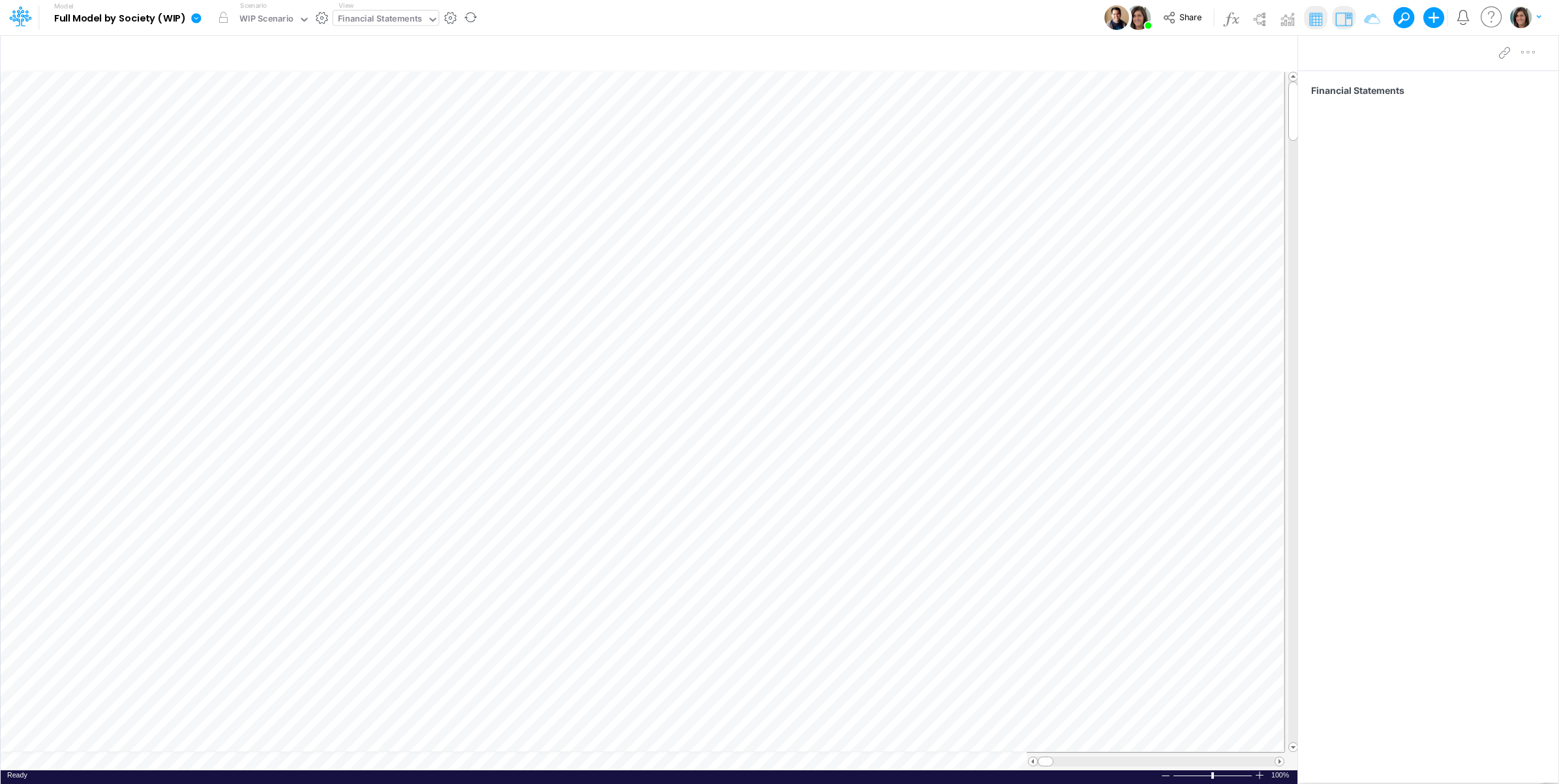
click at [599, 20] on div "Model Full Model by Society (WIP) Edit model settings Duplicate Import QuickBoo…" at bounding box center [780, 17] width 1403 height 35
click at [897, 14] on div "Model Full Model by Society (WIP) Edit model settings Duplicate Import QuickBoo…" at bounding box center [780, 17] width 1403 height 35
click at [266, 5] on label "Scenario" at bounding box center [253, 6] width 27 height 10
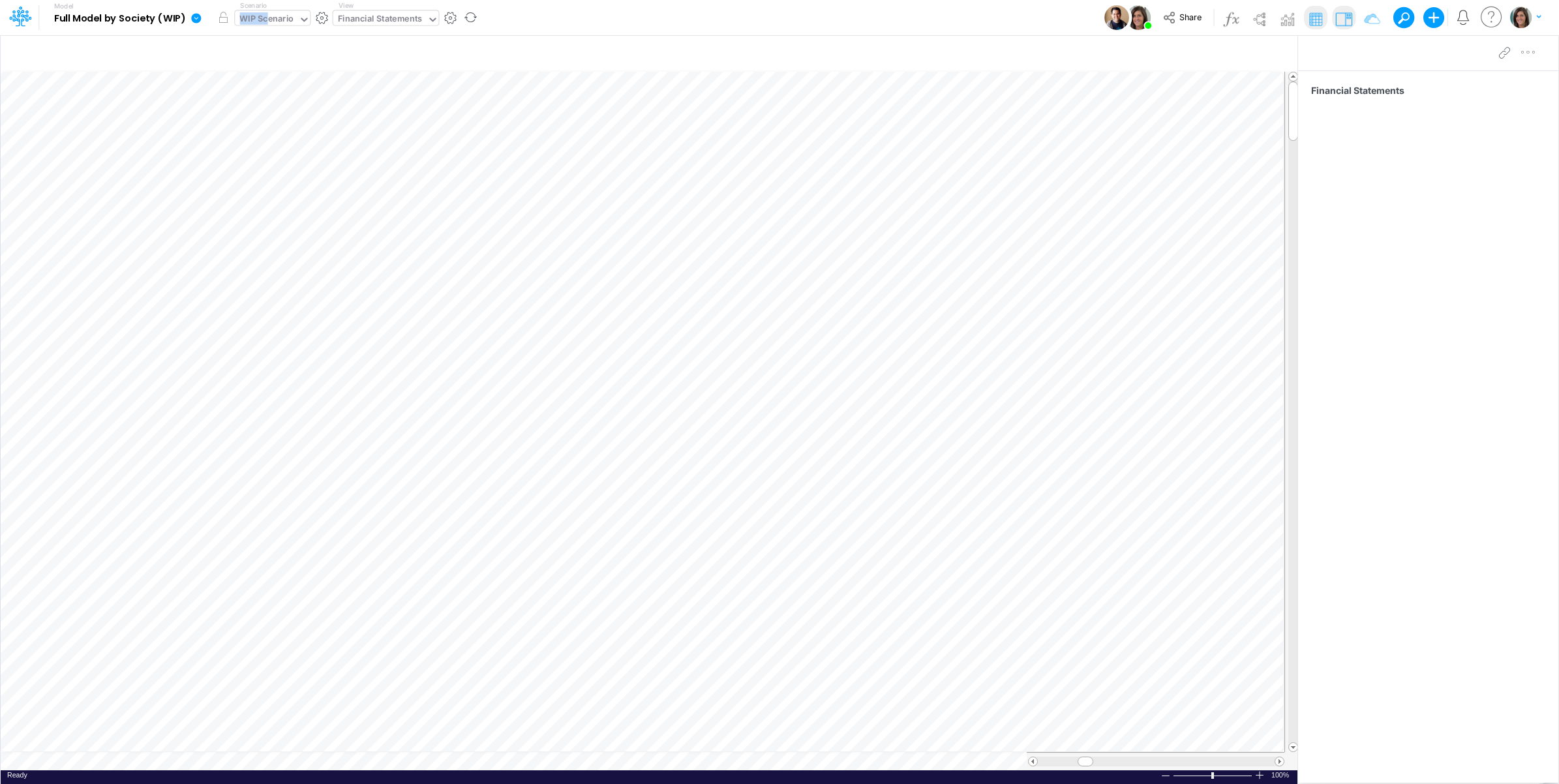
click at [266, 11] on div "Scenario WIP Scenario" at bounding box center [274, 17] width 79 height 34
drag, startPoint x: 266, startPoint y: 11, endPoint x: 272, endPoint y: 25, distance: 15.2
click at [272, 25] on div "WIP Scenario" at bounding box center [266, 20] width 54 height 15
click at [193, 15] on icon at bounding box center [196, 18] width 10 height 10
click at [224, 128] on button "View model info" at bounding box center [262, 135] width 139 height 20
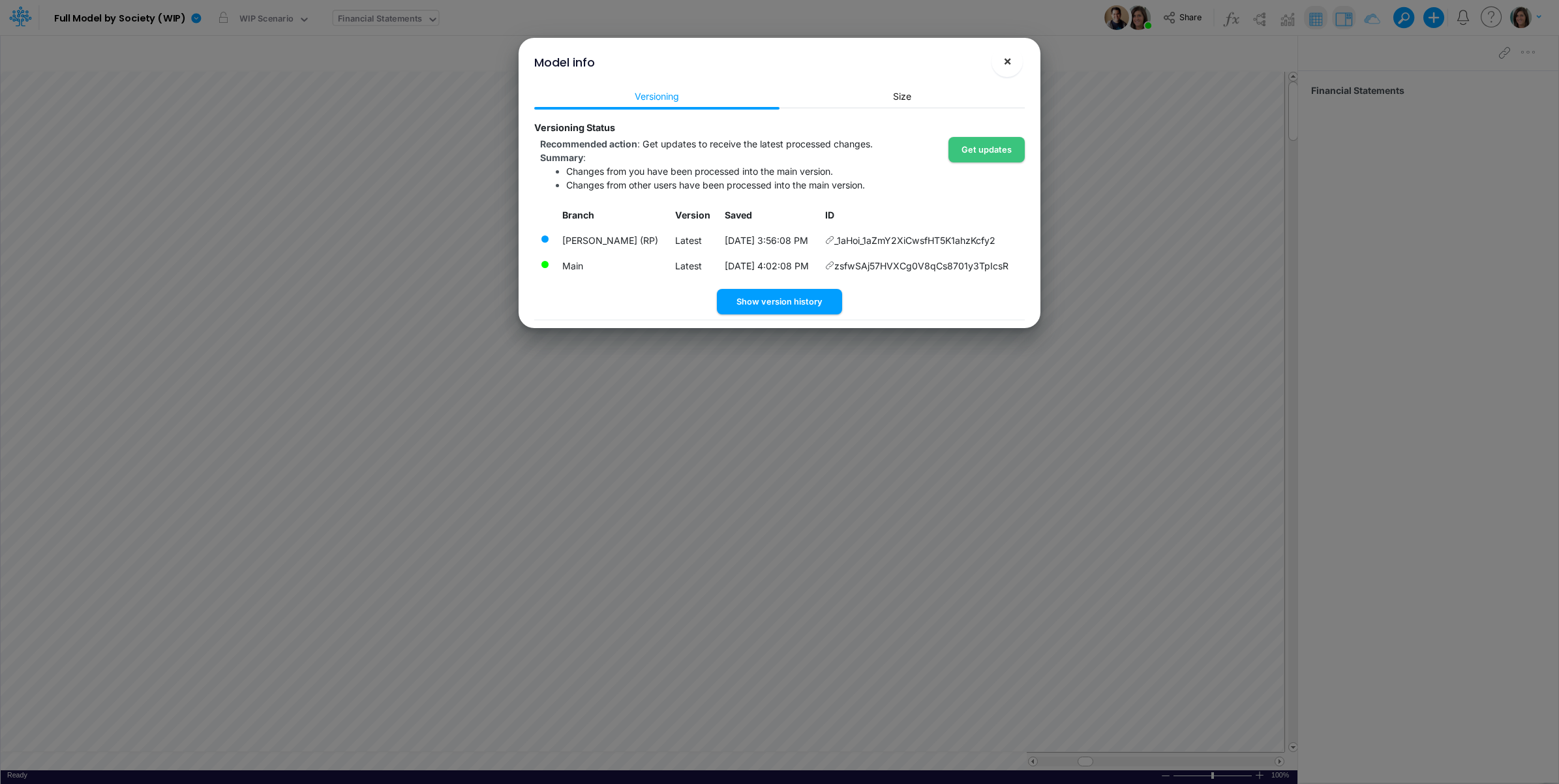
click at [1009, 57] on span "×" at bounding box center [1008, 61] width 8 height 16
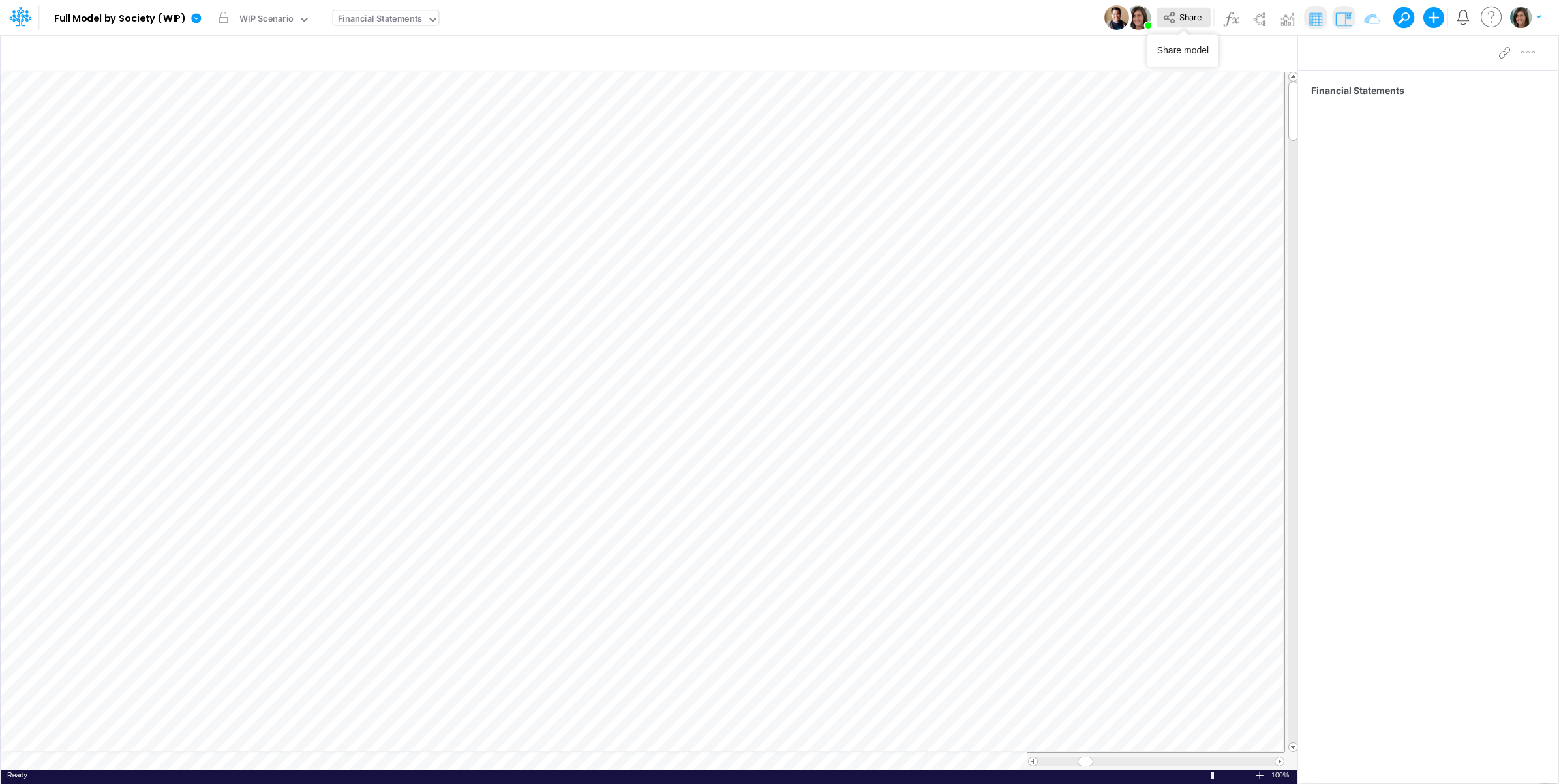
click at [1192, 19] on span "Share" at bounding box center [1191, 17] width 22 height 10
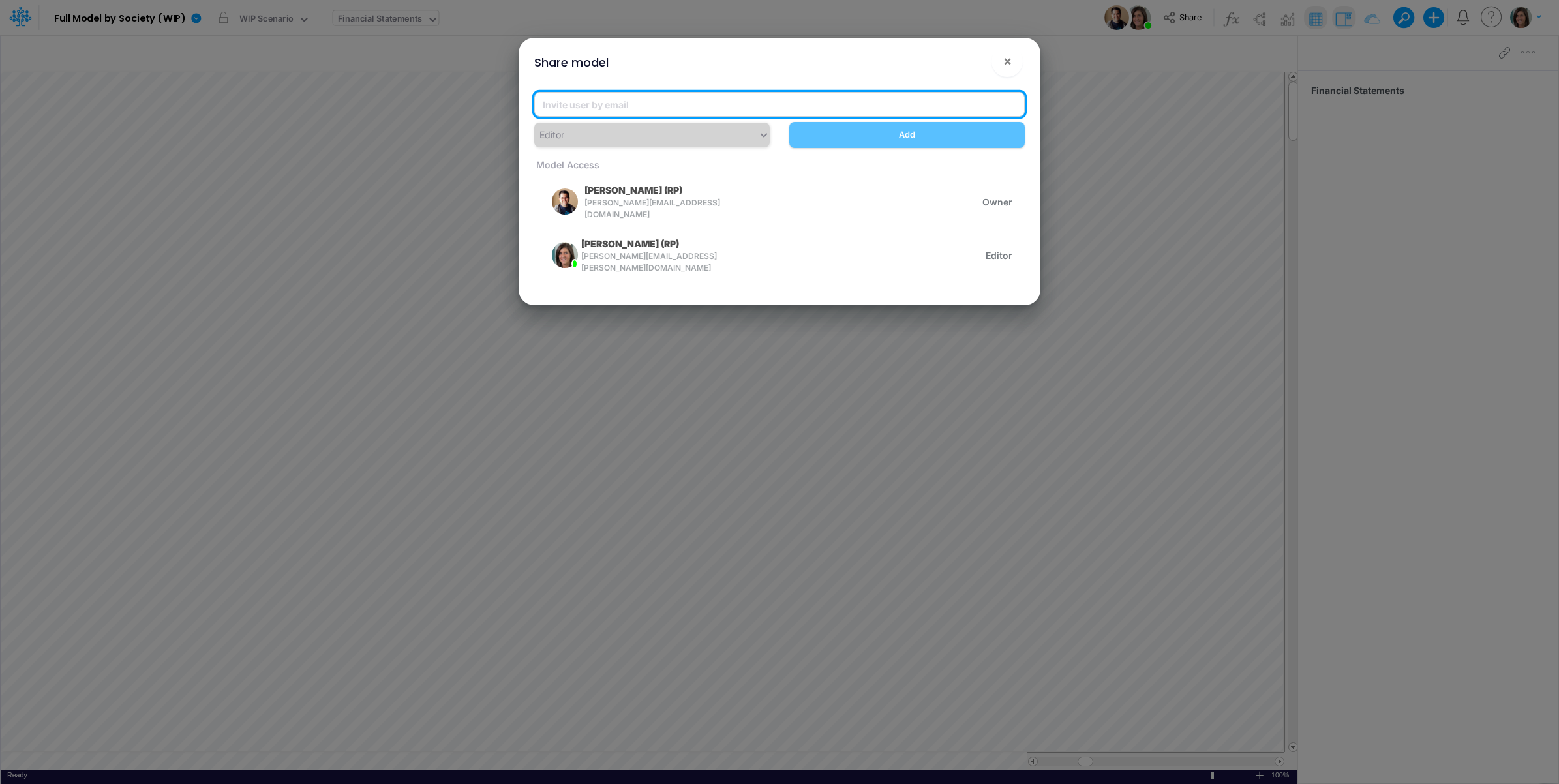
click at [682, 102] on input "email" at bounding box center [780, 104] width 490 height 25
click at [1015, 56] on button "×" at bounding box center [1007, 61] width 31 height 31
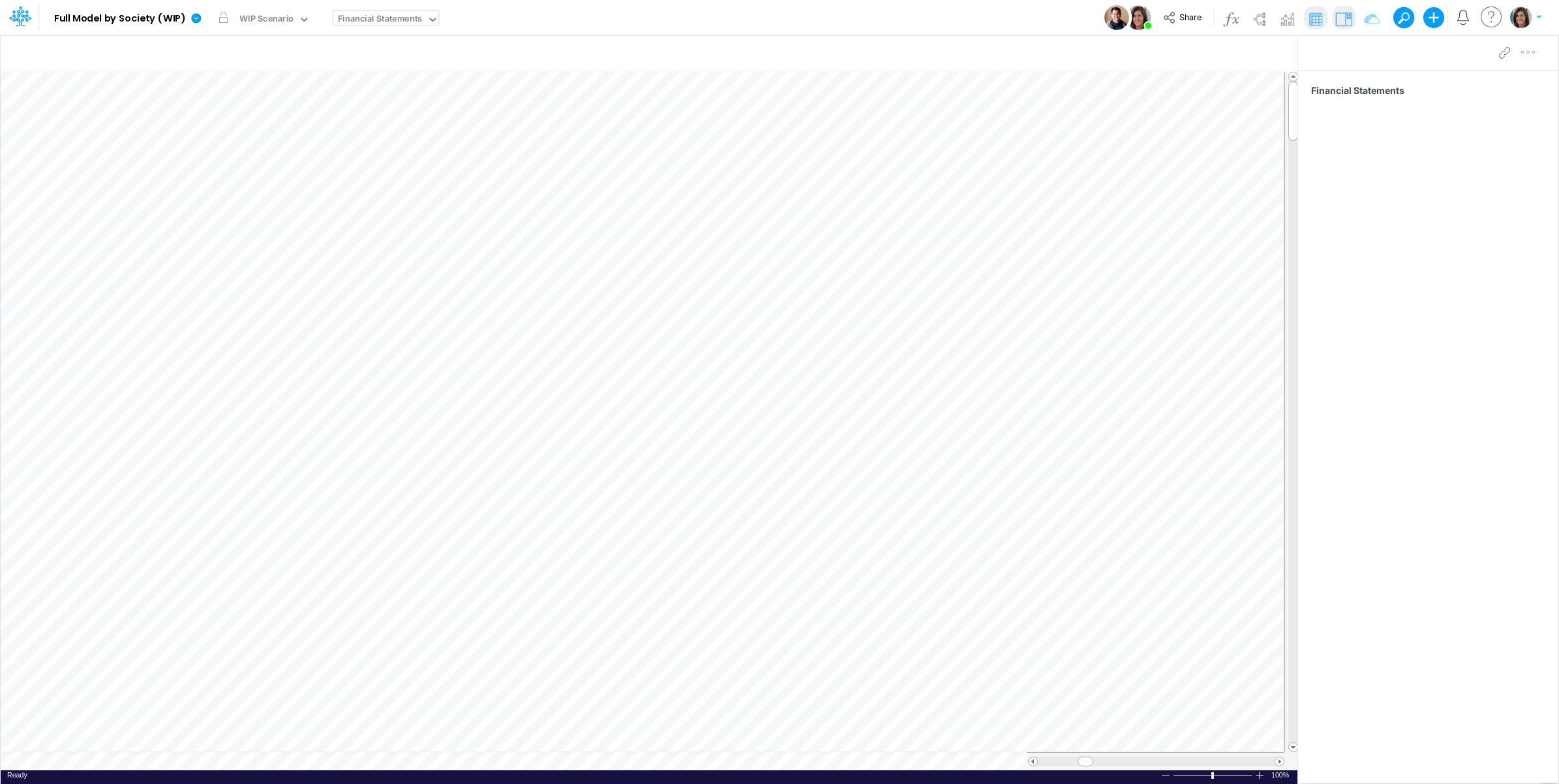
click at [980, 30] on div "Model Full Model by Society (WIP) Edit model settings Duplicate Import QuickBoo…" at bounding box center [780, 17] width 1403 height 35
click at [1187, 18] on span "Share" at bounding box center [1191, 17] width 22 height 10
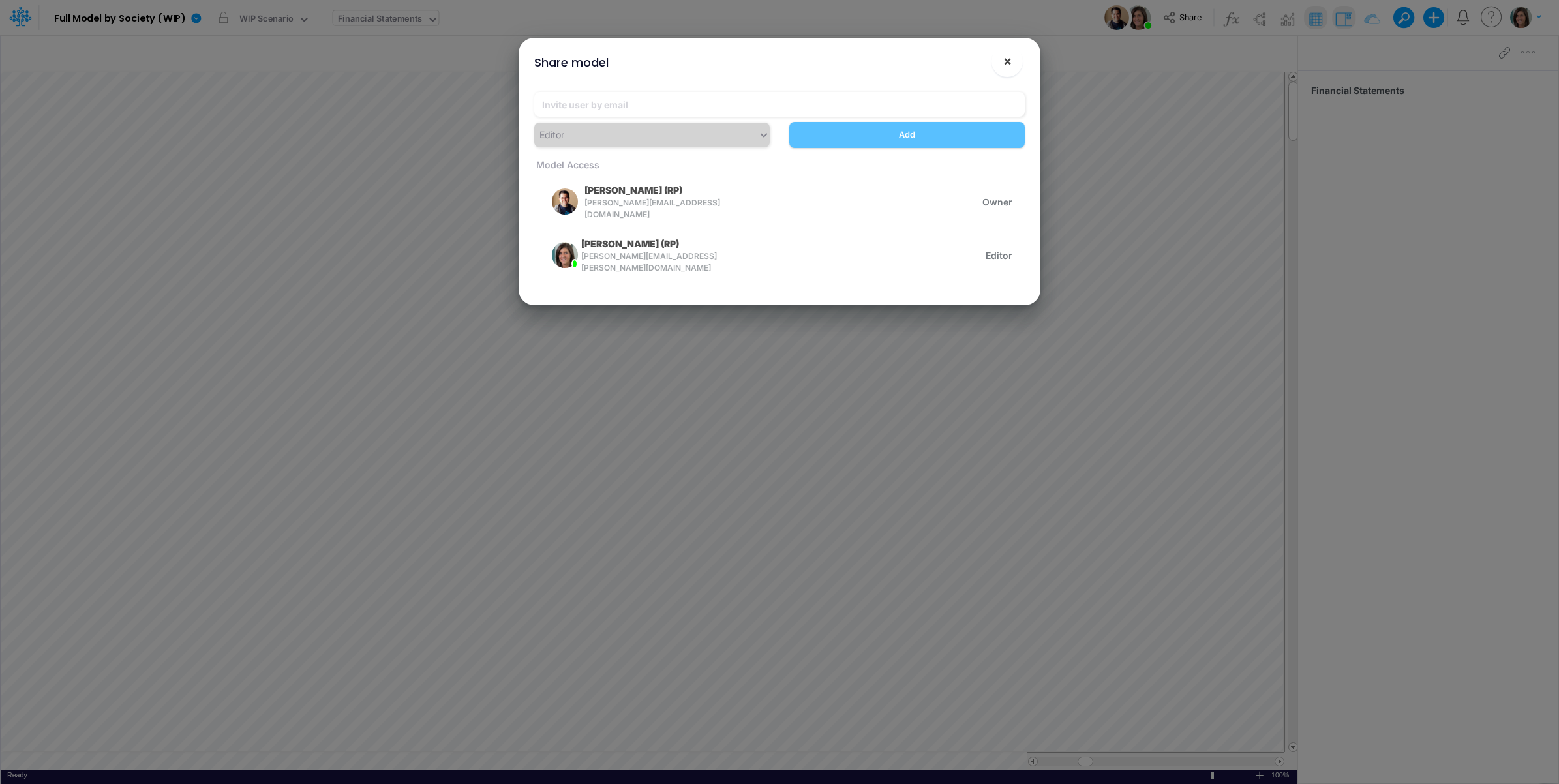
click at [1004, 60] on span "×" at bounding box center [1008, 61] width 8 height 16
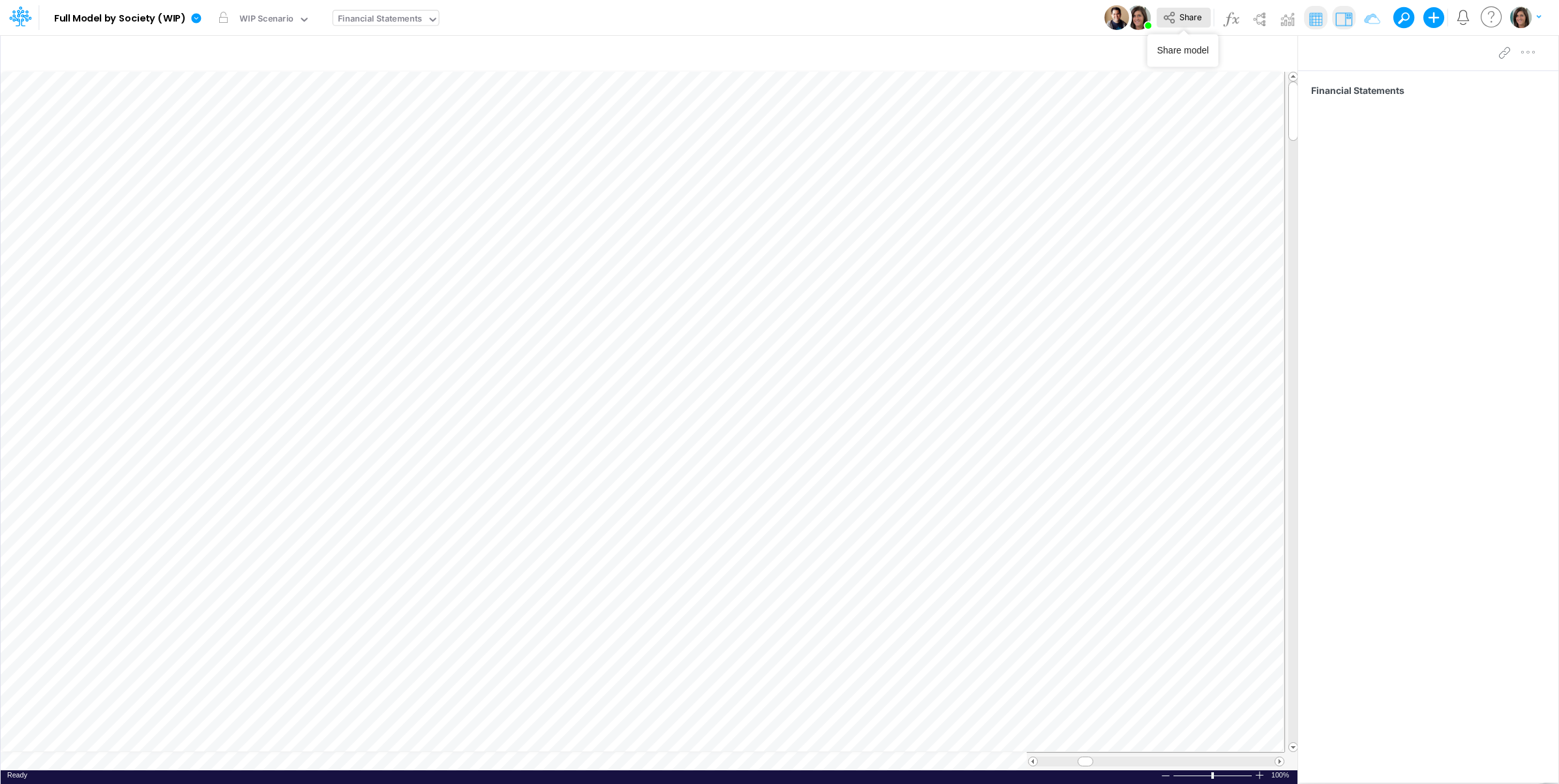
click at [1182, 15] on span "Share" at bounding box center [1191, 17] width 22 height 10
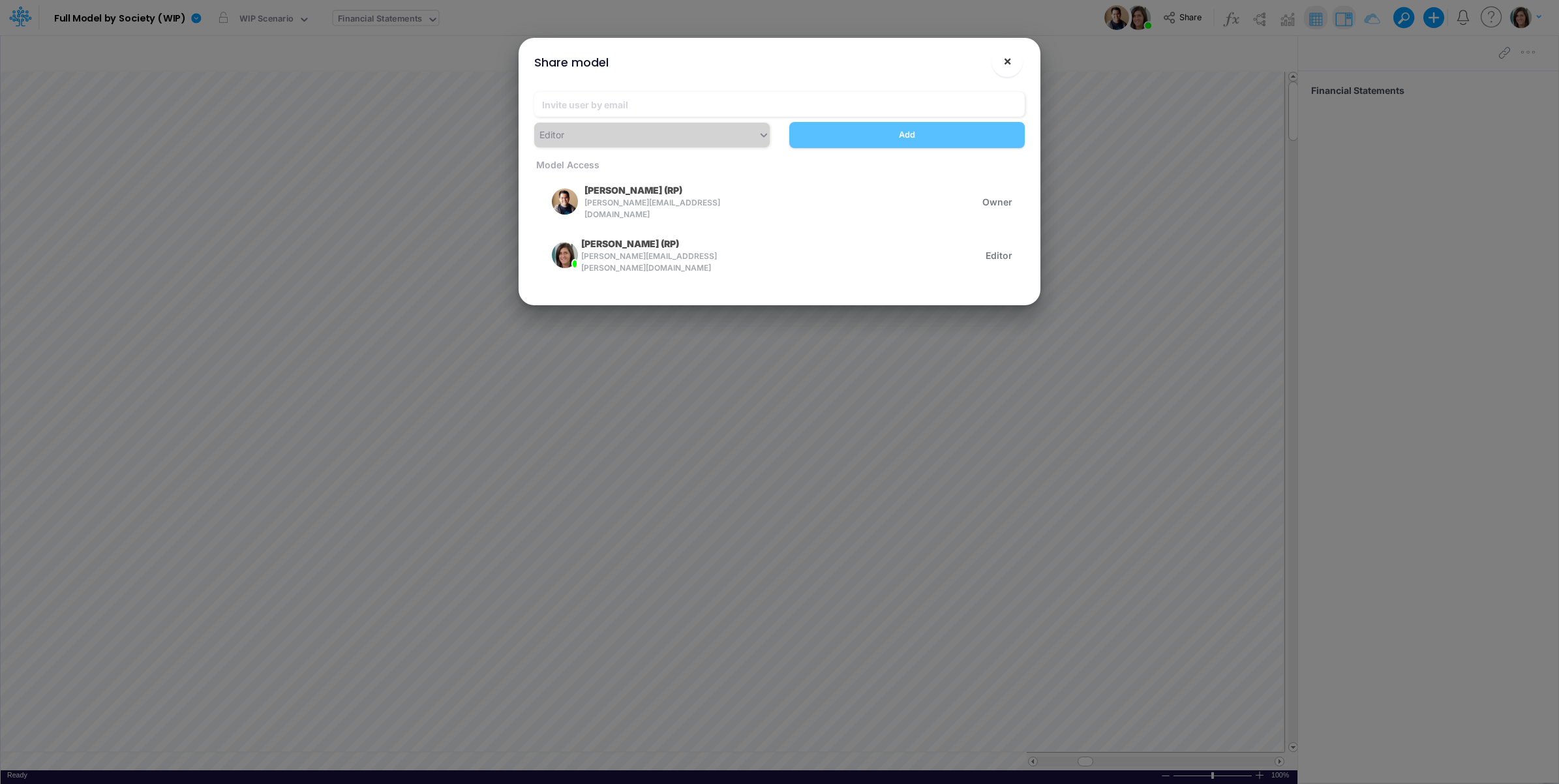
click at [1005, 63] on span "×" at bounding box center [1008, 61] width 8 height 16
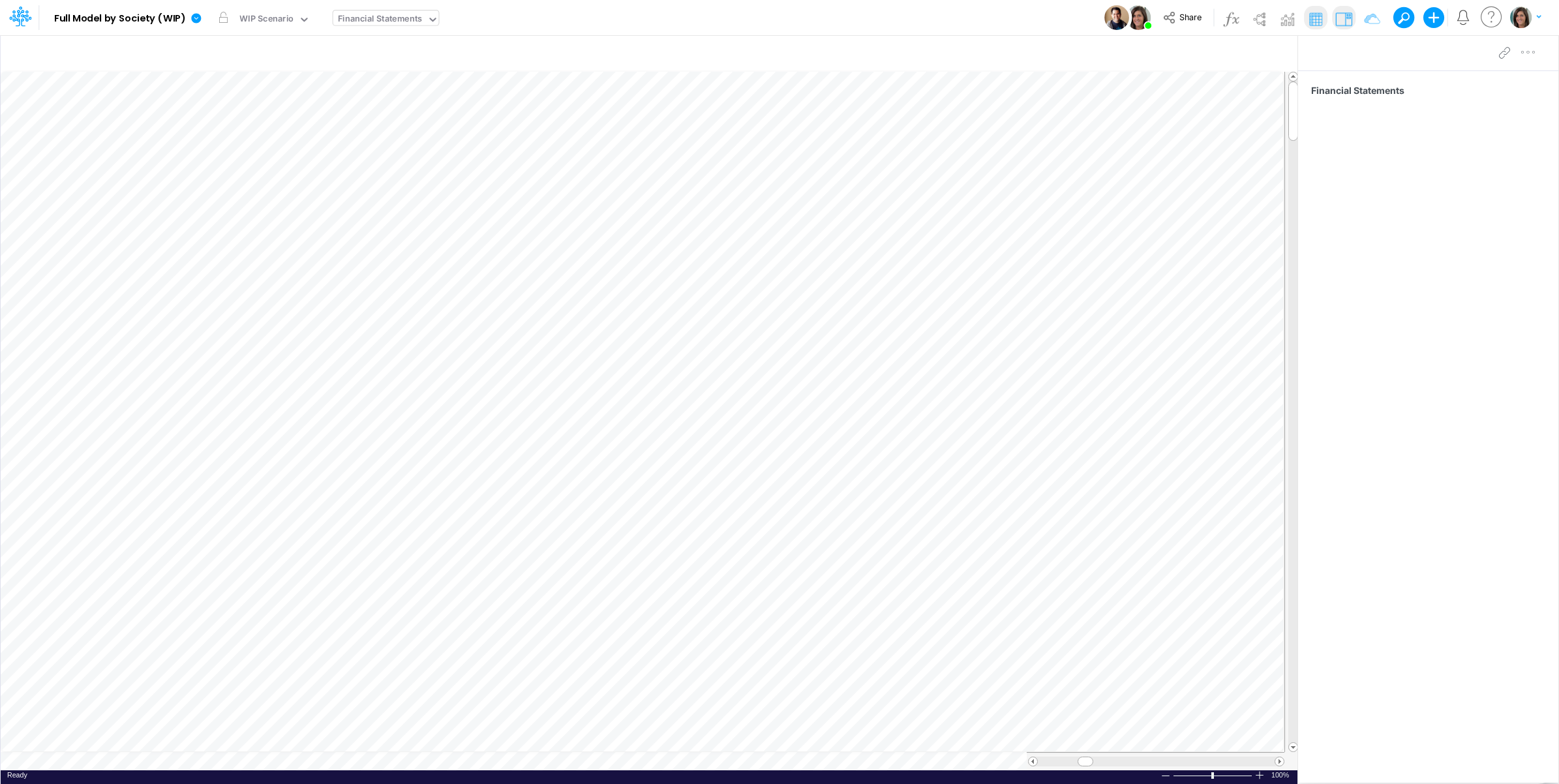
click at [1064, 17] on div "Model Full Model by Society (WIP) Edit model settings Duplicate Import QuickBoo…" at bounding box center [780, 17] width 1403 height 35
click at [1183, 17] on span "Share" at bounding box center [1191, 17] width 22 height 10
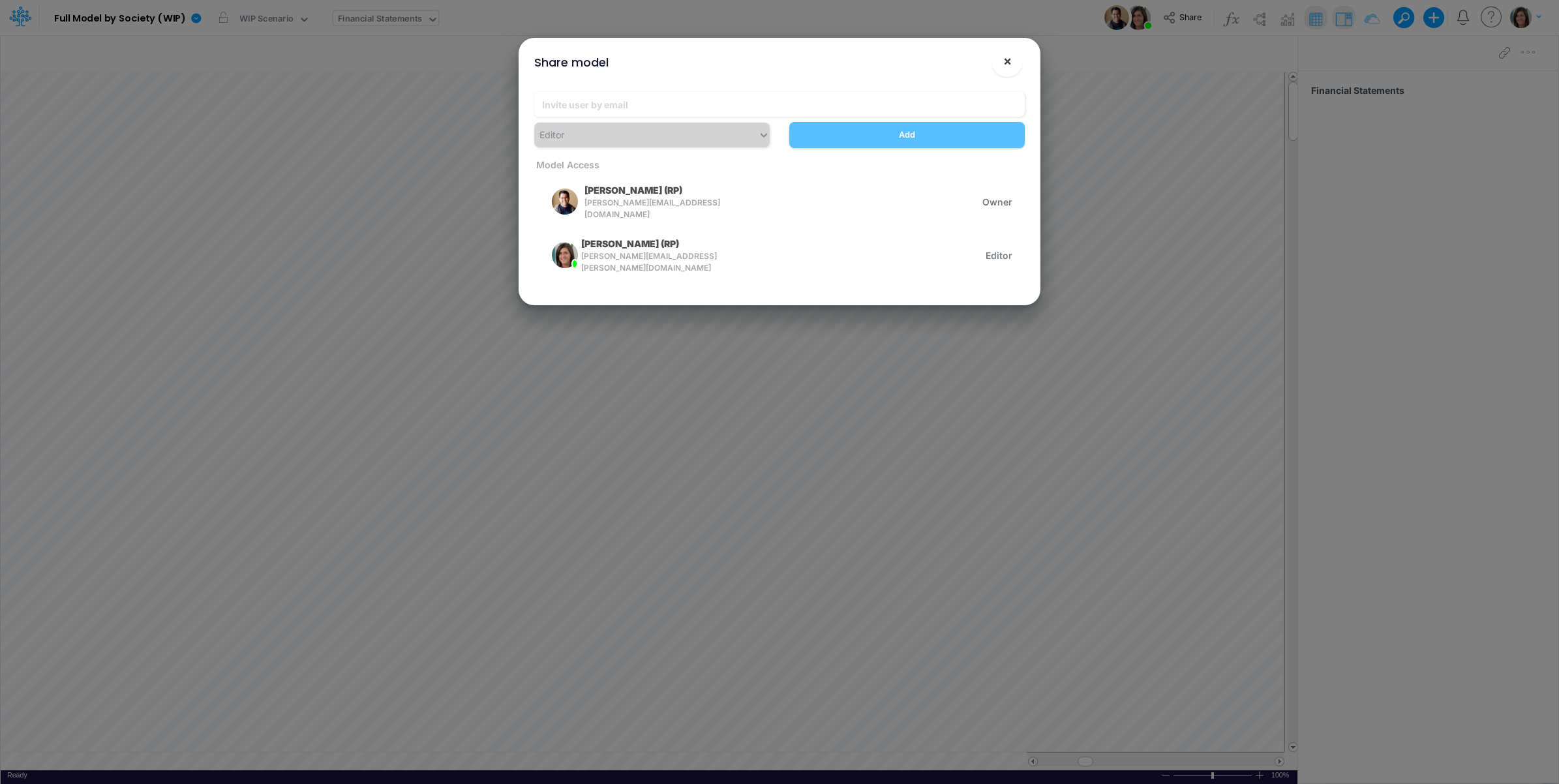
click at [1009, 63] on span "×" at bounding box center [1008, 61] width 8 height 16
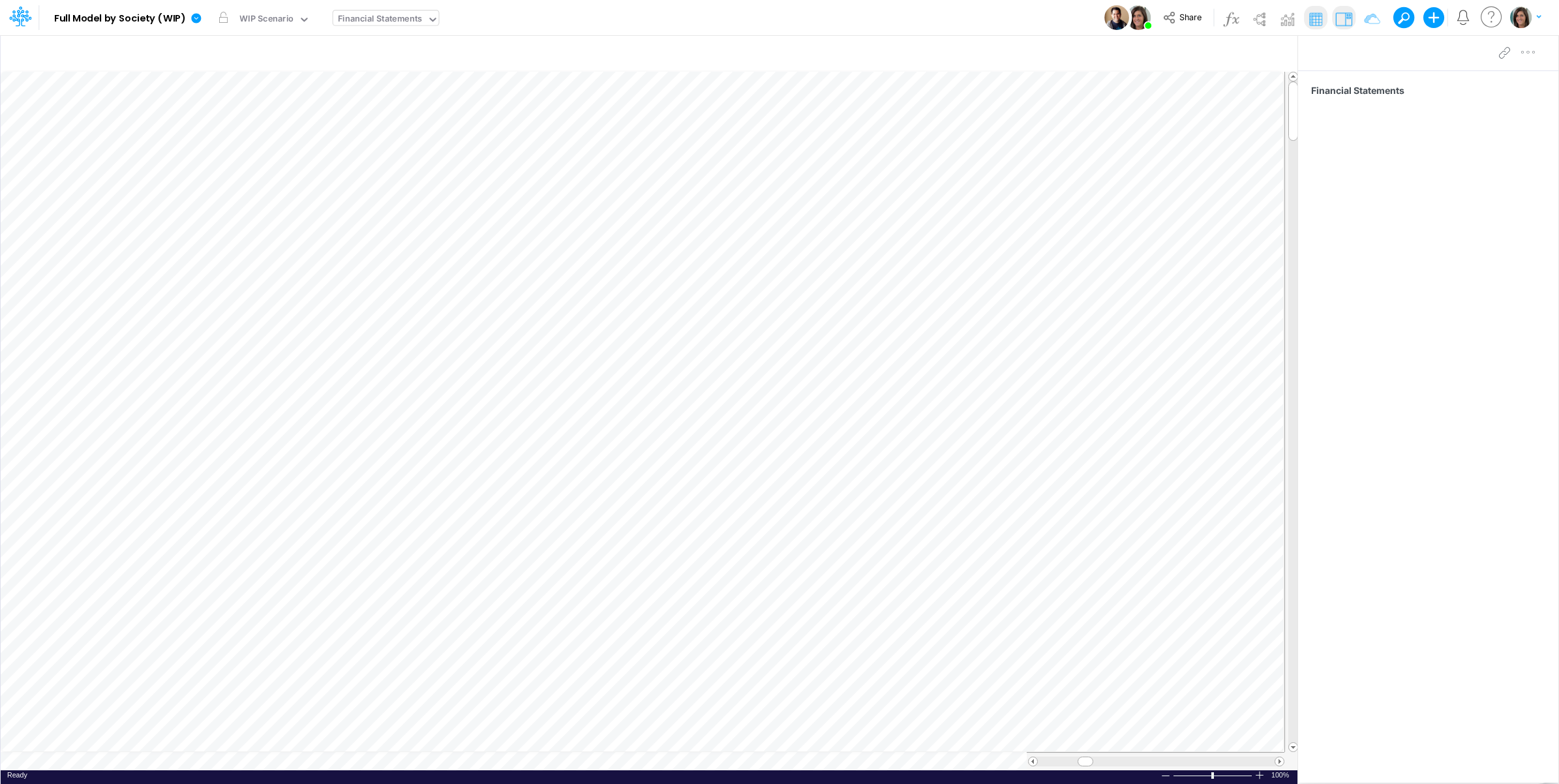
click at [682, 17] on div "Model Full Model by Society (WIP) Edit model settings Duplicate Import QuickBoo…" at bounding box center [780, 17] width 1403 height 35
click at [1183, 8] on button "Share" at bounding box center [1184, 17] width 54 height 20
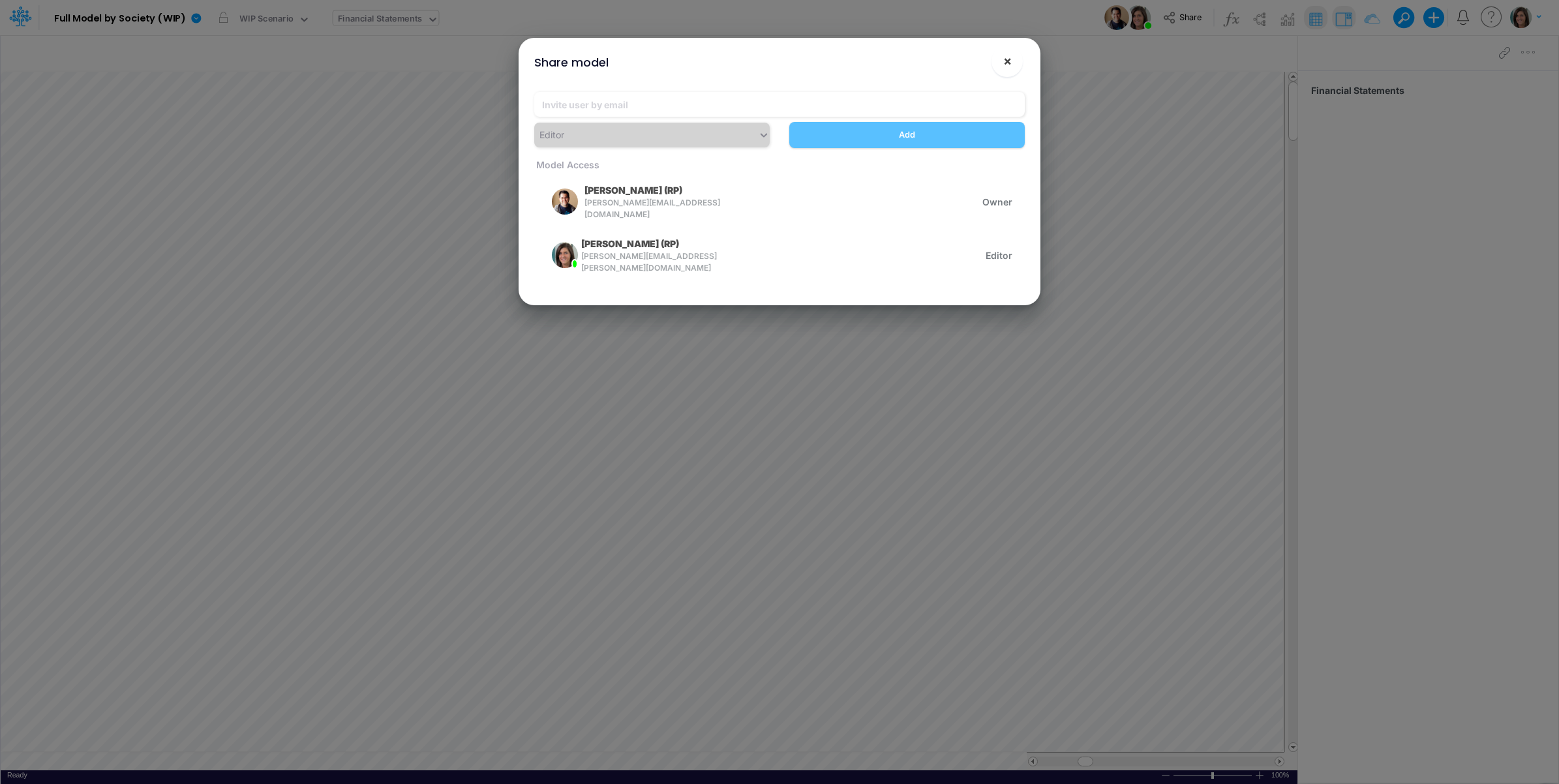
click at [1004, 63] on span "×" at bounding box center [1008, 61] width 8 height 16
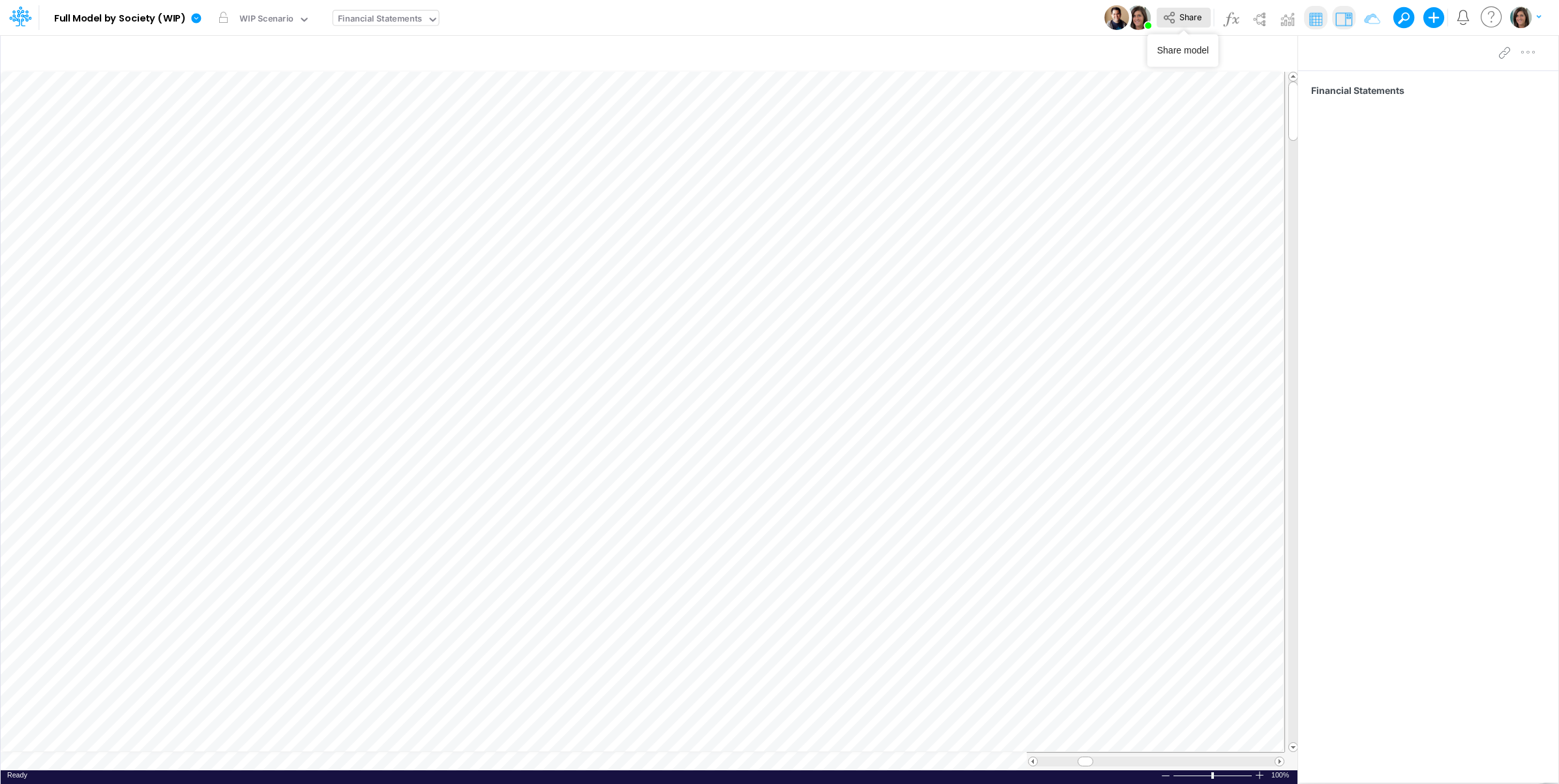
click at [1183, 20] on span "Share" at bounding box center [1191, 17] width 22 height 10
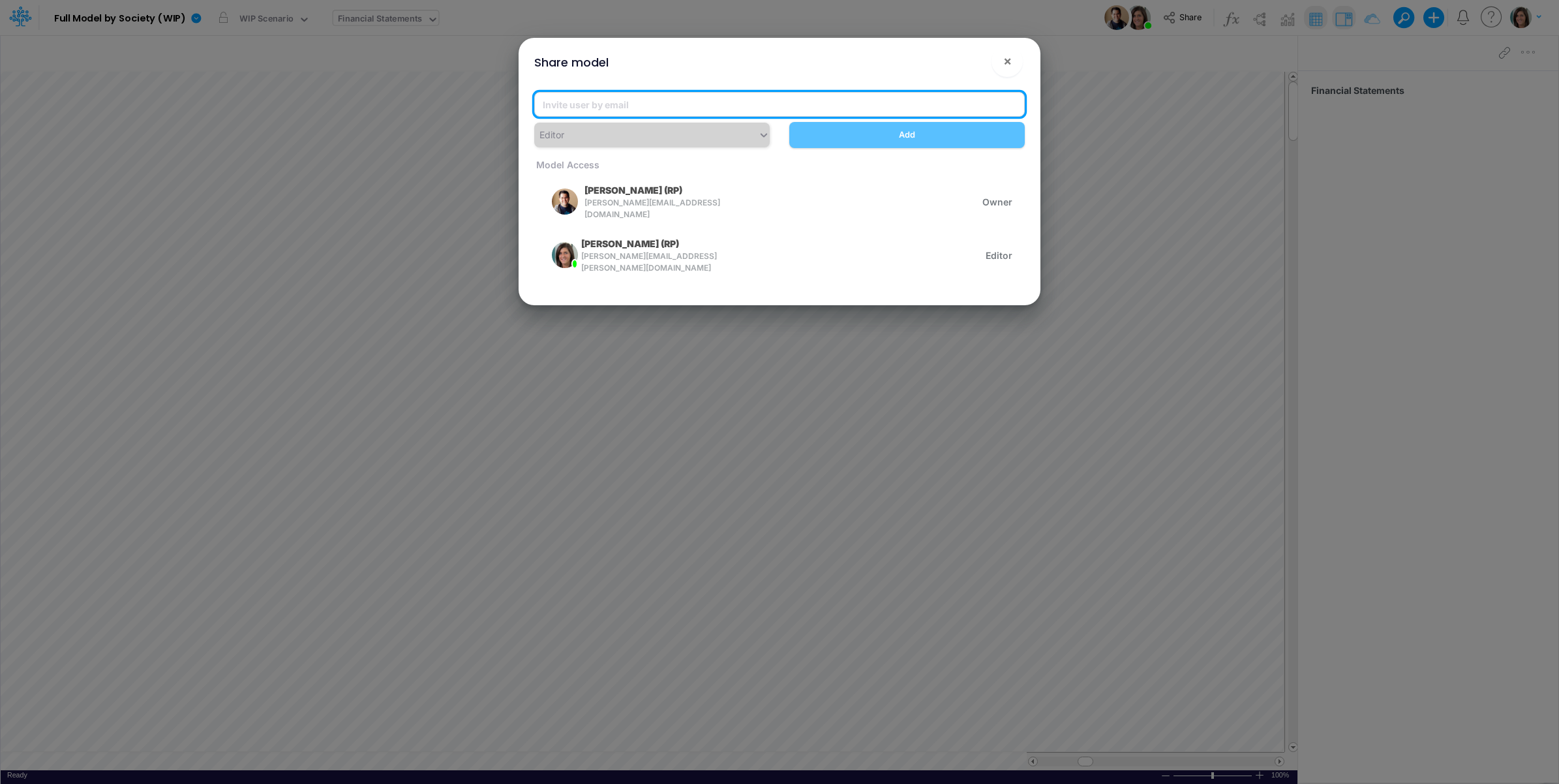
click at [677, 103] on input "email" at bounding box center [780, 104] width 490 height 25
paste input "[PERSON_NAME][EMAIL_ADDRESS][PERSON_NAME][DOMAIN_NAME]"
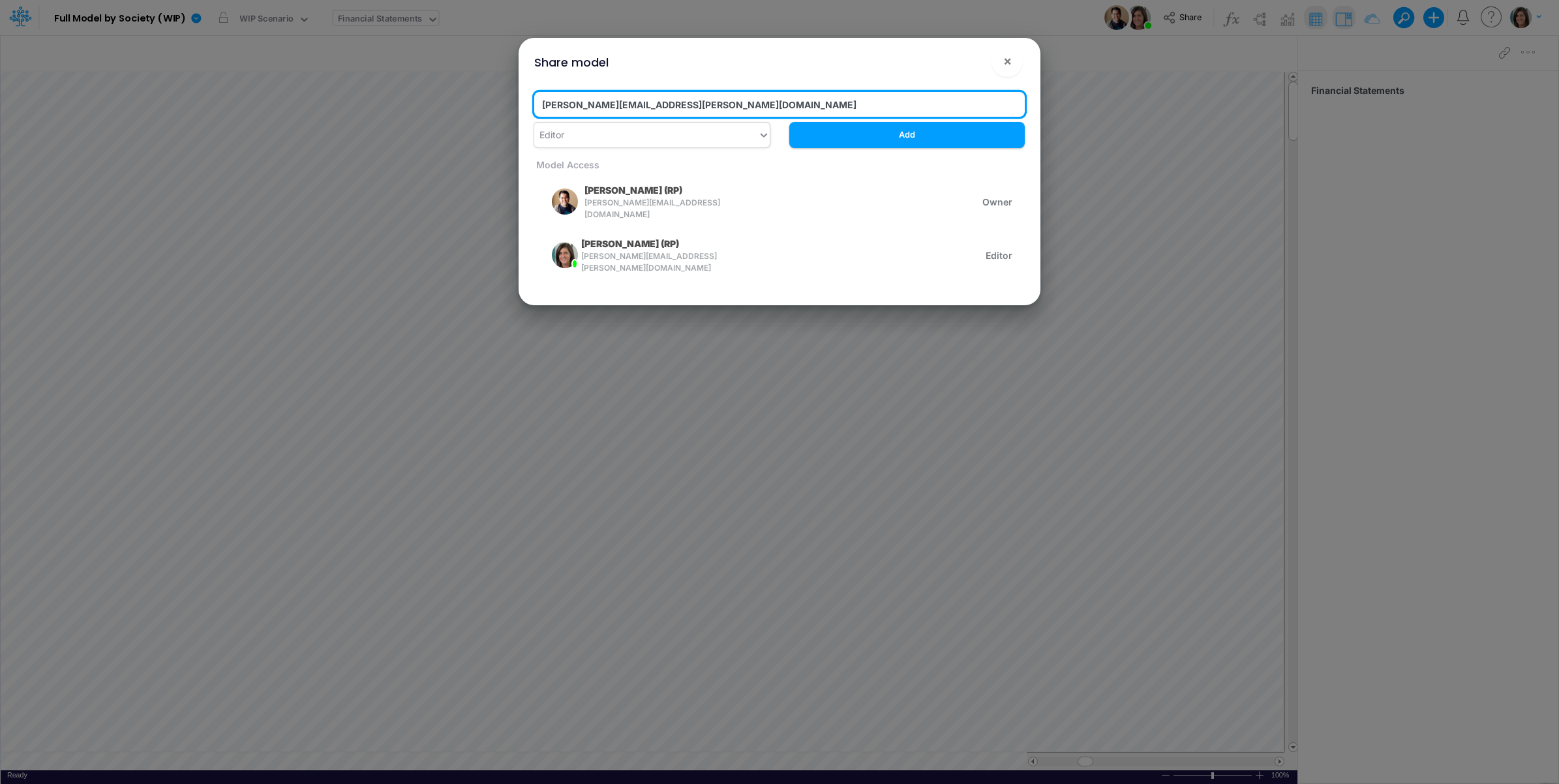
type input "[PERSON_NAME][EMAIL_ADDRESS][PERSON_NAME][DOMAIN_NAME]"
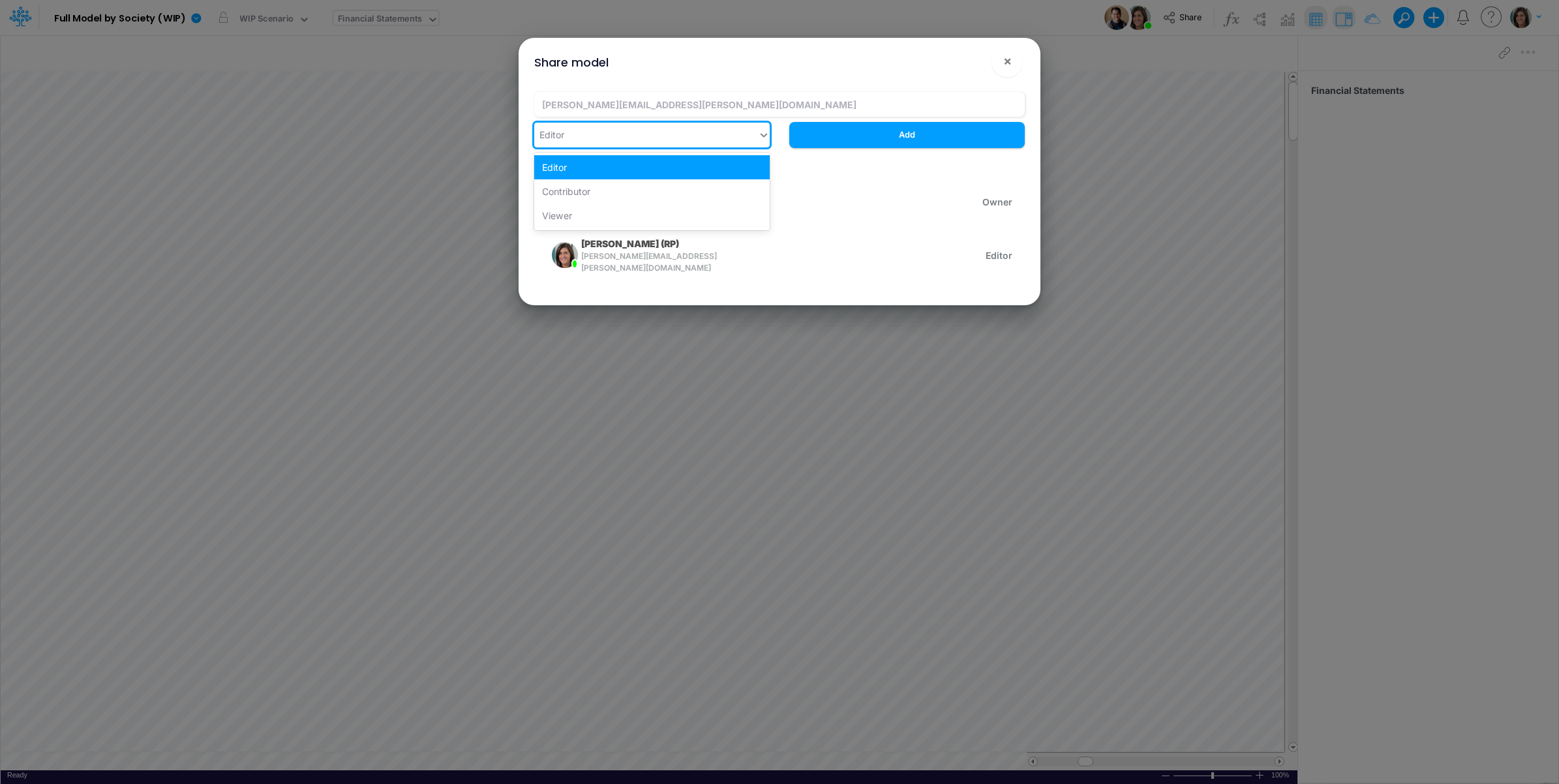
click at [715, 134] on div "Editor" at bounding box center [646, 134] width 224 height 21
click at [614, 205] on div "Viewer" at bounding box center [652, 215] width 235 height 24
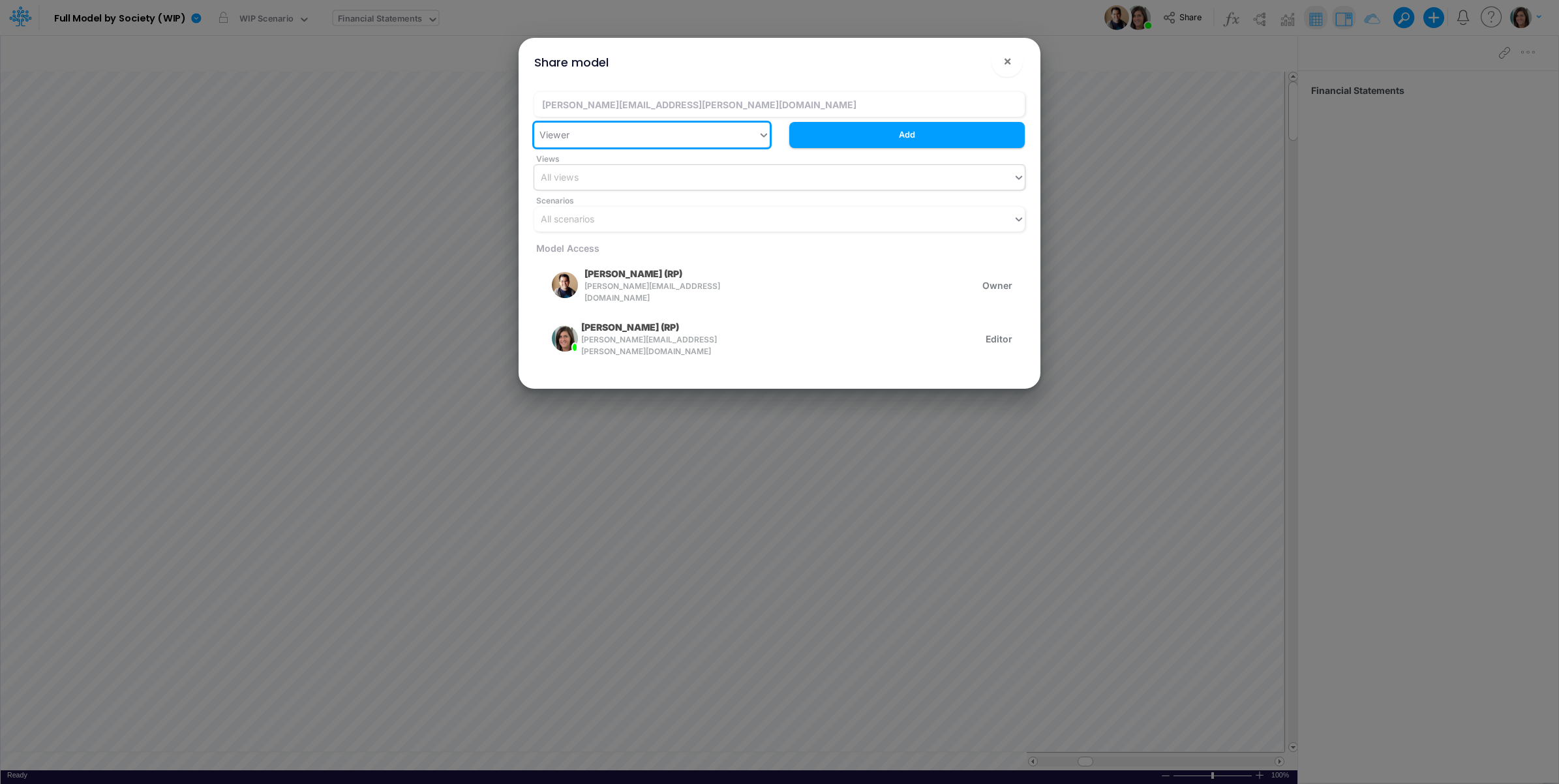
click at [631, 176] on div "All views" at bounding box center [774, 177] width 479 height 21
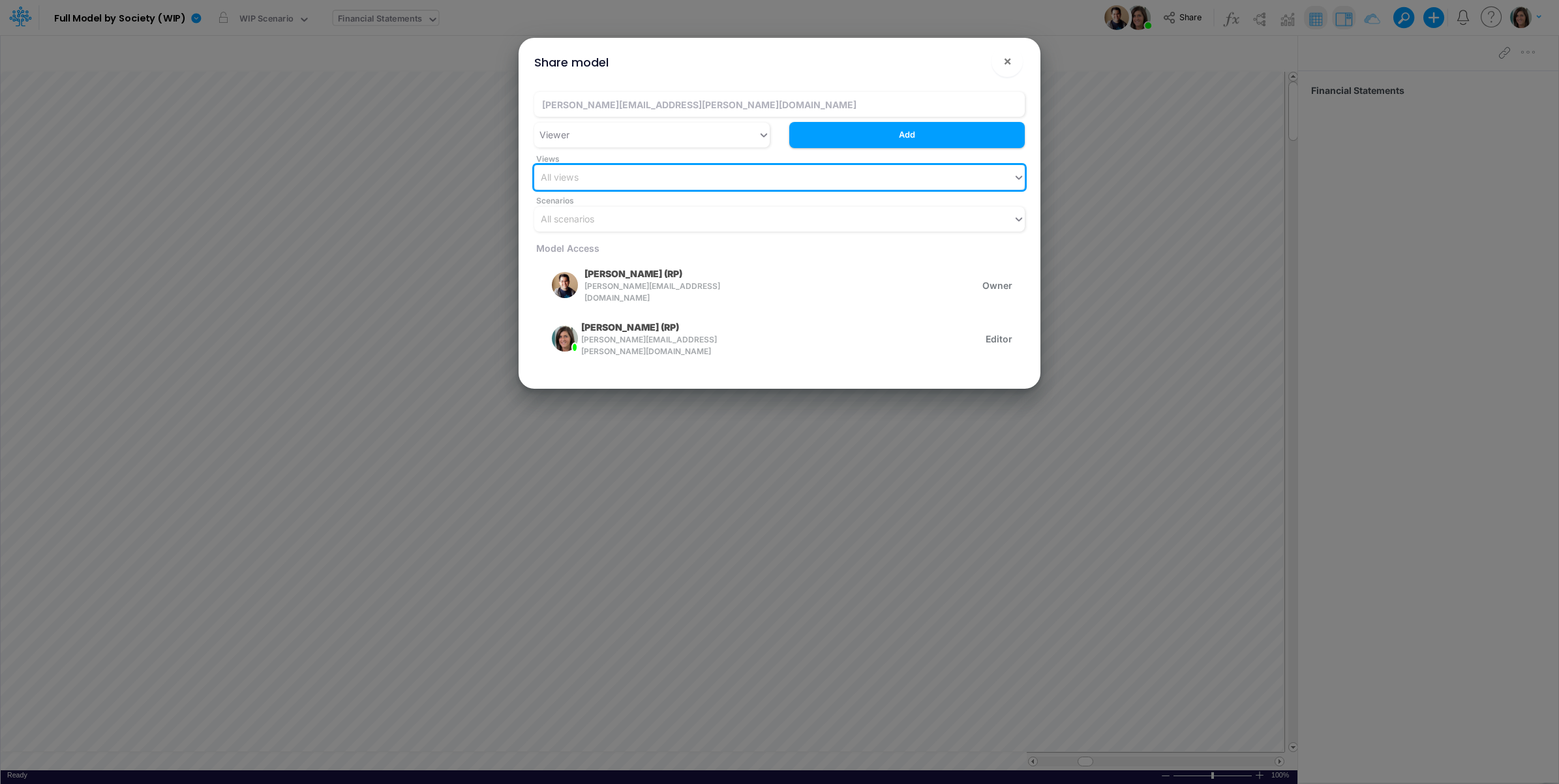
click at [673, 174] on div "All views" at bounding box center [774, 177] width 479 height 21
click at [618, 212] on div "All scenarios" at bounding box center [774, 219] width 479 height 21
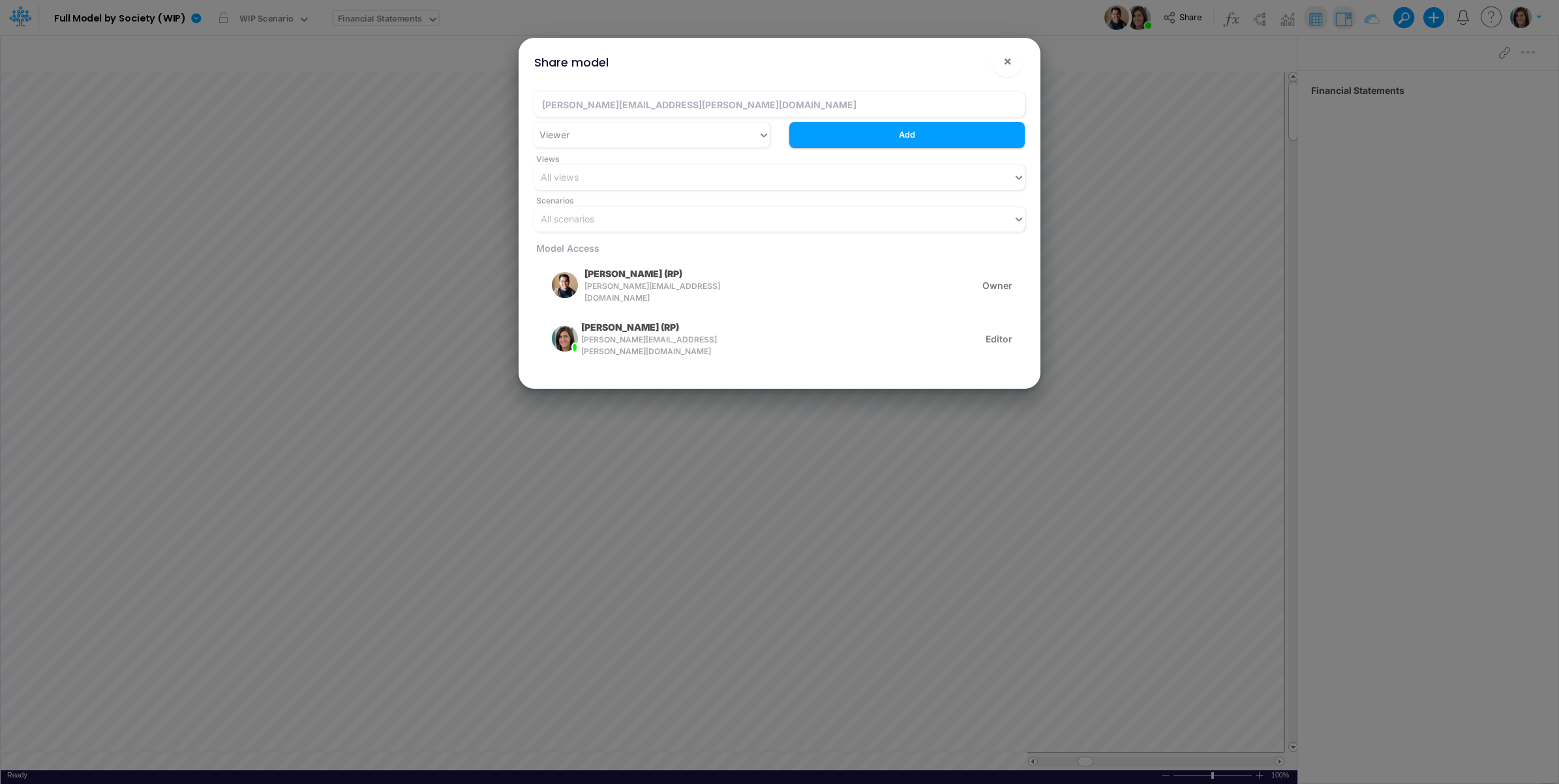
click at [711, 199] on span "Scenarios" at bounding box center [780, 201] width 490 height 12
click at [931, 132] on button "Add" at bounding box center [906, 134] width 235 height 26
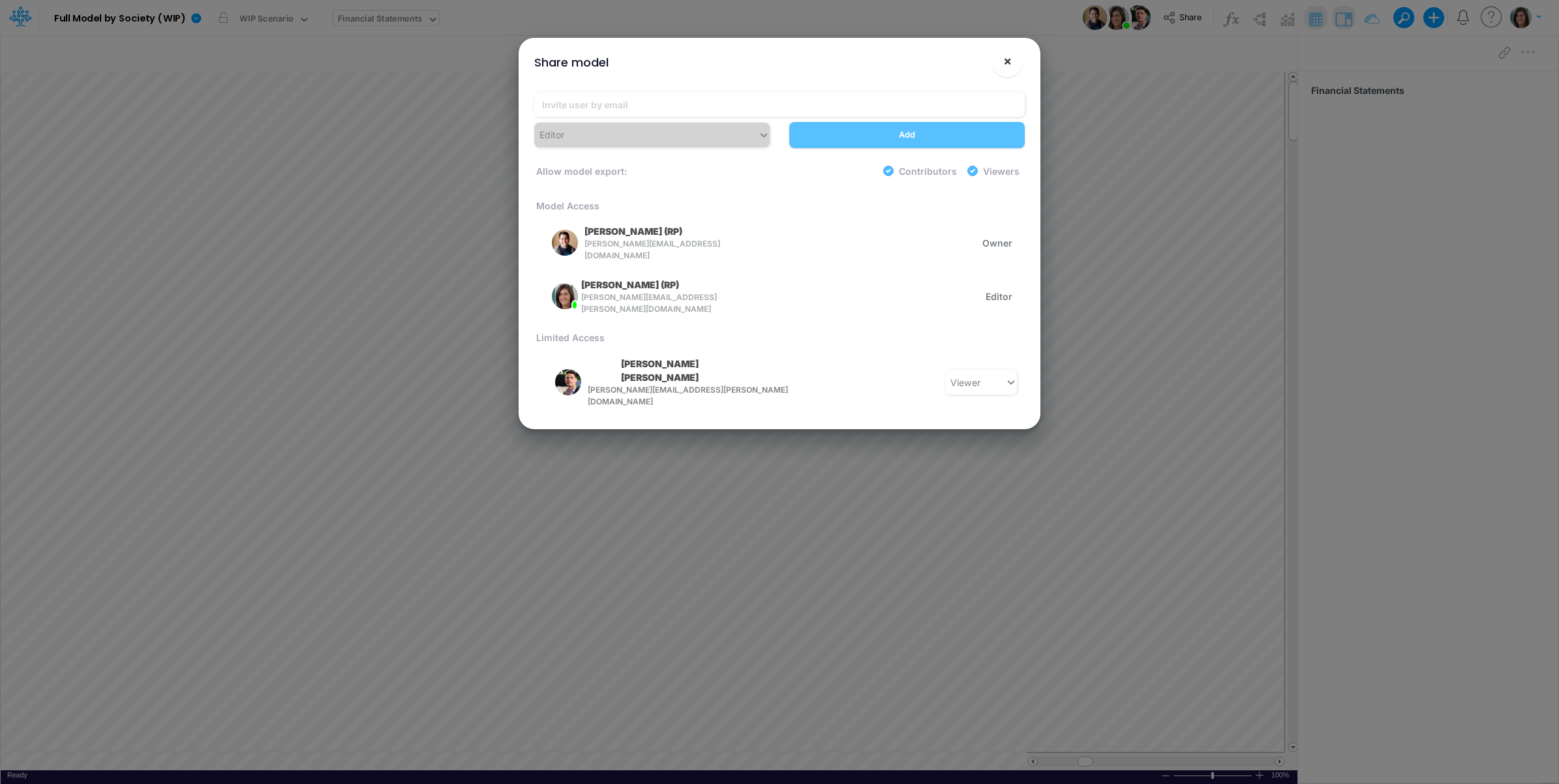
click at [1010, 60] on span "×" at bounding box center [1008, 61] width 8 height 16
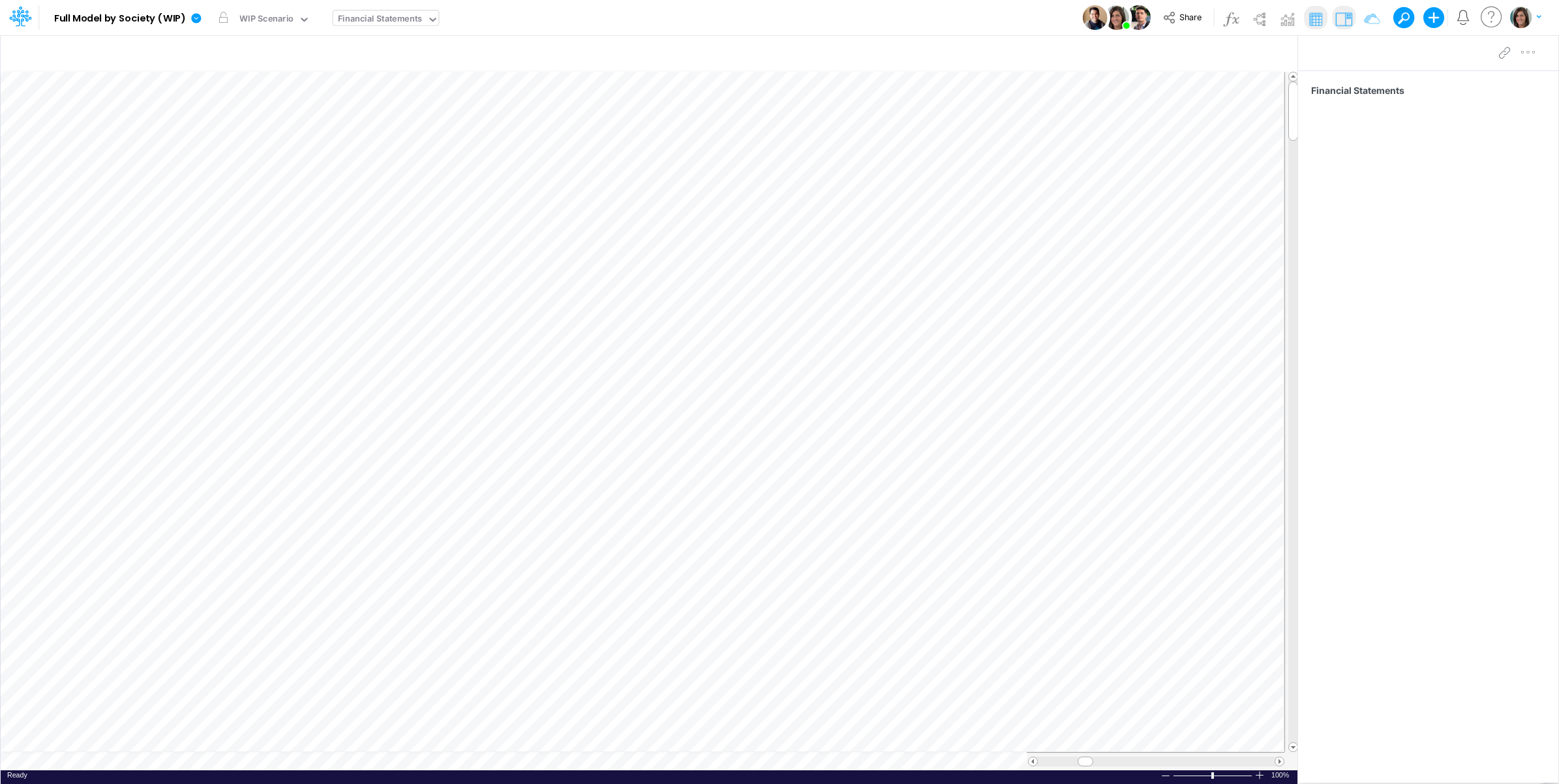
click at [790, 11] on div "Model Full Model by Society (WIP) Edit model settings Duplicate Import QuickBoo…" at bounding box center [780, 17] width 1403 height 35
